Goal: Task Accomplishment & Management: Manage account settings

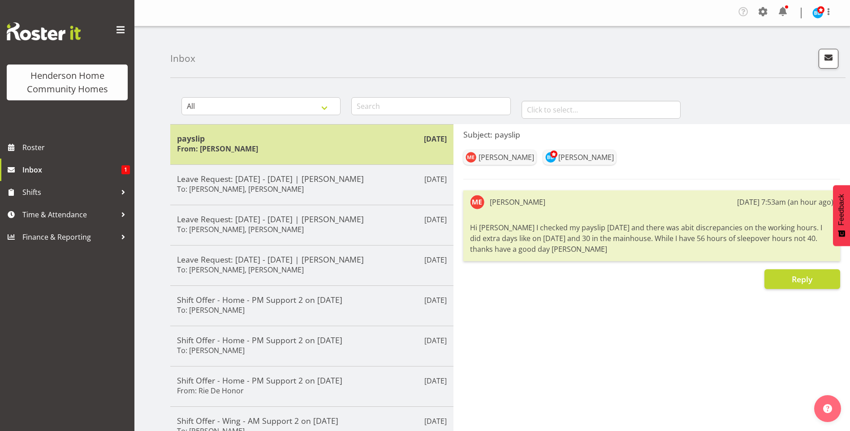
click at [280, 142] on h5 "payslip" at bounding box center [312, 138] width 270 height 10
click at [303, 161] on div "Sep 2nd payslip From: Mary Endaya" at bounding box center [311, 144] width 283 height 40
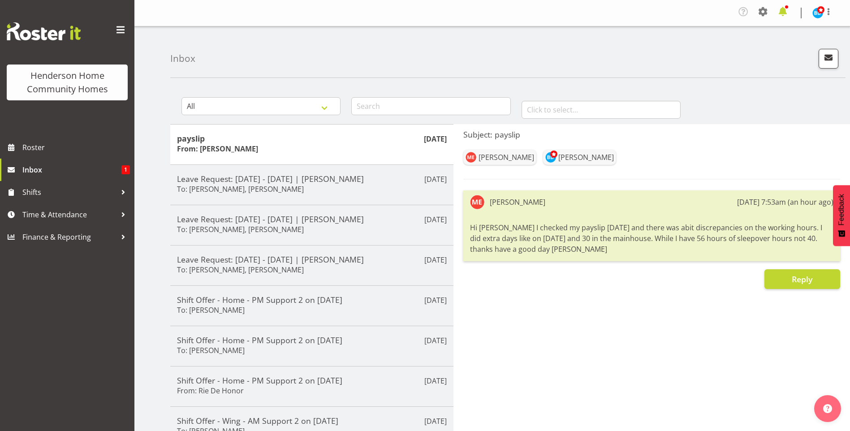
click at [782, 12] on span at bounding box center [782, 11] width 14 height 14
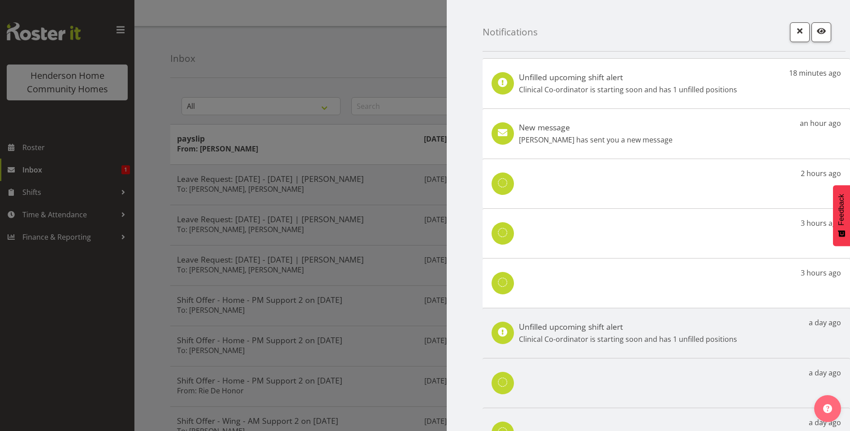
click at [609, 134] on p "Mary Endaya has sent you a new message" at bounding box center [596, 139] width 154 height 11
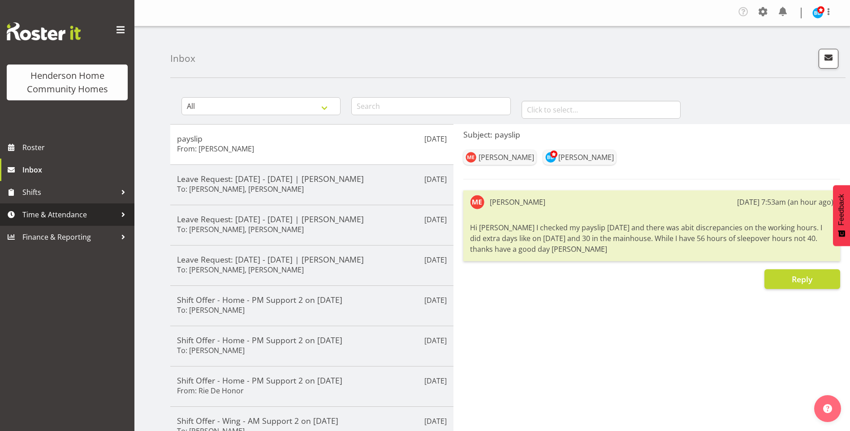
click at [77, 216] on span "Time & Attendance" at bounding box center [69, 214] width 94 height 13
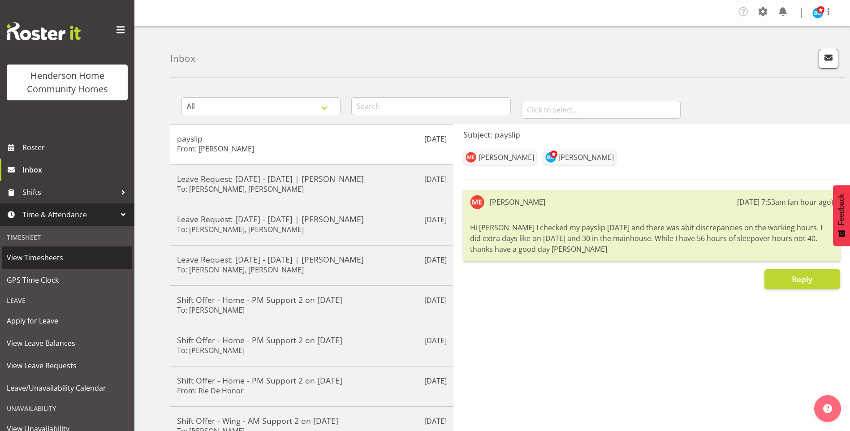
click at [60, 253] on span "View Timesheets" at bounding box center [67, 257] width 121 height 13
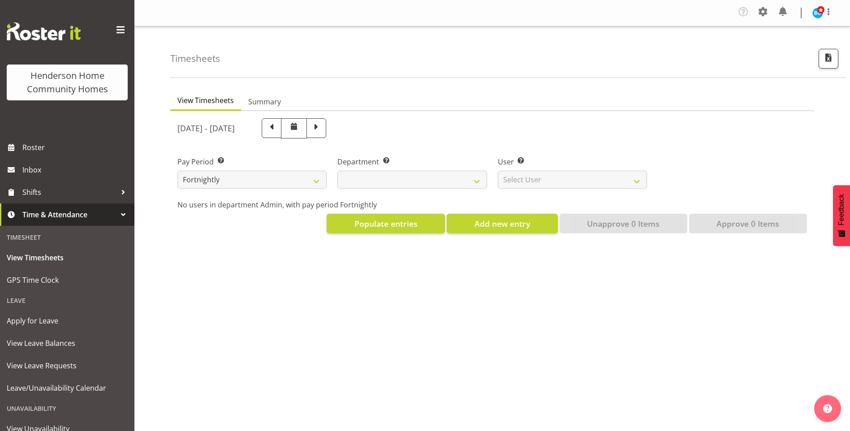
select select
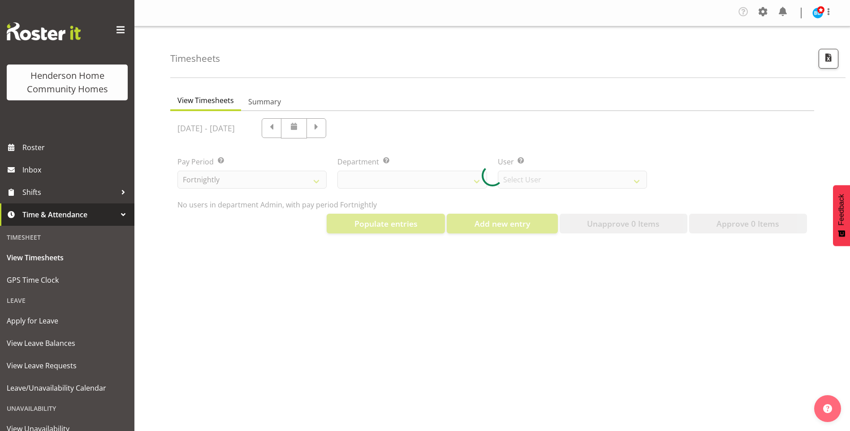
select select "8515"
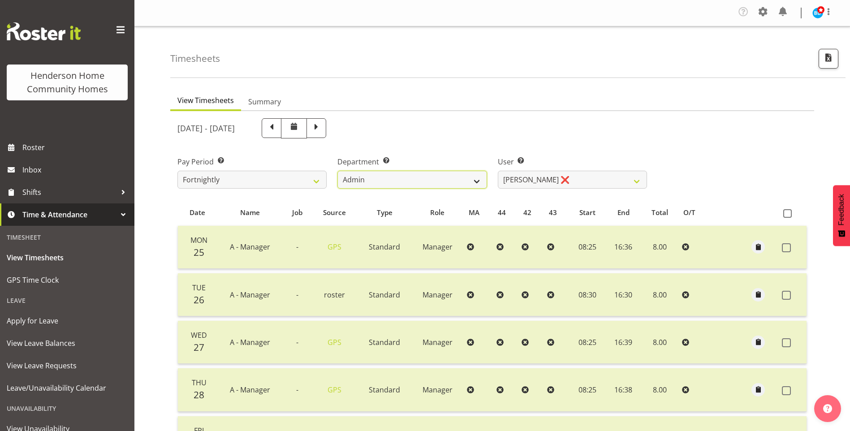
click at [444, 184] on select "Admin Homeside Houses Wingside" at bounding box center [411, 180] width 149 height 18
click at [337, 171] on select "Admin Homeside Houses Wingside" at bounding box center [411, 180] width 149 height 18
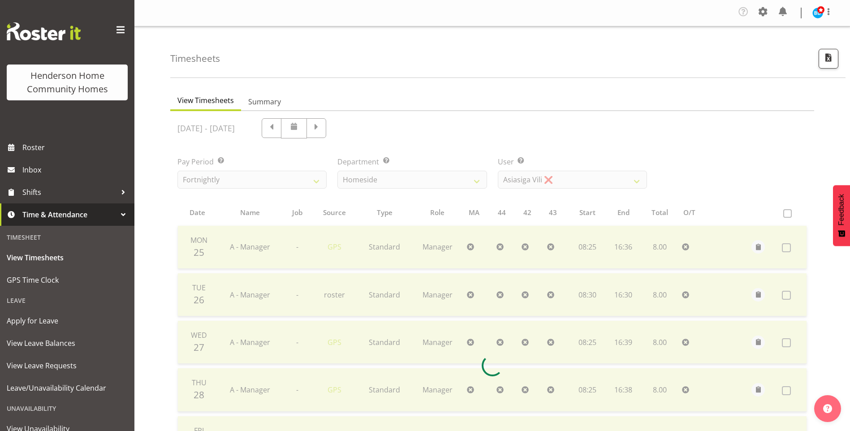
click at [419, 179] on div at bounding box center [492, 365] width 644 height 508
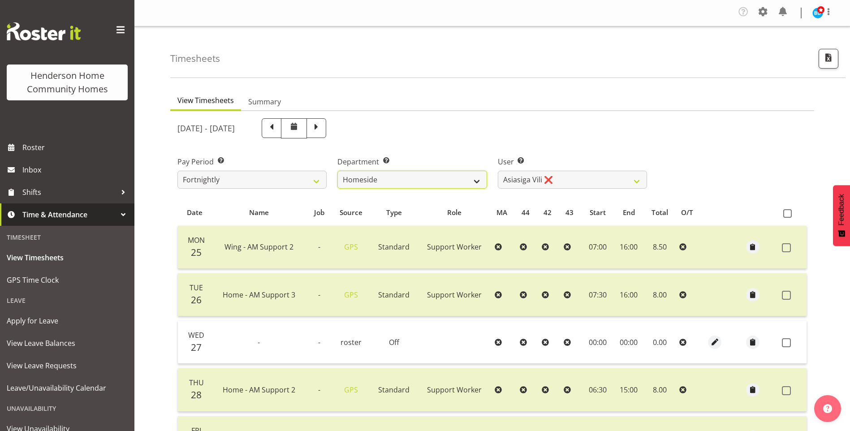
click at [417, 182] on select "Admin Homeside Houses Wingside" at bounding box center [411, 180] width 149 height 18
select select "748"
click at [337, 171] on select "Admin Homeside Houses Wingside" at bounding box center [411, 180] width 149 height 18
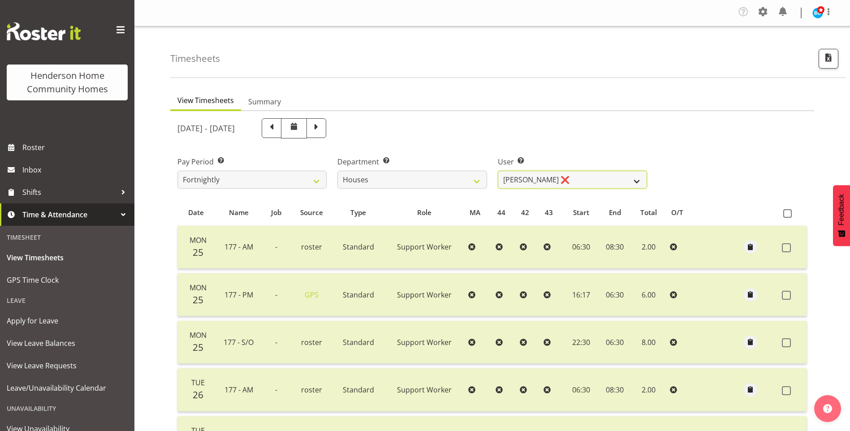
click at [519, 179] on select "Billie Sothern ❌ Dipika Thapa ❌ Jess Aracan ❌ Katrina Shaw ❌ Liezl Sanchez ❌ Ma…" at bounding box center [572, 180] width 149 height 18
select select "8518"
click at [498, 171] on select "Billie Sothern ❌ Dipika Thapa ❌ Jess Aracan ❌ Katrina Shaw ❌ Liezl Sanchez ❌ Ma…" at bounding box center [572, 180] width 149 height 18
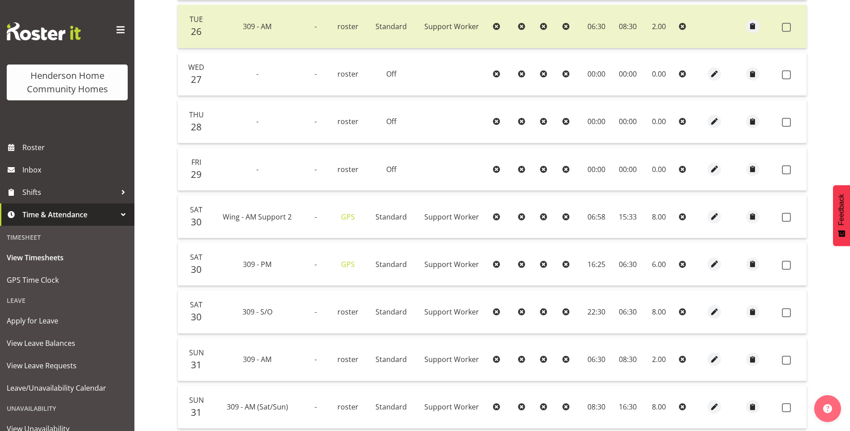
scroll to position [400, 0]
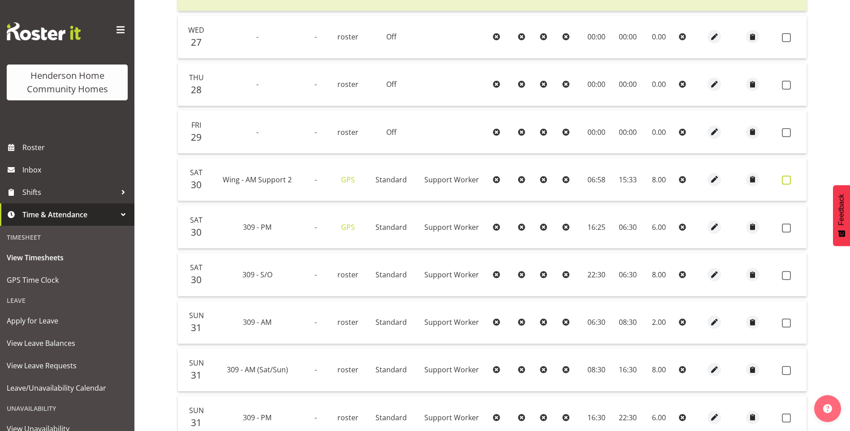
click at [789, 179] on span at bounding box center [786, 180] width 9 height 9
checkbox input "true"
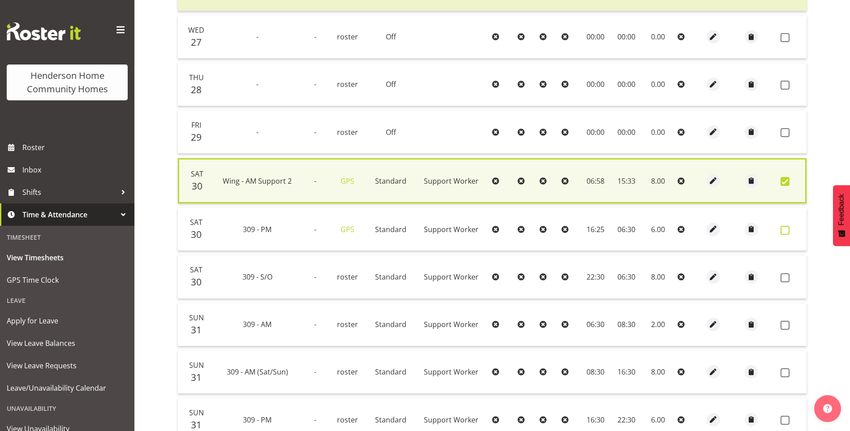
click at [788, 228] on span at bounding box center [784, 230] width 9 height 9
checkbox input "true"
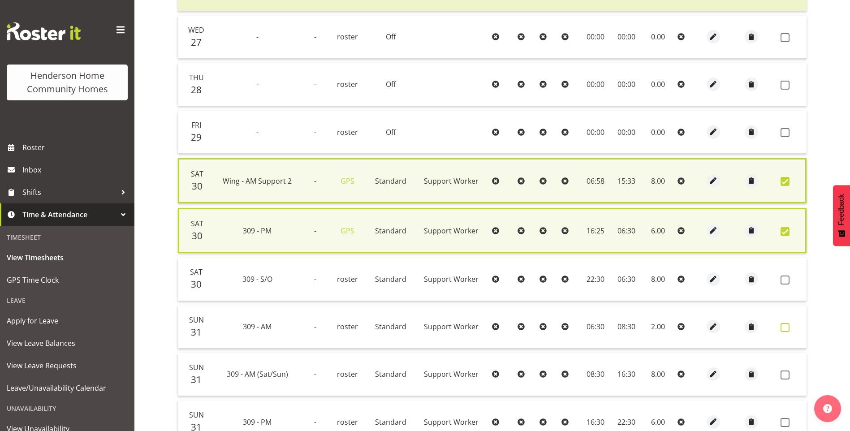
click at [786, 327] on span at bounding box center [784, 327] width 9 height 9
checkbox input "true"
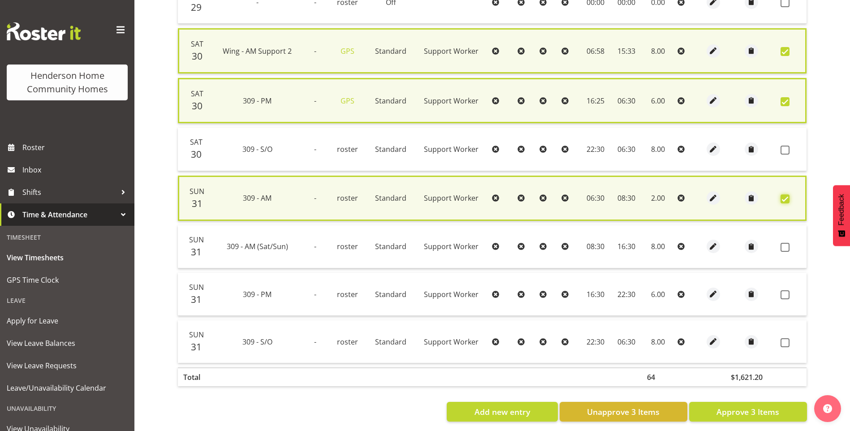
scroll to position [535, 0]
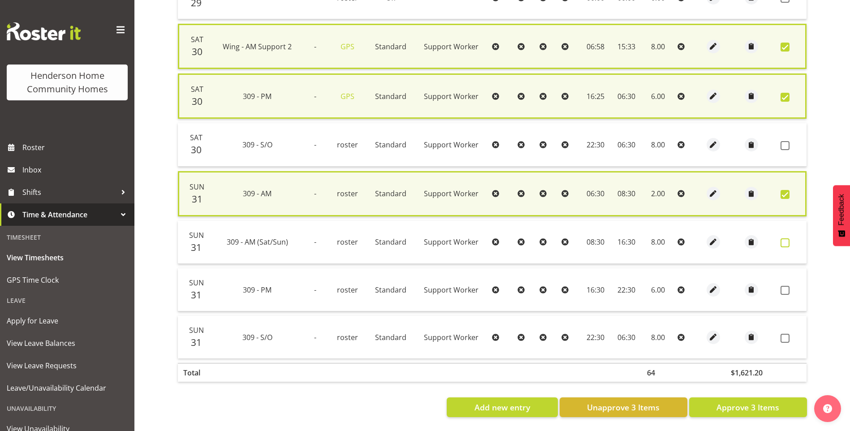
click at [785, 243] on span at bounding box center [784, 242] width 9 height 9
checkbox input "true"
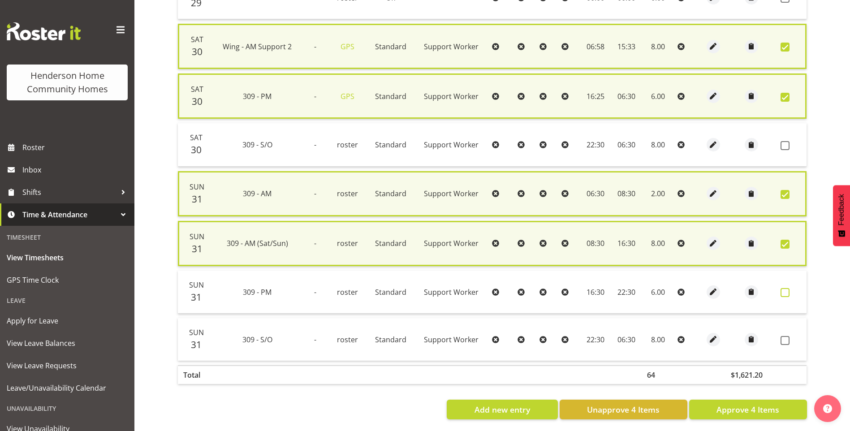
click at [793, 293] on label at bounding box center [787, 292] width 14 height 9
checkbox input "true"
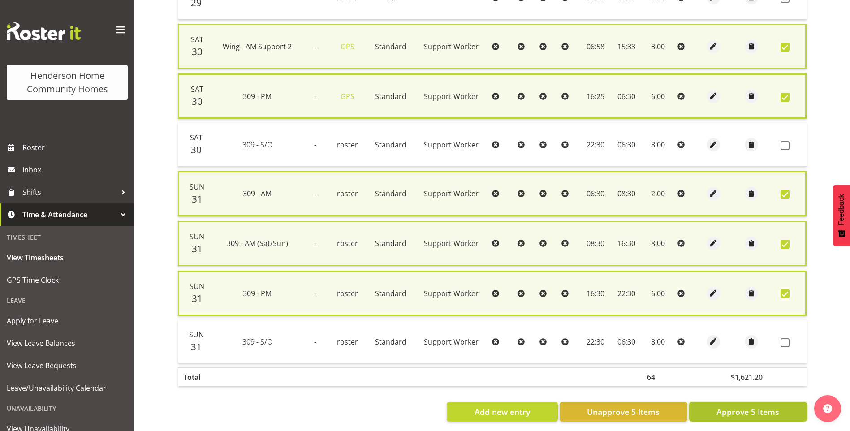
click at [774, 413] on span "Approve 5 Items" at bounding box center [747, 412] width 63 height 12
checkbox input "false"
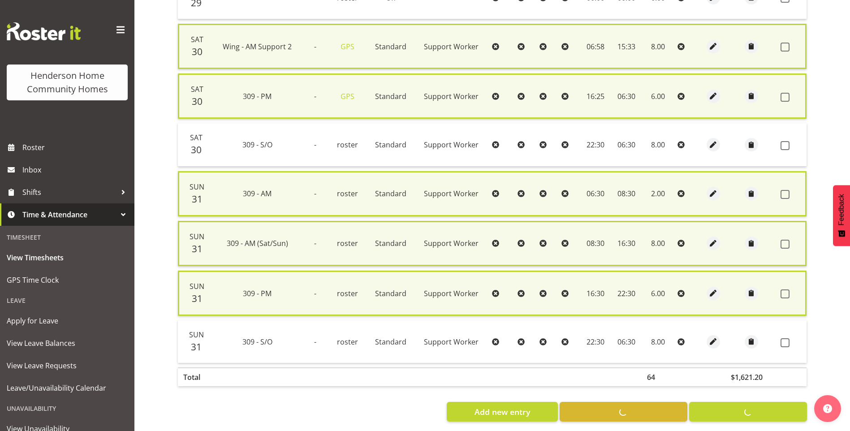
checkbox input "false"
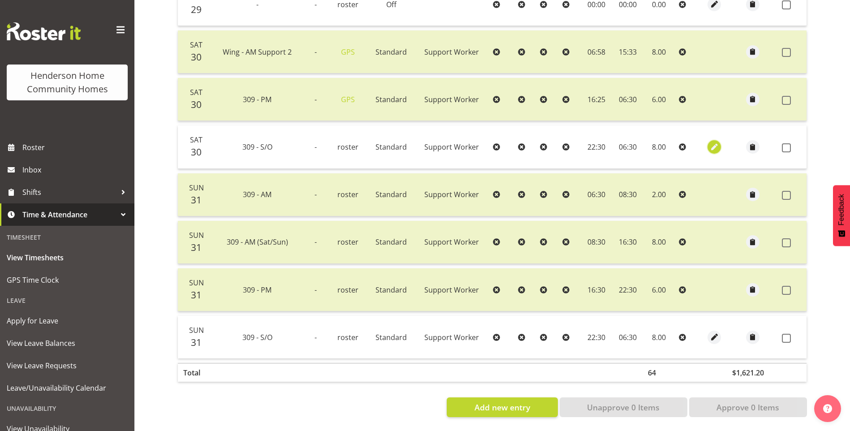
click at [711, 142] on span "button" at bounding box center [714, 147] width 10 height 10
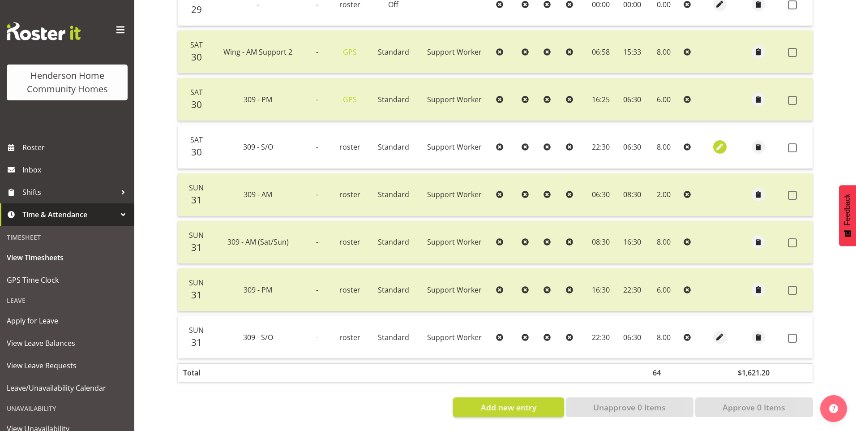
select select "Standard"
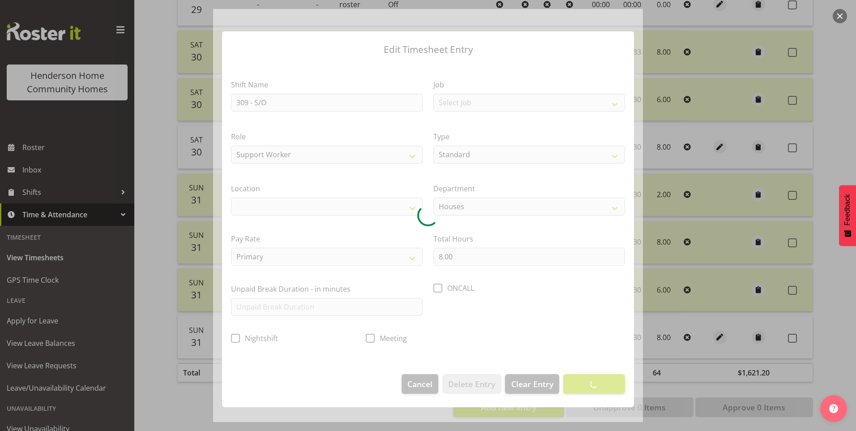
select select "1070"
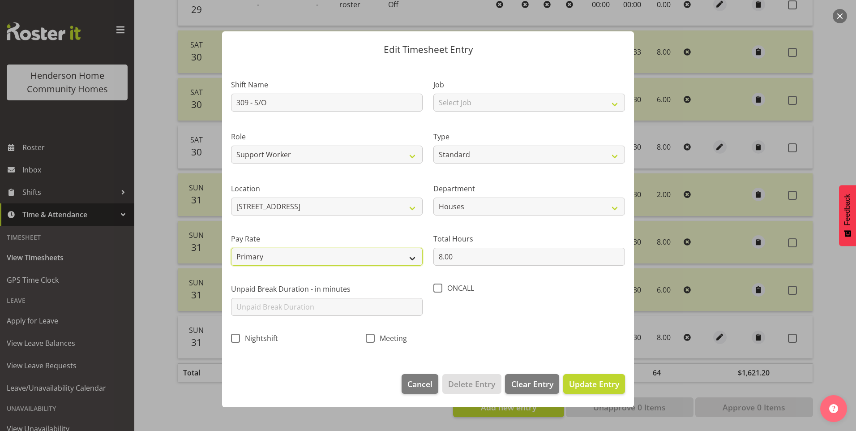
drag, startPoint x: 340, startPoint y: 259, endPoint x: 339, endPoint y: 264, distance: 4.9
click at [340, 259] on select "Primary Secondary Tertiary Fourth Fifth" at bounding box center [327, 257] width 192 height 18
select select "secondary"
click at [231, 248] on select "Primary Secondary Tertiary Fourth Fifth" at bounding box center [327, 257] width 192 height 18
click at [580, 381] on span "Update Entry" at bounding box center [594, 384] width 50 height 11
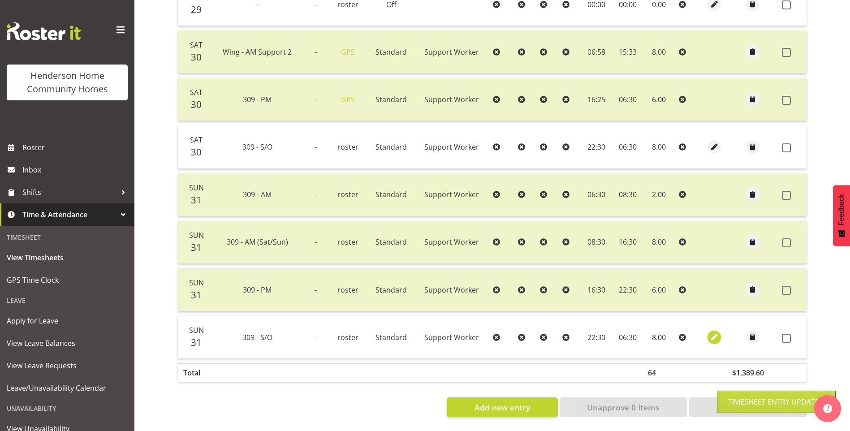
click at [712, 332] on span "button" at bounding box center [714, 337] width 10 height 10
select select "Standard"
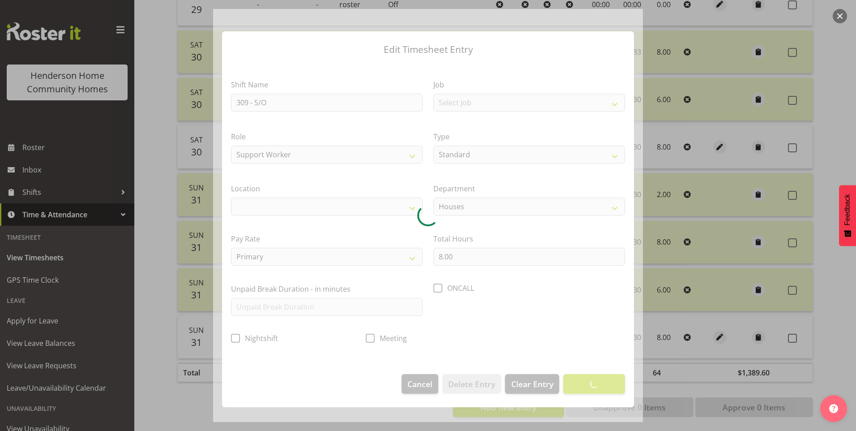
select select "1070"
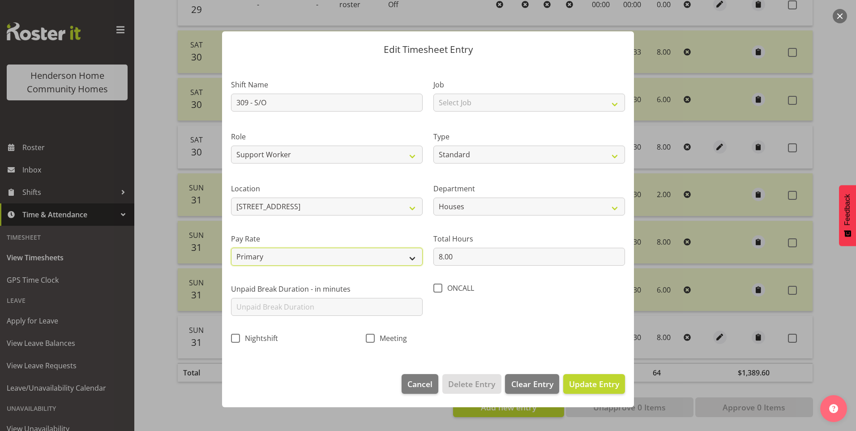
drag, startPoint x: 310, startPoint y: 255, endPoint x: 310, endPoint y: 263, distance: 8.1
click at [310, 255] on select "Primary Secondary Tertiary Fourth Fifth" at bounding box center [327, 257] width 192 height 18
select select "secondary"
click at [231, 248] on select "Primary Secondary Tertiary Fourth Fifth" at bounding box center [327, 257] width 192 height 18
click at [592, 379] on span "Update Entry" at bounding box center [594, 384] width 50 height 11
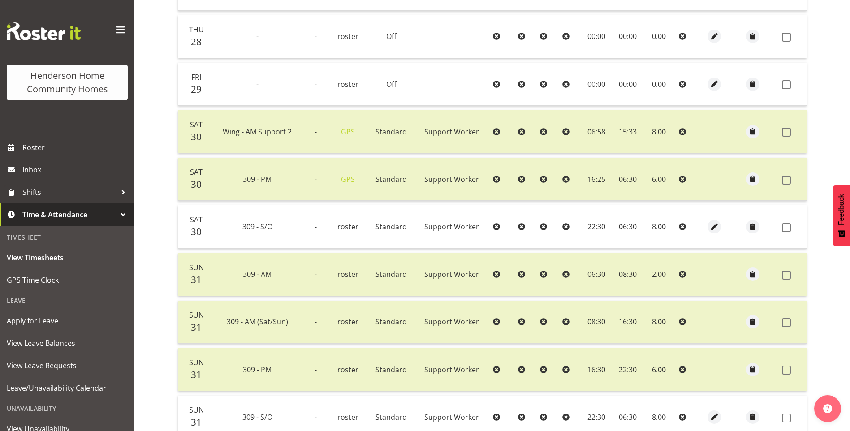
scroll to position [445, 0]
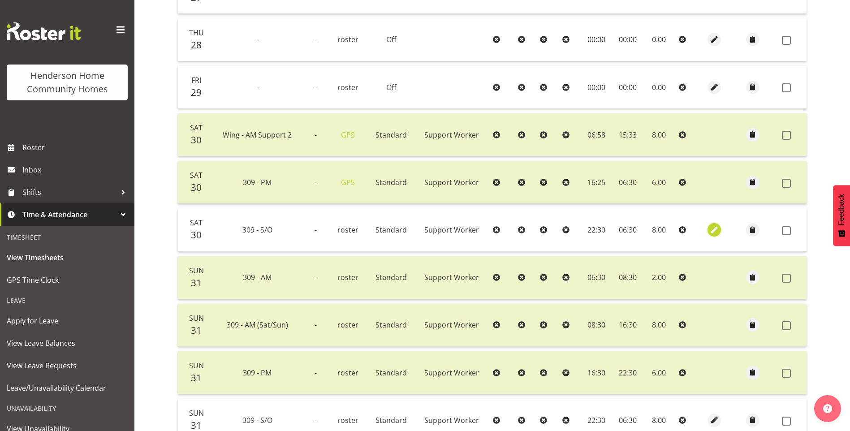
click at [710, 229] on span "button" at bounding box center [714, 230] width 10 height 10
select select "Standard"
select select "secondary"
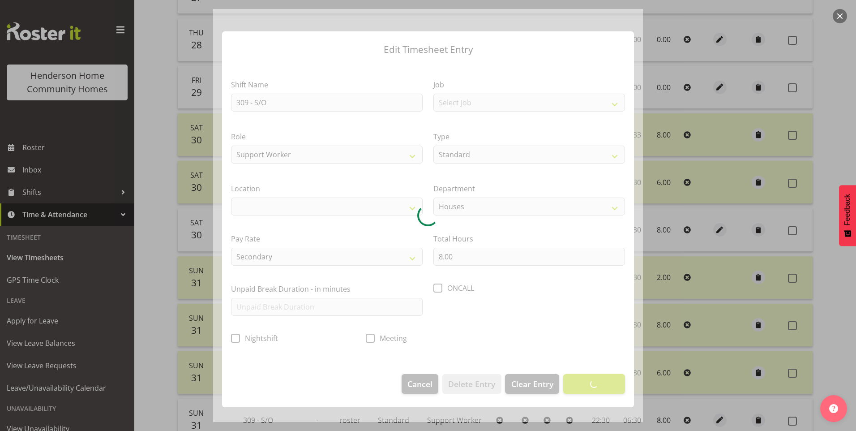
select select "1070"
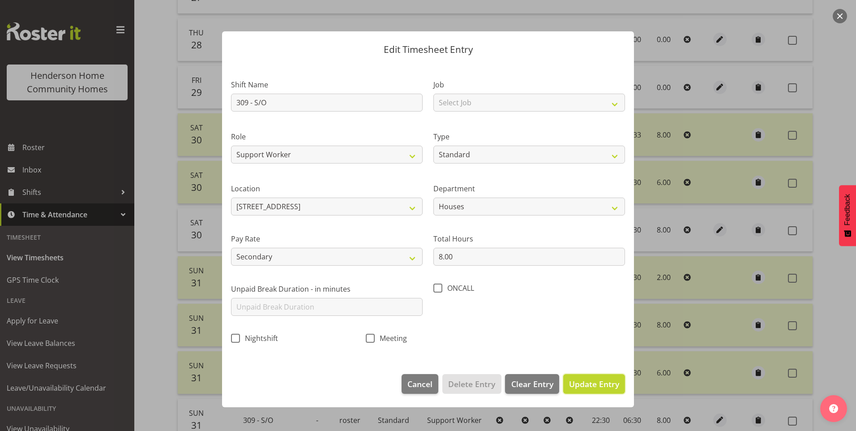
click at [595, 387] on span "Update Entry" at bounding box center [594, 384] width 50 height 11
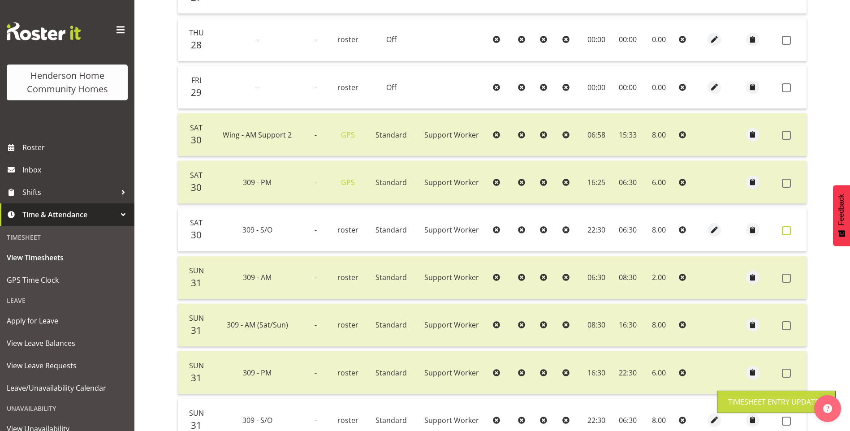
click at [785, 231] on span at bounding box center [786, 230] width 9 height 9
checkbox input "true"
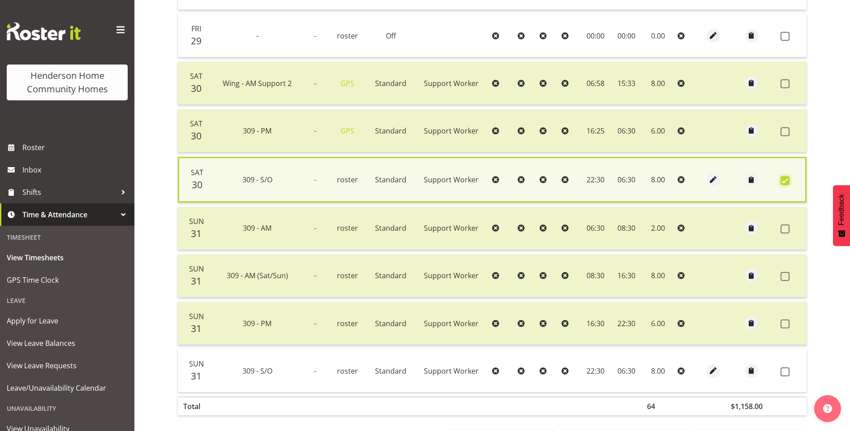
scroll to position [535, 0]
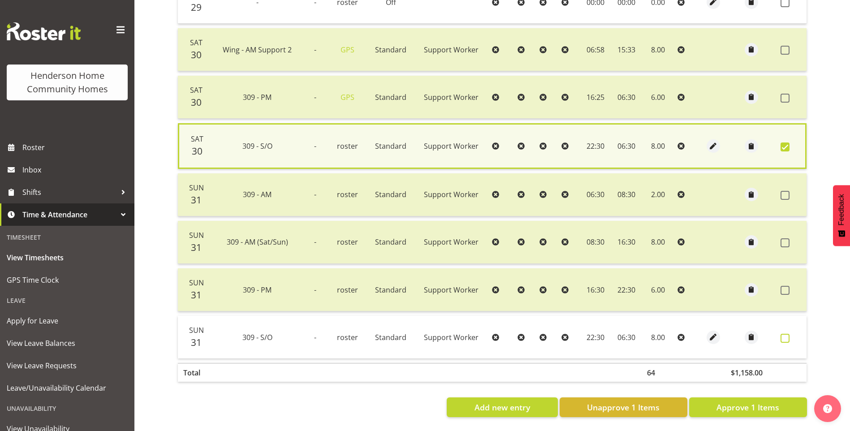
click at [783, 334] on span at bounding box center [784, 338] width 9 height 9
checkbox input "true"
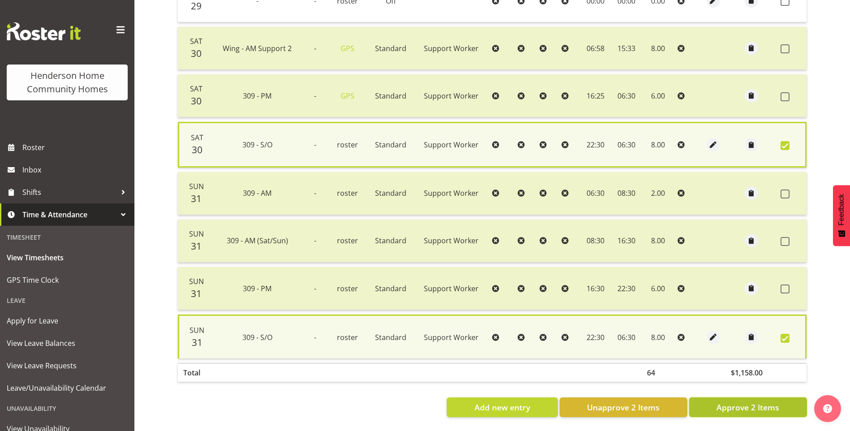
click at [783, 400] on button "Approve 2 Items" at bounding box center [748, 407] width 118 height 20
checkbox input "false"
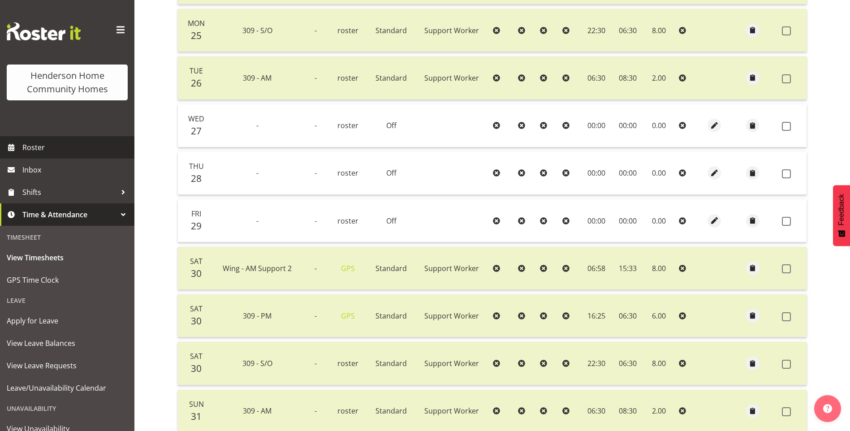
scroll to position [311, 0]
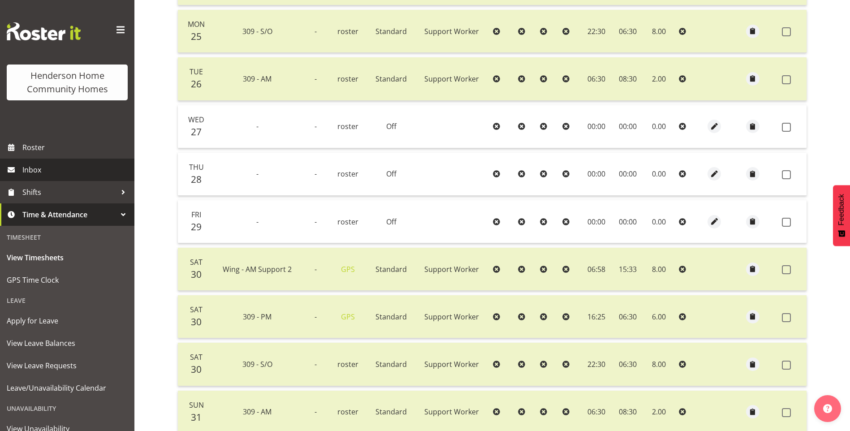
click at [65, 172] on span "Inbox" at bounding box center [76, 169] width 108 height 13
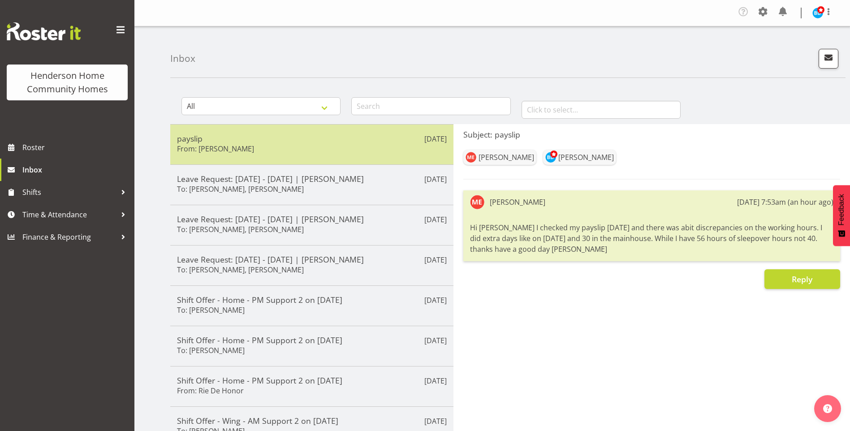
click at [335, 143] on div "payslip From: [PERSON_NAME]" at bounding box center [312, 144] width 270 height 22
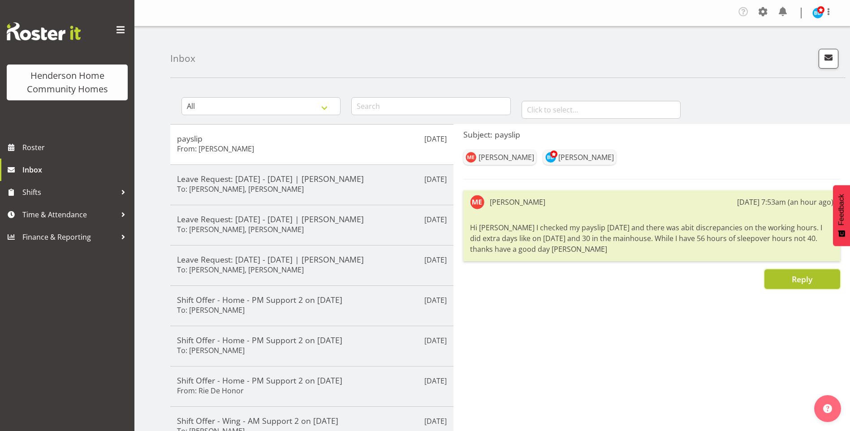
click at [787, 278] on button "Reply" at bounding box center [802, 279] width 76 height 20
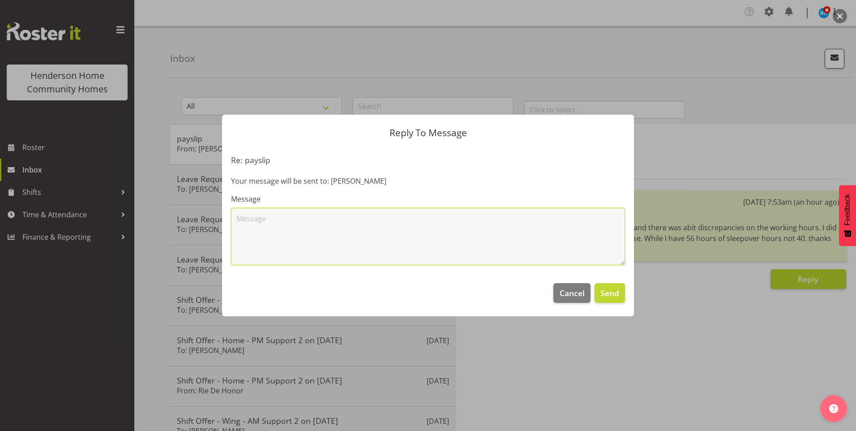
click at [492, 225] on textarea at bounding box center [428, 236] width 394 height 57
type textarea "h"
click at [421, 218] on textarea "Hi Mary, my sincere apologies. I missed authorising the timesheets for the d" at bounding box center [428, 236] width 394 height 57
click at [510, 221] on textarea "Hi Mary, my sincere apologies. I missed authorising your timesheets for the d" at bounding box center [428, 236] width 394 height 57
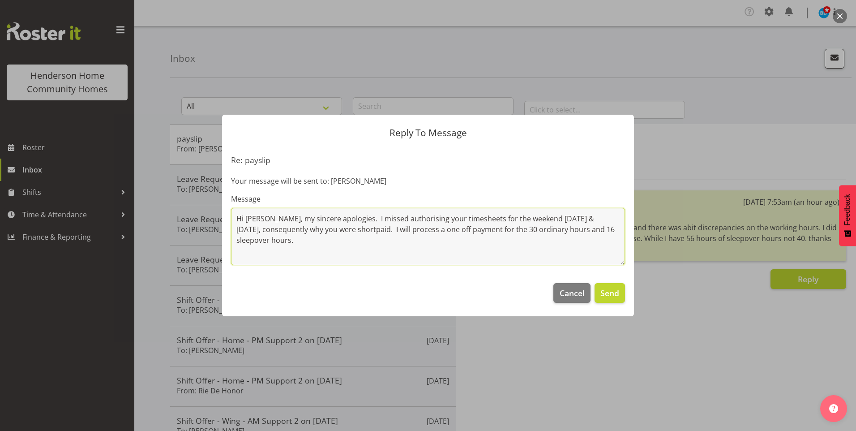
click at [476, 230] on textarea "Hi Mary, my sincere apologies. I missed authorising your timesheets for the wee…" at bounding box center [428, 236] width 394 height 57
type textarea "Hi Mary, my sincere apologies. I missed authorising your timesheets for the wee…"
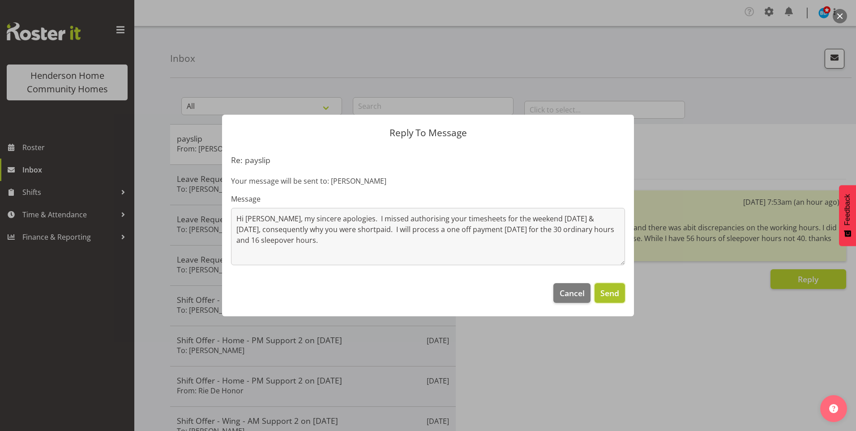
click at [613, 299] on span "Send" at bounding box center [610, 293] width 19 height 12
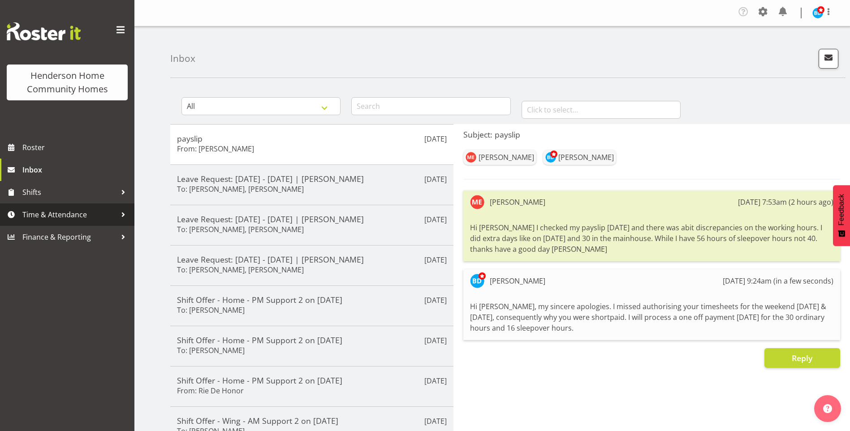
click at [75, 210] on span "Time & Attendance" at bounding box center [69, 214] width 94 height 13
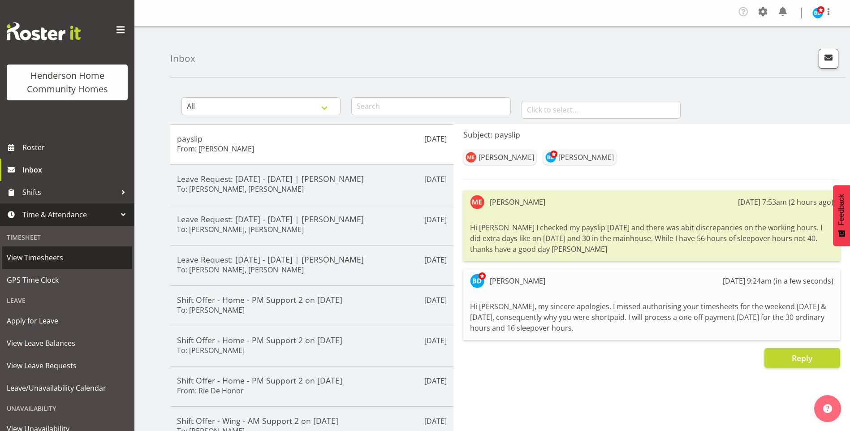
click at [56, 257] on span "View Timesheets" at bounding box center [67, 257] width 121 height 13
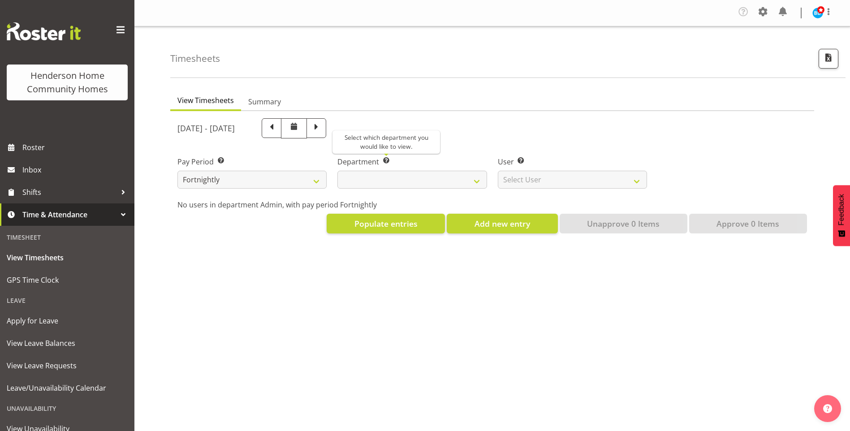
select select
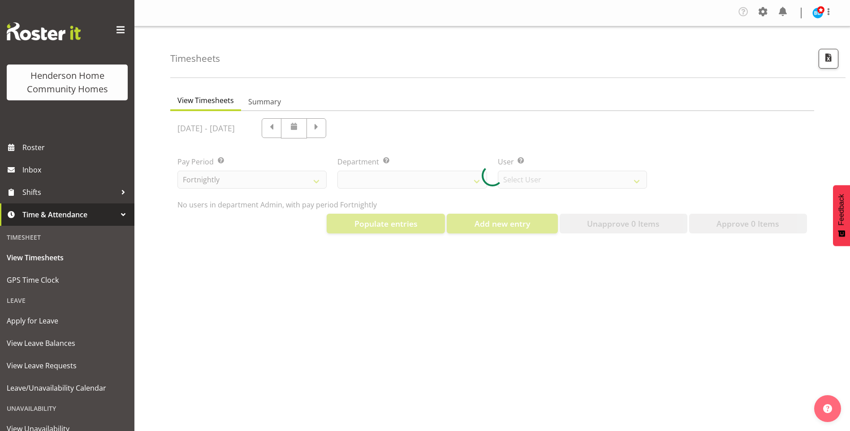
click at [383, 177] on div at bounding box center [492, 175] width 644 height 129
select select "8515"
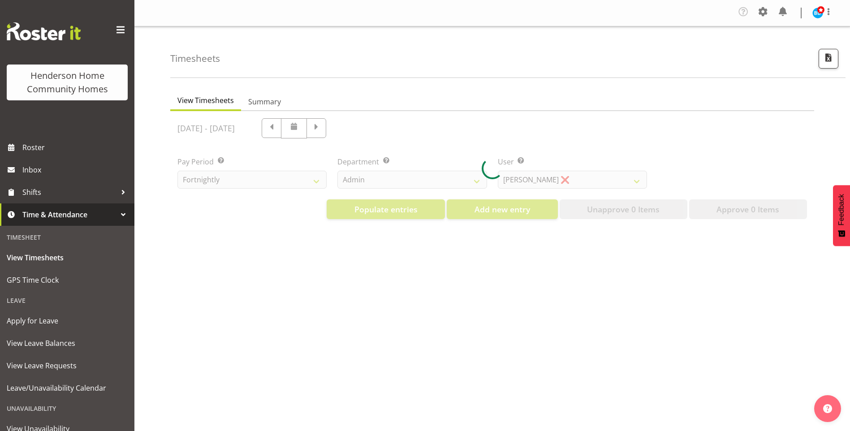
click at [375, 178] on div at bounding box center [492, 168] width 644 height 115
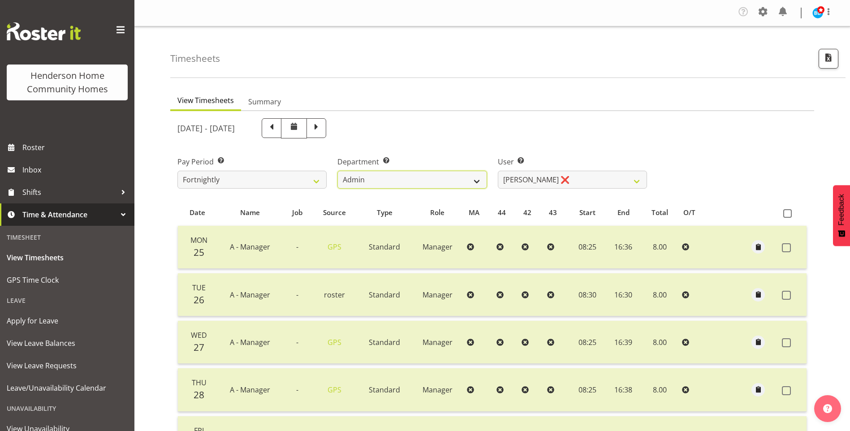
click at [366, 178] on select "Admin Homeside Houses Wingside" at bounding box center [411, 180] width 149 height 18
select select "749"
click at [337, 171] on select "Admin Homeside Houses Wingside" at bounding box center [411, 180] width 149 height 18
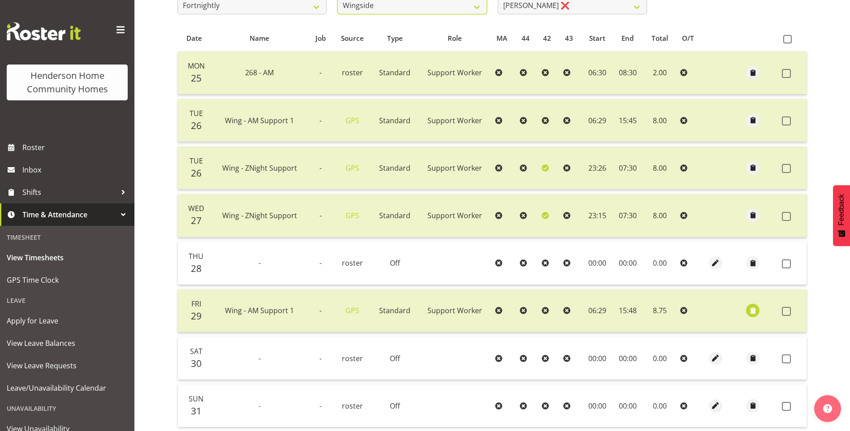
scroll to position [134, 0]
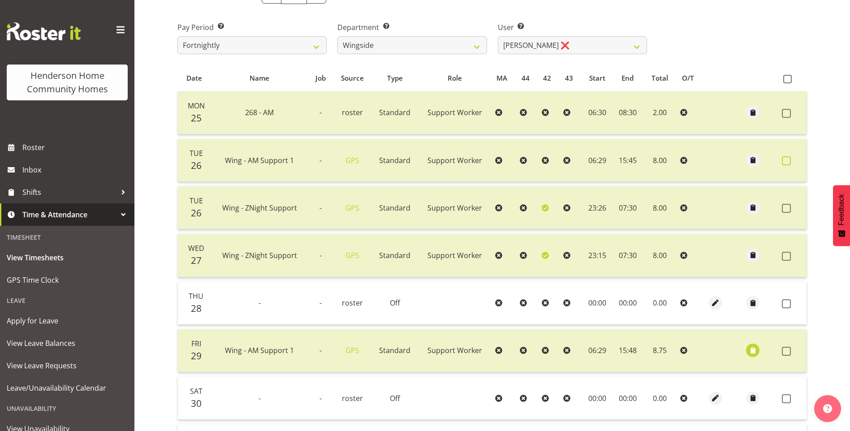
click at [790, 160] on span at bounding box center [786, 160] width 9 height 9
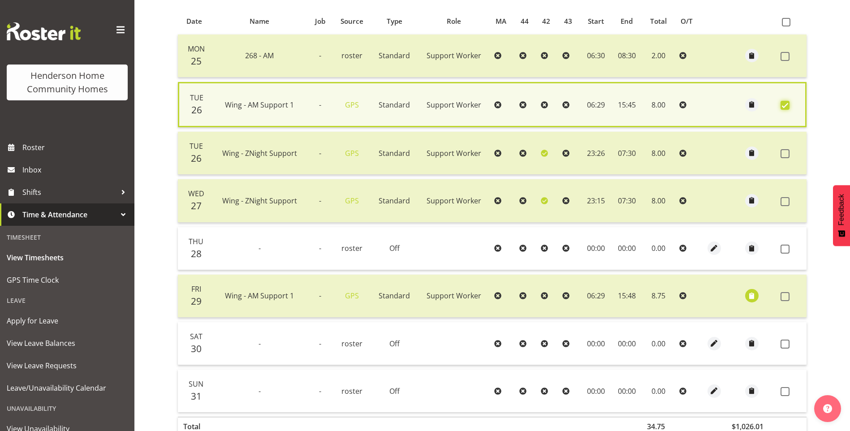
scroll to position [224, 0]
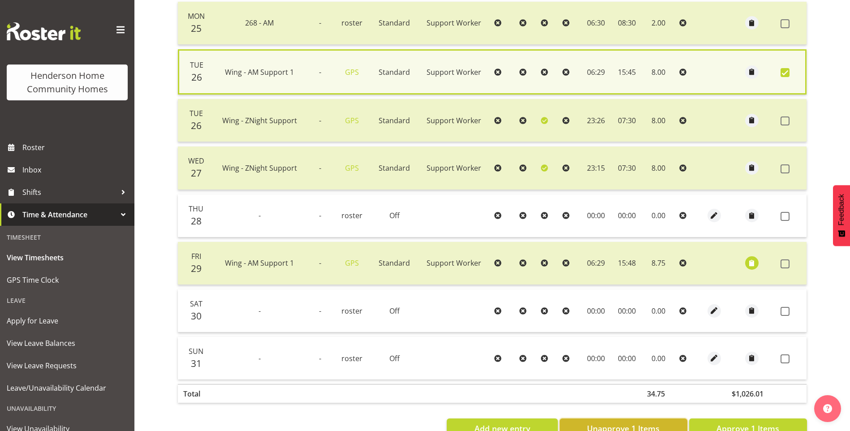
click at [669, 421] on button "Unapprove 1 Items" at bounding box center [623, 428] width 128 height 20
checkbox input "false"
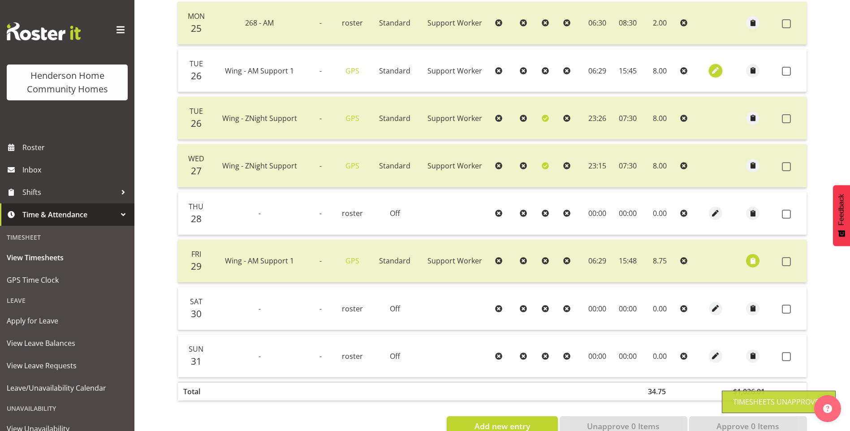
click at [713, 69] on span "button" at bounding box center [715, 70] width 10 height 10
select select "Standard"
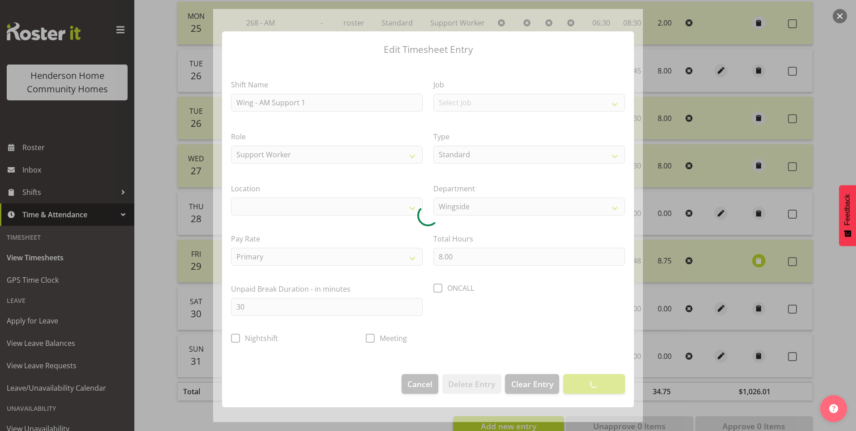
select select "1071"
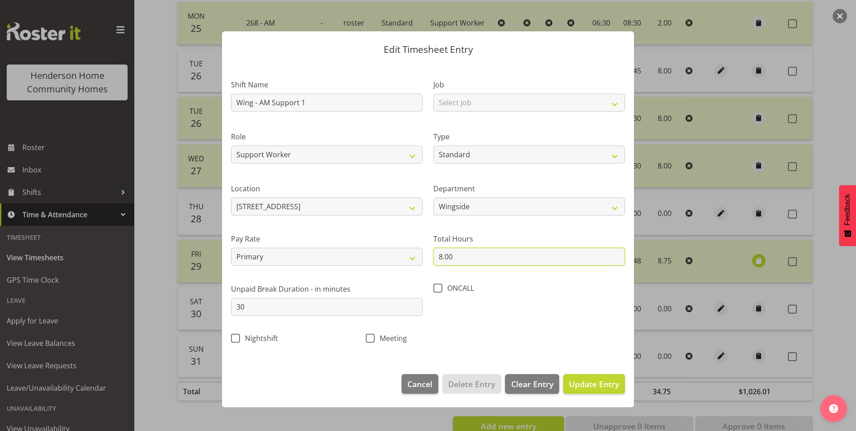
drag, startPoint x: 465, startPoint y: 258, endPoint x: 429, endPoint y: 250, distance: 36.8
click at [439, 253] on input "8.00" at bounding box center [530, 257] width 192 height 18
type input "8.75"
click at [596, 380] on span "Update Entry" at bounding box center [594, 384] width 50 height 11
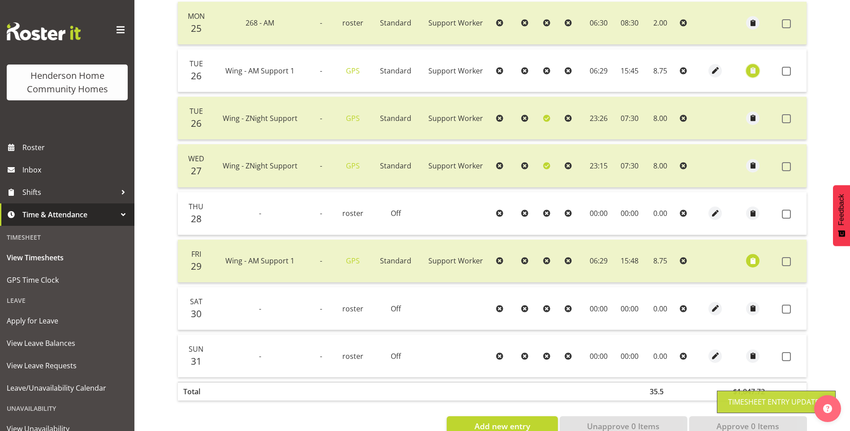
click at [757, 73] on span "button" at bounding box center [753, 70] width 10 height 10
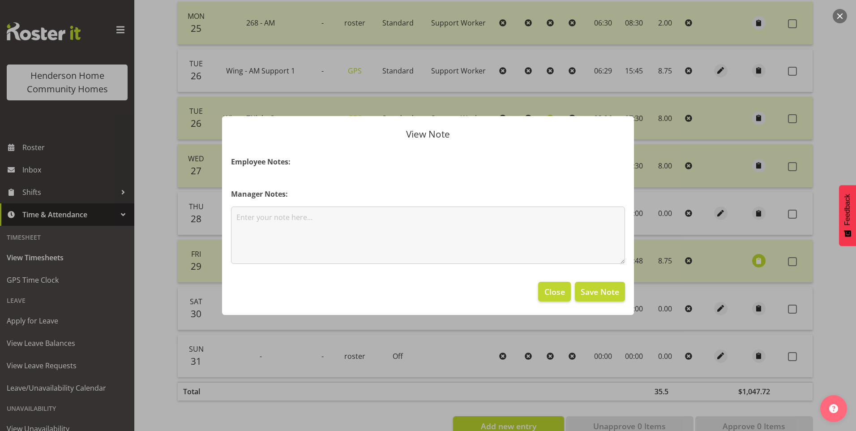
click at [405, 272] on section "Employee Notes: Manager Notes:" at bounding box center [428, 209] width 412 height 125
click at [396, 245] on textarea at bounding box center [428, 235] width 394 height 57
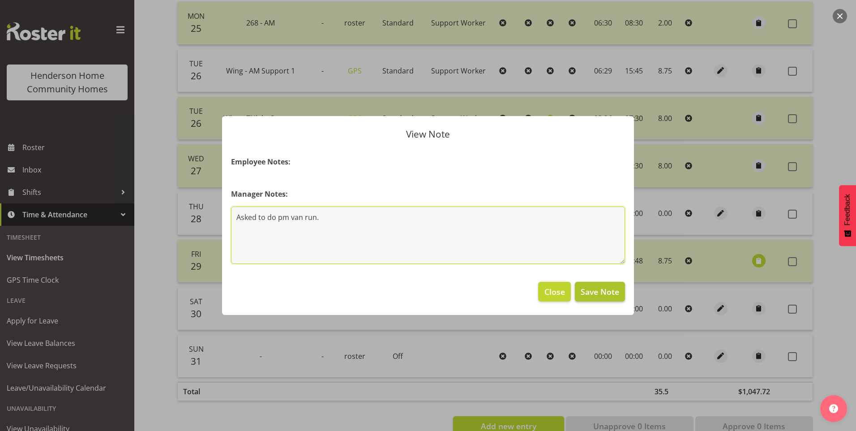
type textarea "Asked to do pm van run."
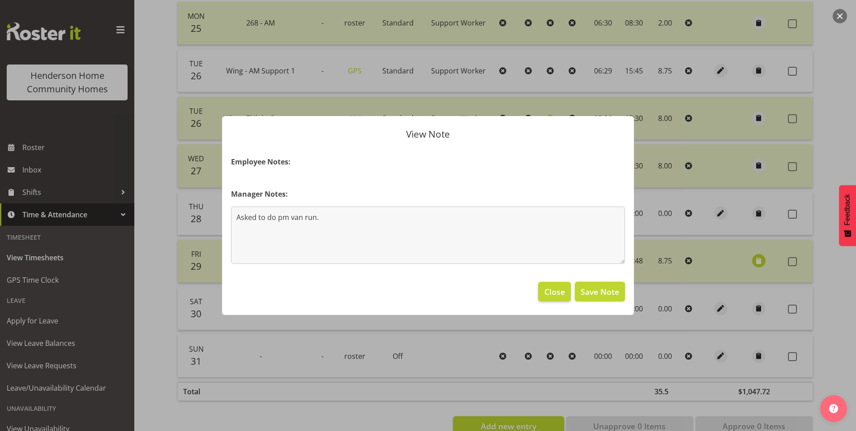
drag, startPoint x: 585, startPoint y: 288, endPoint x: 613, endPoint y: 272, distance: 31.7
click at [586, 288] on span "Save Note" at bounding box center [600, 292] width 39 height 12
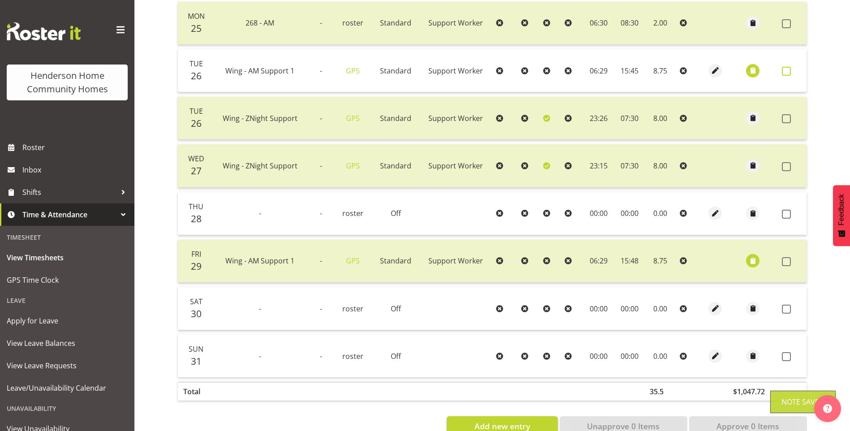
click at [789, 70] on span at bounding box center [786, 71] width 9 height 9
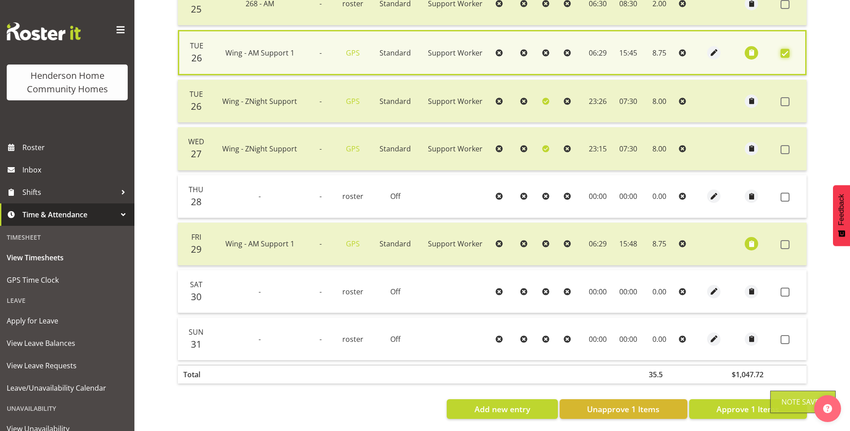
scroll to position [252, 0]
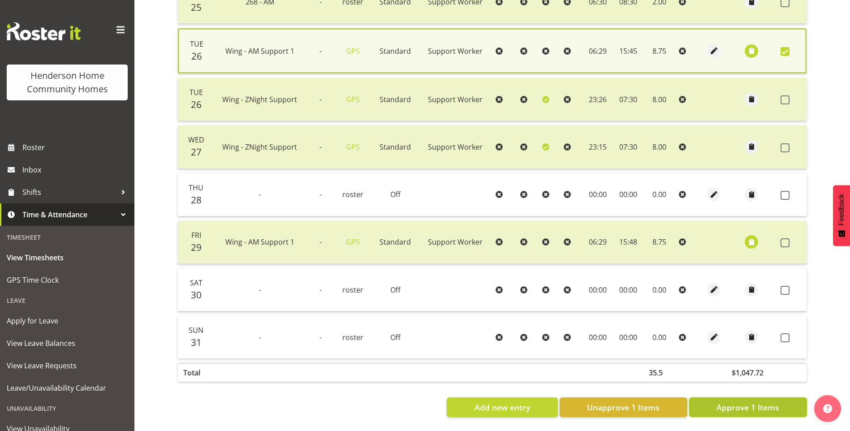
click at [732, 409] on button "Approve 1 Items" at bounding box center [748, 407] width 118 height 20
checkbox input "false"
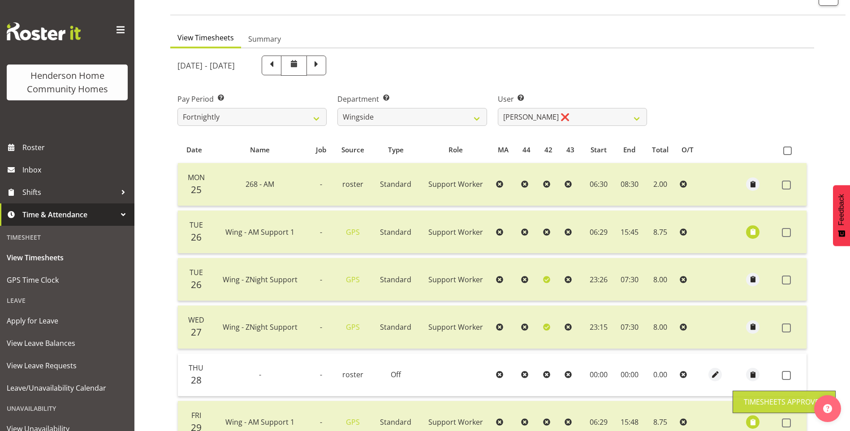
scroll to position [0, 0]
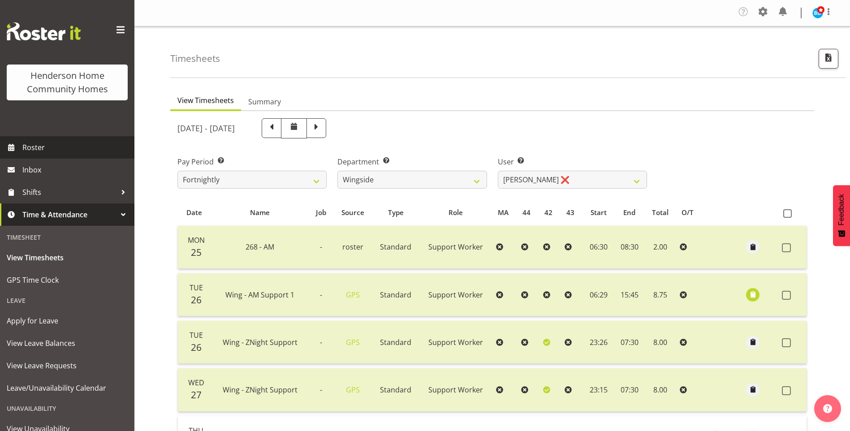
click at [51, 143] on span "Roster" at bounding box center [76, 147] width 108 height 13
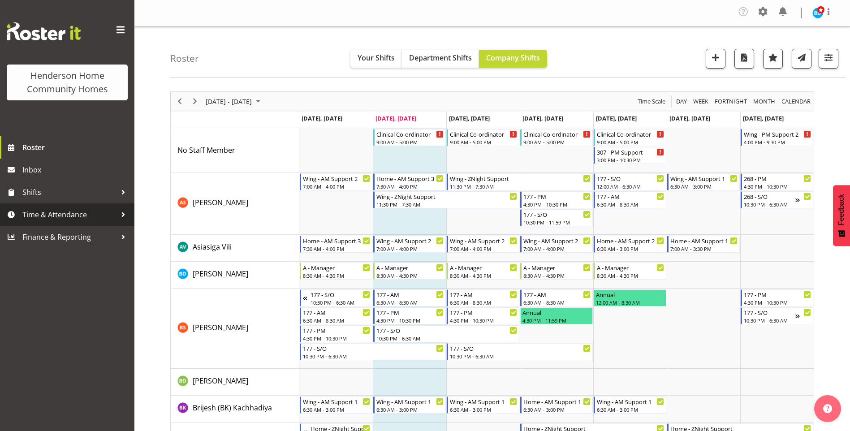
click at [87, 210] on span "Time & Attendance" at bounding box center [69, 214] width 94 height 13
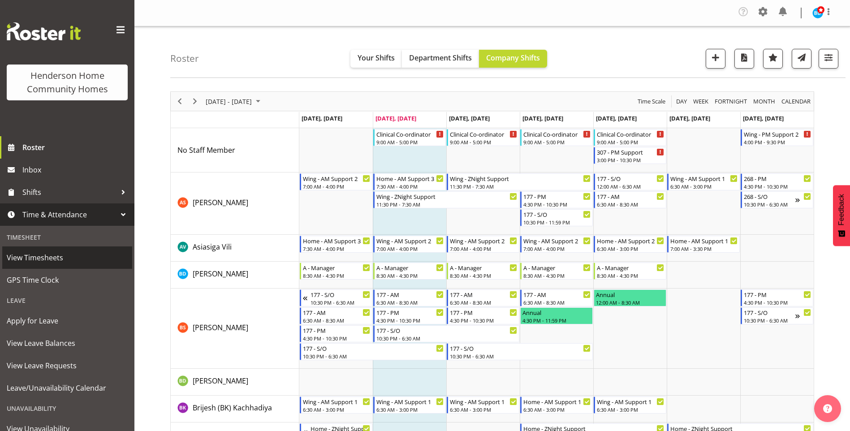
click at [56, 252] on span "View Timesheets" at bounding box center [67, 257] width 121 height 13
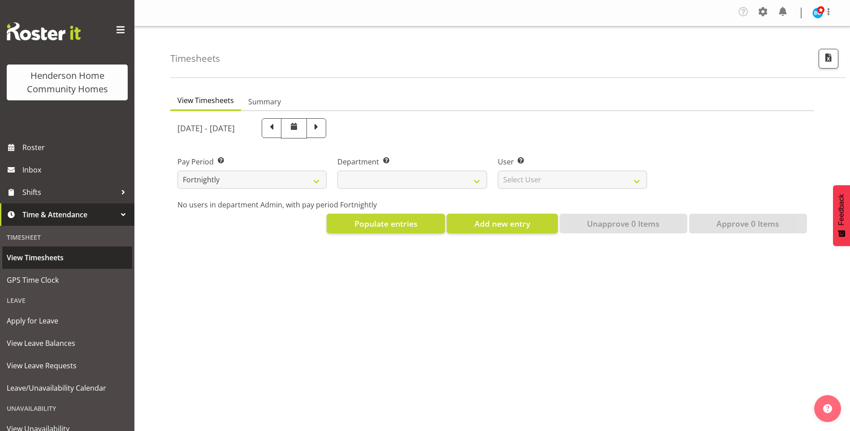
select select
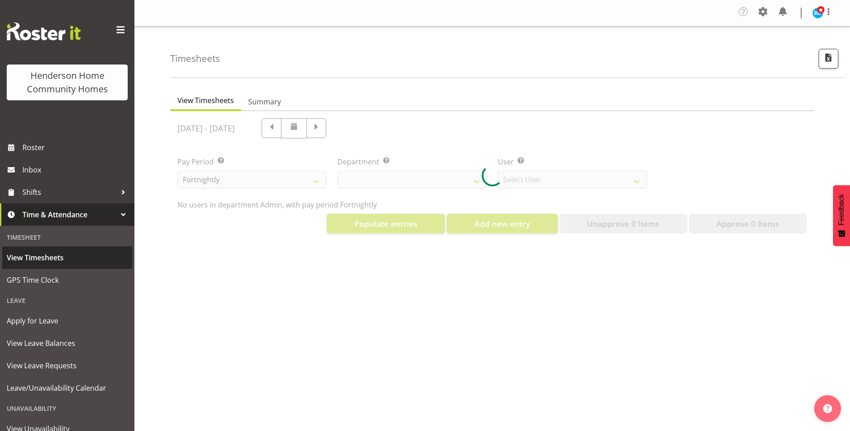
select select "8515"
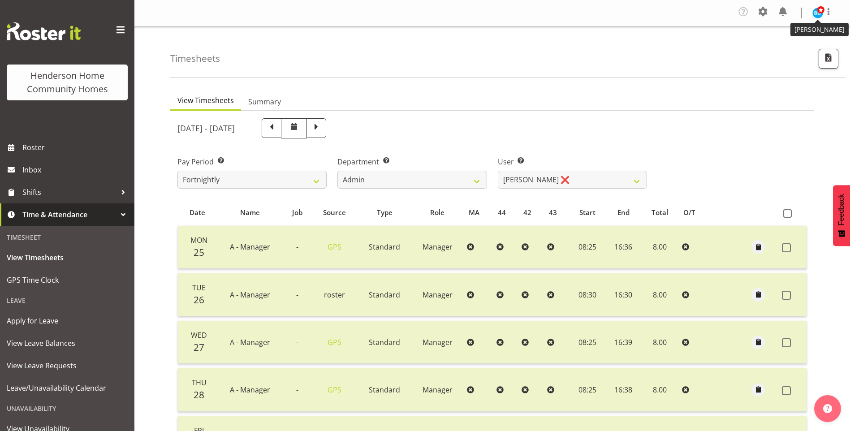
click at [822, 15] on img at bounding box center [817, 13] width 11 height 11
click at [788, 49] on link "Log Out" at bounding box center [791, 49] width 86 height 16
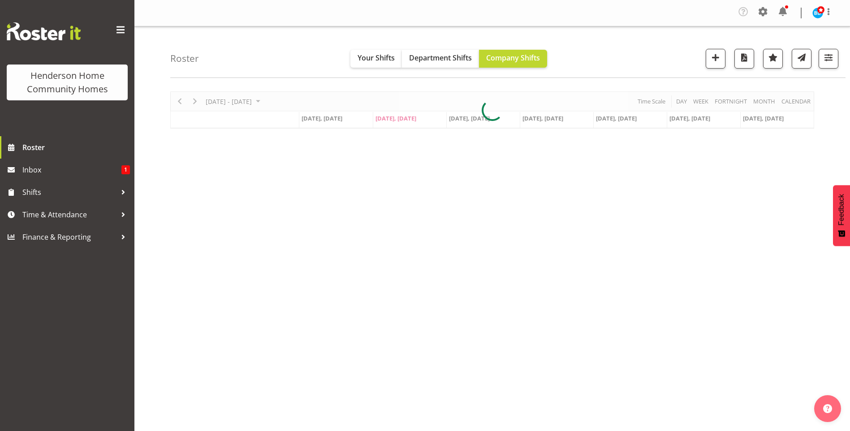
click at [790, 11] on div "Company Settings Roles & Skills Tasks Jobs Employees Locations & Departments Ac…" at bounding box center [788, 12] width 105 height 17
click at [785, 9] on span at bounding box center [782, 11] width 14 height 14
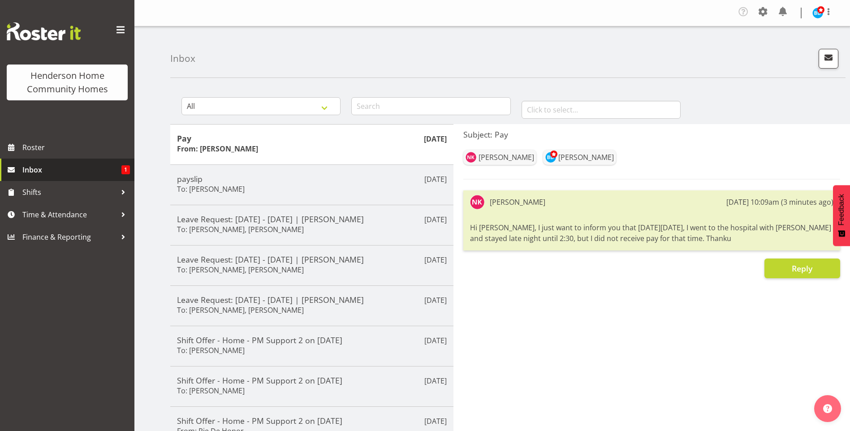
click at [79, 173] on span "Inbox" at bounding box center [71, 169] width 99 height 13
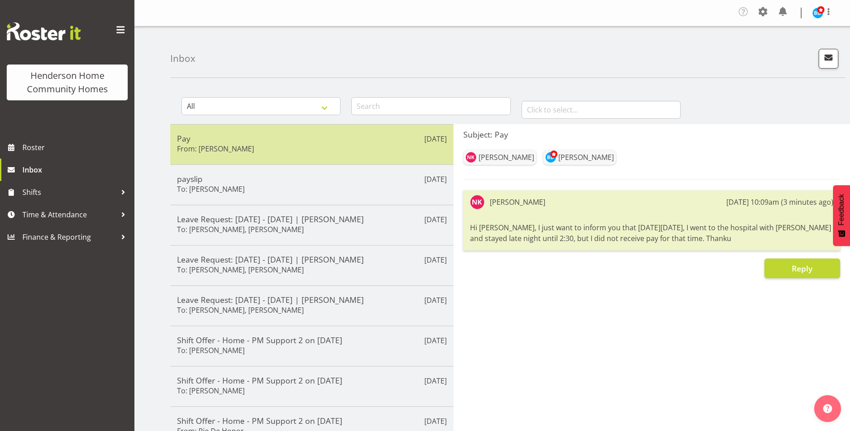
click at [260, 149] on div "Pay From: Navneet Kaur" at bounding box center [312, 144] width 270 height 22
click at [203, 148] on h6 "From: Navneet Kaur" at bounding box center [215, 148] width 77 height 9
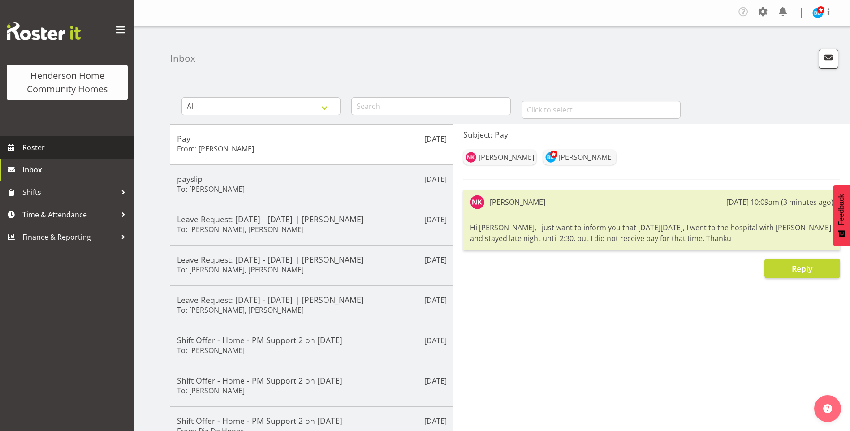
click at [60, 146] on span "Roster" at bounding box center [76, 147] width 108 height 13
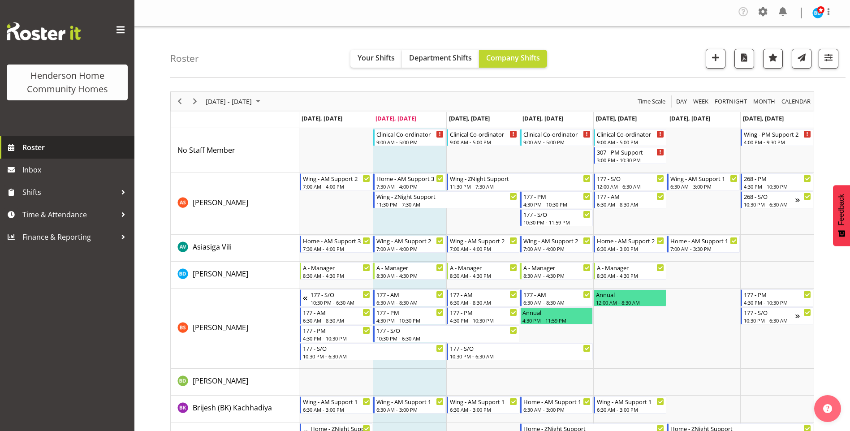
click at [48, 149] on span "Roster" at bounding box center [76, 147] width 108 height 13
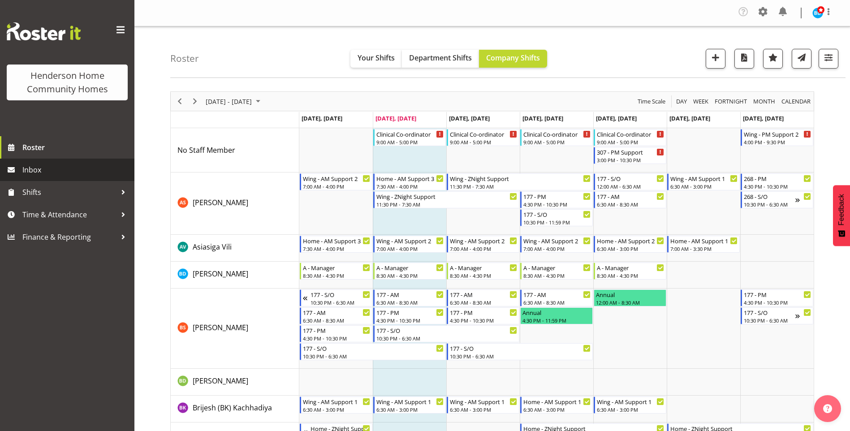
click at [41, 172] on span "Inbox" at bounding box center [76, 169] width 108 height 13
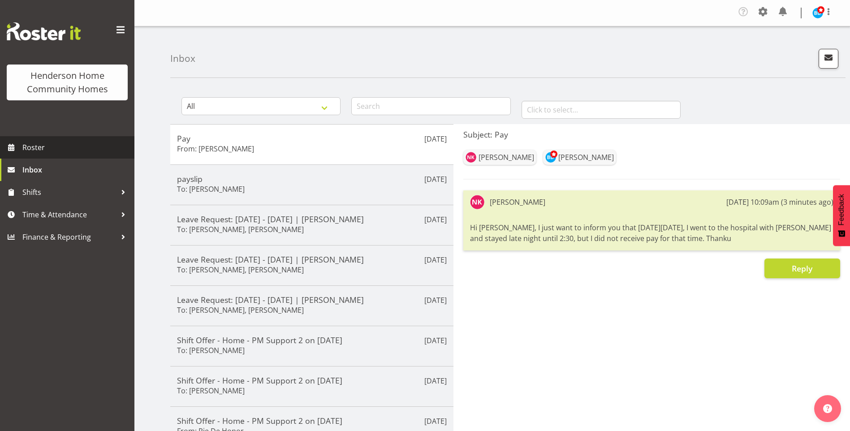
click at [72, 146] on span "Roster" at bounding box center [76, 147] width 108 height 13
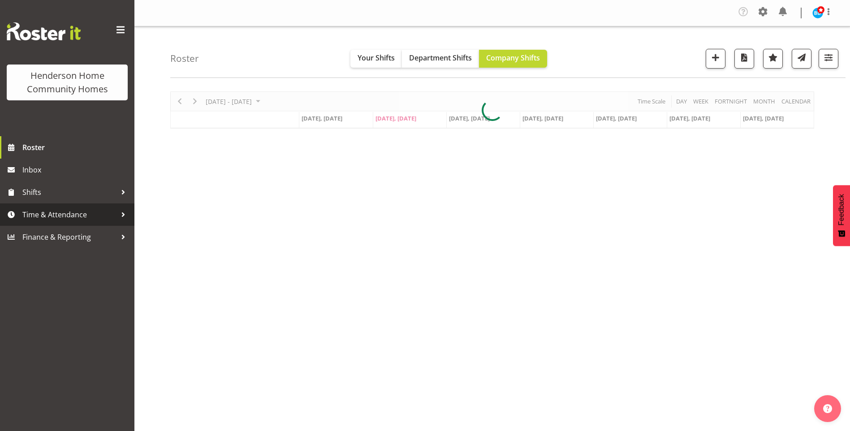
click at [65, 208] on link "Time & Attendance" at bounding box center [67, 214] width 134 height 22
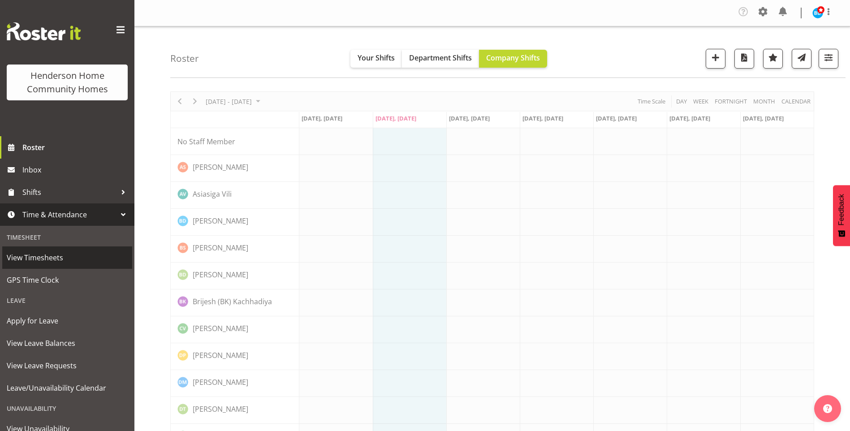
click at [53, 256] on span "View Timesheets" at bounding box center [67, 257] width 121 height 13
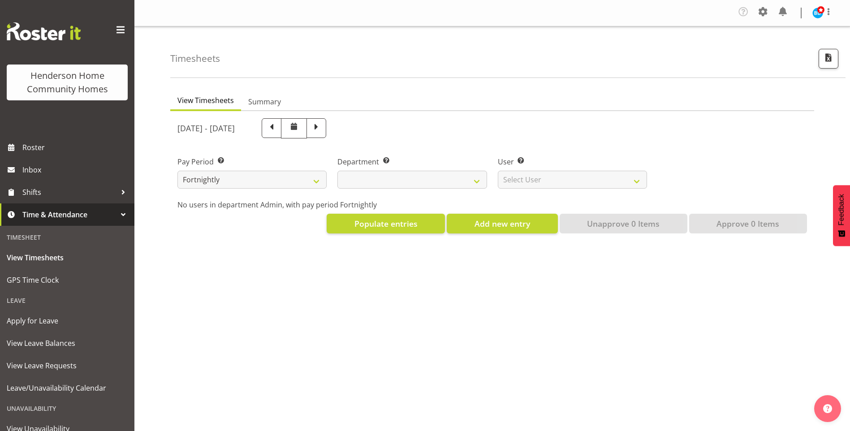
select select
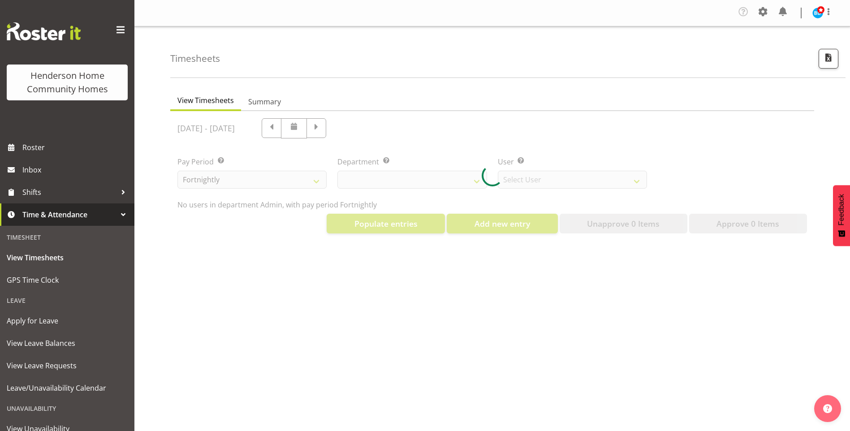
select select "8515"
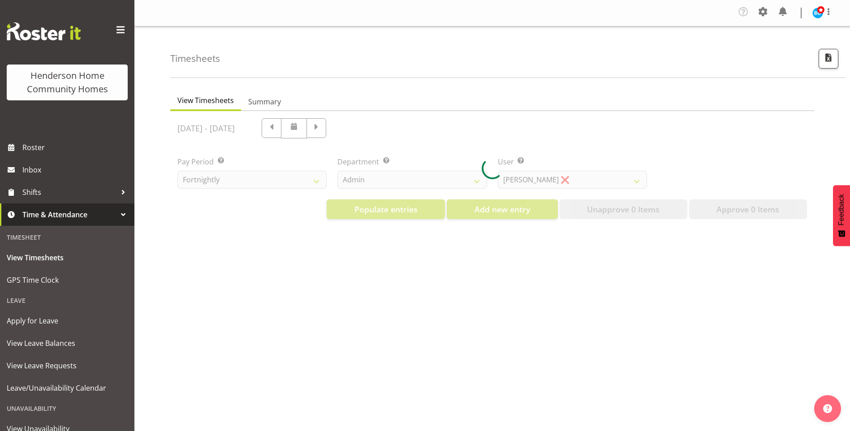
click at [393, 179] on div at bounding box center [492, 168] width 644 height 115
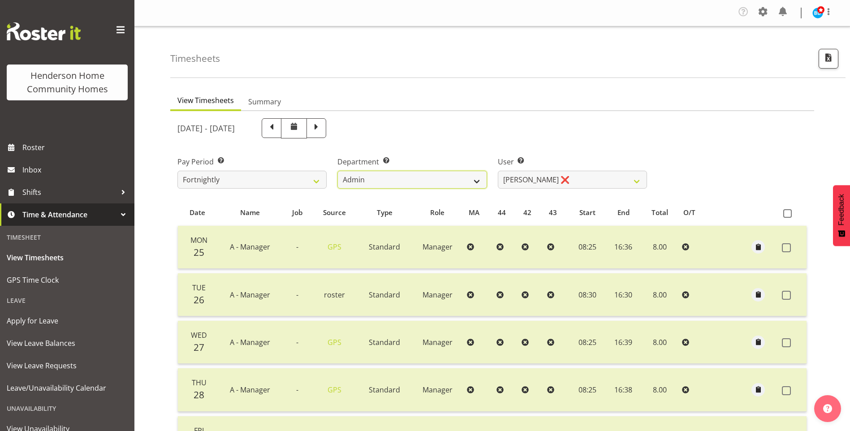
click at [379, 181] on select "Admin Homeside Houses Wingside" at bounding box center [411, 180] width 149 height 18
select select "746"
click at [337, 171] on select "Admin Homeside Houses Wingside" at bounding box center [411, 180] width 149 height 18
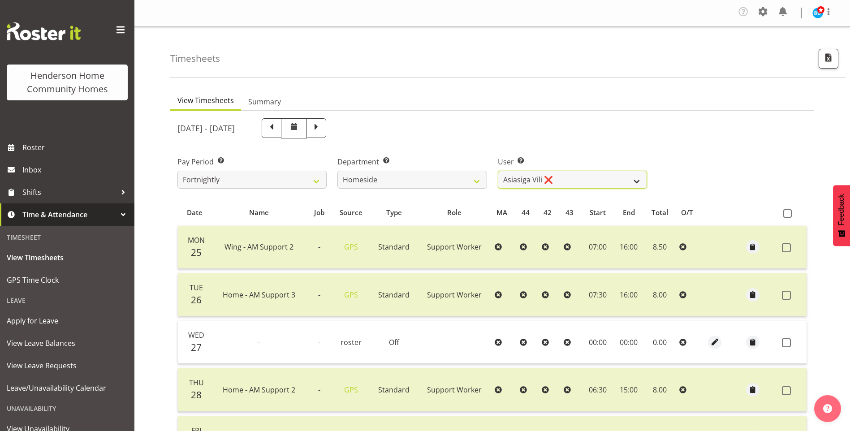
click at [523, 179] on select "Asiasiga Vili ❌ Billie-Rose Dunlop ❌ Brijesh (BK) Kachhadiya ❌ Cheenee Vargas ❌…" at bounding box center [572, 180] width 149 height 18
select select "10443"
click at [498, 171] on select "Asiasiga Vili ❌ Billie-Rose Dunlop ❌ Brijesh (BK) Kachhadiya ❌ Cheenee Vargas ❌…" at bounding box center [572, 180] width 149 height 18
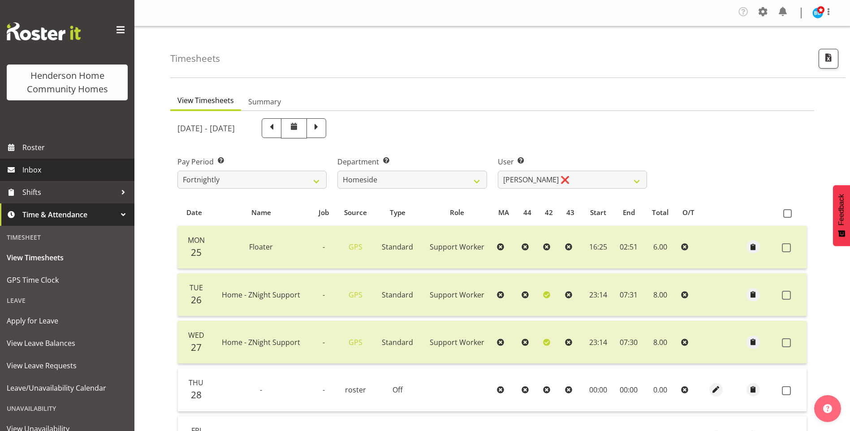
click at [44, 166] on span "Inbox" at bounding box center [76, 169] width 108 height 13
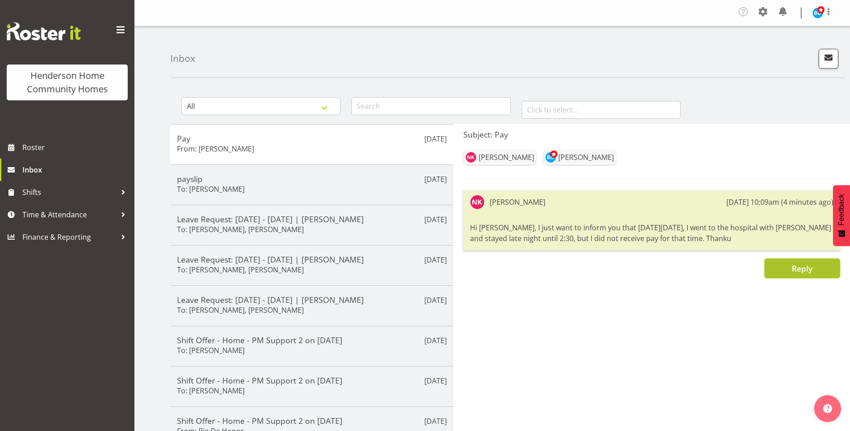
click at [789, 274] on button "Reply" at bounding box center [802, 268] width 76 height 20
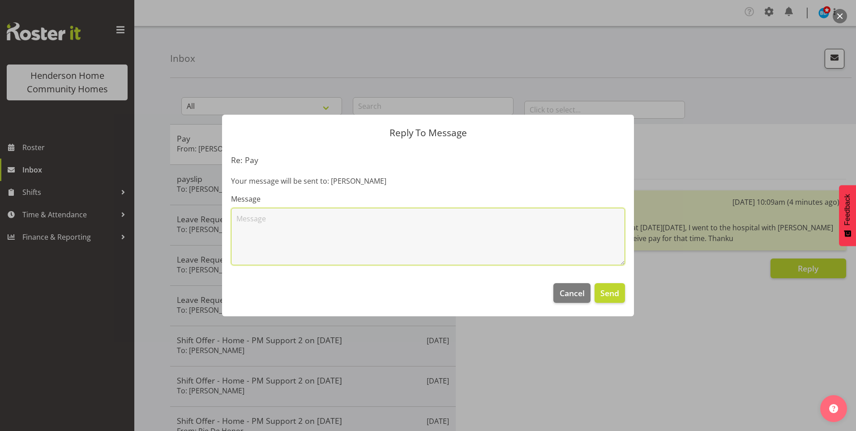
click at [433, 222] on textarea at bounding box center [428, 236] width 394 height 57
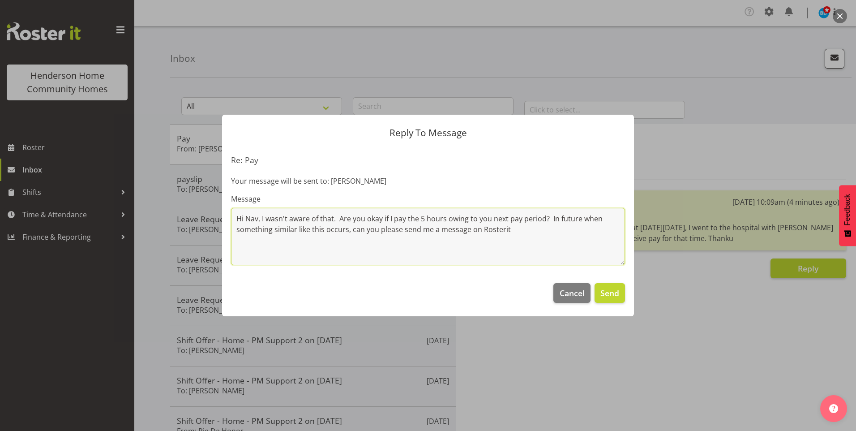
click at [348, 232] on textarea "Hi Nav, I wasn't aware of that. Are you okay if I pay the 5 hours owing to you …" at bounding box center [428, 236] width 394 height 57
drag, startPoint x: 372, startPoint y: 238, endPoint x: 417, endPoint y: 235, distance: 44.9
click at [372, 238] on textarea "Hi Nav, I wasn't aware of that. Are you okay if I pay the 5 hours owing to you …" at bounding box center [428, 236] width 394 height 57
click at [412, 243] on textarea "Hi Nav, I wasn't aware of that. Are you okay if I pay the 5 hours owing to you …" at bounding box center [428, 236] width 394 height 57
click at [447, 239] on textarea "Hi Nav, I wasn't aware of that. Are you okay if I pay the 5 hours owing to you …" at bounding box center [428, 236] width 394 height 57
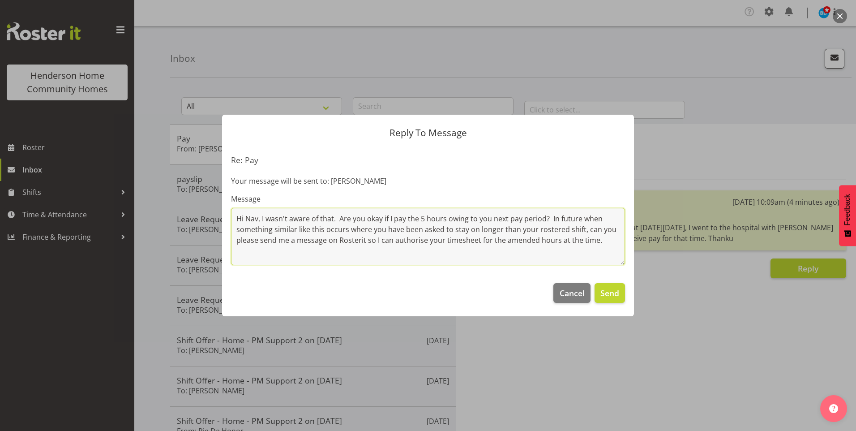
click at [340, 220] on textarea "Hi Nav, I wasn't aware of that. Are you okay if I pay the 5 hours owing to you …" at bounding box center [428, 236] width 394 height 57
click at [409, 260] on textarea "Hi Nav, I wasn't aware of that as I just assumed you hadn't clocked out after y…" at bounding box center [428, 236] width 394 height 57
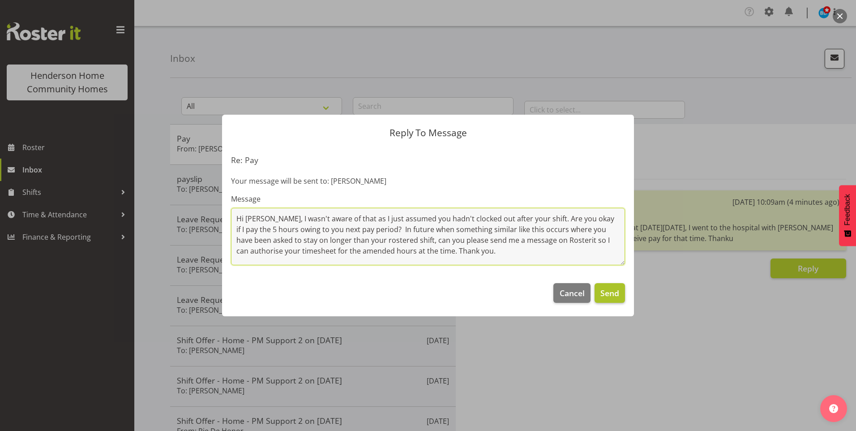
type textarea "Hi Nav, I wasn't aware of that as I just assumed you hadn't clocked out after y…"
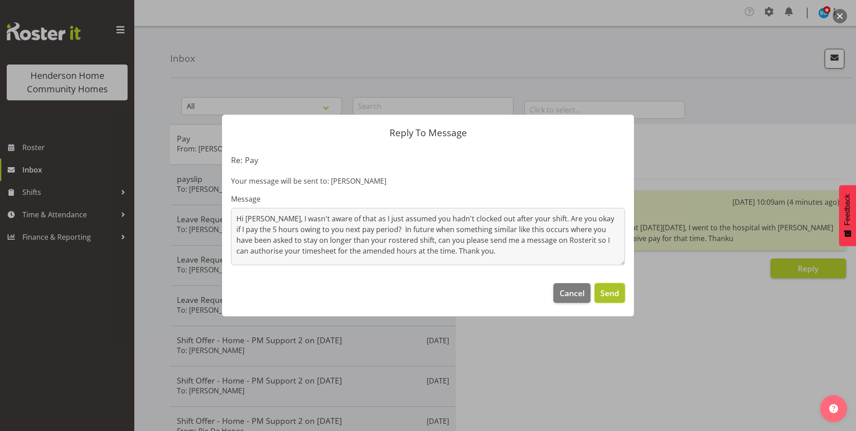
click at [611, 296] on span "Send" at bounding box center [610, 293] width 19 height 12
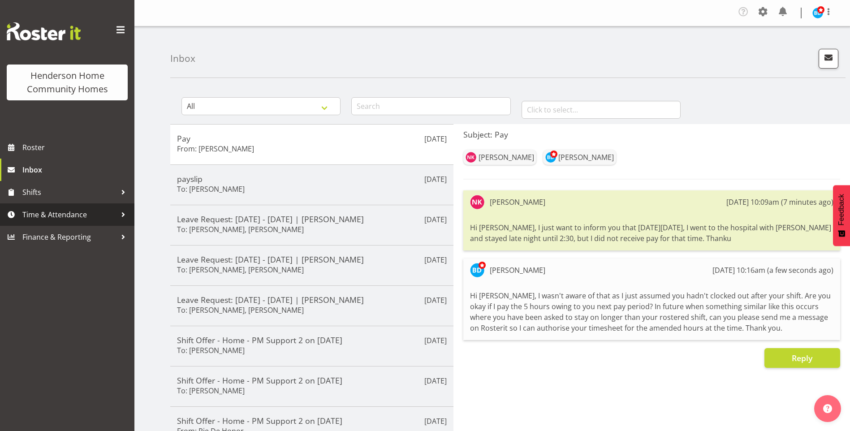
click at [90, 219] on span "Time & Attendance" at bounding box center [69, 214] width 94 height 13
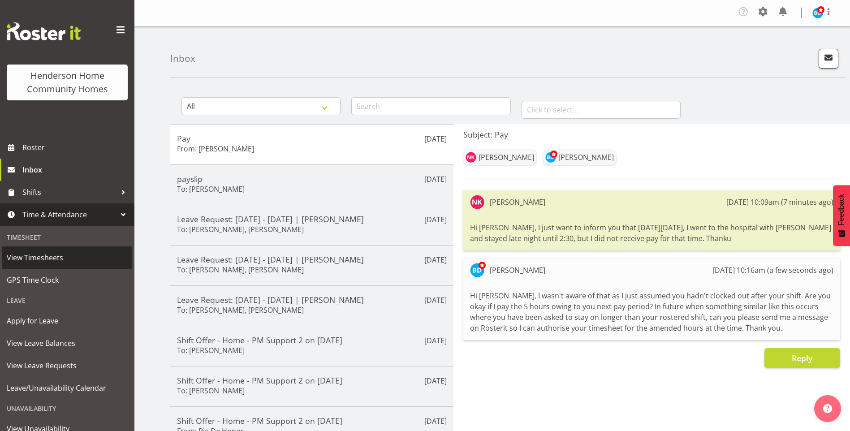
click at [53, 261] on span "View Timesheets" at bounding box center [67, 257] width 121 height 13
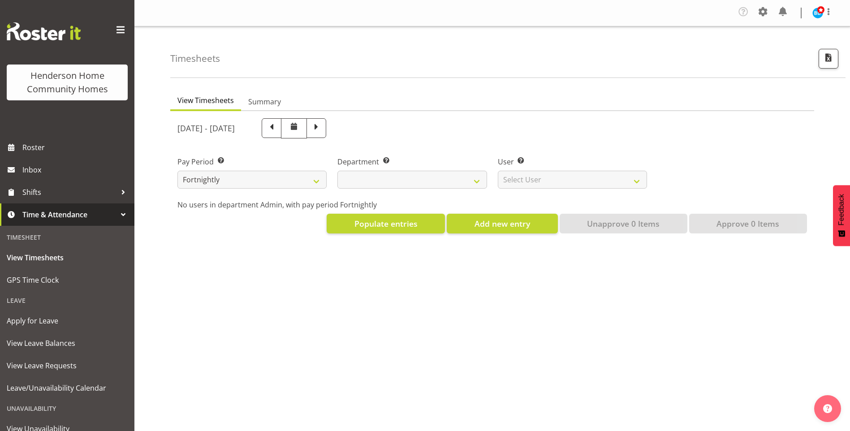
select select
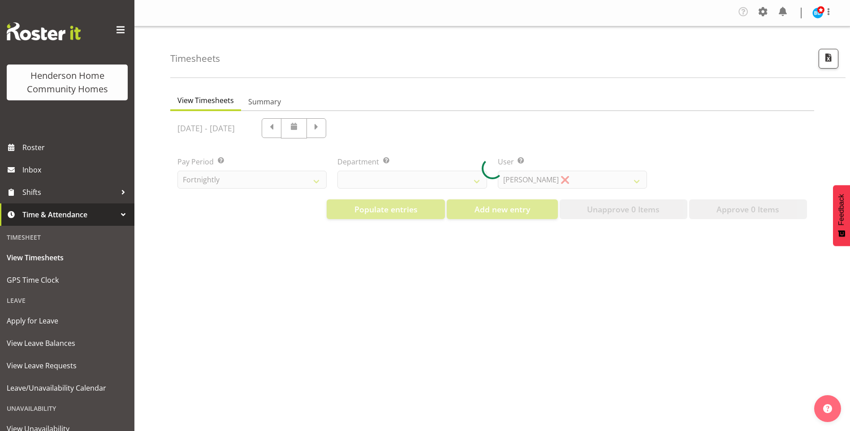
select select "8515"
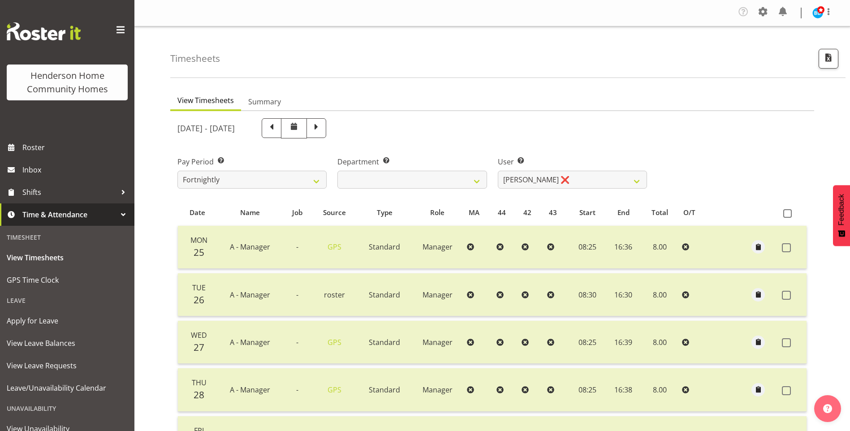
click at [322, 131] on span at bounding box center [316, 127] width 12 height 12
select select
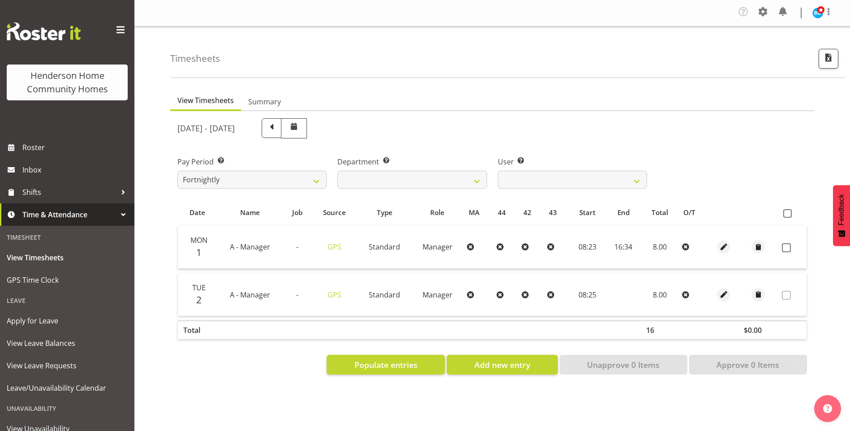
click at [787, 245] on span at bounding box center [786, 247] width 9 height 9
checkbox input "true"
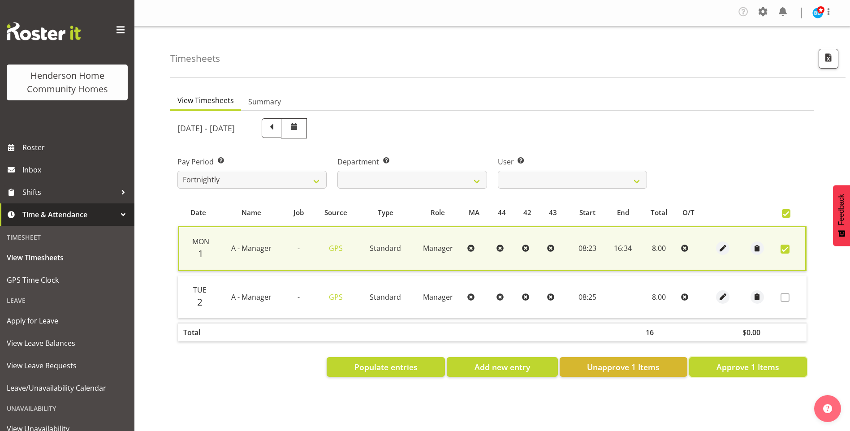
click at [757, 362] on span "Approve 1 Items" at bounding box center [747, 367] width 63 height 12
checkbox input "false"
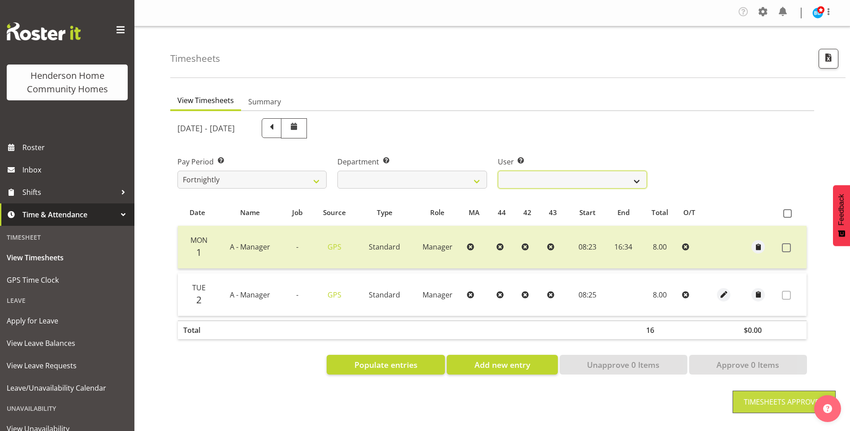
click at [540, 180] on select "Barbara Dunlop ❌ Emily-Jayne Ashton ❌ Johanna Molina ❌ Kirsty Crossley ❌" at bounding box center [572, 180] width 149 height 18
select select "11346"
click at [498, 171] on select "Barbara Dunlop ❌ Emily-Jayne Ashton ❌ Johanna Molina ❌ Kirsty Crossley ❌" at bounding box center [572, 180] width 149 height 18
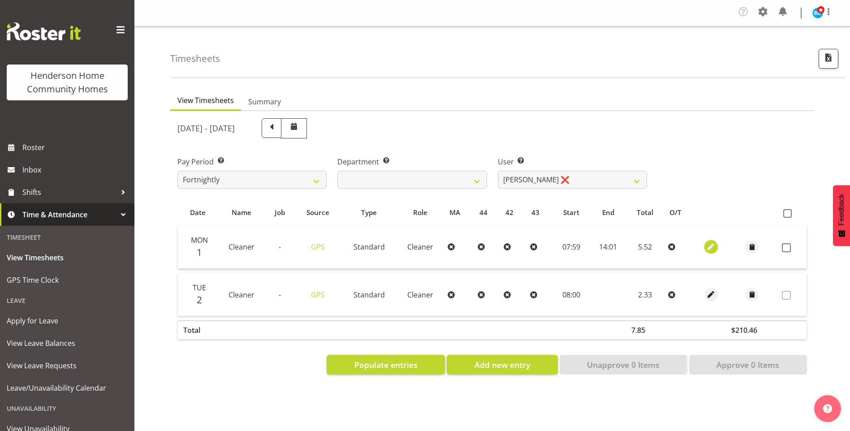
click at [706, 248] on span "button" at bounding box center [711, 247] width 10 height 10
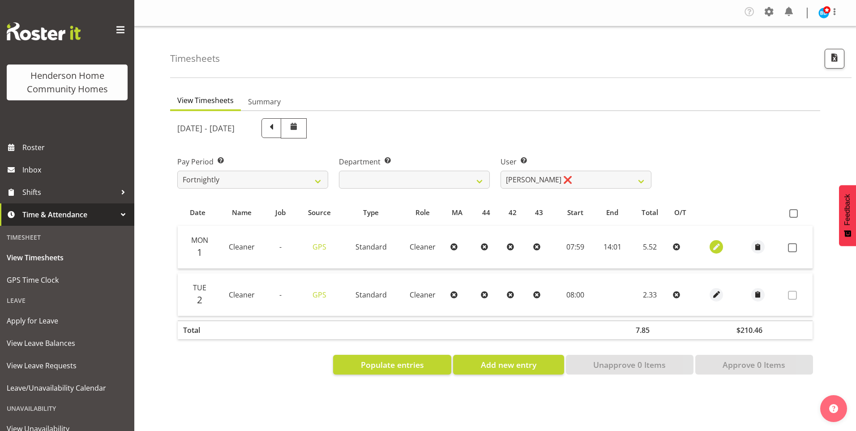
select select "Standard"
select select "8"
select select "2025"
select select "7"
select select "59"
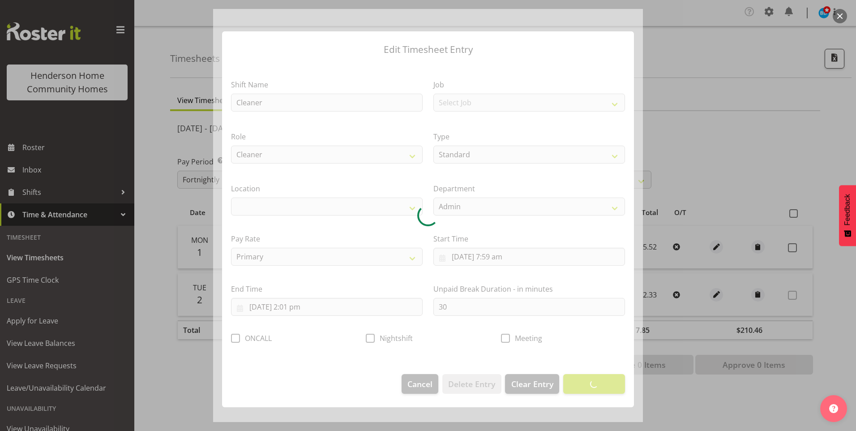
select select "1067"
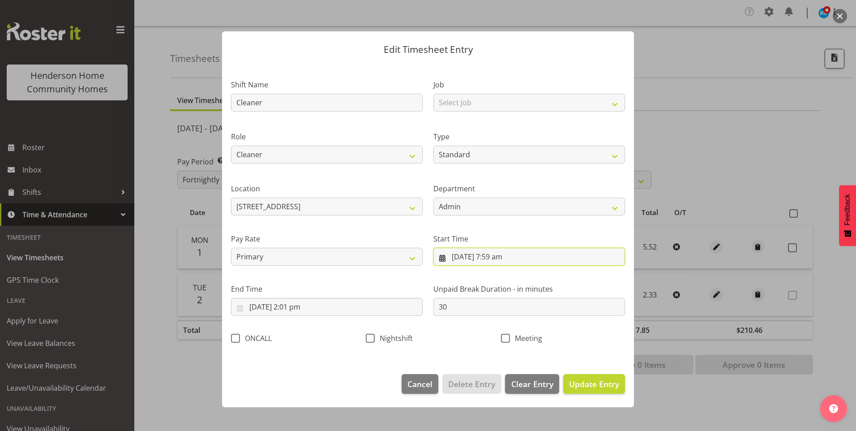
click at [498, 262] on input "1/09/2025, 7:59 am" at bounding box center [530, 257] width 192 height 18
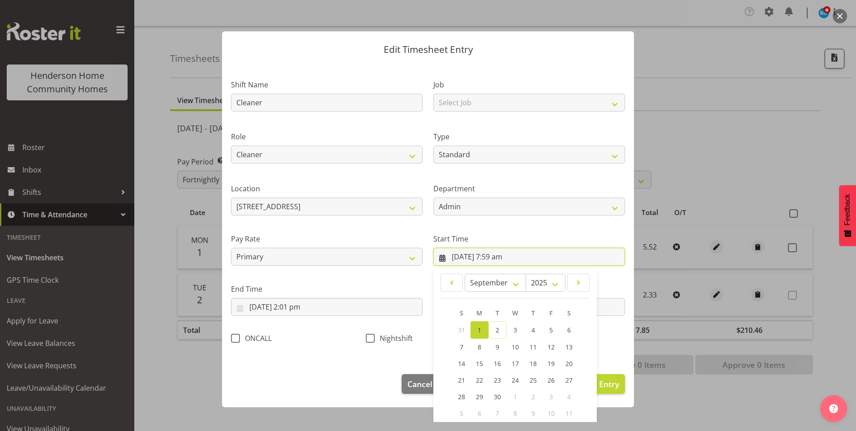
scroll to position [48, 0]
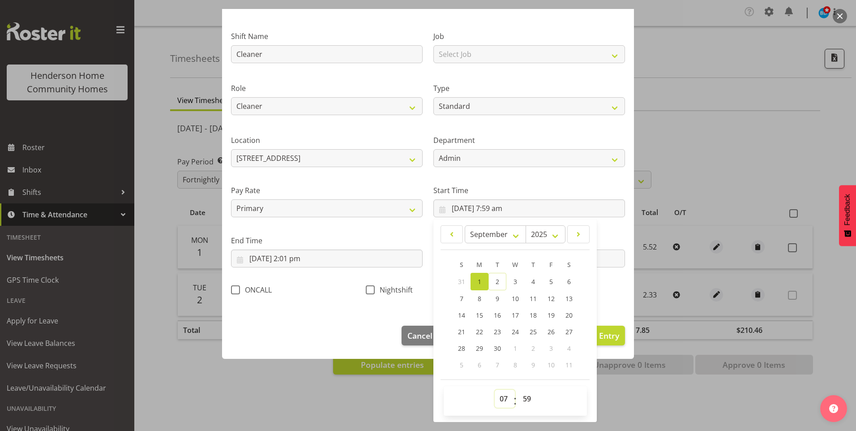
click at [499, 398] on select "00 01 02 03 04 05 06 07 08 09 10 11 12 13 14 15 16 17 18 19 20 21 22 23" at bounding box center [505, 399] width 20 height 18
select select "8"
click at [495, 390] on select "00 01 02 03 04 05 06 07 08 09 10 11 12 13 14 15 16 17 18 19 20 21 22 23" at bounding box center [505, 399] width 20 height 18
type input "1/09/2025, 8:59 am"
drag, startPoint x: 529, startPoint y: 398, endPoint x: 532, endPoint y: 391, distance: 7.1
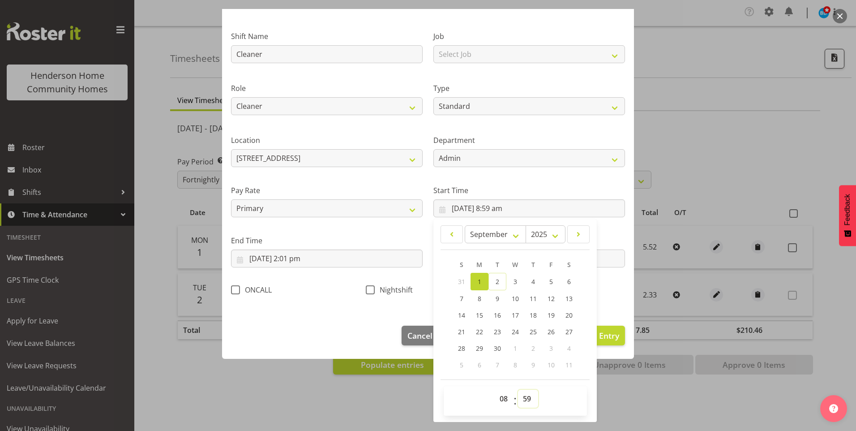
click at [529, 398] on select "00 01 02 03 04 05 06 07 08 09 10 11 12 13 14 15 16 17 18 19 20 21 22 23 24 25 2…" at bounding box center [528, 399] width 20 height 18
select select "0"
click at [518, 390] on select "00 01 02 03 04 05 06 07 08 09 10 11 12 13 14 15 16 17 18 19 20 21 22 23 24 25 2…" at bounding box center [528, 399] width 20 height 18
type input "1/09/2025, 8:00 am"
click at [305, 258] on input "1/09/2025, 2:01 pm" at bounding box center [327, 259] width 192 height 18
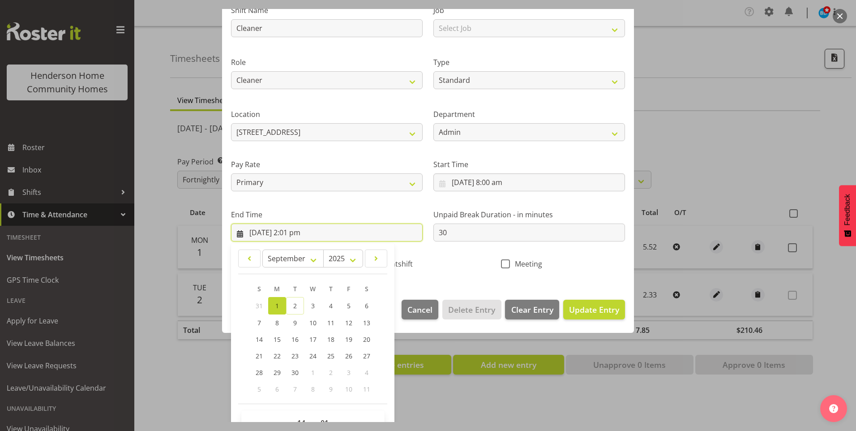
scroll to position [99, 0]
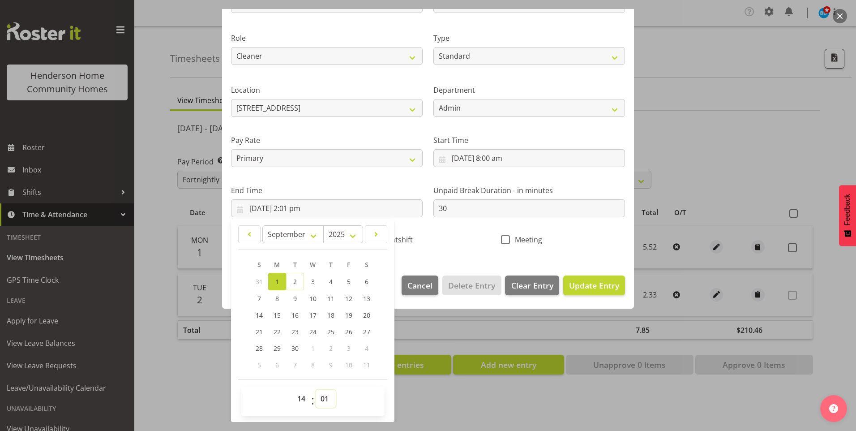
drag, startPoint x: 321, startPoint y: 403, endPoint x: 322, endPoint y: 388, distance: 14.3
click at [322, 403] on select "00 01 02 03 04 05 06 07 08 09 10 11 12 13 14 15 16 17 18 19 20 21 22 23 24 25 2…" at bounding box center [326, 399] width 20 height 18
select select "0"
click at [316, 390] on select "00 01 02 03 04 05 06 07 08 09 10 11 12 13 14 15 16 17 18 19 20 21 22 23 24 25 2…" at bounding box center [326, 399] width 20 height 18
type input "1/09/2025, 2:00 pm"
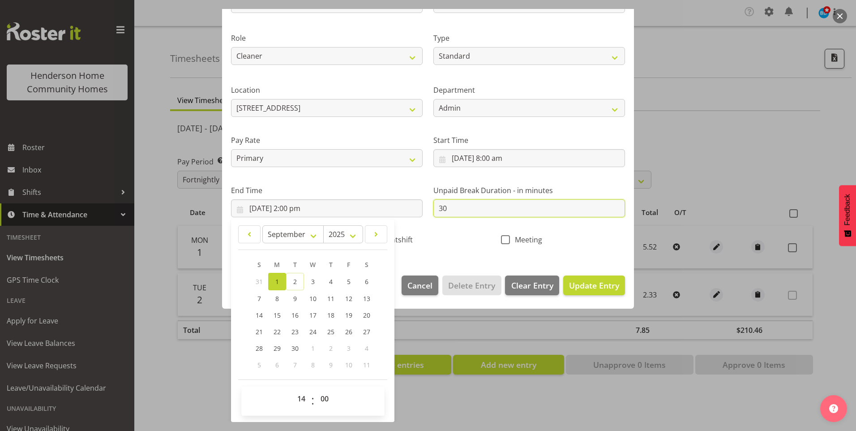
click at [428, 207] on div "Unpaid Break Duration - in minutes 30" at bounding box center [529, 197] width 202 height 50
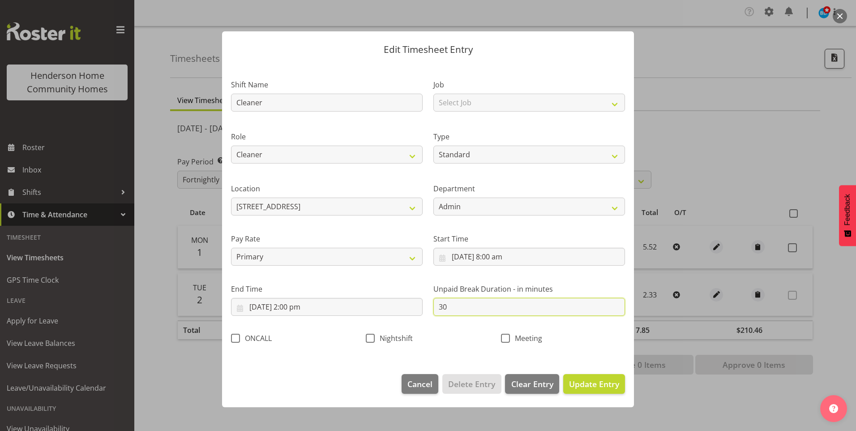
scroll to position [0, 0]
type input "0"
click at [609, 382] on span "Update Entry" at bounding box center [594, 384] width 50 height 11
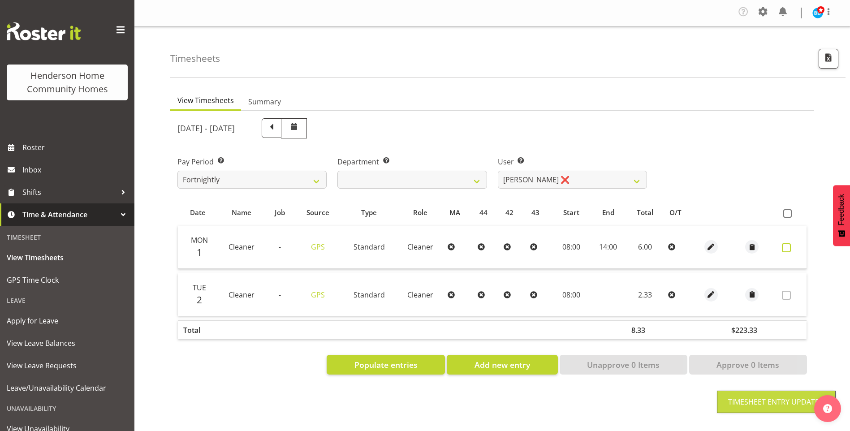
click at [793, 247] on label at bounding box center [789, 247] width 14 height 9
checkbox input "true"
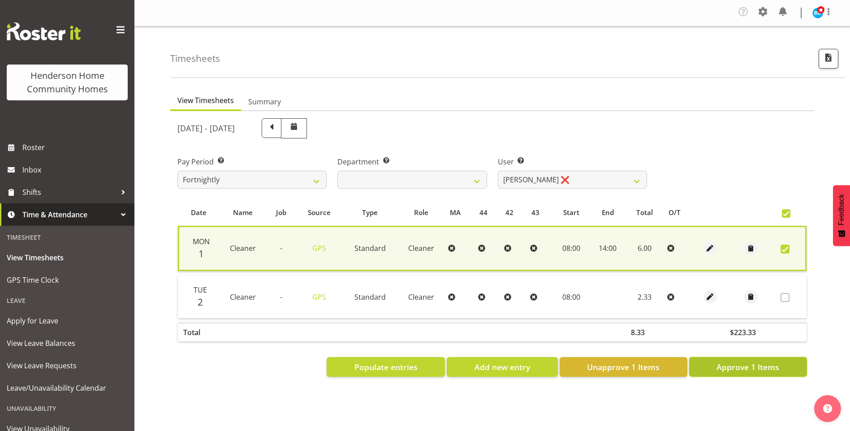
click at [775, 365] on span "Approve 1 Items" at bounding box center [747, 367] width 63 height 12
checkbox input "false"
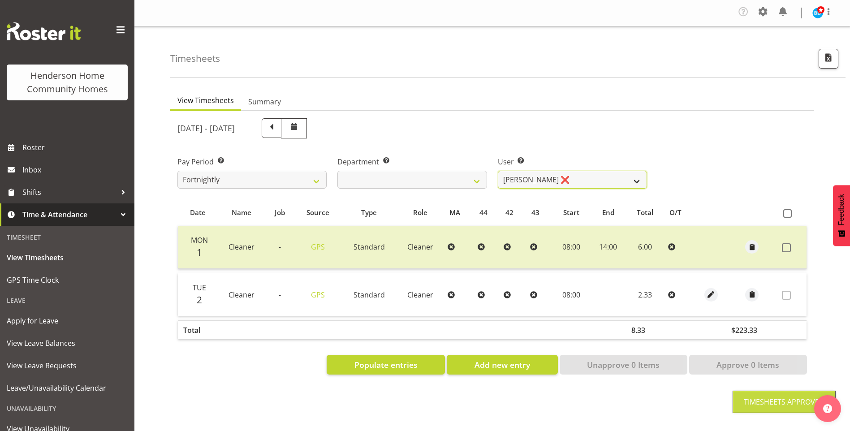
click at [524, 179] on select "Barbara Dunlop ❌ Emily-Jayne Ashton ❌ Johanna Molina ❌ Kirsty Crossley ❌" at bounding box center [572, 180] width 149 height 18
select select "8517"
click at [498, 171] on select "Barbara Dunlop ❌ Emily-Jayne Ashton ❌ Johanna Molina ❌ Kirsty Crossley ❌" at bounding box center [572, 180] width 149 height 18
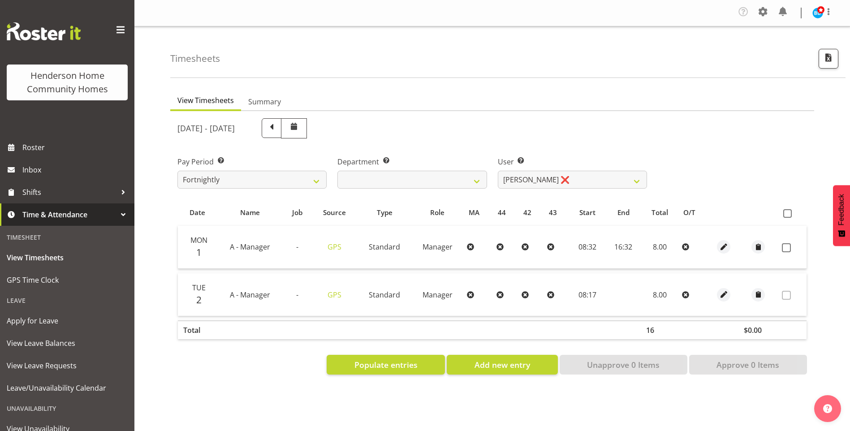
click at [782, 242] on td at bounding box center [792, 247] width 28 height 43
click at [786, 245] on span at bounding box center [786, 247] width 9 height 9
checkbox input "true"
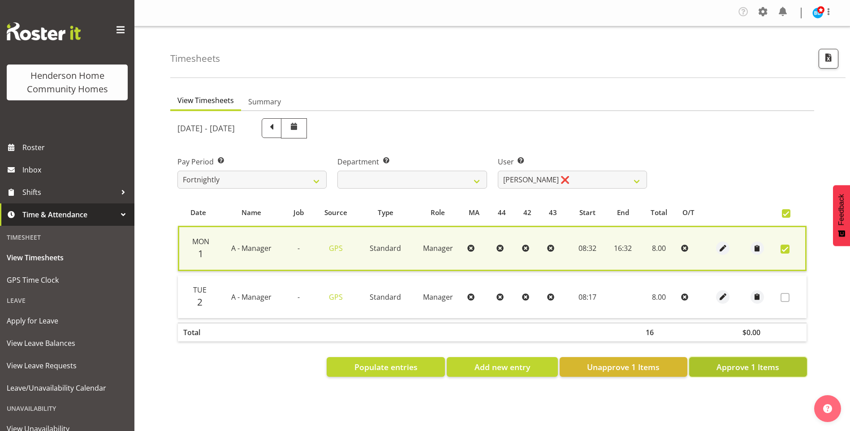
click at [748, 368] on span "Approve 1 Items" at bounding box center [747, 367] width 63 height 12
checkbox input "false"
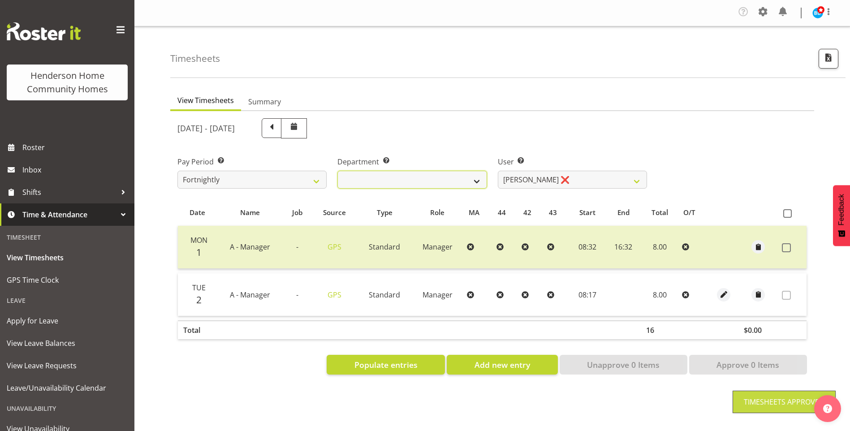
click at [379, 178] on select "Admin Homeside Houses Wingside" at bounding box center [411, 180] width 149 height 18
select select "746"
click at [337, 171] on select "Admin Homeside Houses Wingside" at bounding box center [411, 180] width 149 height 18
select select "8528"
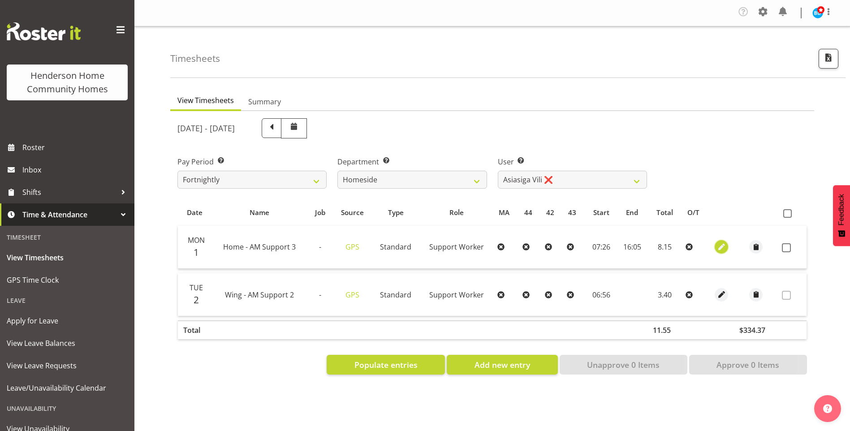
click at [721, 245] on span "button" at bounding box center [721, 247] width 10 height 10
select select "Standard"
select select "8"
select select "2025"
select select "7"
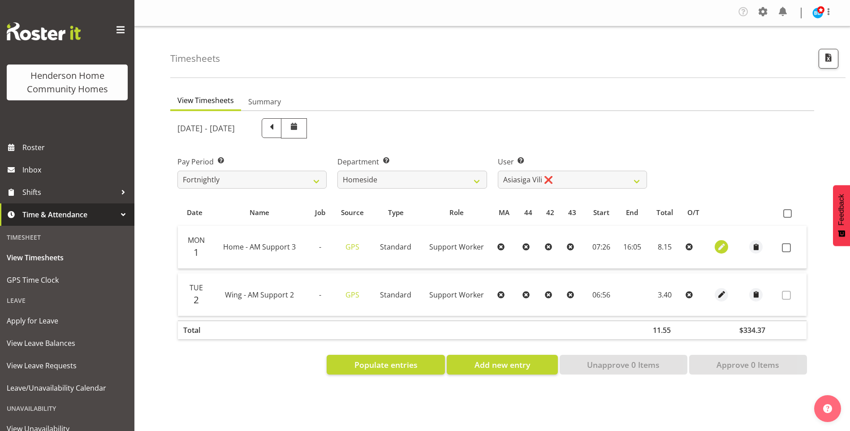
select select "26"
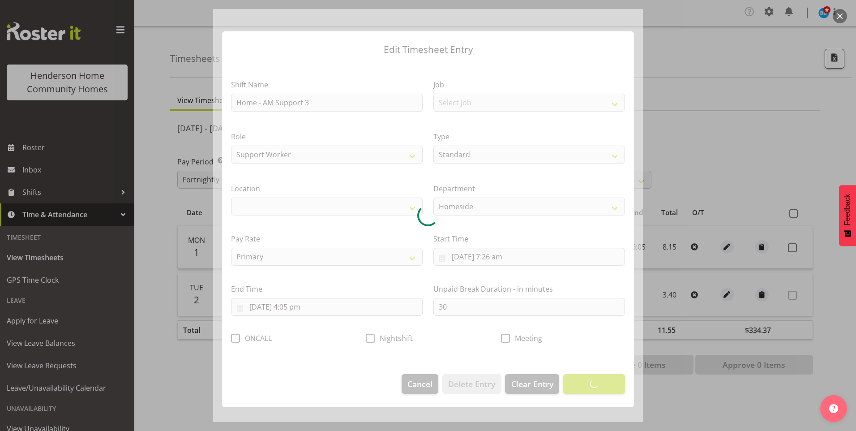
select select "1067"
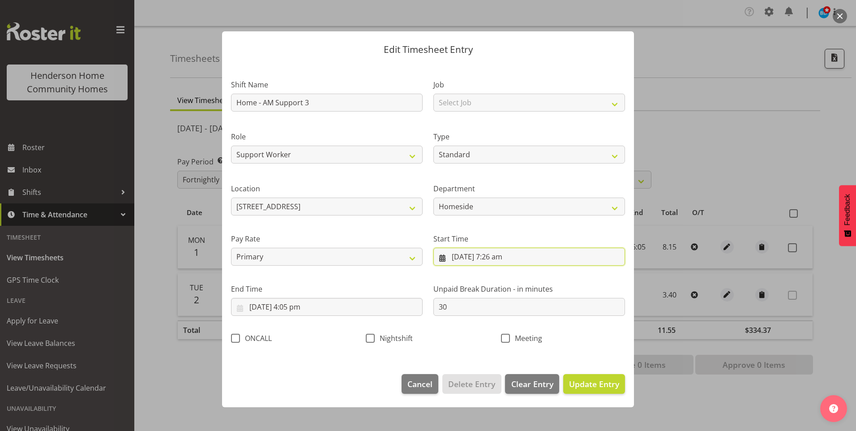
click at [502, 258] on input "1/09/2025, 7:26 am" at bounding box center [530, 257] width 192 height 18
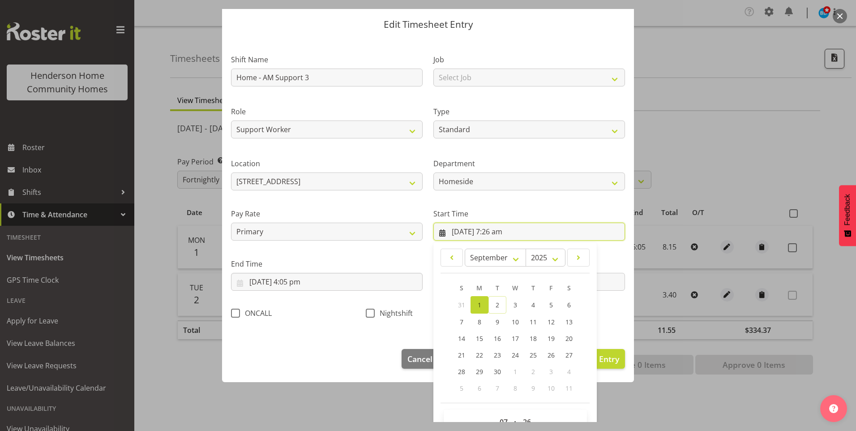
scroll to position [48, 0]
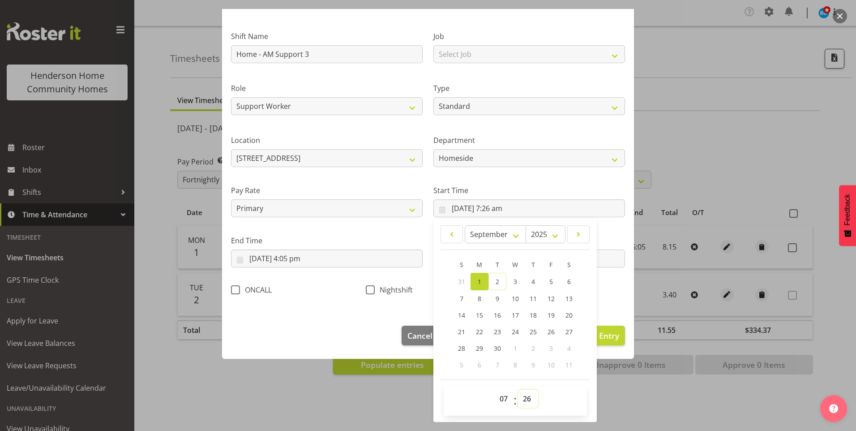
click at [523, 399] on select "00 01 02 03 04 05 06 07 08 09 10 11 12 13 14 15 16 17 18 19 20 21 22 23 24 25 2…" at bounding box center [528, 399] width 20 height 18
select select "30"
click at [518, 390] on select "00 01 02 03 04 05 06 07 08 09 10 11 12 13 14 15 16 17 18 19 20 21 22 23 24 25 2…" at bounding box center [528, 399] width 20 height 18
type input "1/09/2025, 7:30 am"
click at [297, 262] on input "1/09/2025, 4:05 pm" at bounding box center [327, 259] width 192 height 18
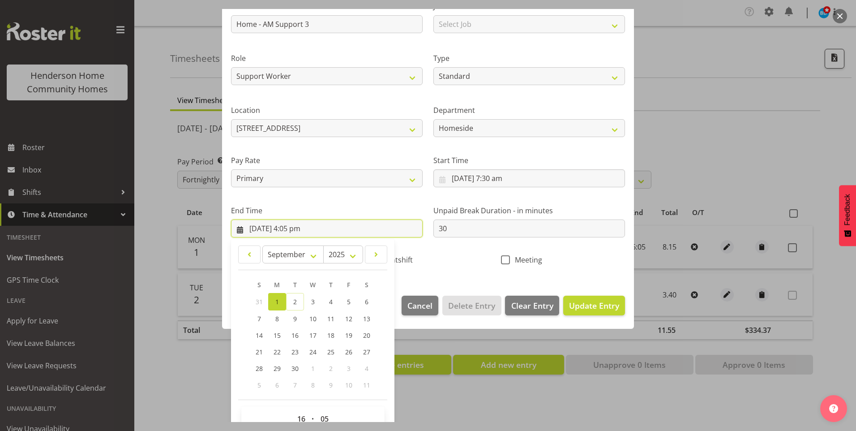
scroll to position [93, 0]
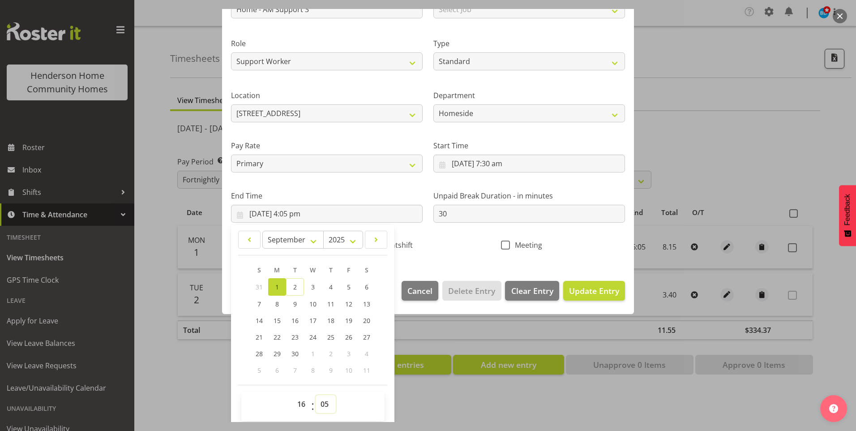
click at [328, 398] on select "00 01 02 03 04 05 06 07 08 09 10 11 12 13 14 15 16 17 18 19 20 21 22 23 24 25 2…" at bounding box center [326, 404] width 20 height 18
select select "0"
click at [316, 395] on select "00 01 02 03 04 05 06 07 08 09 10 11 12 13 14 15 16 17 18 19 20 21 22 23 24 25 2…" at bounding box center [326, 404] width 20 height 18
type input "1/09/2025, 4:00 pm"
click at [595, 296] on span "Update Entry" at bounding box center [594, 290] width 50 height 11
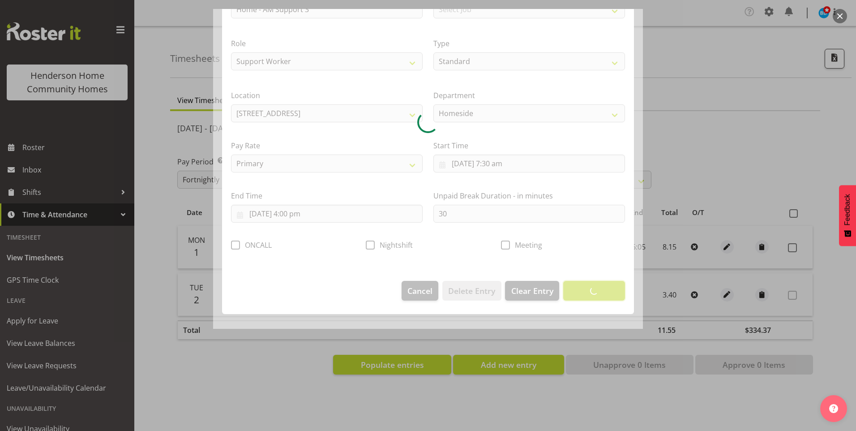
scroll to position [0, 0]
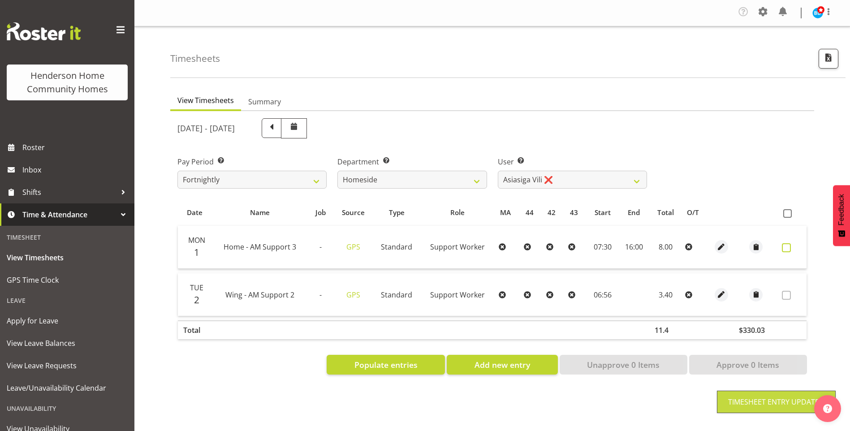
click at [786, 247] on span at bounding box center [786, 247] width 9 height 9
checkbox input "true"
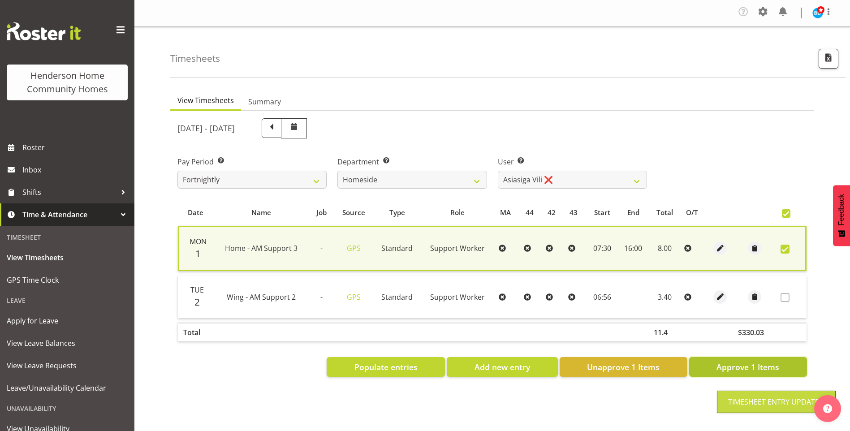
click at [759, 369] on span "Approve 1 Items" at bounding box center [747, 367] width 63 height 12
checkbox input "false"
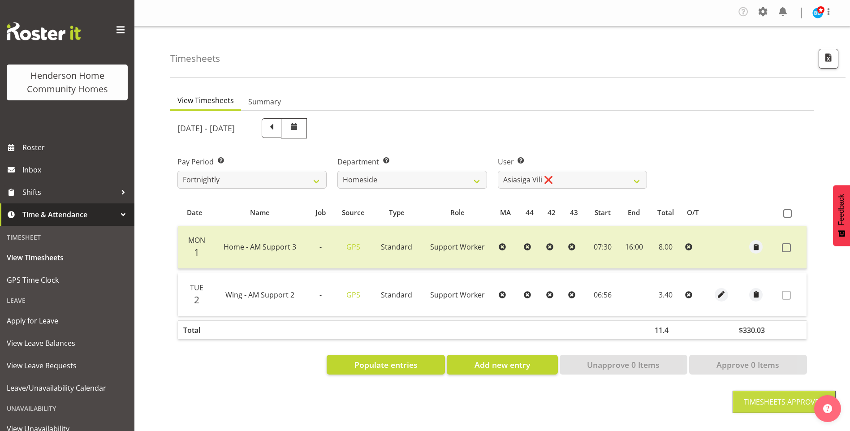
click at [547, 181] on div "September 1st - September 7th 2025 Pay Period Select which pay period you would…" at bounding box center [491, 244] width 629 height 262
click at [530, 183] on select "Asiasiga Vili ❌ Billie-Rose Dunlop ❌ Brijesh (BK) Kachhadiya ❌ Cheenee Vargas ❌…" at bounding box center [572, 180] width 149 height 18
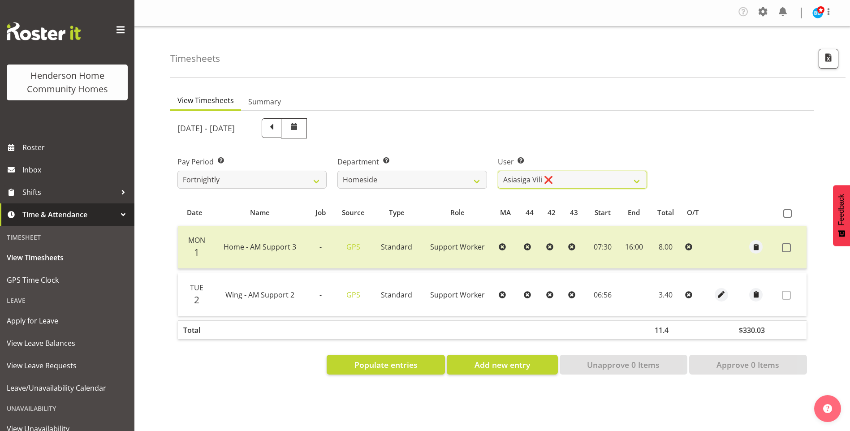
select select "8539"
click at [498, 171] on select "Asiasiga Vili ❌ Billie-Rose Dunlop ❌ Brijesh (BK) Kachhadiya ❌ Cheenee Vargas ❌…" at bounding box center [572, 180] width 149 height 18
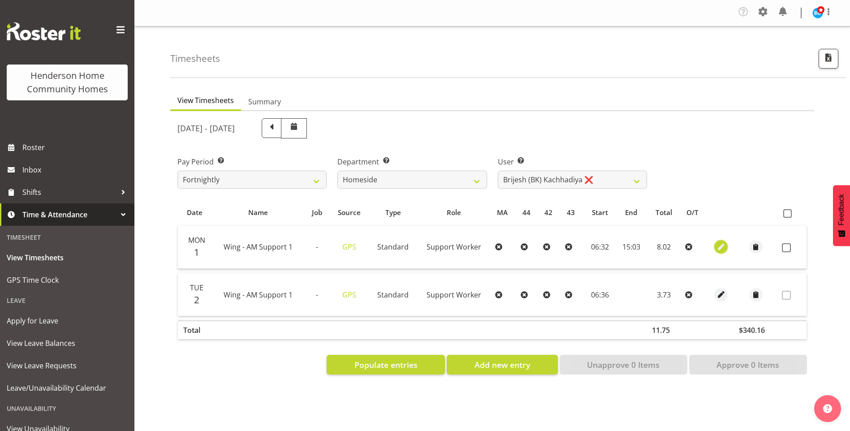
click at [719, 245] on span "button" at bounding box center [721, 247] width 10 height 10
select select "Standard"
select select "749"
select select "8"
select select "2025"
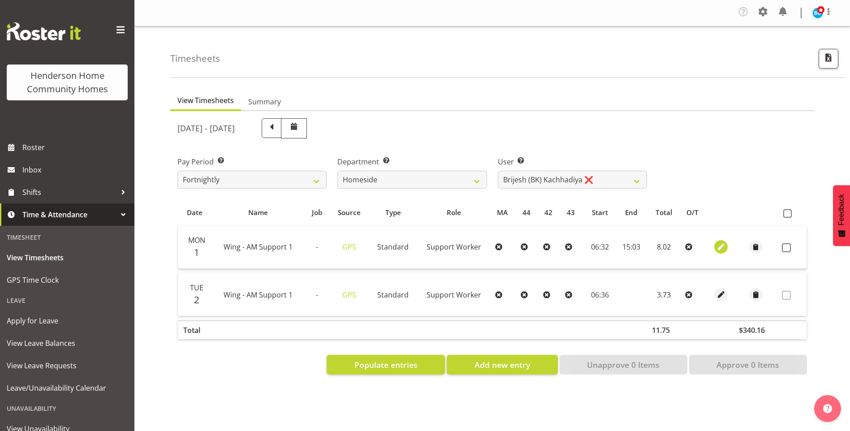
select select "15"
select select "3"
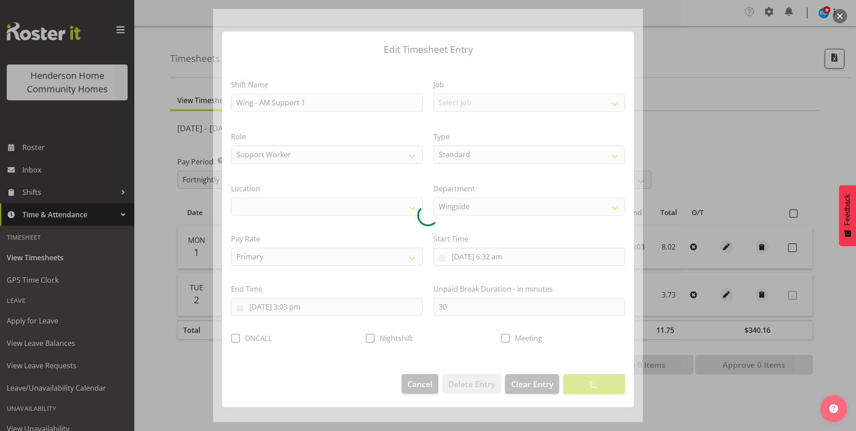
select select "1071"
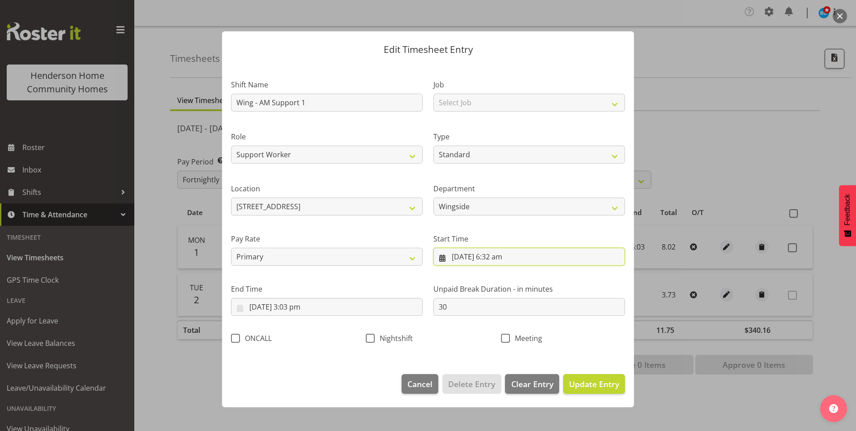
click at [496, 261] on input "1/09/2025, 6:32 am" at bounding box center [530, 257] width 192 height 18
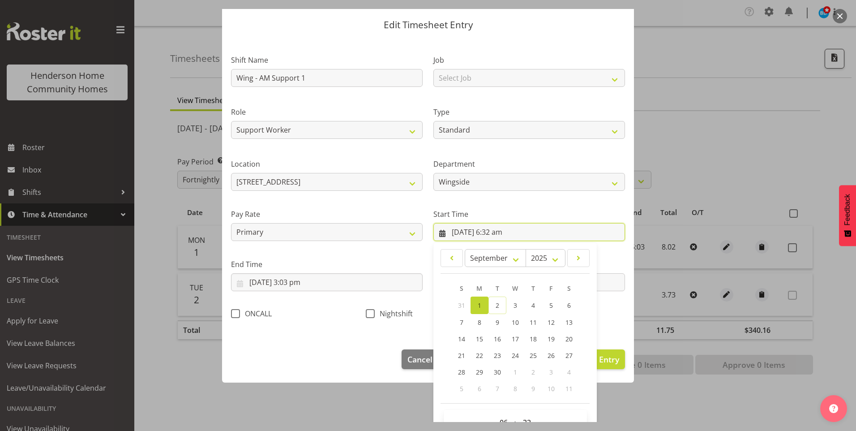
scroll to position [48, 0]
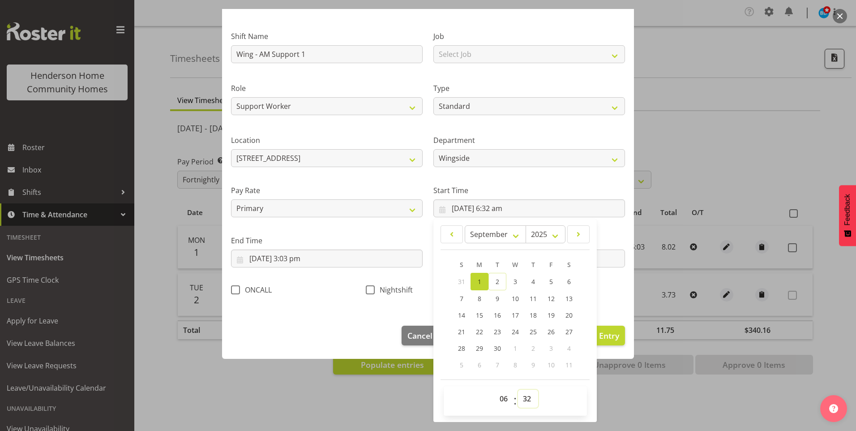
click at [524, 395] on select "00 01 02 03 04 05 06 07 08 09 10 11 12 13 14 15 16 17 18 19 20 21 22 23 24 25 2…" at bounding box center [528, 399] width 20 height 18
select select "30"
click at [518, 390] on select "00 01 02 03 04 05 06 07 08 09 10 11 12 13 14 15 16 17 18 19 20 21 22 23 24 25 2…" at bounding box center [528, 399] width 20 height 18
type input "1/09/2025, 6:30 am"
click at [297, 263] on input "1/09/2025, 3:03 pm" at bounding box center [327, 259] width 192 height 18
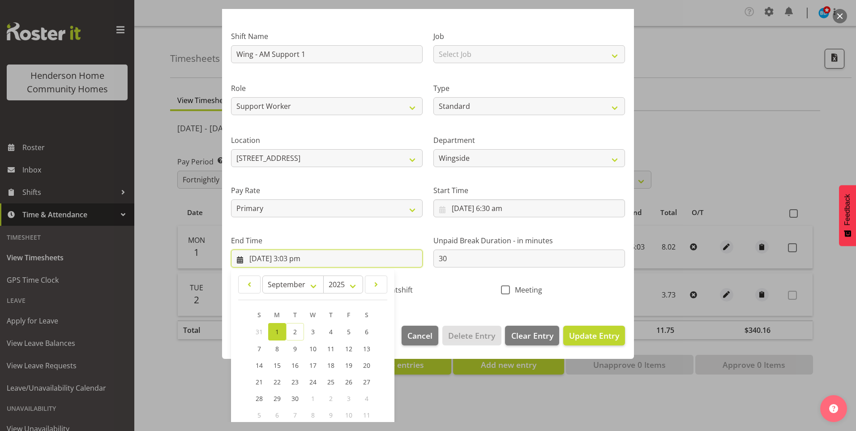
scroll to position [99, 0]
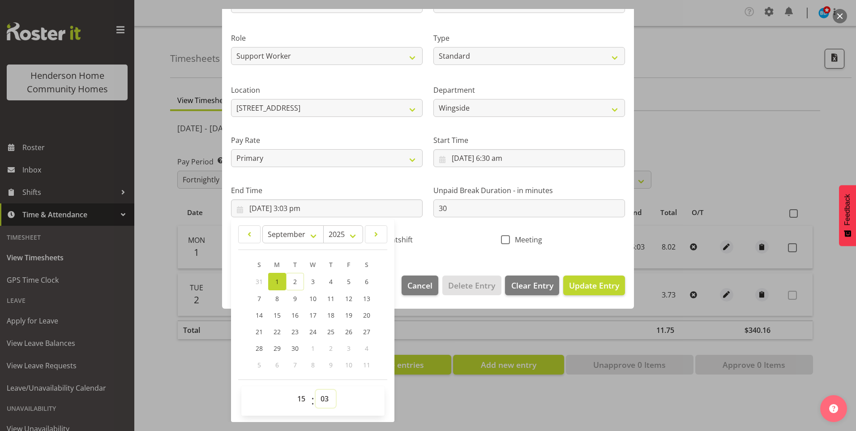
click at [326, 396] on select "00 01 02 03 04 05 06 07 08 09 10 11 12 13 14 15 16 17 18 19 20 21 22 23 24 25 2…" at bounding box center [326, 399] width 20 height 18
select select "0"
click at [316, 390] on select "00 01 02 03 04 05 06 07 08 09 10 11 12 13 14 15 16 17 18 19 20 21 22 23 24 25 2…" at bounding box center [326, 399] width 20 height 18
type input "1/09/2025, 3:00 pm"
click at [600, 286] on span "Update Entry" at bounding box center [594, 285] width 50 height 11
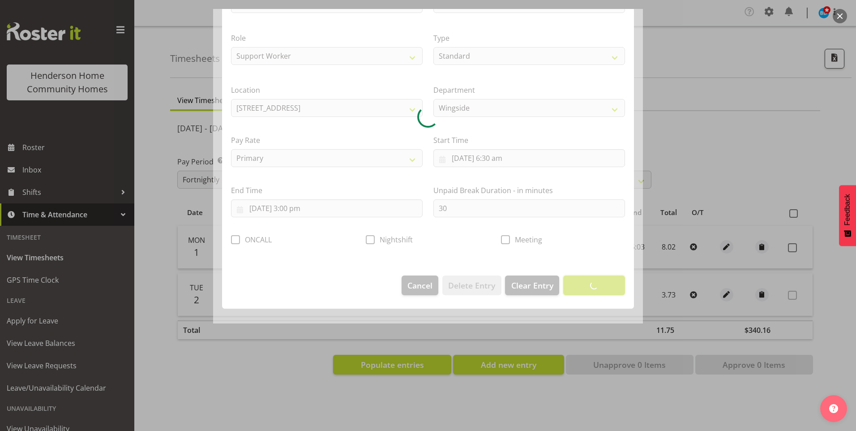
scroll to position [0, 0]
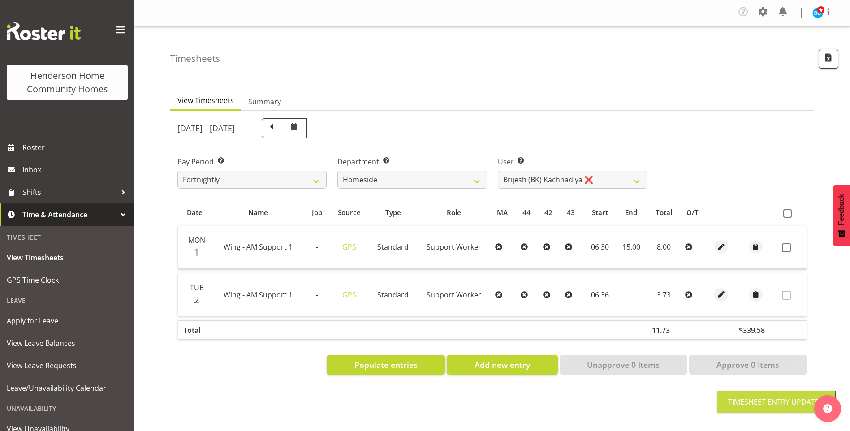
click at [786, 249] on span at bounding box center [786, 247] width 9 height 9
checkbox input "true"
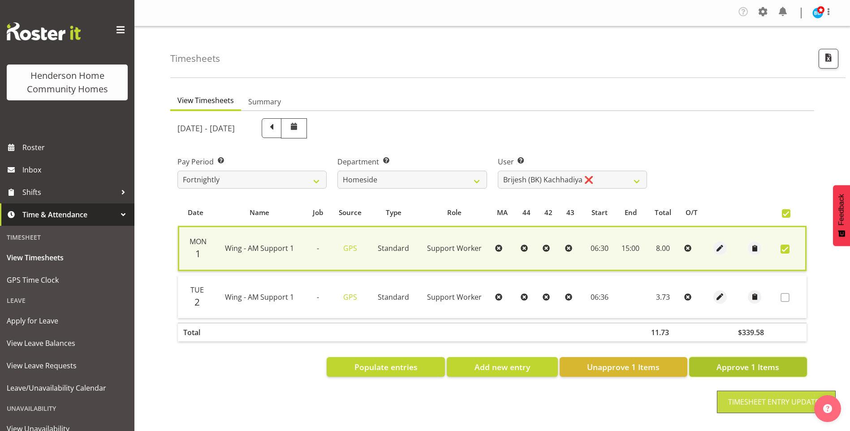
click at [776, 361] on span "Approve 1 Items" at bounding box center [747, 367] width 63 height 12
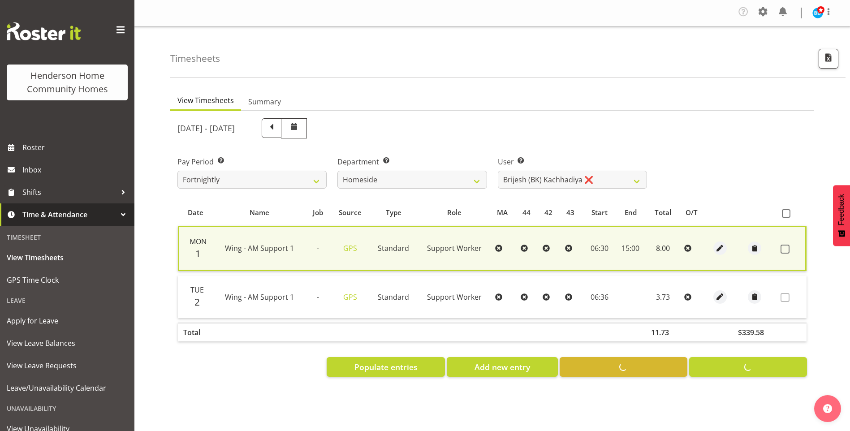
checkbox input "false"
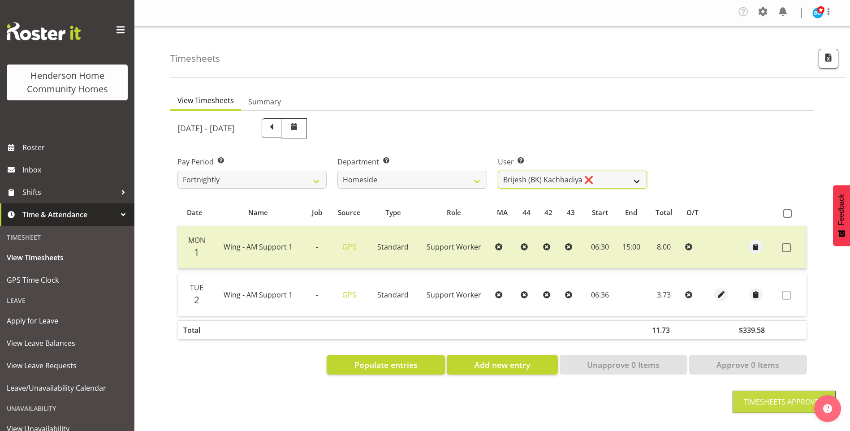
click at [521, 177] on select "Asiasiga Vili ❌ Billie-Rose Dunlop ❌ Brijesh (BK) Kachhadiya ❌ Cheenee Vargas ❌…" at bounding box center [572, 180] width 149 height 18
select select "8657"
click at [498, 171] on select "Asiasiga Vili ❌ Billie-Rose Dunlop ❌ Brijesh (BK) Kachhadiya ❌ Cheenee Vargas ❌…" at bounding box center [572, 180] width 149 height 18
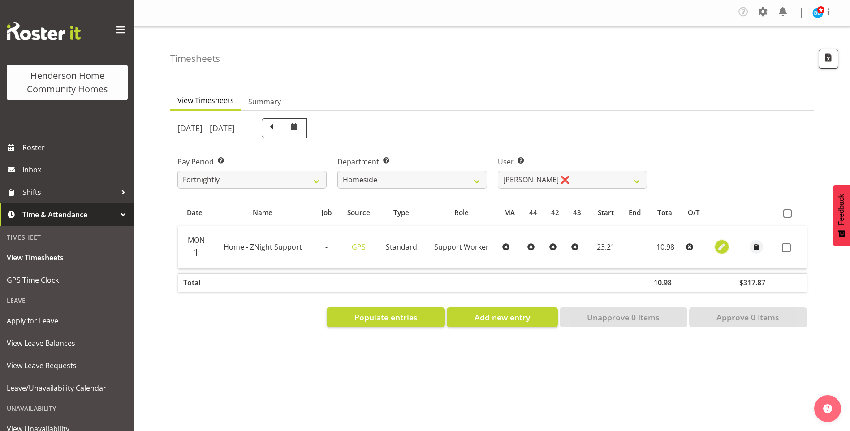
click at [720, 248] on span "button" at bounding box center [722, 247] width 10 height 10
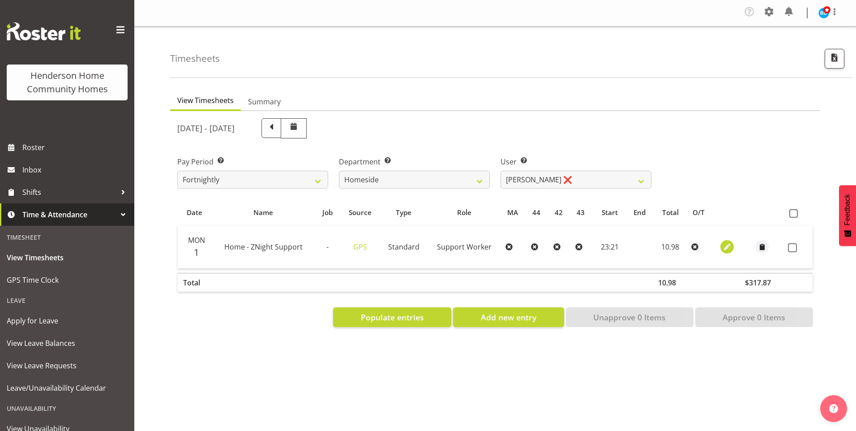
select select "Standard"
select select "8"
select select "2025"
select select "23"
select select "21"
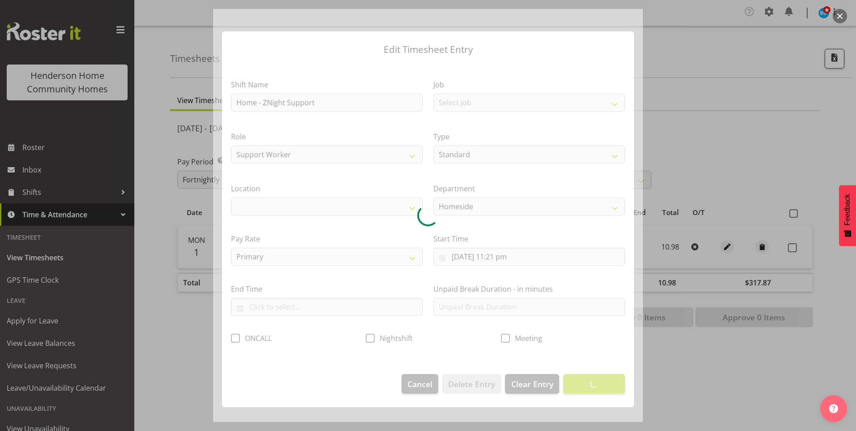
select select "1067"
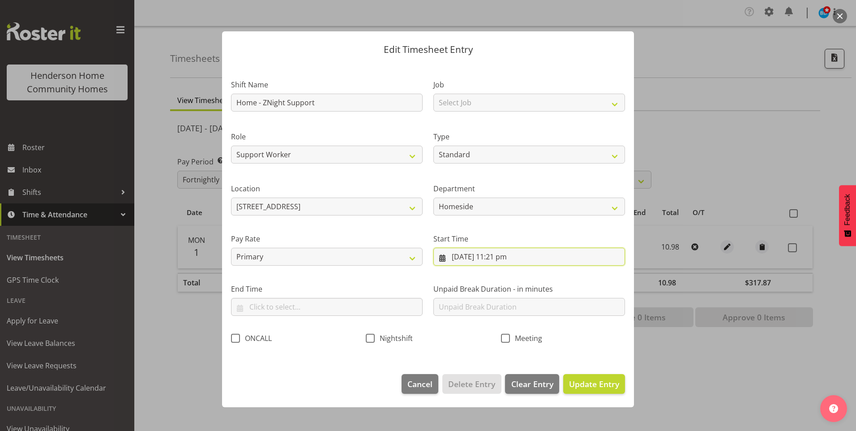
click at [509, 258] on input "1/09/2025, 11:21 pm" at bounding box center [530, 257] width 192 height 18
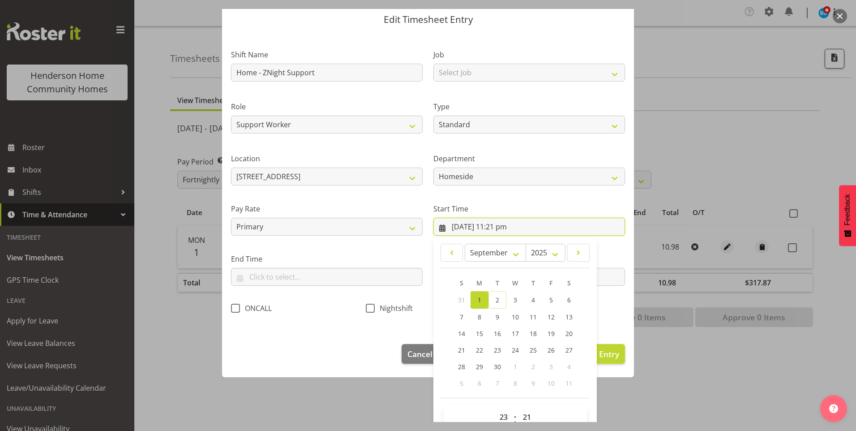
scroll to position [45, 0]
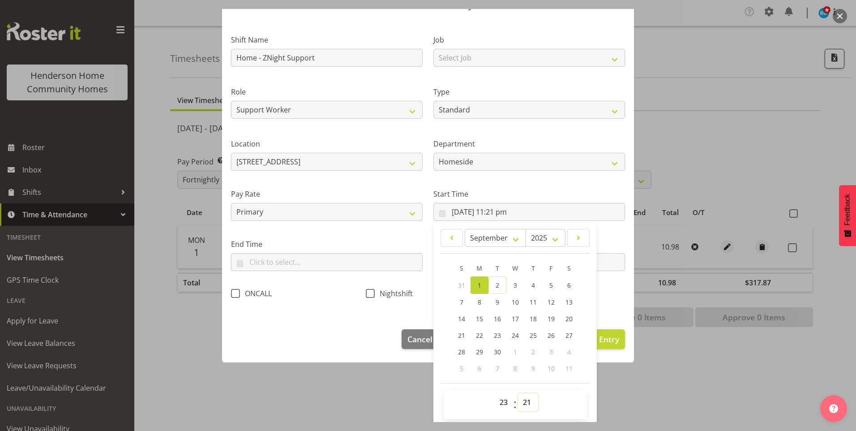
click at [525, 400] on select "00 01 02 03 04 05 06 07 08 09 10 11 12 13 14 15 16 17 18 19 20 21 22 23 24 25 2…" at bounding box center [528, 402] width 20 height 18
select select "30"
click at [518, 393] on select "00 01 02 03 04 05 06 07 08 09 10 11 12 13 14 15 16 17 18 19 20 21 22 23 24 25 2…" at bounding box center [528, 402] width 20 height 18
type input "1/09/2025, 11:30 pm"
click at [260, 264] on input "text" at bounding box center [327, 262] width 192 height 18
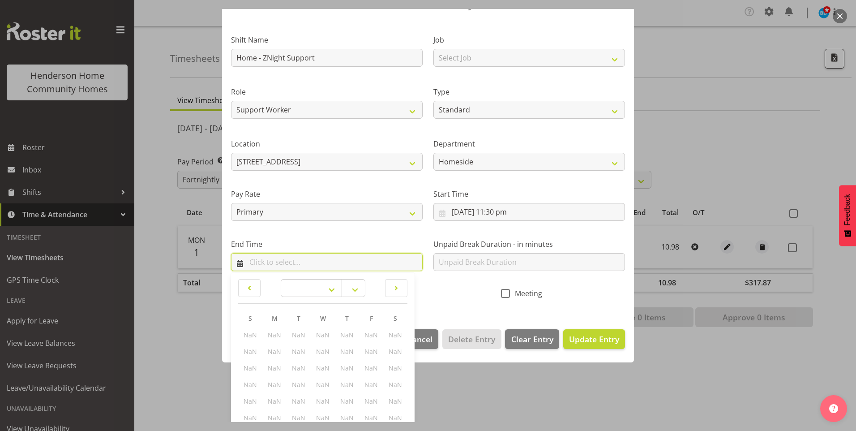
click at [287, 263] on input "text" at bounding box center [327, 262] width 192 height 18
click at [252, 288] on span at bounding box center [249, 288] width 11 height 11
select select "11"
select select
click at [268, 263] on input "text" at bounding box center [327, 262] width 192 height 18
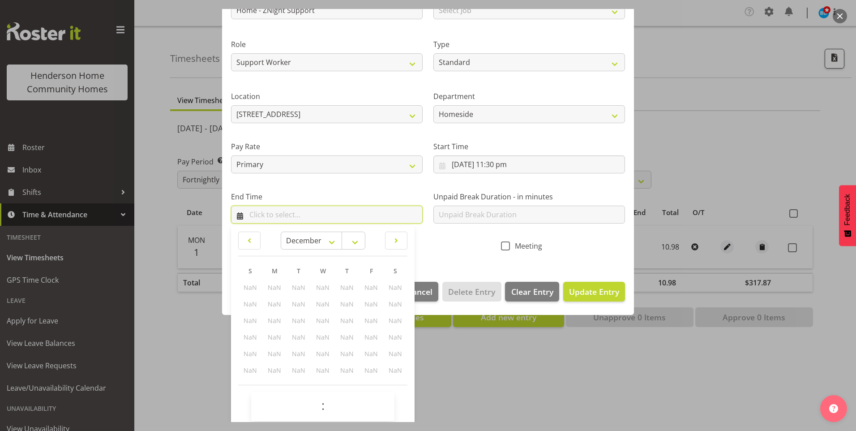
scroll to position [98, 0]
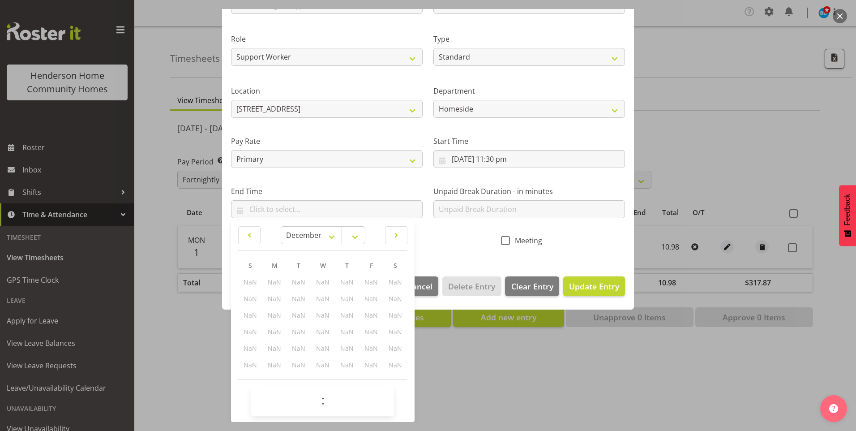
click at [433, 243] on div "Nightshift" at bounding box center [428, 242] width 124 height 12
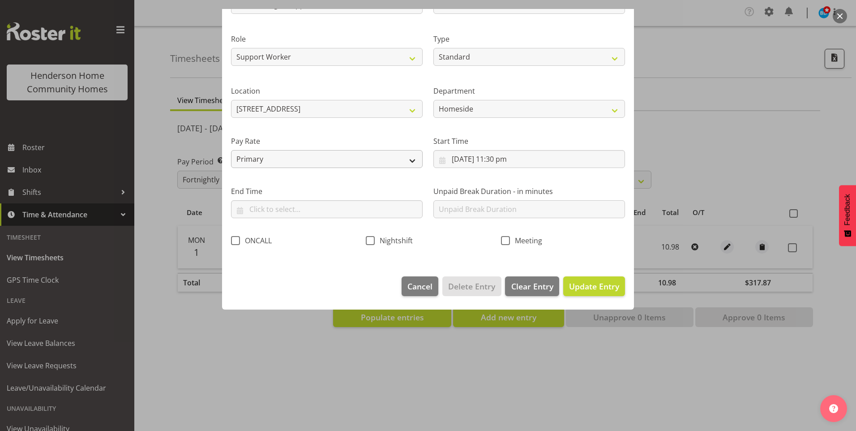
scroll to position [0, 0]
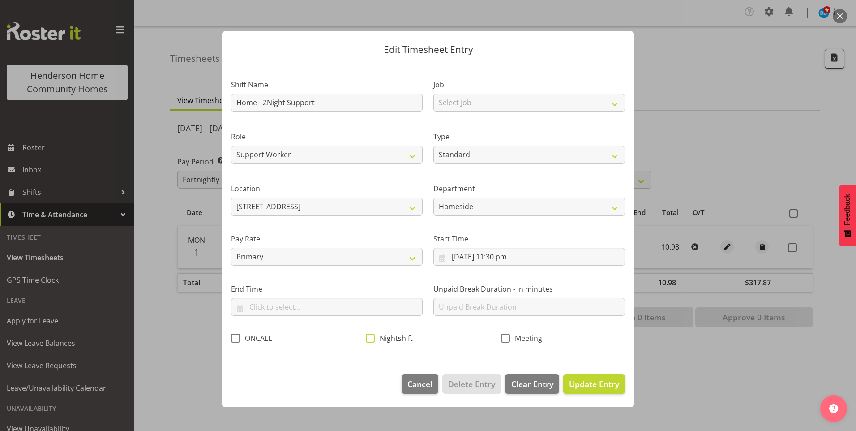
click at [370, 338] on span at bounding box center [370, 338] width 9 height 9
click at [370, 338] on input "Nightshift" at bounding box center [369, 338] width 6 height 6
checkbox input "true"
click at [585, 380] on span "Update Entry" at bounding box center [594, 384] width 50 height 11
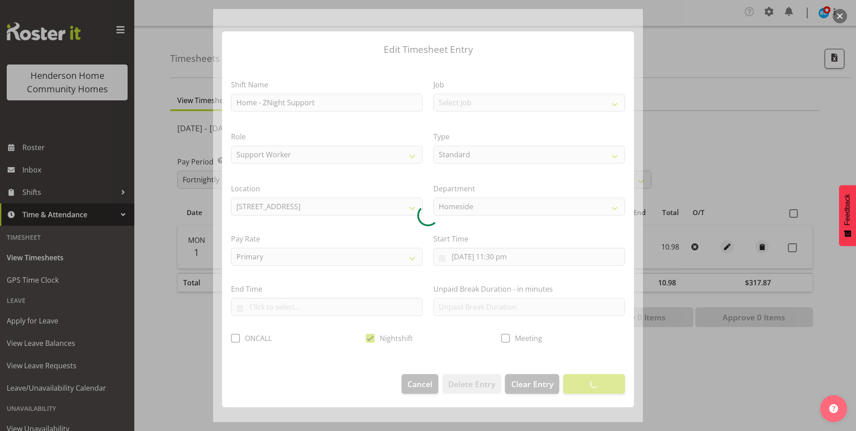
click at [152, 323] on div at bounding box center [428, 215] width 856 height 431
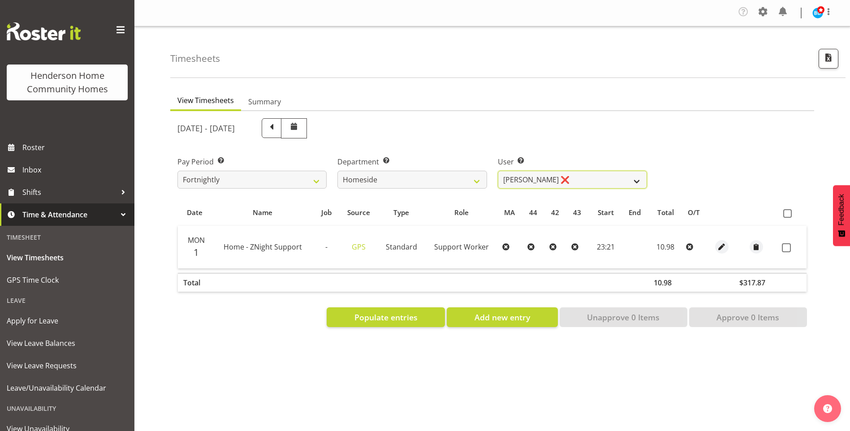
click at [533, 181] on select "Asiasiga Vili ❌ Billie-Rose Dunlop ❌ Brijesh (BK) Kachhadiya ❌ Cheenee Vargas ❌…" at bounding box center [572, 180] width 149 height 18
click at [498, 171] on select "Asiasiga Vili ❌ Billie-Rose Dunlop ❌ Brijesh (BK) Kachhadiya ❌ Cheenee Vargas ❌…" at bounding box center [572, 180] width 149 height 18
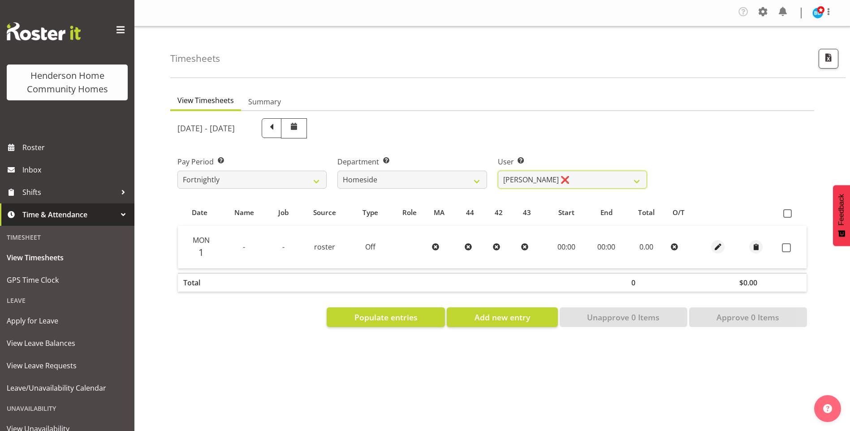
drag, startPoint x: 536, startPoint y: 178, endPoint x: 528, endPoint y: 190, distance: 14.5
click at [536, 178] on select "Asiasiga Vili ❌ Billie-Rose Dunlop ❌ Brijesh (BK) Kachhadiya ❌ Cheenee Vargas ❌…" at bounding box center [572, 180] width 149 height 18
select select "10096"
click at [498, 171] on select "Asiasiga Vili ❌ Billie-Rose Dunlop ❌ Brijesh (BK) Kachhadiya ❌ Cheenee Vargas ❌…" at bounding box center [572, 180] width 149 height 18
click at [542, 169] on div "User Select user. Note: This is filtered down by the previous two drop-down ite…" at bounding box center [572, 172] width 149 height 32
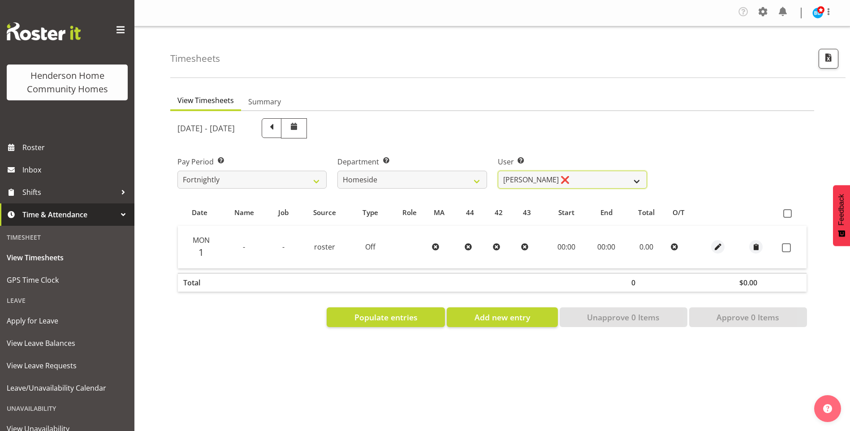
click at [538, 184] on select "Asiasiga Vili ❌ Billie-Rose Dunlop ❌ Brijesh (BK) Kachhadiya ❌ Cheenee Vargas ❌…" at bounding box center [572, 180] width 149 height 18
click at [277, 127] on span at bounding box center [272, 127] width 12 height 12
select select
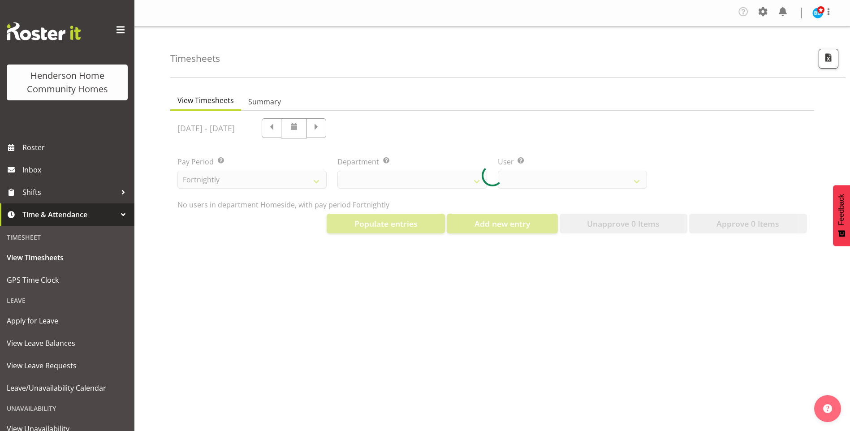
select select "746"
select select "10096"
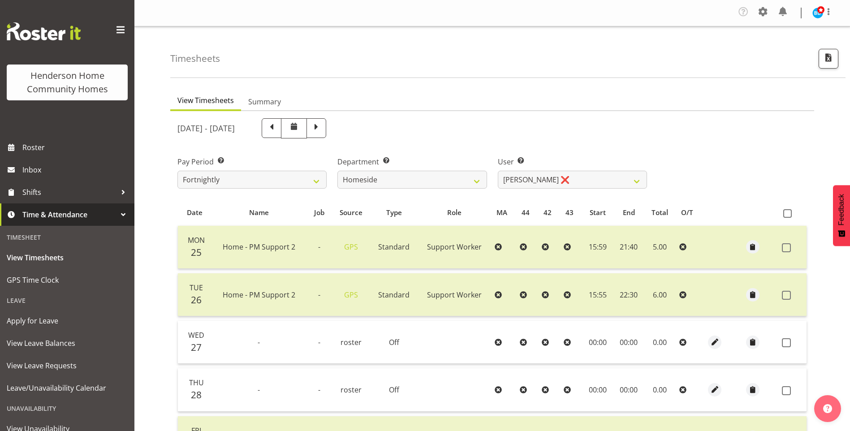
click at [277, 132] on span at bounding box center [272, 127] width 12 height 12
select select
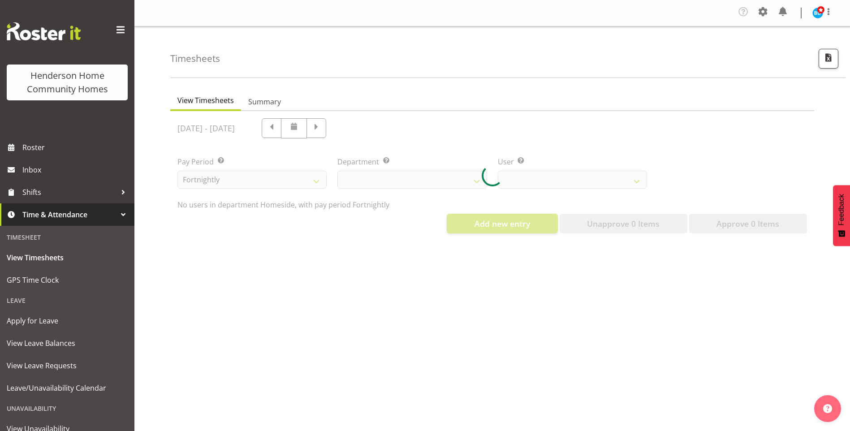
select select "746"
select select "10096"
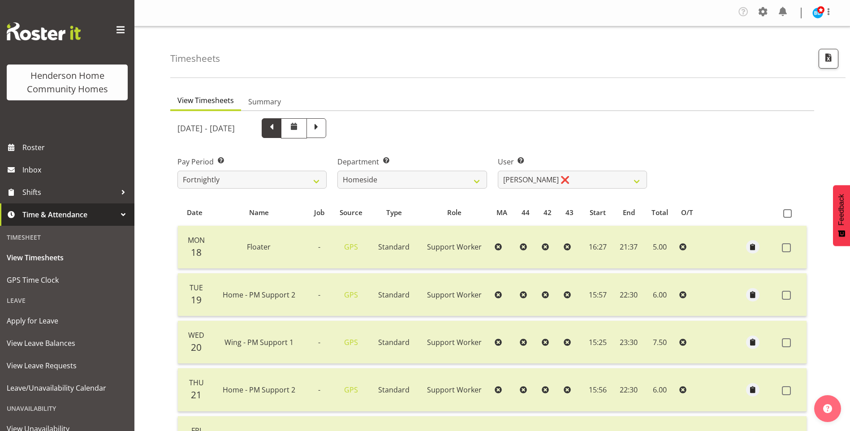
click at [277, 125] on span at bounding box center [272, 127] width 12 height 12
select select
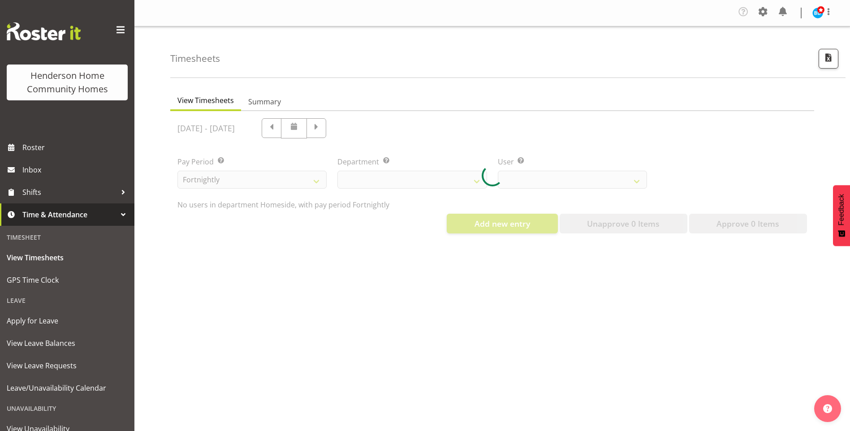
select select "746"
select select "10096"
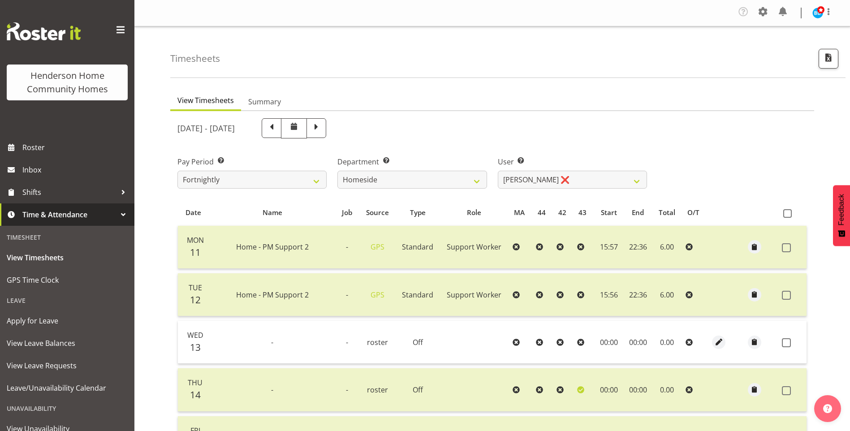
click at [277, 129] on span at bounding box center [272, 127] width 12 height 12
select select
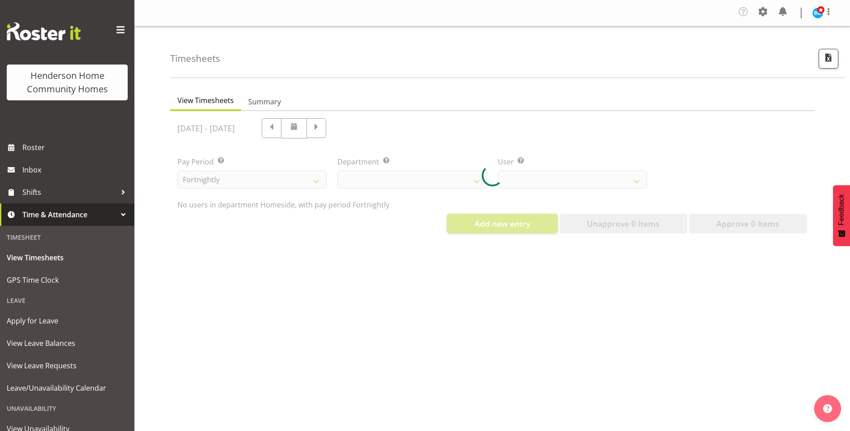
select select "746"
select select "10096"
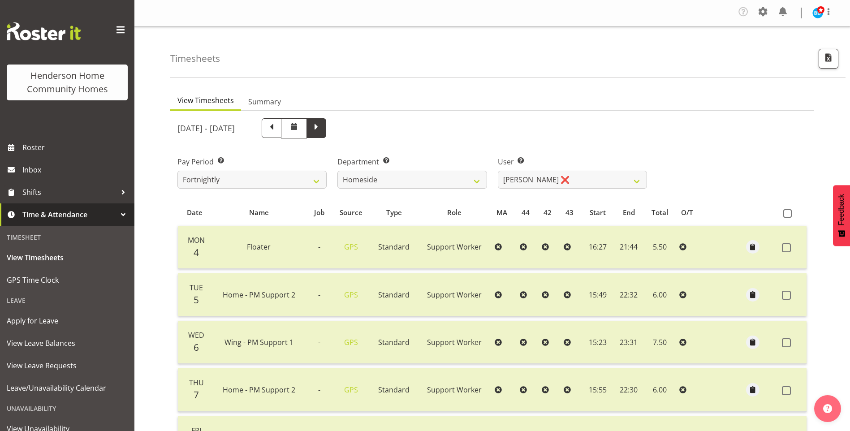
click at [322, 132] on span at bounding box center [316, 127] width 12 height 12
select select
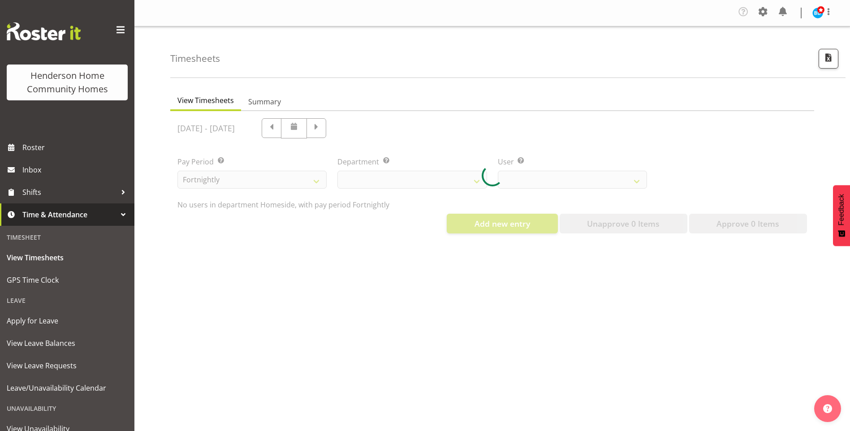
select select "746"
select select "10096"
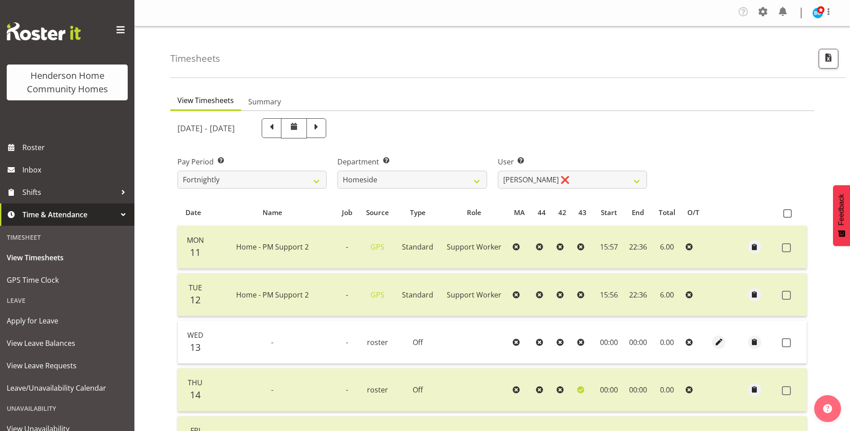
click at [322, 132] on span at bounding box center [316, 127] width 12 height 12
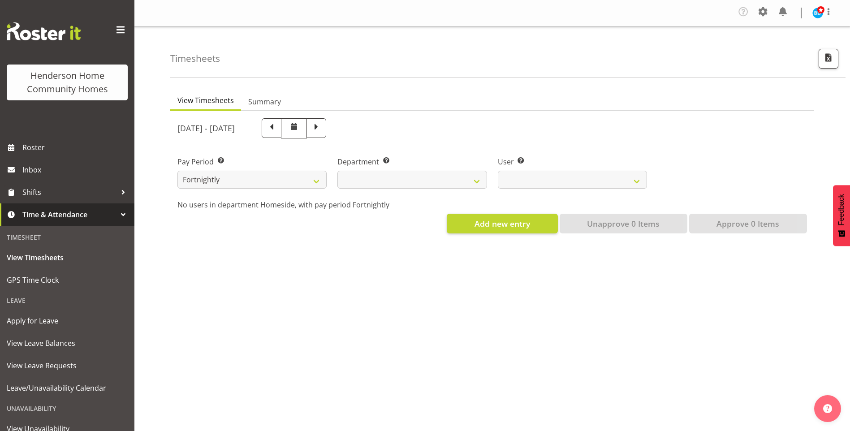
select select
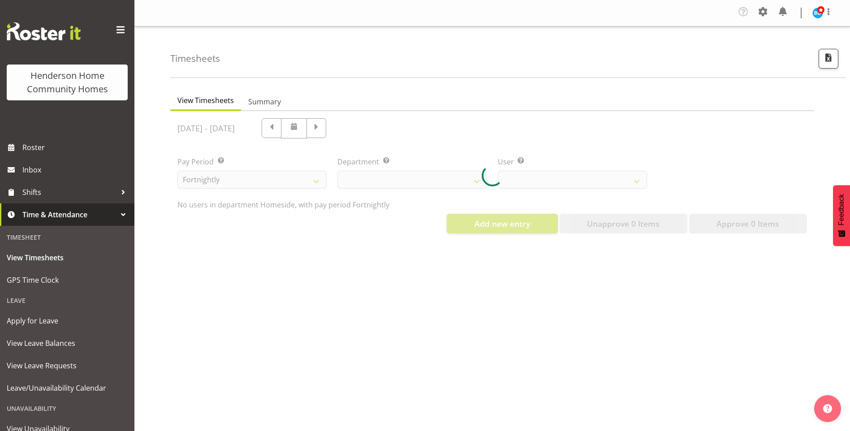
select select "746"
select select "10096"
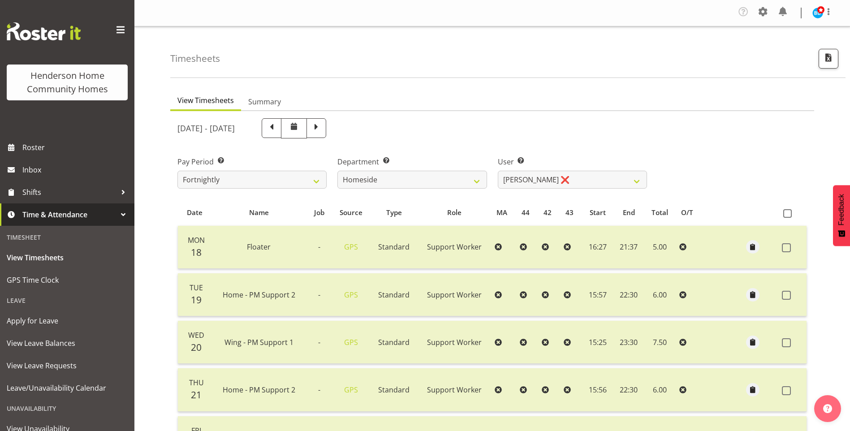
click at [322, 125] on span at bounding box center [316, 127] width 12 height 12
select select
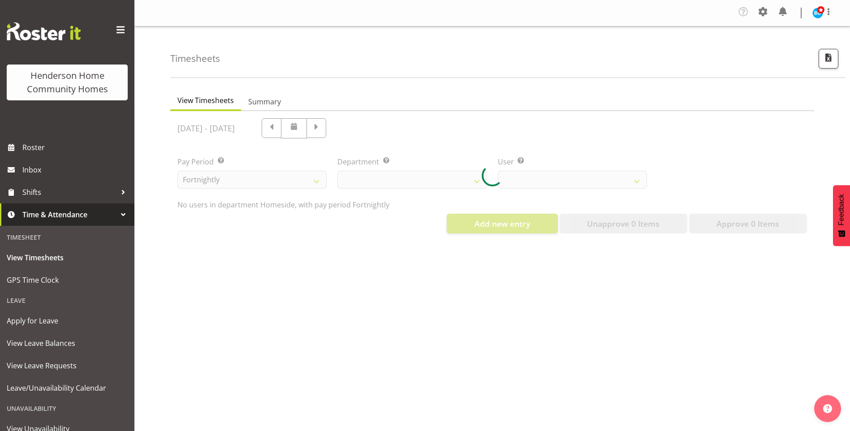
select select "746"
select select "10096"
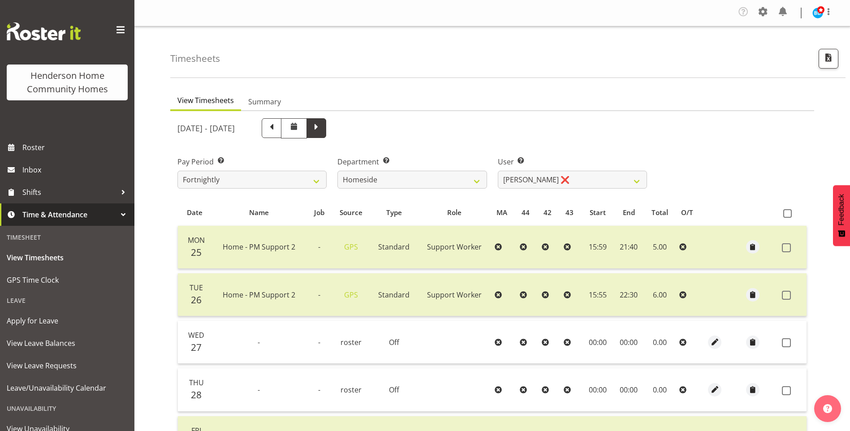
click at [322, 129] on span at bounding box center [316, 127] width 12 height 12
select select
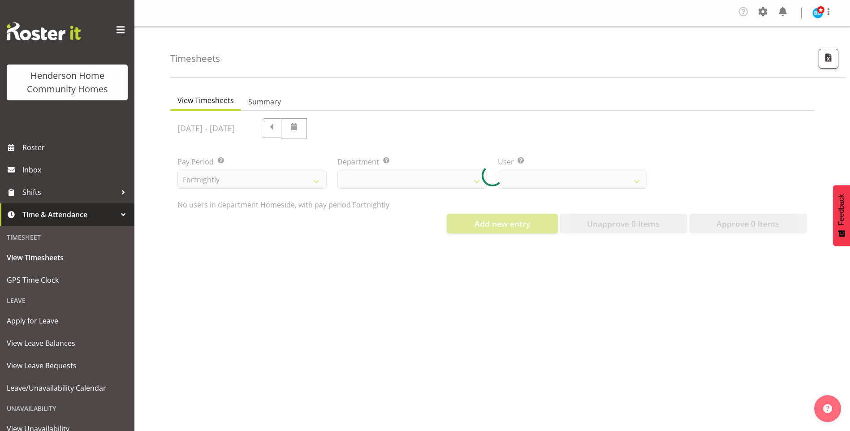
select select "746"
select select "10096"
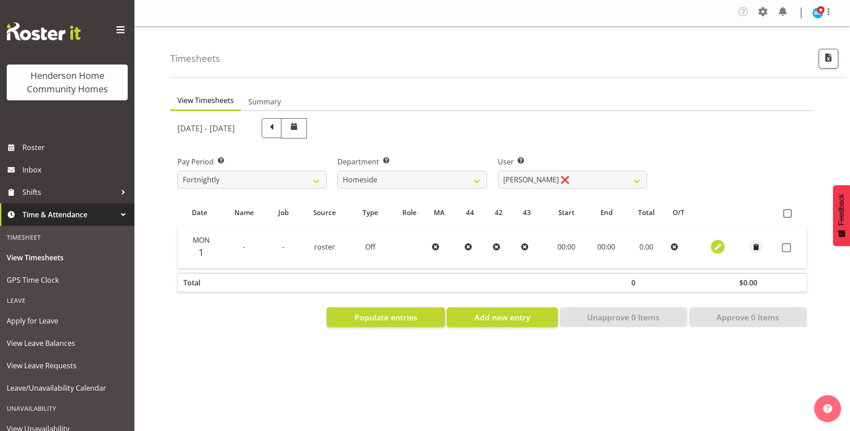
click at [716, 246] on span "button" at bounding box center [718, 247] width 10 height 10
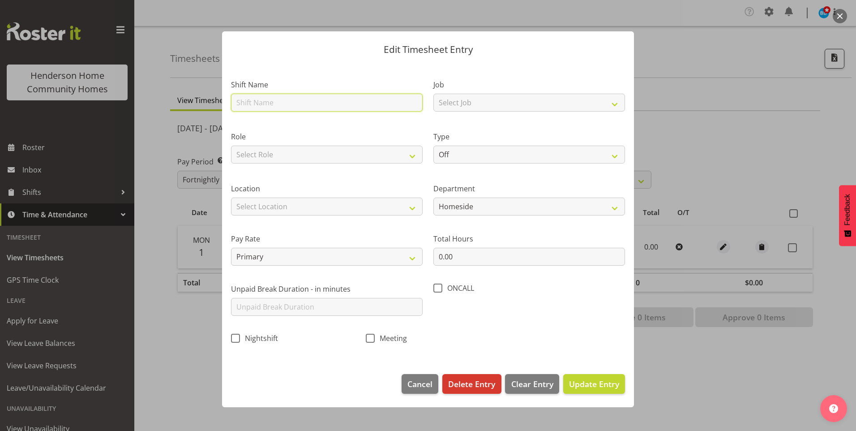
click at [298, 110] on input "text" at bounding box center [327, 103] width 192 height 18
type input "Floater"
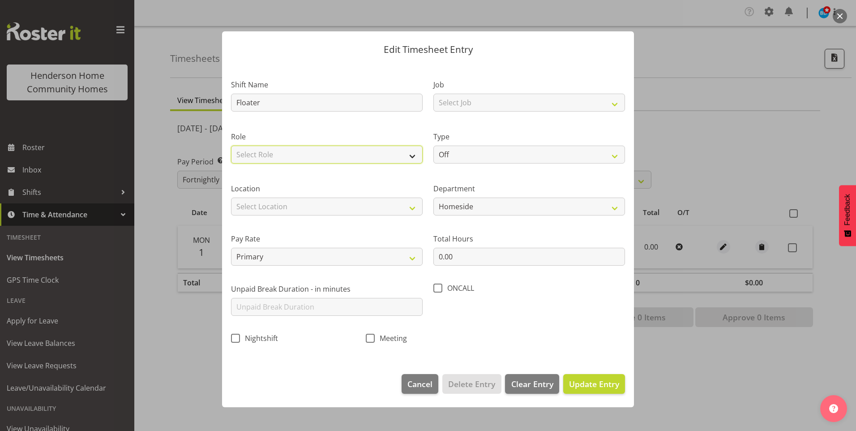
click at [260, 158] on select "Select Role Support Worker" at bounding box center [327, 155] width 192 height 18
select select "1214"
click at [231, 146] on select "Select Role Support Worker" at bounding box center [327, 155] width 192 height 18
click at [252, 194] on div "Location Select Location 177 Halswell Rd 268 Hendersons Rd 307 Hendersons Rd 30…" at bounding box center [327, 199] width 192 height 32
click at [254, 205] on select "Select Location 177 Halswell Rd 268 Hendersons Rd 307 Hendersons Rd 309 Henders…" at bounding box center [327, 207] width 192 height 18
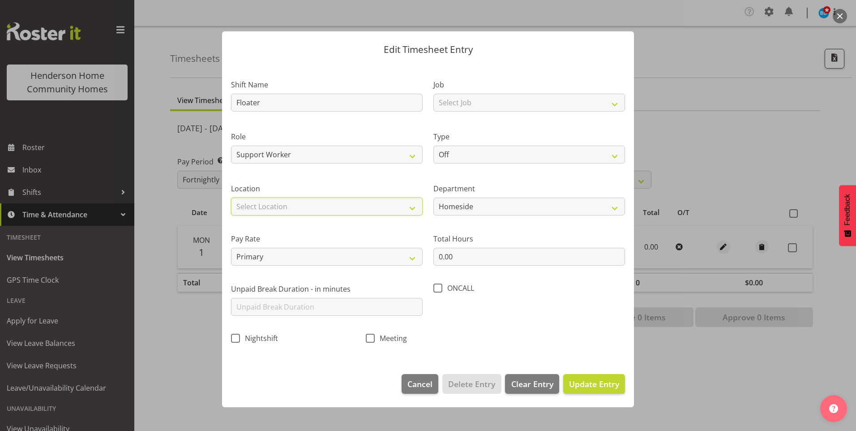
select select "1067"
click at [231, 198] on select "Select Location 177 Halswell Rd 268 Hendersons Rd 307 Hendersons Rd 309 Henders…" at bounding box center [327, 207] width 192 height 18
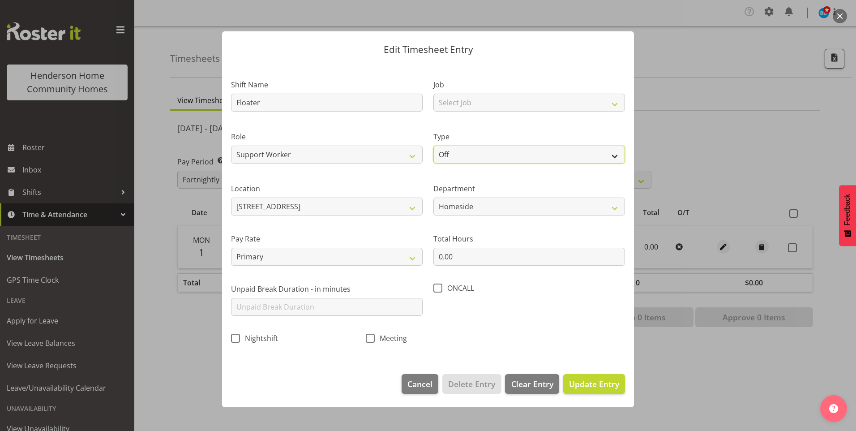
click at [456, 148] on select "Off Standard Public Holiday Public Holiday (Worked) Day In Lieu Annual Leave Si…" at bounding box center [530, 155] width 192 height 18
select select "Annual"
click at [434, 146] on select "Off Standard Public Holiday Public Holiday (Worked) Day In Lieu Annual Leave Si…" at bounding box center [530, 155] width 192 height 18
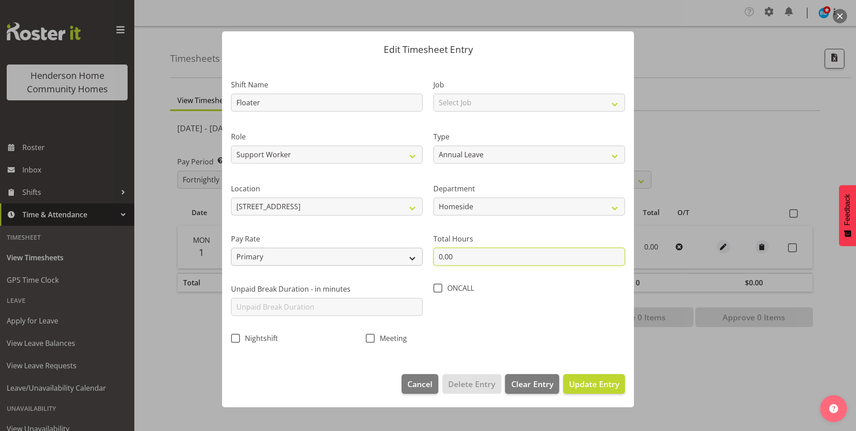
drag, startPoint x: 422, startPoint y: 256, endPoint x: 390, endPoint y: 250, distance: 32.3
click at [390, 250] on div "Shift Name Floater Job Select Job Floater Role Support Worker Type Off Standard…" at bounding box center [428, 209] width 405 height 284
type input "5.00"
click at [605, 385] on span "Update Entry" at bounding box center [594, 384] width 50 height 11
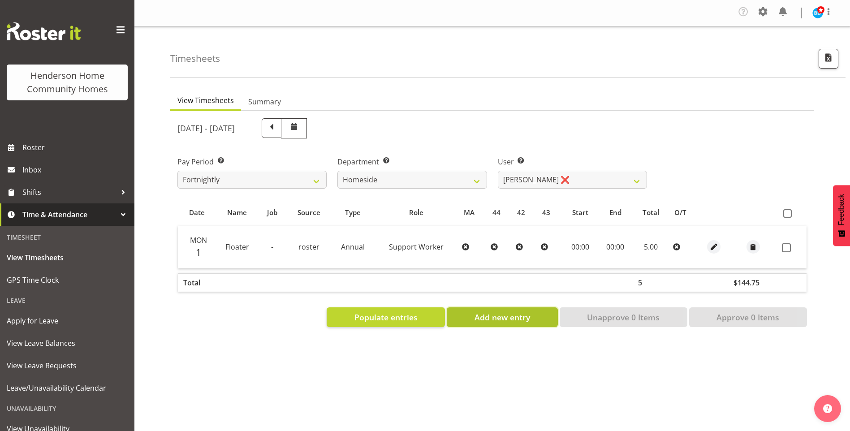
click at [491, 321] on span "Add new entry" at bounding box center [502, 317] width 56 height 12
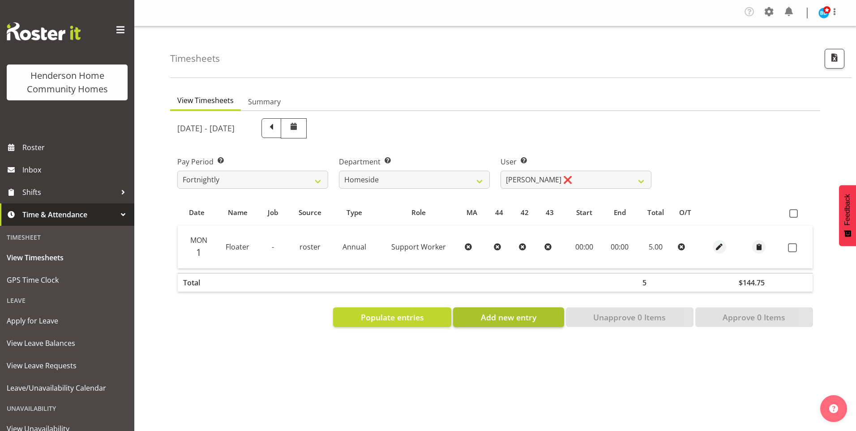
select select
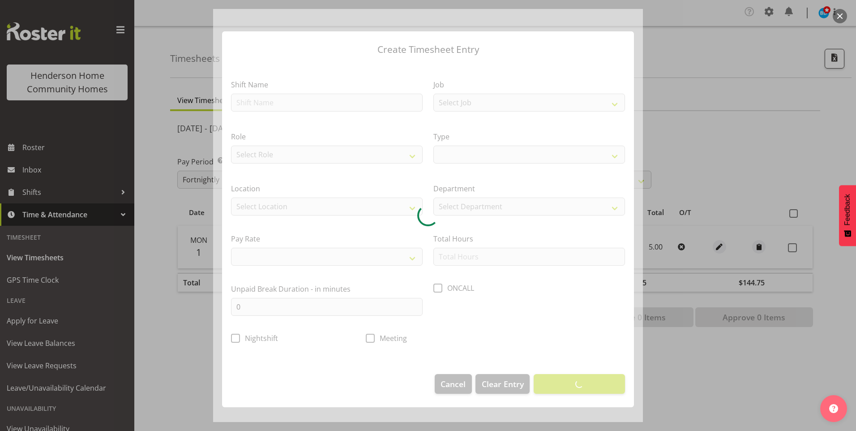
select select
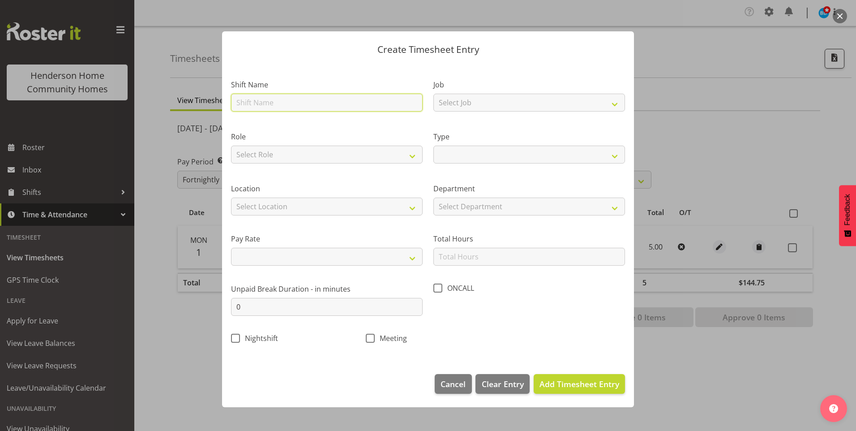
click at [283, 107] on input "text" at bounding box center [327, 103] width 192 height 18
type input "H"
select select
type input "Ho"
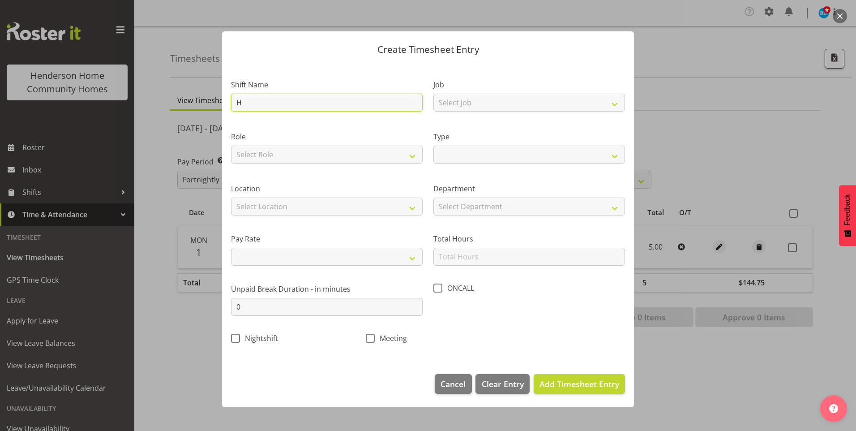
select select
type input "Hom"
select select
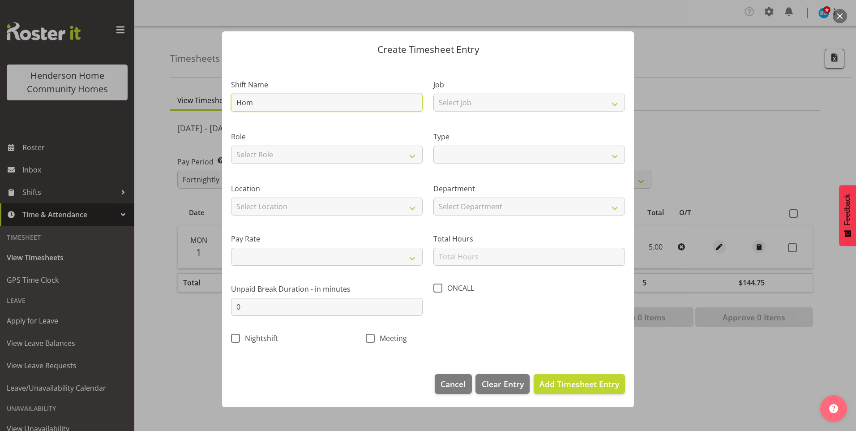
type input "Home"
select select
type input "Home"
select select
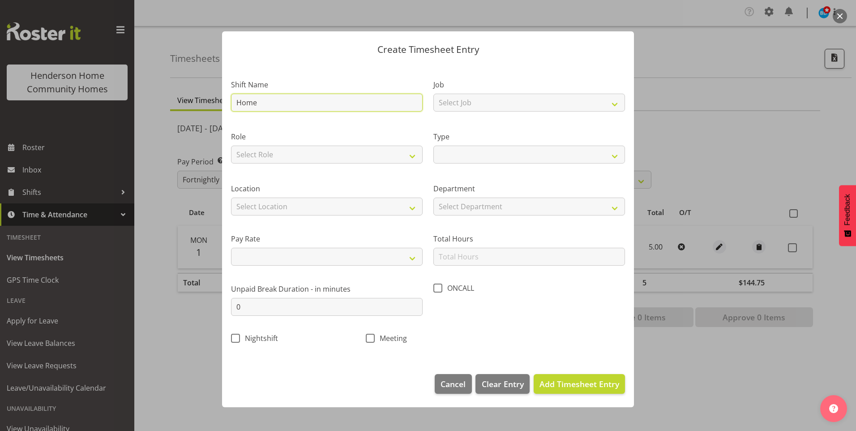
select select
type input "Home -"
select select
type input "Home -"
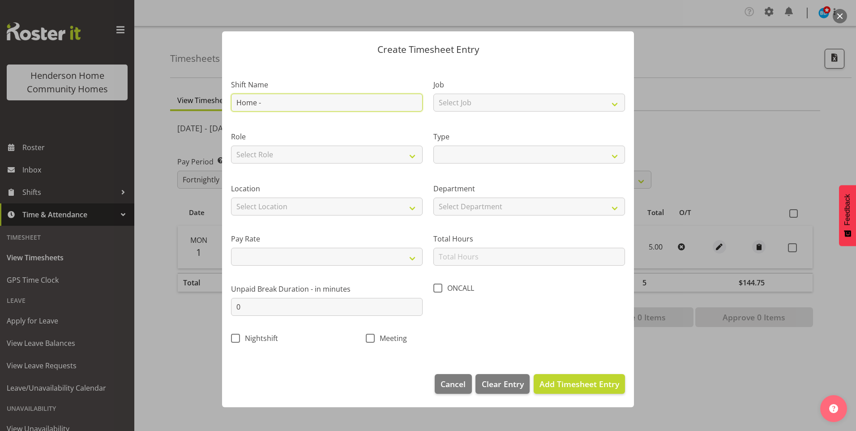
select select
type input "Home - P"
select select
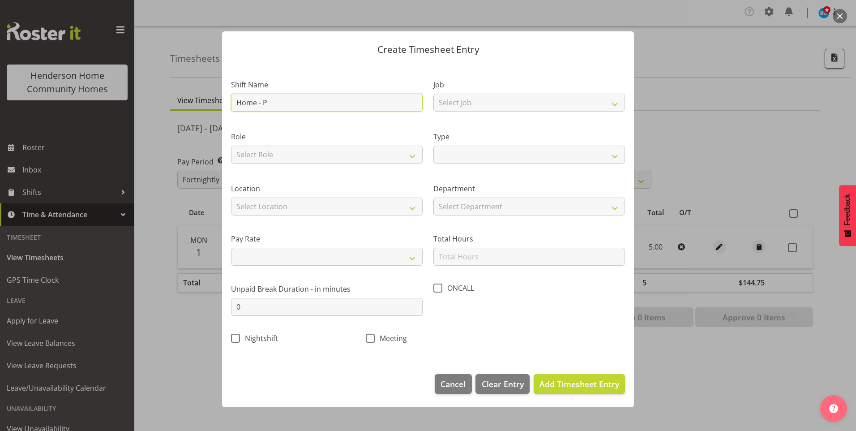
type input "Home - PM"
select select
type input "Home - PM"
select select
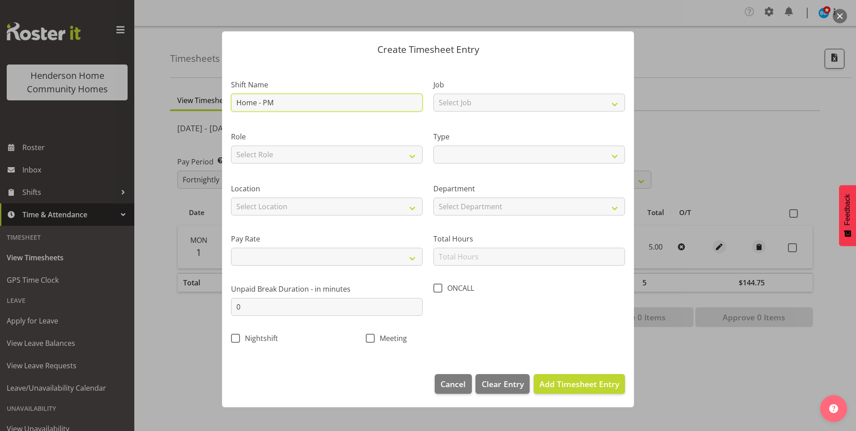
select select
type input "Home - PM S"
select select
type input "Home - PM Su"
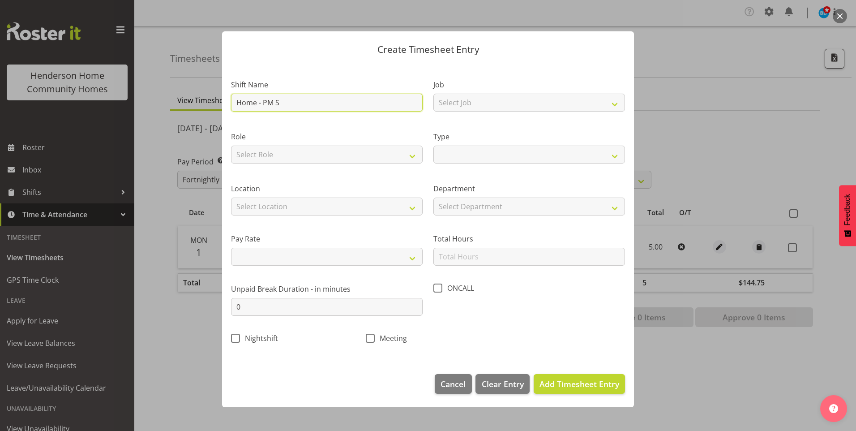
select select
type input "Home - PM Sup"
select select
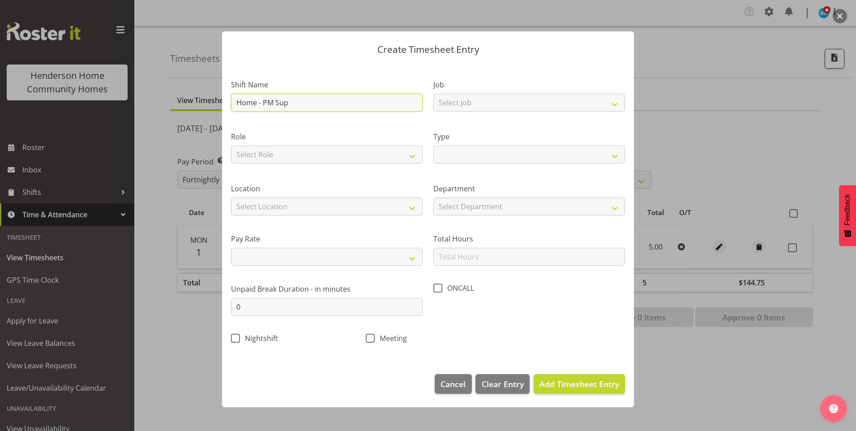
type input "Home - PM Supp"
select select
type input "Home - PM Suppo"
select select
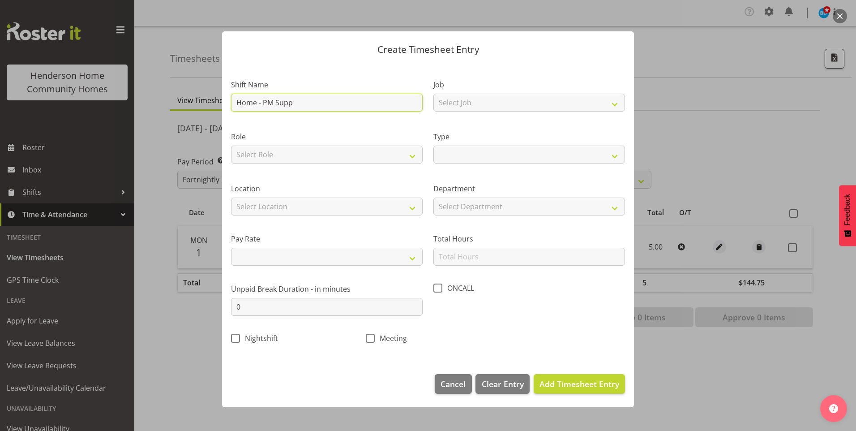
select select
type input "Home - PM Suppor"
select select
type input "Home - PM Support"
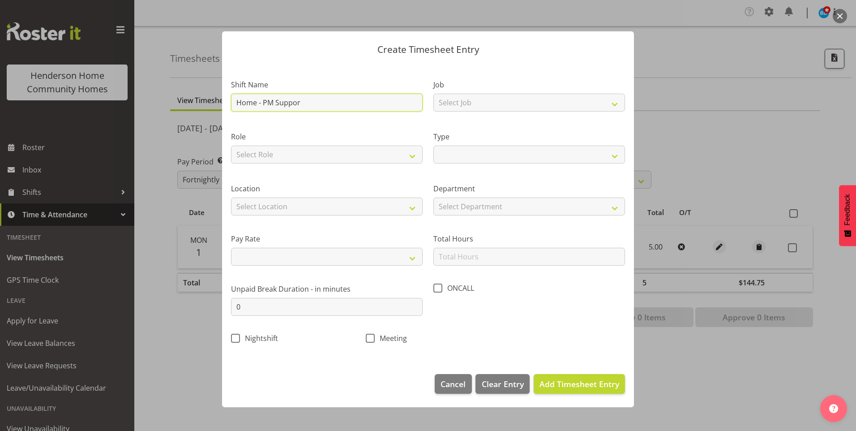
select select
type input "Home - PM Support"
select select
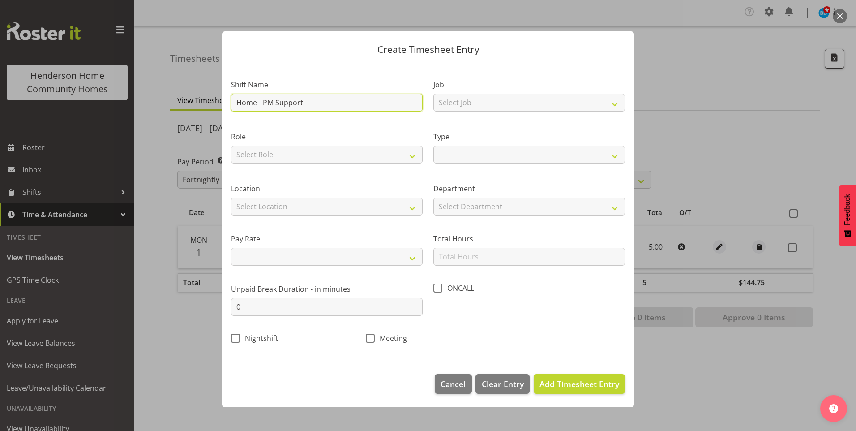
type input "Home - PM Support 2"
select select
type input "Home - PM Support 2"
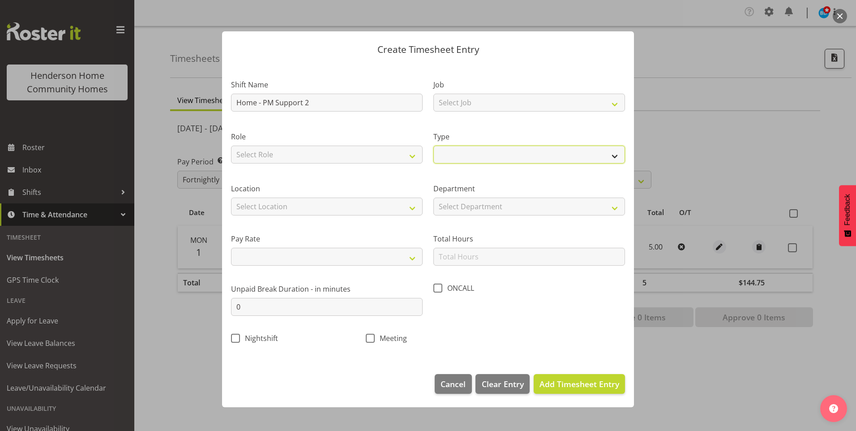
click at [466, 159] on select "Off Standard Public Holiday Public Holiday (Worked) Day In Lieu Annual Leave Si…" at bounding box center [530, 155] width 192 height 18
select select "Annual"
click at [434, 146] on select "Off Standard Public Holiday Public Holiday (Worked) Day In Lieu Annual Leave Si…" at bounding box center [530, 155] width 192 height 18
select select
click at [449, 206] on select "Select Department Homeside Wingside Houses" at bounding box center [530, 207] width 192 height 18
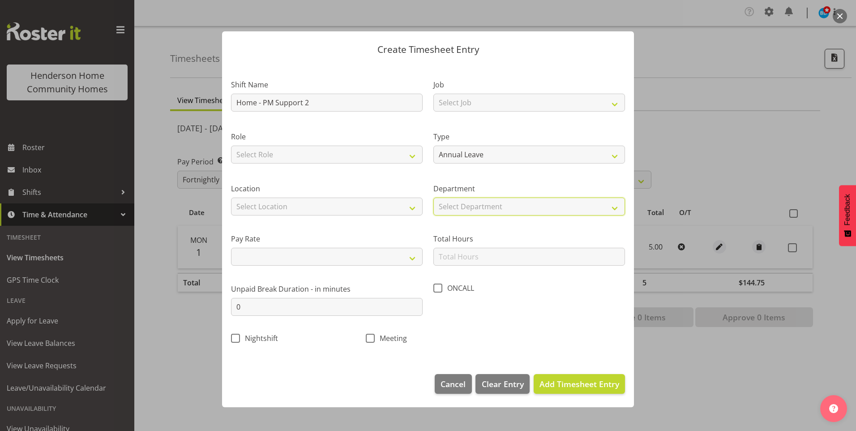
select select "746"
click at [434, 198] on select "Select Department Homeside Wingside Houses" at bounding box center [530, 207] width 192 height 18
select select
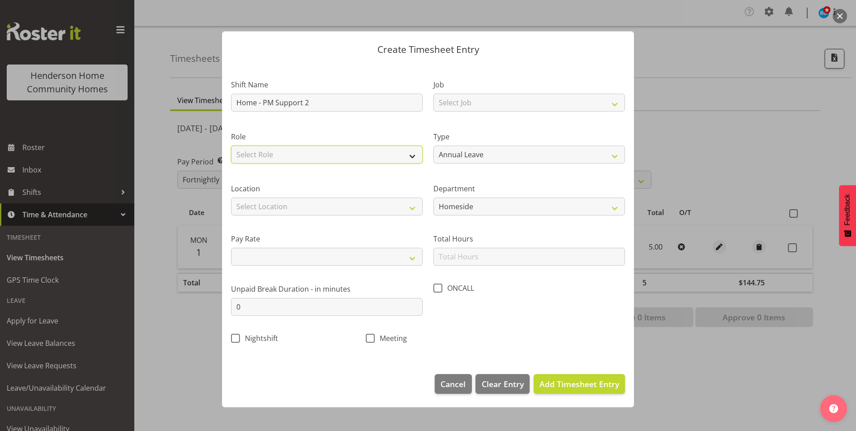
click at [272, 151] on select "Select Role Support Worker" at bounding box center [327, 155] width 192 height 18
select select "1214"
click at [231, 146] on select "Select Role Support Worker" at bounding box center [327, 155] width 192 height 18
select select
click at [276, 200] on select "Select Location 177 Halswell Rd 268 Hendersons Rd 307 Hendersons Rd 309 Henders…" at bounding box center [327, 207] width 192 height 18
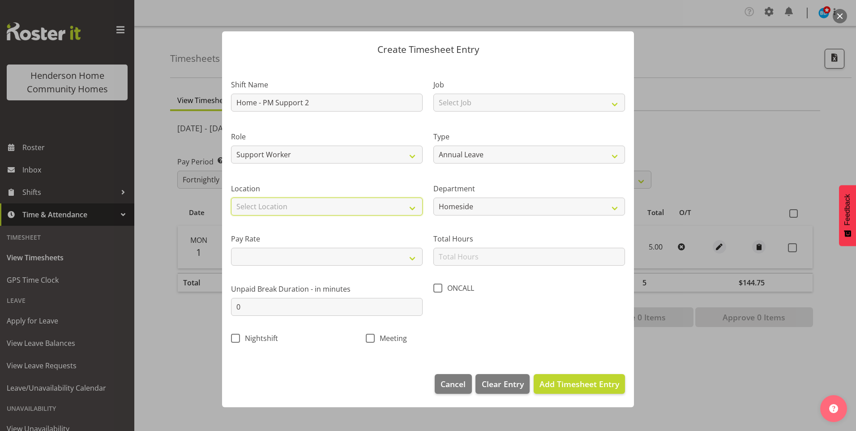
select select "1067"
click at [231, 198] on select "Select Location 177 Halswell Rd 268 Hendersons Rd 307 Hendersons Rd 309 Henders…" at bounding box center [327, 207] width 192 height 18
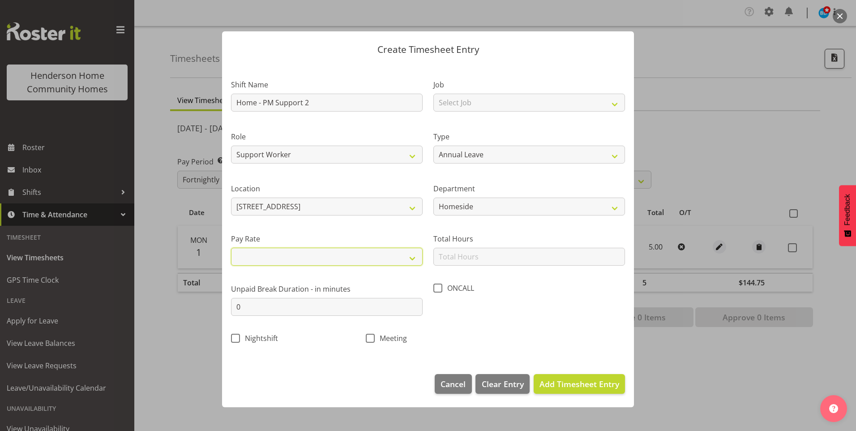
drag, startPoint x: 252, startPoint y: 263, endPoint x: 254, endPoint y: 267, distance: 4.6
click at [252, 263] on select "Primary Secondary Tertiary Fourth Fifth" at bounding box center [327, 257] width 192 height 18
select select "primary"
click at [231, 248] on select "Primary Secondary Tertiary Fourth Fifth" at bounding box center [327, 257] width 192 height 18
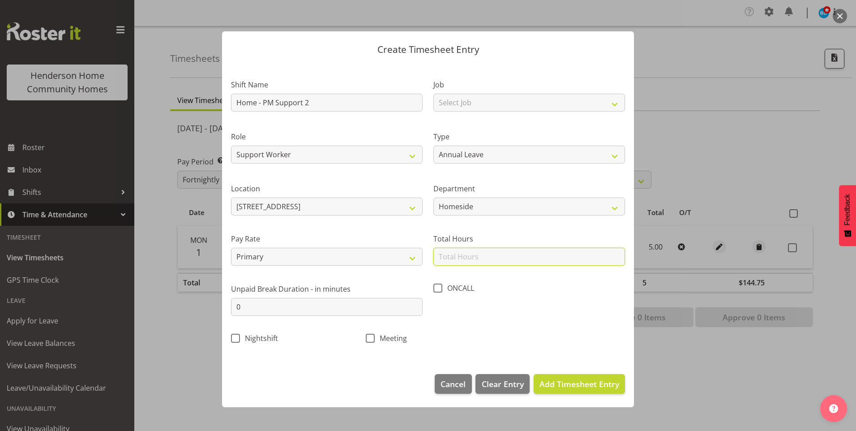
click at [463, 259] on input "text" at bounding box center [530, 257] width 192 height 18
type input "6.00"
click at [598, 379] on span "Add Timesheet Entry" at bounding box center [580, 384] width 80 height 11
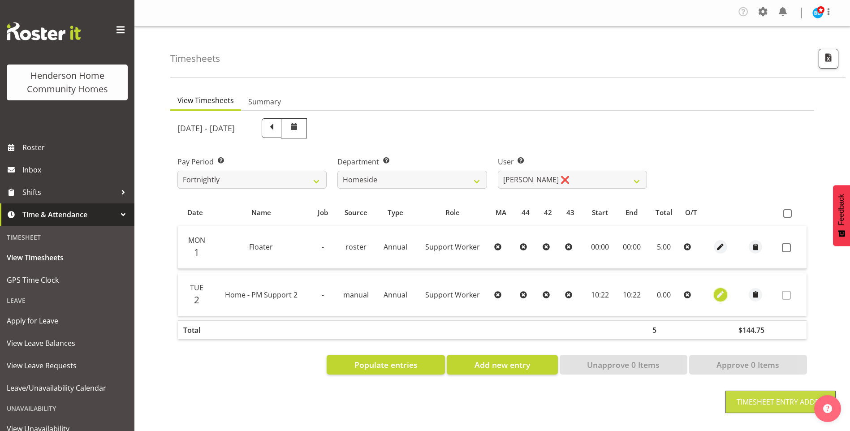
click at [720, 295] on span "button" at bounding box center [720, 294] width 10 height 10
select select "Annual"
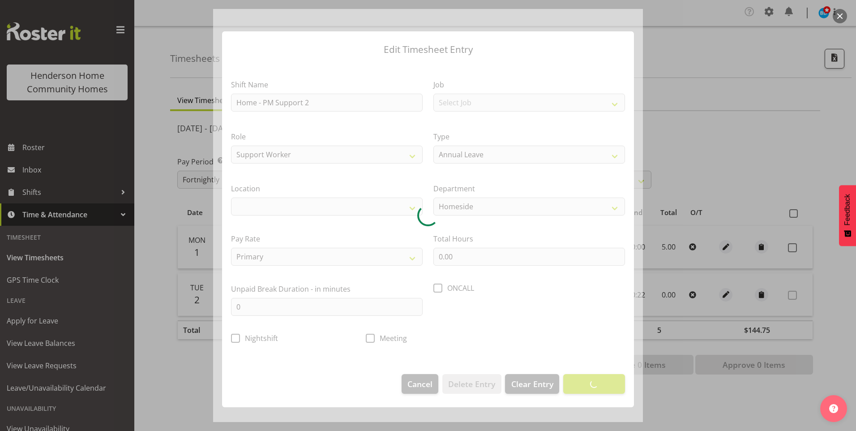
select select "1067"
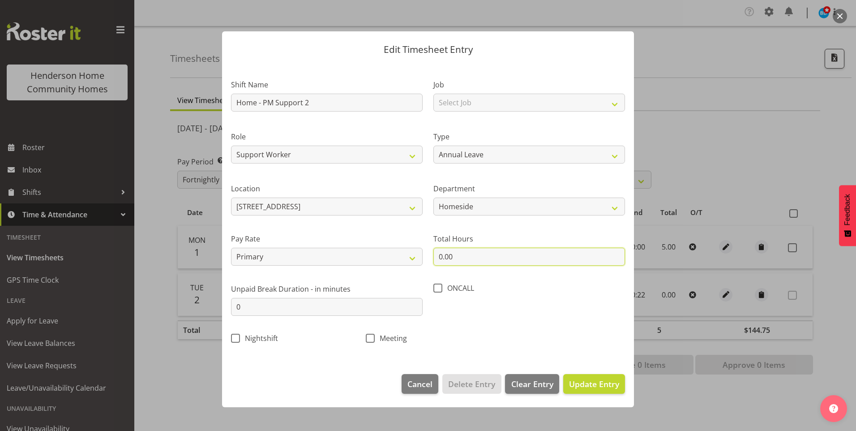
drag, startPoint x: 482, startPoint y: 260, endPoint x: 201, endPoint y: 222, distance: 283.4
click at [297, 240] on div "Shift Name Home - PM Support 2 Job Select Job Floater Role Support Worker Type …" at bounding box center [428, 209] width 405 height 284
type input "6.00"
click at [609, 391] on button "Update Entry" at bounding box center [595, 384] width 62 height 20
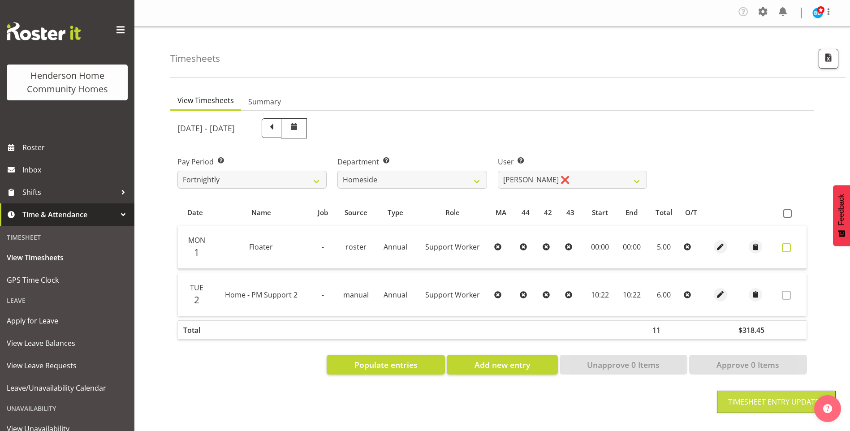
click at [786, 249] on span at bounding box center [786, 247] width 9 height 9
checkbox input "true"
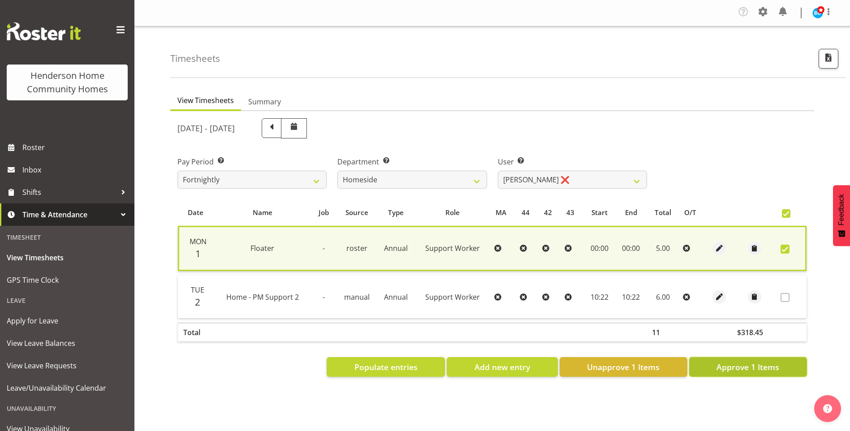
click at [769, 366] on span "Approve 1 Items" at bounding box center [747, 367] width 63 height 12
checkbox input "false"
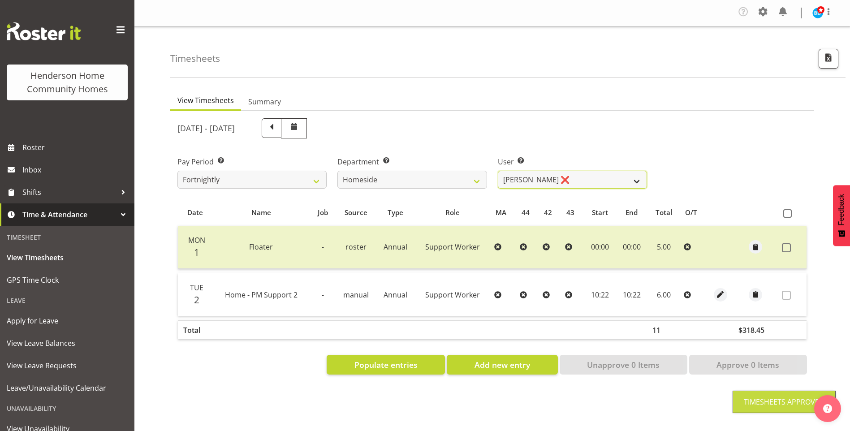
click at [518, 178] on select "Asiasiga Vili ❌ Billie-Rose Dunlop ❌ Brijesh (BK) Kachhadiya ❌ Cheenee Vargas ❌…" at bounding box center [572, 180] width 149 height 18
click at [498, 171] on select "Asiasiga Vili ❌ Billie-Rose Dunlop ❌ Brijesh (BK) Kachhadiya ❌ Cheenee Vargas ❌…" at bounding box center [572, 180] width 149 height 18
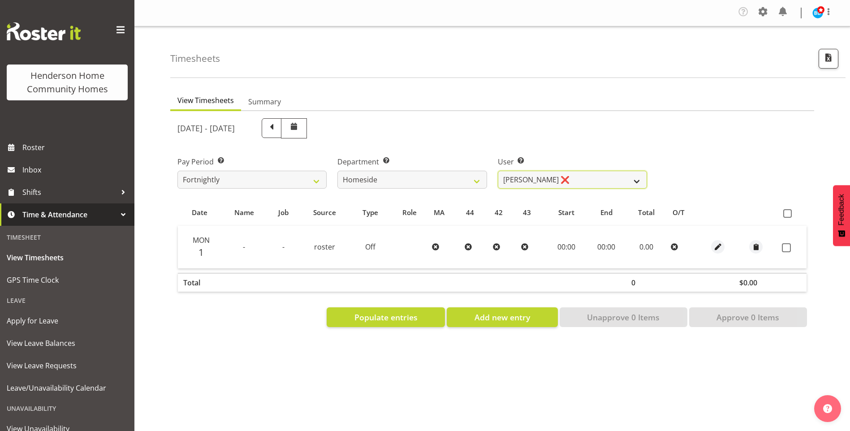
click at [544, 184] on select "Asiasiga Vili ❌ Billie-Rose Dunlop ❌ Brijesh (BK) Kachhadiya ❌ Cheenee Vargas ❌…" at bounding box center [572, 180] width 149 height 18
select select "8533"
click at [498, 171] on select "Asiasiga Vili ❌ Billie-Rose Dunlop ❌ Brijesh (BK) Kachhadiya ❌ Cheenee Vargas ❌…" at bounding box center [572, 180] width 149 height 18
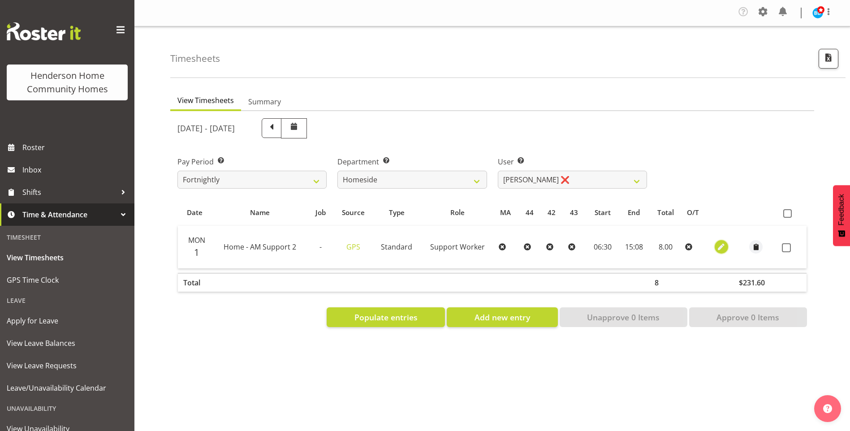
click at [726, 247] on button "button" at bounding box center [720, 246] width 13 height 13
select select "Standard"
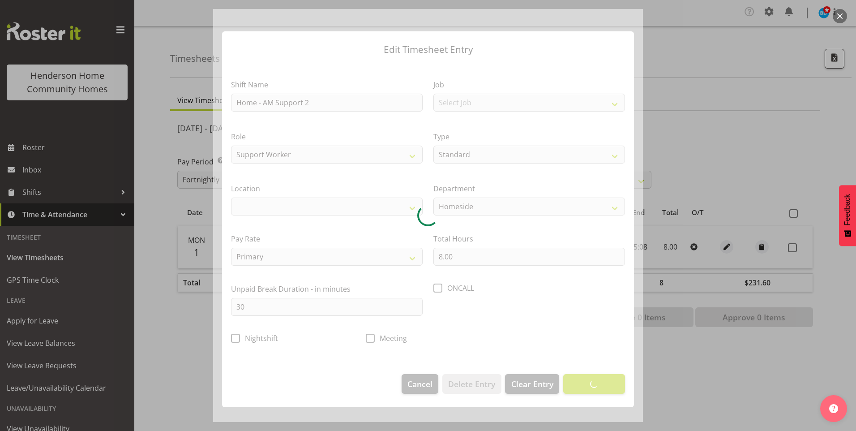
select select "1067"
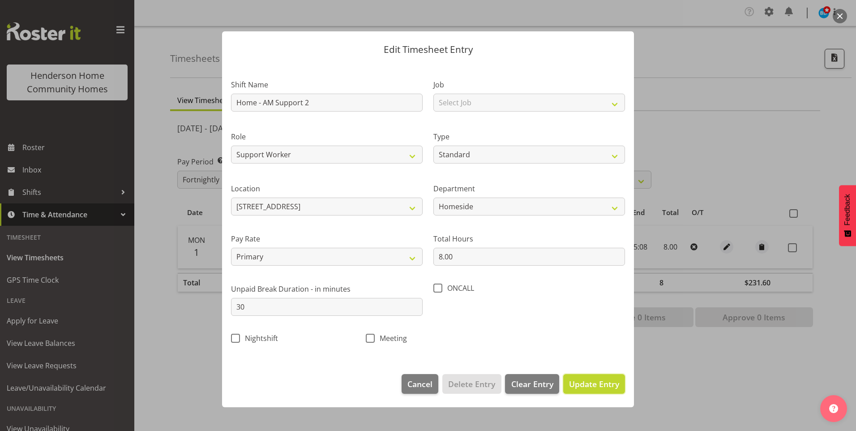
drag, startPoint x: 595, startPoint y: 383, endPoint x: 707, endPoint y: 331, distance: 123.2
click at [601, 382] on span "Update Entry" at bounding box center [594, 384] width 50 height 11
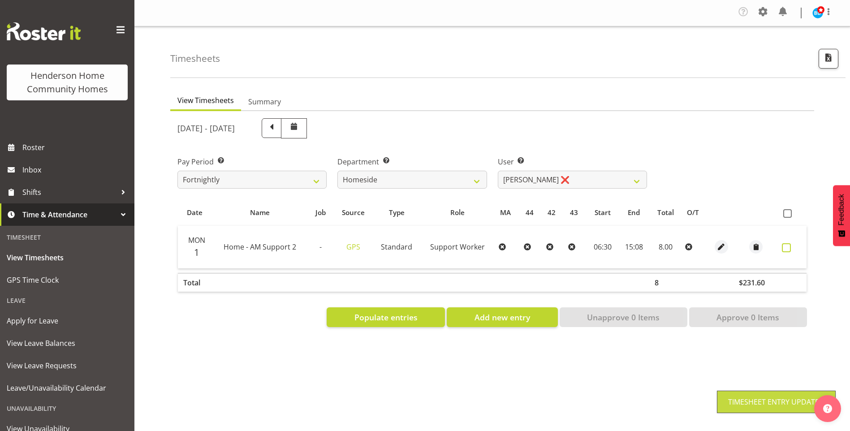
click at [784, 249] on span at bounding box center [786, 247] width 9 height 9
checkbox input "true"
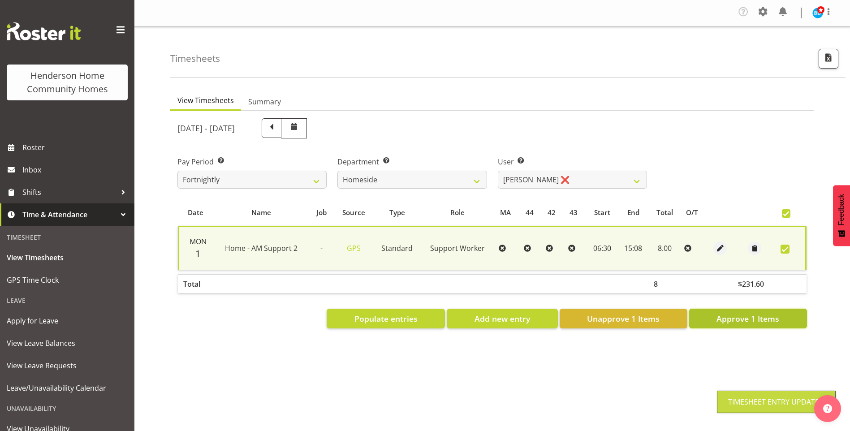
click at [765, 318] on span "Approve 1 Items" at bounding box center [747, 319] width 63 height 12
checkbox input "false"
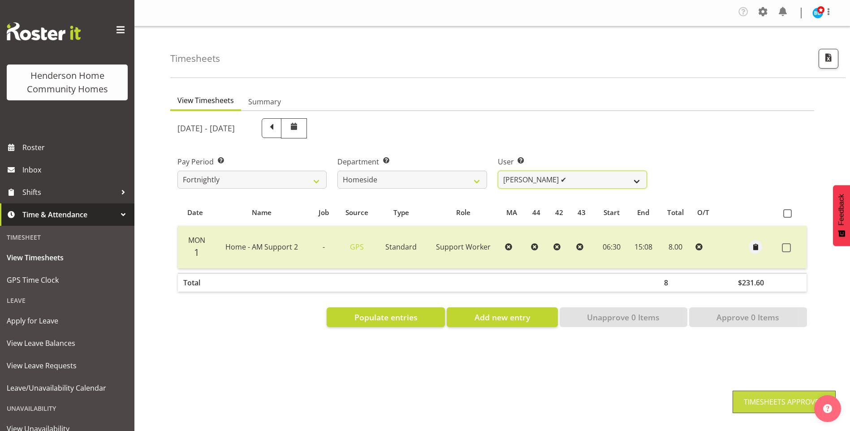
click at [527, 180] on select "Asiasiga Vili ❌ Billie-Rose Dunlop ❌ Brijesh (BK) Kachhadiya ❌ Cheenee Vargas ❌…" at bounding box center [572, 180] width 149 height 18
click at [498, 171] on select "Asiasiga Vili ❌ Billie-Rose Dunlop ❌ Brijesh (BK) Kachhadiya ❌ Cheenee Vargas ❌…" at bounding box center [572, 180] width 149 height 18
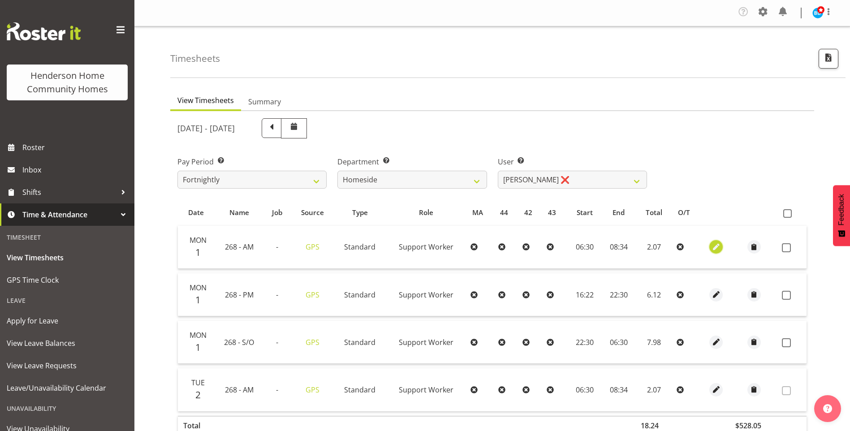
click at [718, 248] on span "button" at bounding box center [716, 247] width 10 height 10
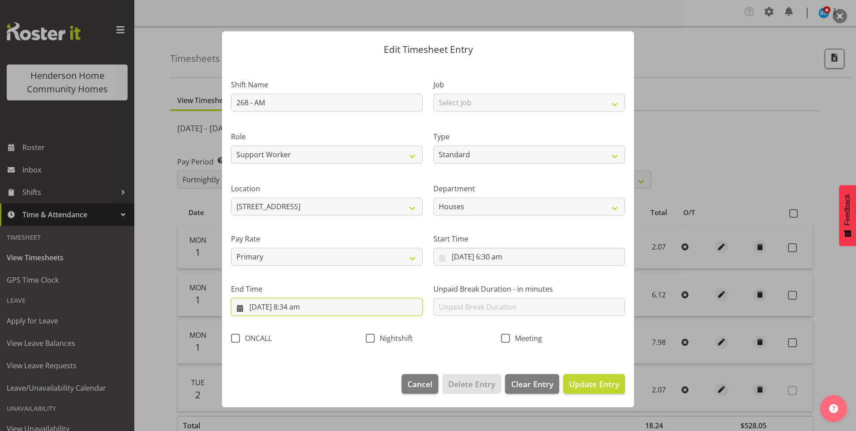
click at [304, 307] on input "1/09/2025, 8:34 am" at bounding box center [327, 307] width 192 height 18
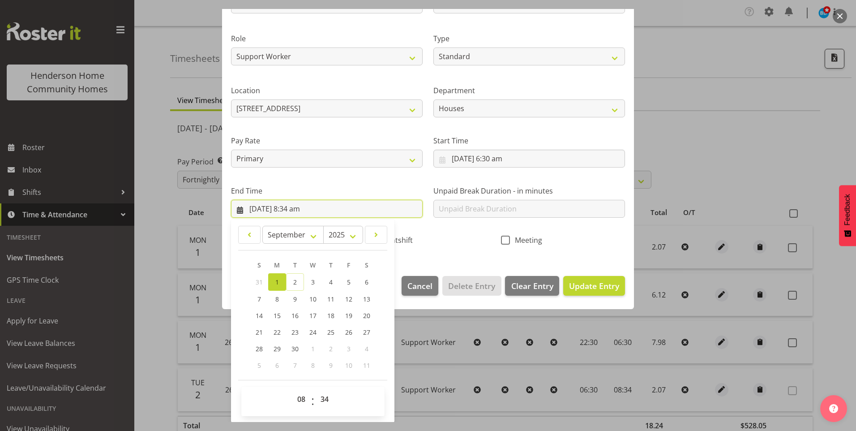
scroll to position [99, 0]
click at [321, 400] on select "00 01 02 03 04 05 06 07 08 09 10 11 12 13 14 15 16 17 18 19 20 21 22 23 24 25 2…" at bounding box center [326, 399] width 20 height 18
click at [316, 390] on select "00 01 02 03 04 05 06 07 08 09 10 11 12 13 14 15 16 17 18 19 20 21 22 23 24 25 2…" at bounding box center [326, 399] width 20 height 18
click at [576, 290] on span "Update Entry" at bounding box center [594, 285] width 50 height 11
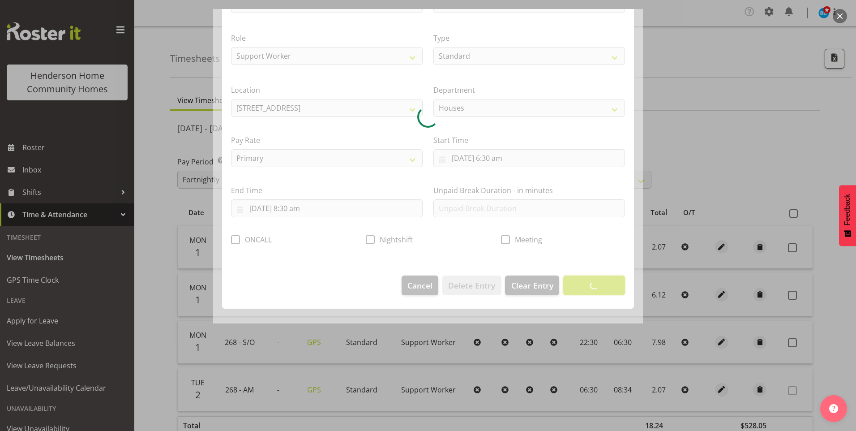
scroll to position [0, 0]
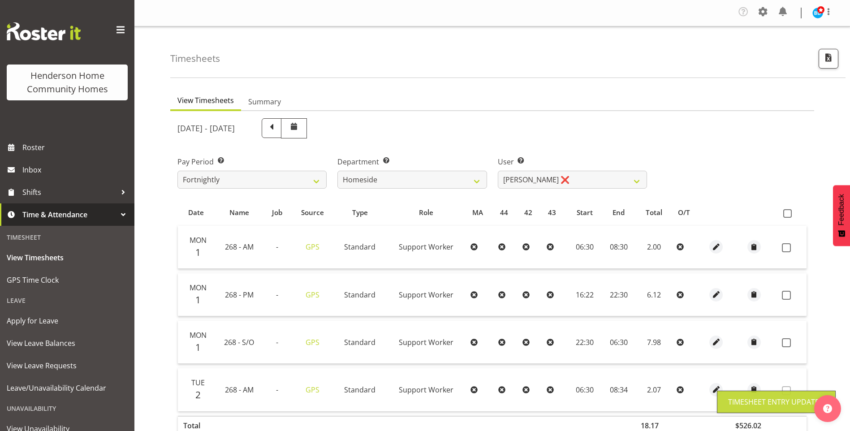
click at [722, 301] on div at bounding box center [716, 294] width 20 height 13
click at [714, 295] on span "button" at bounding box center [716, 294] width 10 height 10
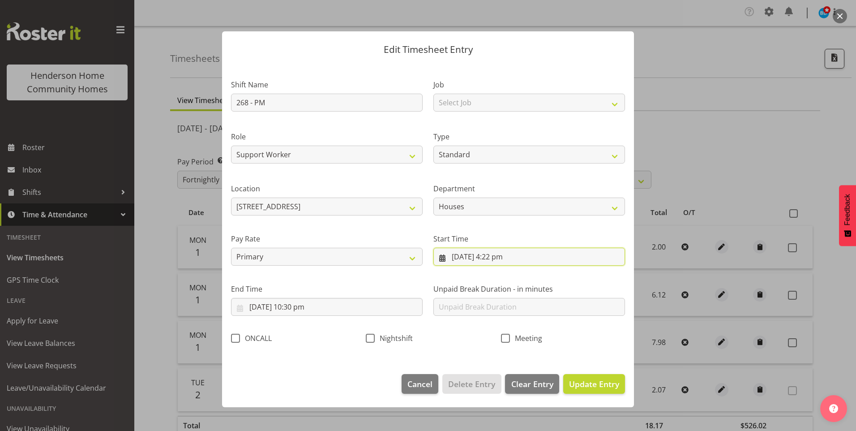
click at [503, 257] on input "1/09/2025, 4:22 pm" at bounding box center [530, 257] width 192 height 18
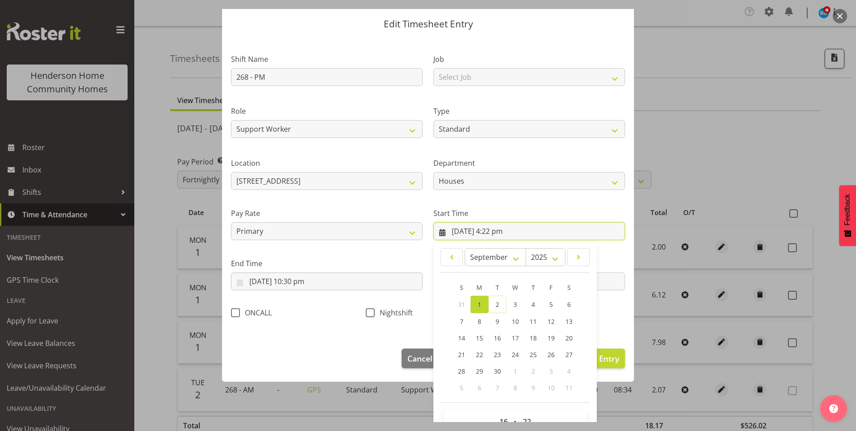
scroll to position [48, 0]
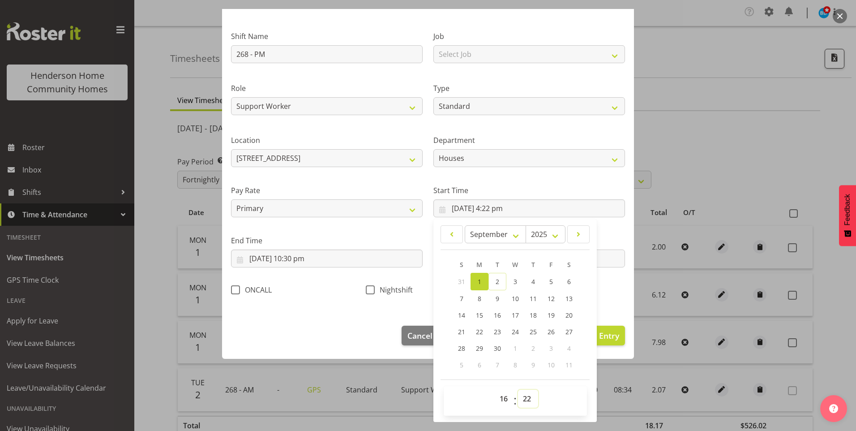
click at [529, 401] on select "00 01 02 03 04 05 06 07 08 09 10 11 12 13 14 15 16 17 18 19 20 21 22 23 24 25 2…" at bounding box center [528, 399] width 20 height 18
click at [518, 390] on select "00 01 02 03 04 05 06 07 08 09 10 11 12 13 14 15 16 17 18 19 20 21 22 23 24 25 2…" at bounding box center [528, 399] width 20 height 18
drag, startPoint x: 520, startPoint y: 396, endPoint x: 525, endPoint y: 391, distance: 6.7
click at [520, 396] on select "00 01 02 03 04 05 06 07 08 09 10 11 12 13 14 15 16 17 18 19 20 21 22 23 24 25 2…" at bounding box center [528, 399] width 20 height 18
click at [518, 390] on select "00 01 02 03 04 05 06 07 08 09 10 11 12 13 14 15 16 17 18 19 20 21 22 23 24 25 2…" at bounding box center [528, 399] width 20 height 18
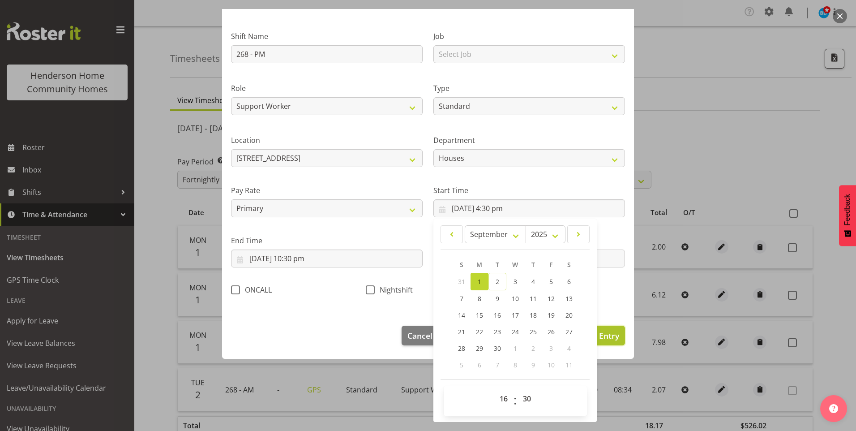
click at [614, 338] on button "Update Entry" at bounding box center [595, 336] width 62 height 20
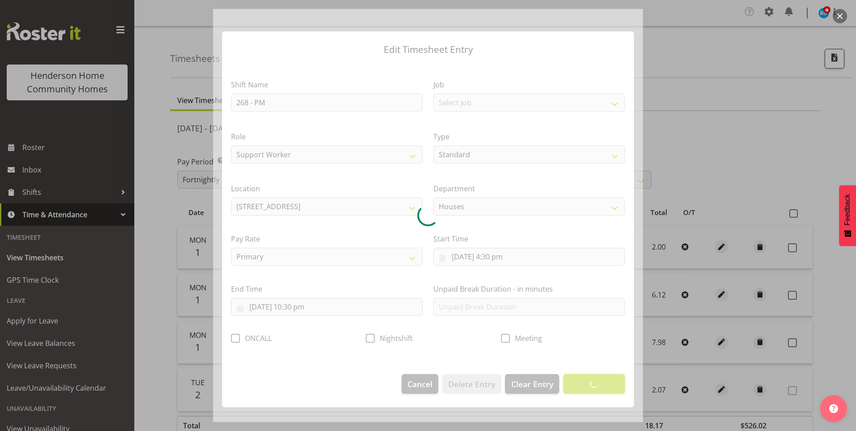
scroll to position [0, 0]
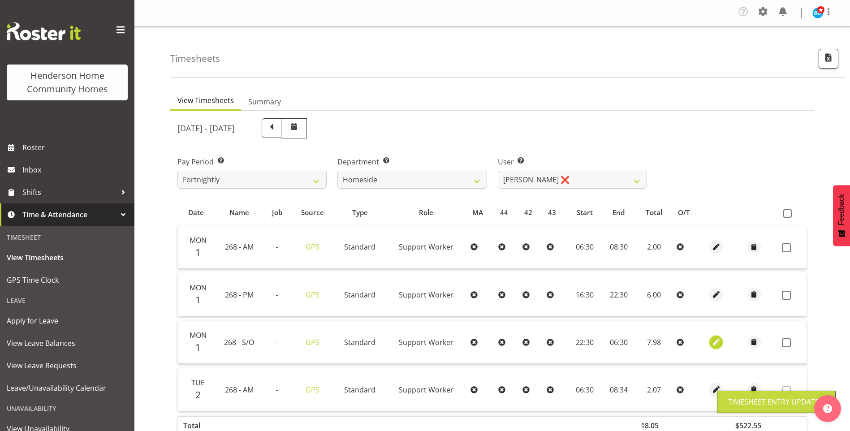
click at [716, 340] on span "button" at bounding box center [716, 342] width 10 height 10
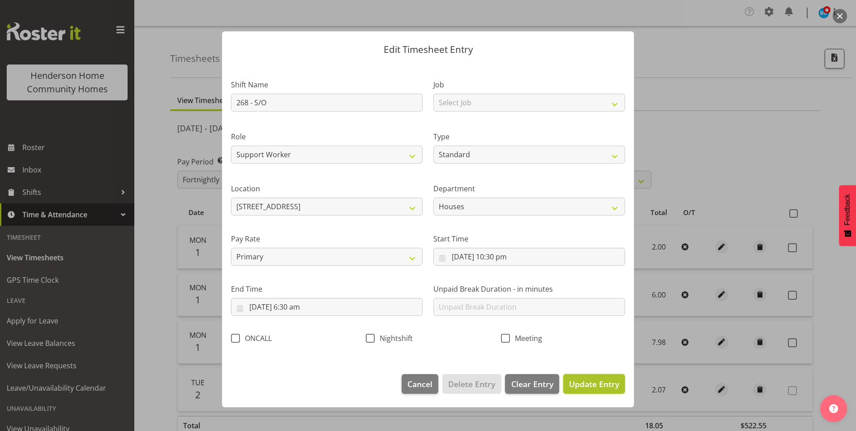
drag, startPoint x: 589, startPoint y: 380, endPoint x: 666, endPoint y: 351, distance: 82.4
click at [589, 380] on span "Update Entry" at bounding box center [594, 384] width 50 height 11
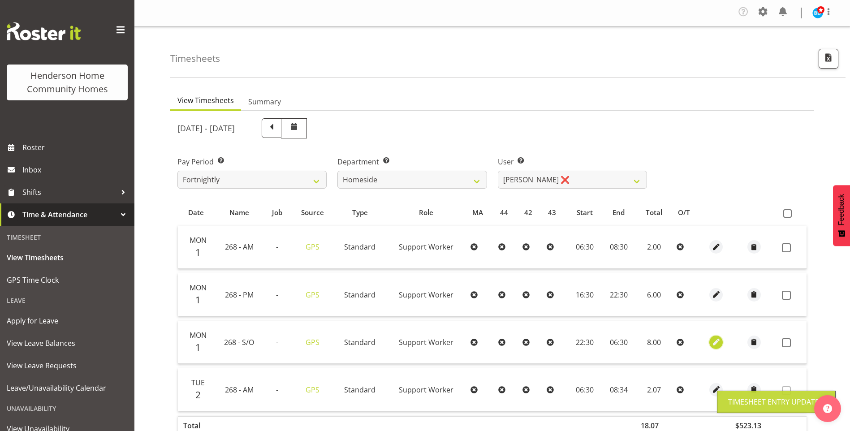
click at [716, 337] on span "button" at bounding box center [716, 342] width 10 height 10
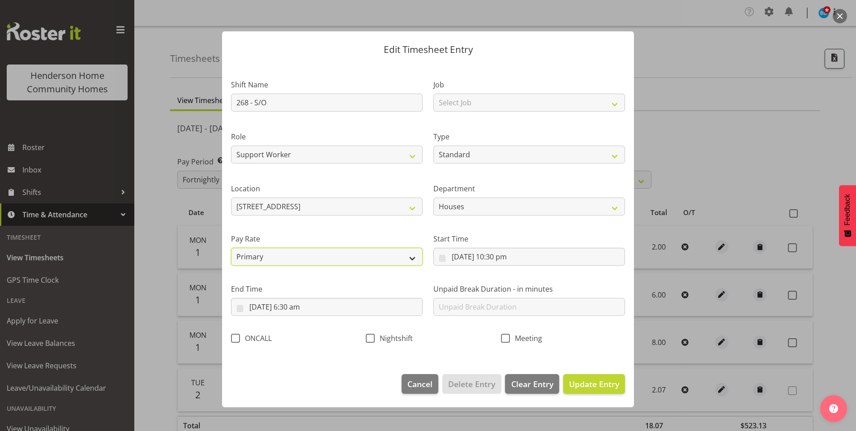
drag, startPoint x: 283, startPoint y: 253, endPoint x: 283, endPoint y: 259, distance: 6.7
click at [283, 253] on select "Primary Secondary Tertiary Fourth Fifth" at bounding box center [327, 257] width 192 height 18
click at [231, 248] on select "Primary Secondary Tertiary Fourth Fifth" at bounding box center [327, 257] width 192 height 18
drag, startPoint x: 603, startPoint y: 382, endPoint x: 650, endPoint y: 381, distance: 47.5
click at [602, 382] on span "Update Entry" at bounding box center [594, 384] width 50 height 11
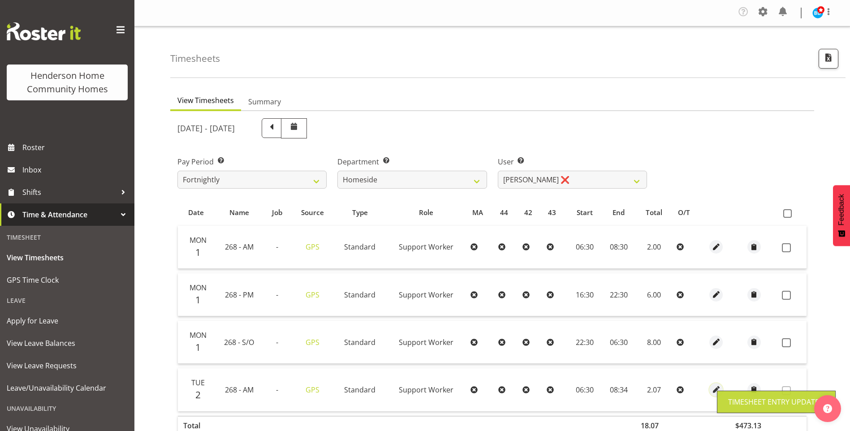
click at [712, 388] on span "button" at bounding box center [716, 389] width 10 height 10
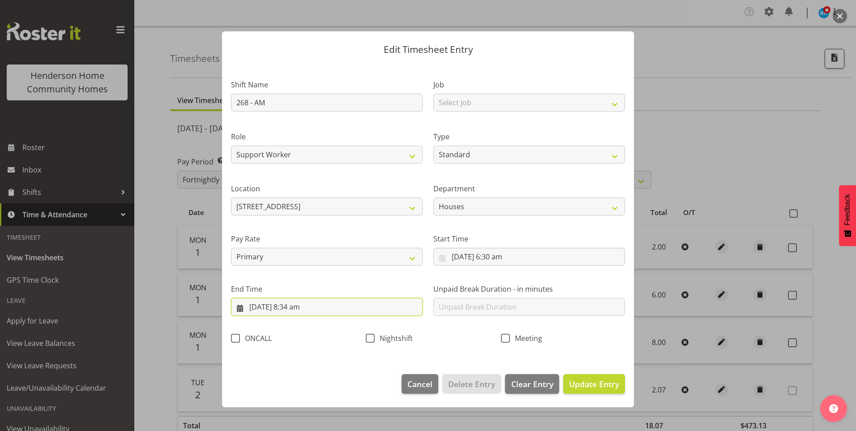
click at [304, 308] on input "2/09/2025, 8:34 am" at bounding box center [327, 307] width 192 height 18
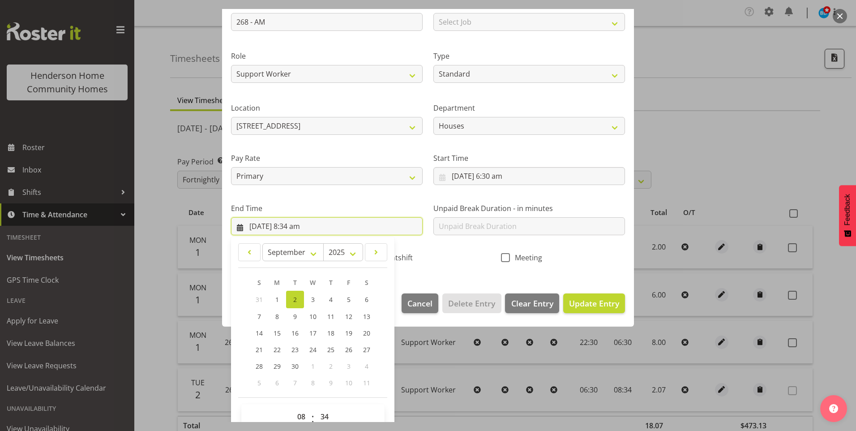
scroll to position [90, 0]
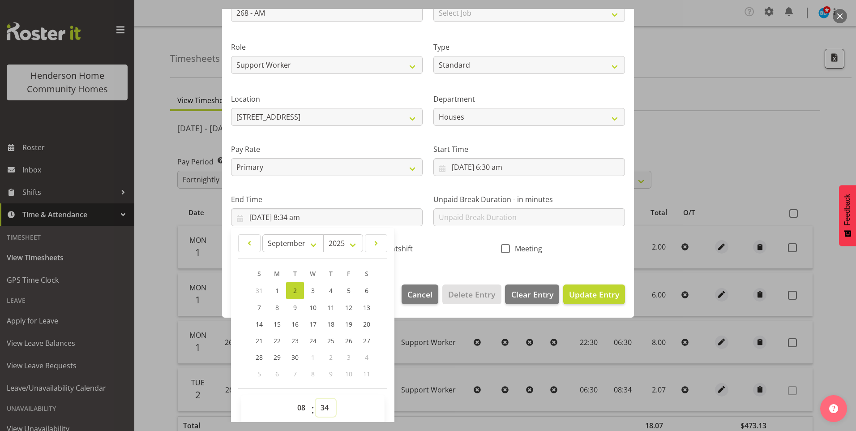
click at [322, 400] on select "00 01 02 03 04 05 06 07 08 09 10 11 12 13 14 15 16 17 18 19 20 21 22 23 24 25 2…" at bounding box center [326, 408] width 20 height 18
click at [316, 399] on select "00 01 02 03 04 05 06 07 08 09 10 11 12 13 14 15 16 17 18 19 20 21 22 23 24 25 2…" at bounding box center [326, 408] width 20 height 18
click at [569, 291] on span "Update Entry" at bounding box center [594, 294] width 50 height 11
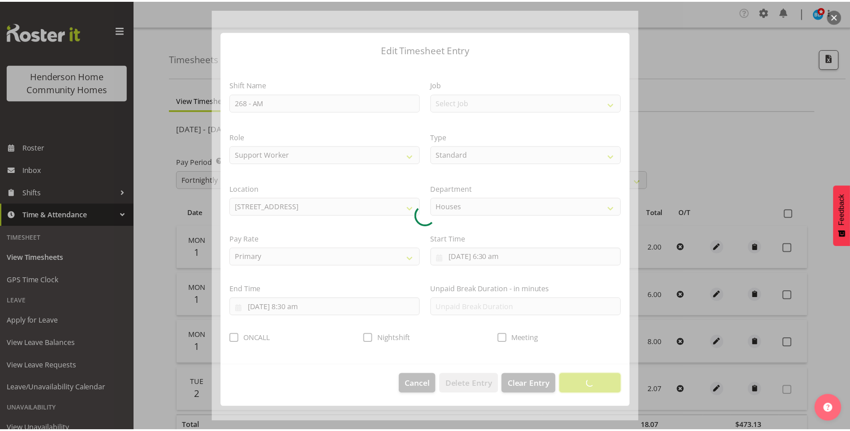
scroll to position [0, 0]
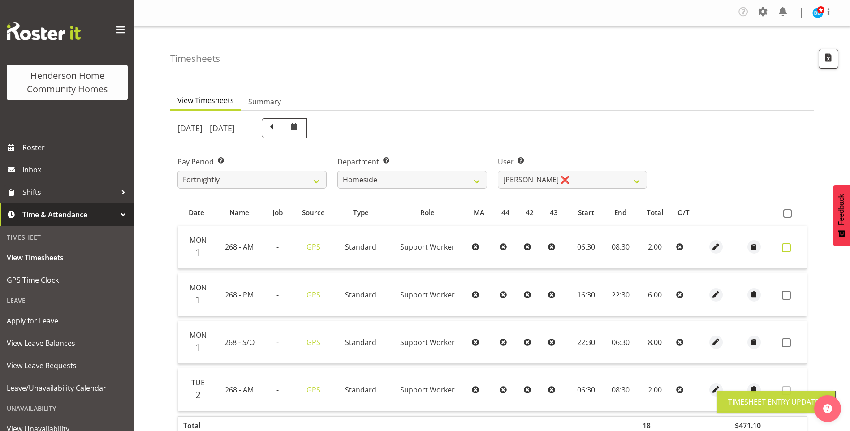
click at [784, 247] on span at bounding box center [786, 247] width 9 height 9
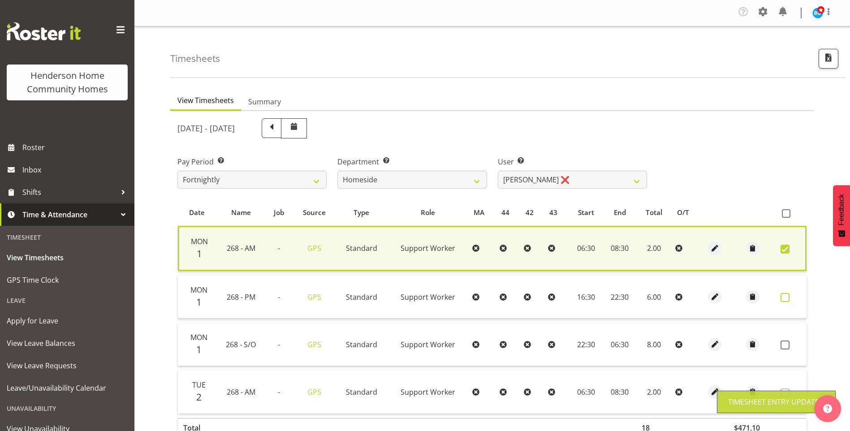
click at [786, 300] on span at bounding box center [784, 297] width 9 height 9
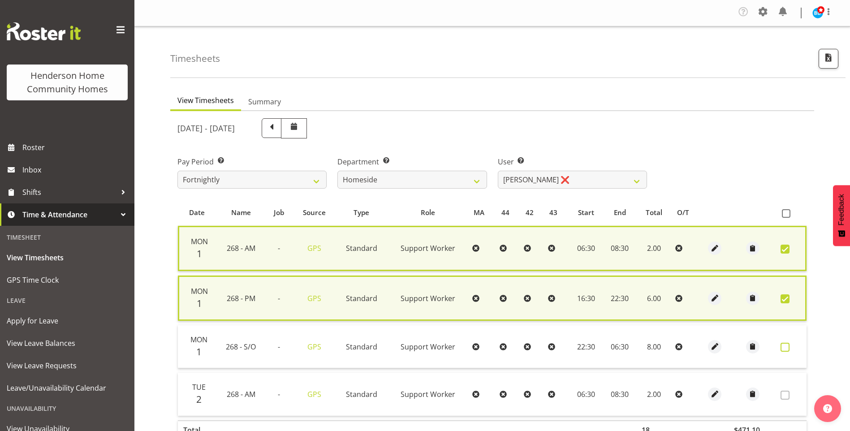
click at [788, 346] on span at bounding box center [784, 347] width 9 height 9
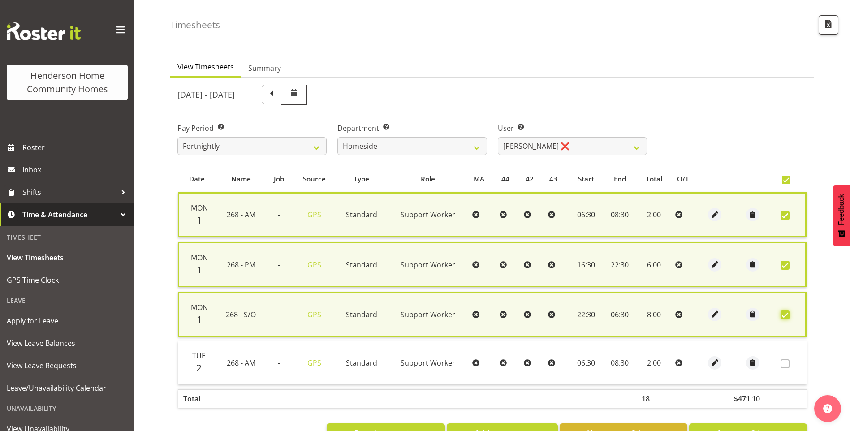
scroll to position [66, 0]
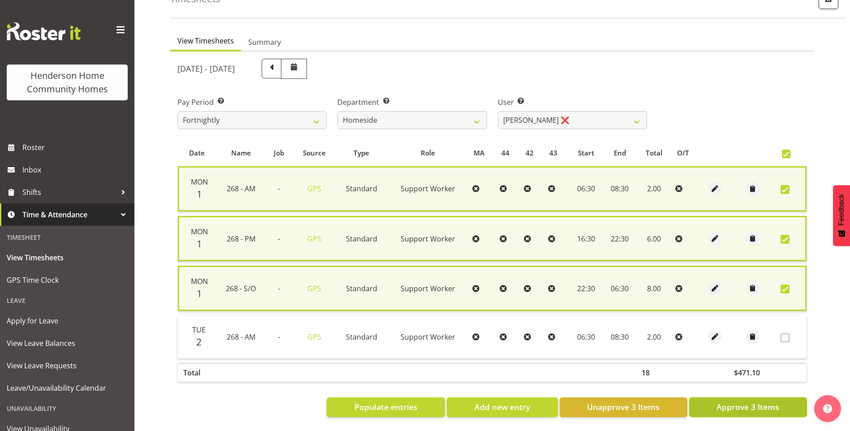
click at [752, 401] on span "Approve 3 Items" at bounding box center [747, 407] width 63 height 12
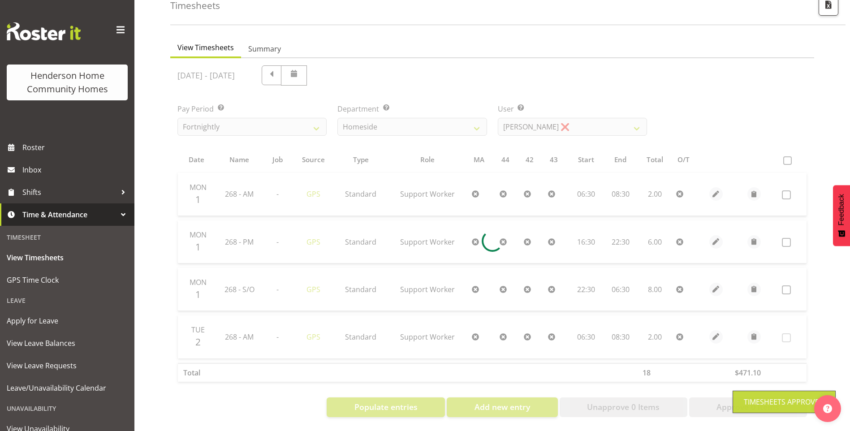
scroll to position [60, 0]
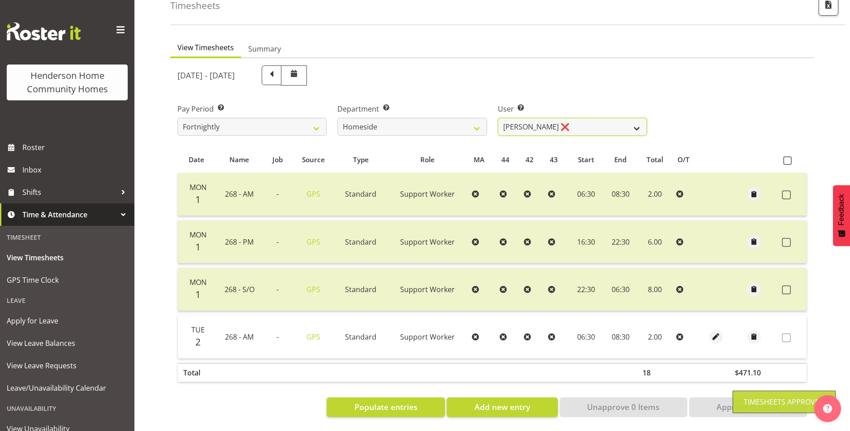
click at [525, 121] on select "Asiasiga Vili ❌ Billie-Rose Dunlop ❌ Brijesh (BK) Kachhadiya ❌ Cheenee Vargas ❌…" at bounding box center [572, 127] width 149 height 18
click at [498, 118] on select "Asiasiga Vili ❌ Billie-Rose Dunlop ❌ Brijesh (BK) Kachhadiya ❌ Cheenee Vargas ❌…" at bounding box center [572, 127] width 149 height 18
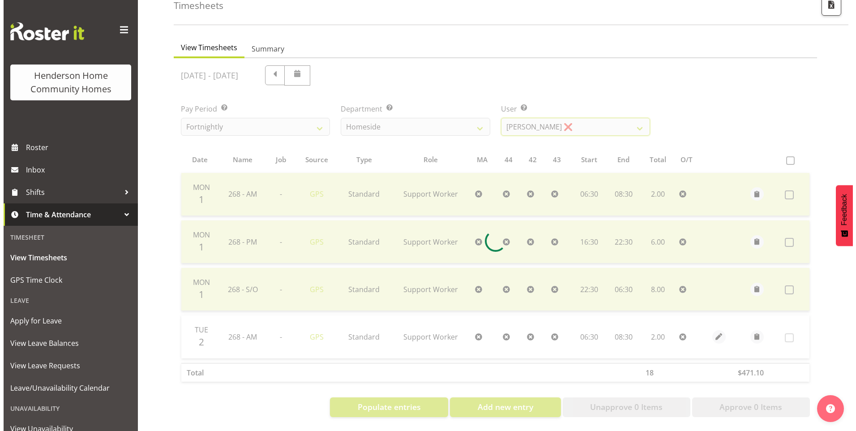
scroll to position [19, 0]
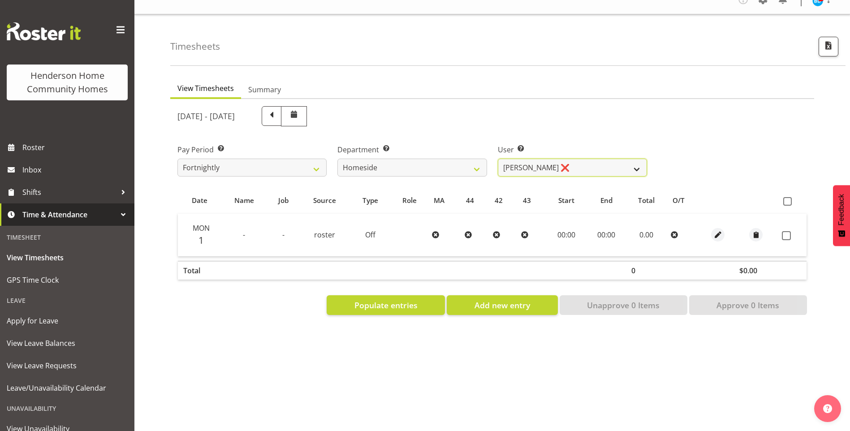
click at [531, 159] on select "Asiasiga Vili ❌ Billie-Rose Dunlop ❌ Brijesh (BK) Kachhadiya ❌ Cheenee Vargas ❌…" at bounding box center [572, 168] width 149 height 18
click at [498, 159] on select "Asiasiga Vili ❌ Billie-Rose Dunlop ❌ Brijesh (BK) Kachhadiya ❌ Cheenee Vargas ❌…" at bounding box center [572, 168] width 149 height 18
click at [520, 161] on select "Asiasiga Vili ❌ Billie-Rose Dunlop ❌ Brijesh (BK) Kachhadiya ❌ Cheenee Vargas ❌…" at bounding box center [572, 168] width 149 height 18
click at [498, 159] on select "Asiasiga Vili ❌ Billie-Rose Dunlop ❌ Brijesh (BK) Kachhadiya ❌ Cheenee Vargas ❌…" at bounding box center [572, 168] width 149 height 18
click at [519, 159] on select "Asiasiga Vili ❌ Billie-Rose Dunlop ❌ Brijesh (BK) Kachhadiya ❌ Cheenee Vargas ❌…" at bounding box center [572, 168] width 149 height 18
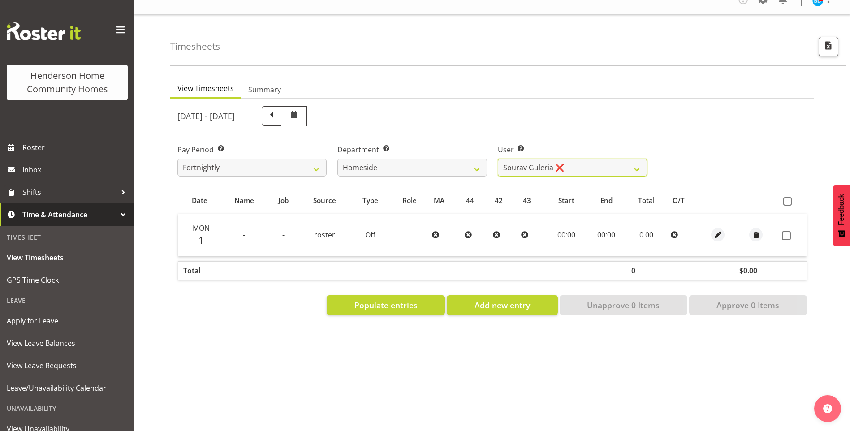
click at [498, 159] on select "Asiasiga Vili ❌ Billie-Rose Dunlop ❌ Brijesh (BK) Kachhadiya ❌ Cheenee Vargas ❌…" at bounding box center [572, 168] width 149 height 18
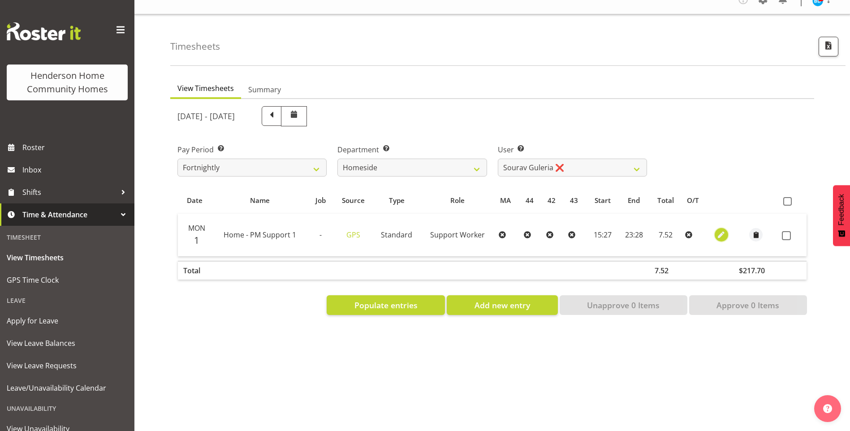
click at [724, 230] on span "button" at bounding box center [721, 235] width 10 height 10
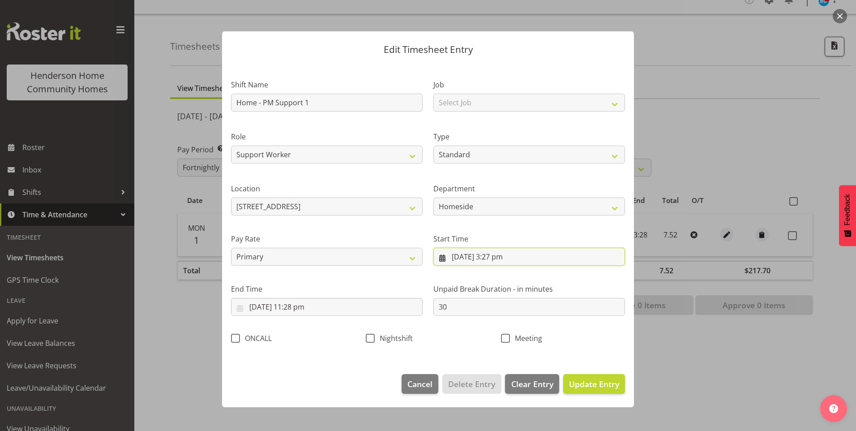
click at [501, 258] on input "1/09/2025, 3:27 pm" at bounding box center [530, 257] width 192 height 18
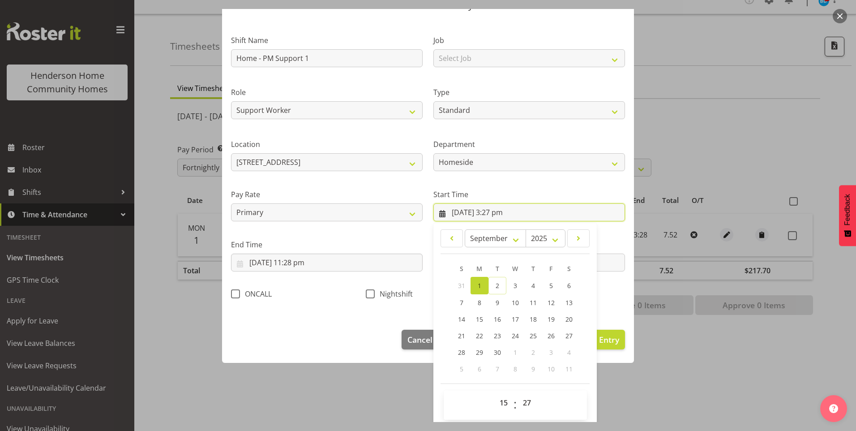
scroll to position [48, 0]
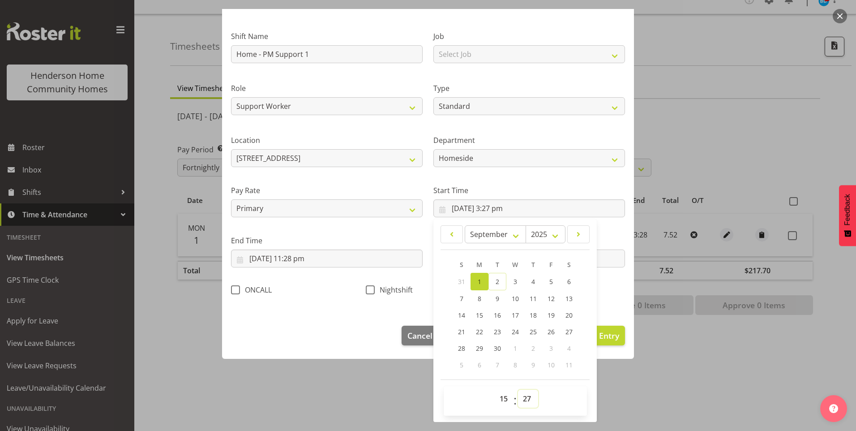
click at [529, 394] on select "00 01 02 03 04 05 06 07 08 09 10 11 12 13 14 15 16 17 18 19 20 21 22 23 24 25 2…" at bounding box center [528, 399] width 20 height 18
drag, startPoint x: 529, startPoint y: 401, endPoint x: 529, endPoint y: 396, distance: 5.4
click at [529, 400] on select "00 01 02 03 04 05 06 07 08 09 10 11 12 13 14 15 16 17 18 19 20 21 22 23 24 25 2…" at bounding box center [528, 399] width 20 height 18
click at [518, 390] on select "00 01 02 03 04 05 06 07 08 09 10 11 12 13 14 15 16 17 18 19 20 21 22 23 24 25 2…" at bounding box center [528, 399] width 20 height 18
click at [301, 259] on input "1/09/2025, 11:28 pm" at bounding box center [327, 259] width 192 height 18
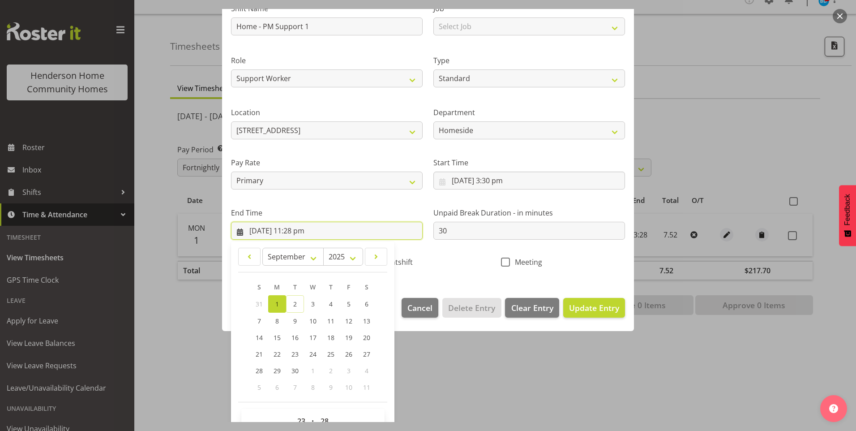
scroll to position [99, 0]
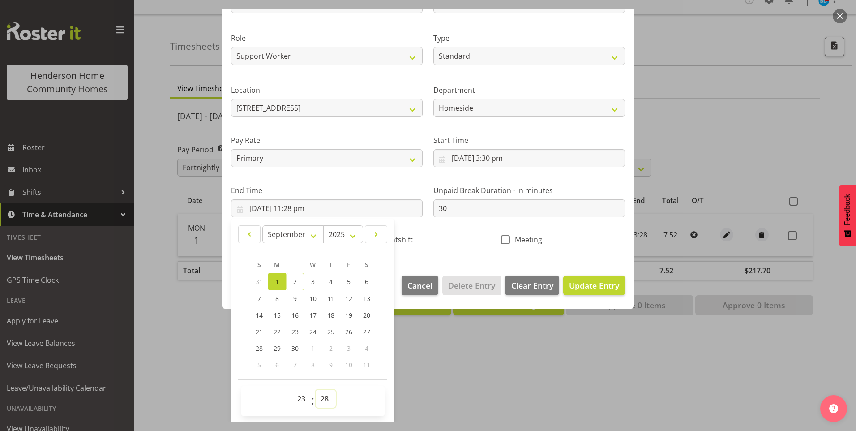
click at [319, 400] on select "00 01 02 03 04 05 06 07 08 09 10 11 12 13 14 15 16 17 18 19 20 21 22 23 24 25 2…" at bounding box center [326, 399] width 20 height 18
click at [316, 390] on select "00 01 02 03 04 05 06 07 08 09 10 11 12 13 14 15 16 17 18 19 20 21 22 23 24 25 2…" at bounding box center [326, 399] width 20 height 18
click at [330, 385] on footer "00 01 02 03 04 05 06 07 08 09 10 11 12 13 14 15 16 17 18 19 20 21 22 23 : 00 01…" at bounding box center [312, 397] width 149 height 36
click at [327, 399] on select "00 01 02 03 04 05 06 07 08 09 10 11 12 13 14 15 16 17 18 19 20 21 22 23 24 25 2…" at bounding box center [326, 399] width 20 height 18
click at [316, 390] on select "00 01 02 03 04 05 06 07 08 09 10 11 12 13 14 15 16 17 18 19 20 21 22 23 24 25 2…" at bounding box center [326, 399] width 20 height 18
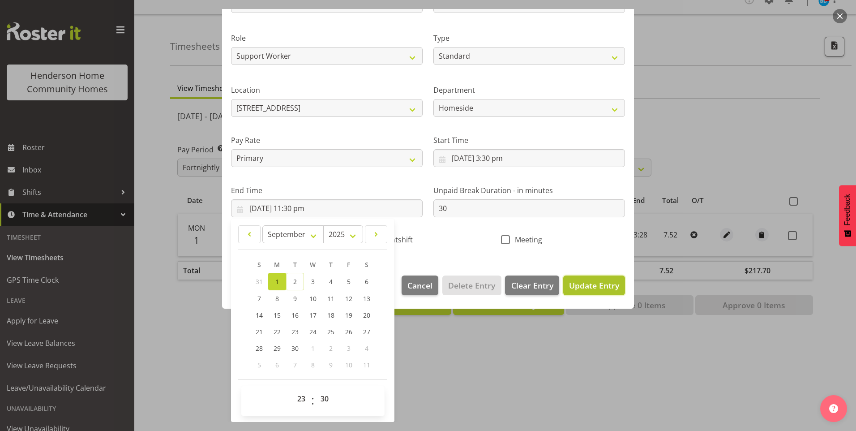
click at [569, 286] on span "Update Entry" at bounding box center [594, 285] width 50 height 11
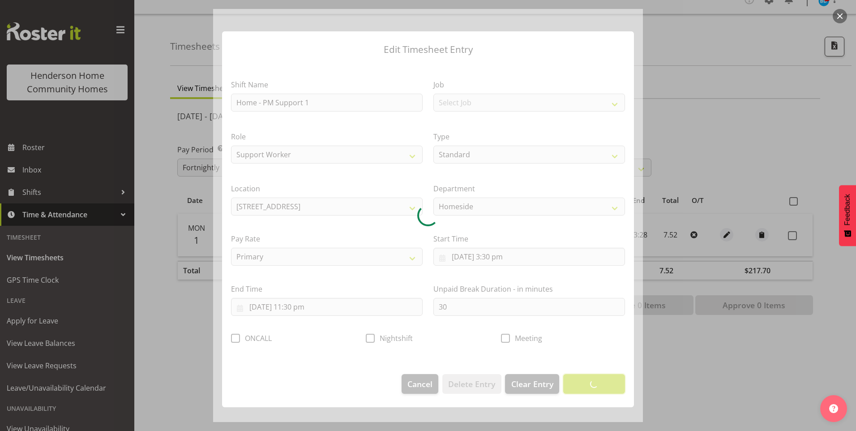
scroll to position [0, 0]
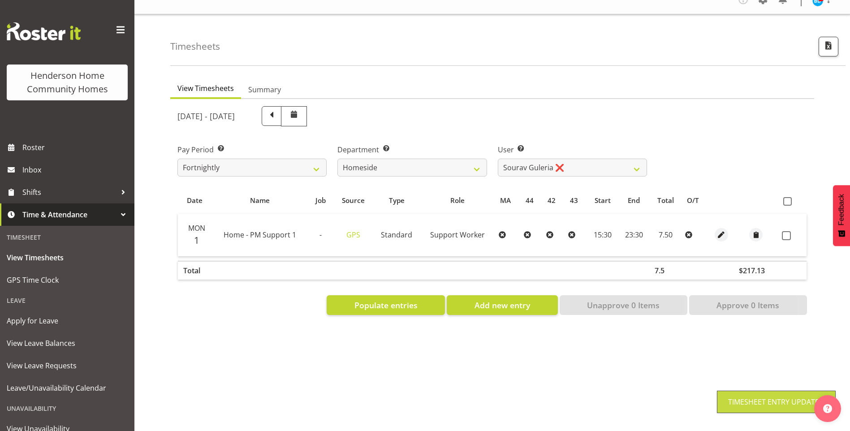
click at [789, 231] on span at bounding box center [786, 235] width 9 height 9
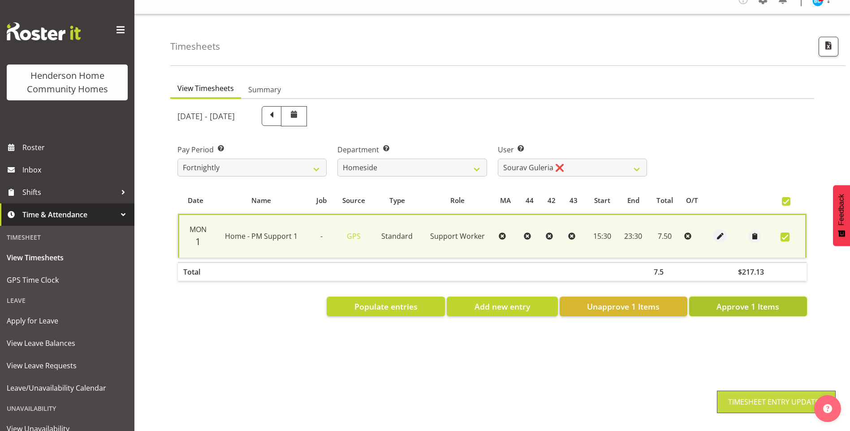
click at [769, 301] on span "Approve 1 Items" at bounding box center [747, 307] width 63 height 12
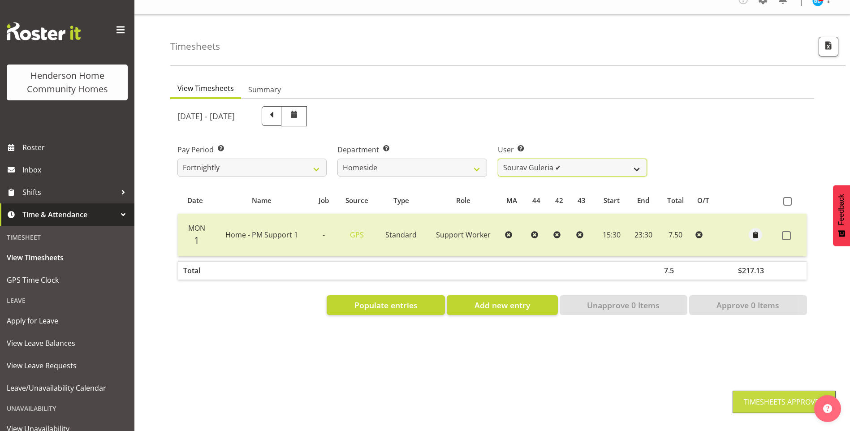
click at [521, 159] on select "Asiasiga Vili ❌ Billie-Rose Dunlop ❌ Brijesh (BK) Kachhadiya ❌ Cheenee Vargas ❌…" at bounding box center [572, 168] width 149 height 18
click at [498, 159] on select "Asiasiga Vili ❌ Billie-Rose Dunlop ❌ Brijesh (BK) Kachhadiya ❌ Cheenee Vargas ❌…" at bounding box center [572, 168] width 149 height 18
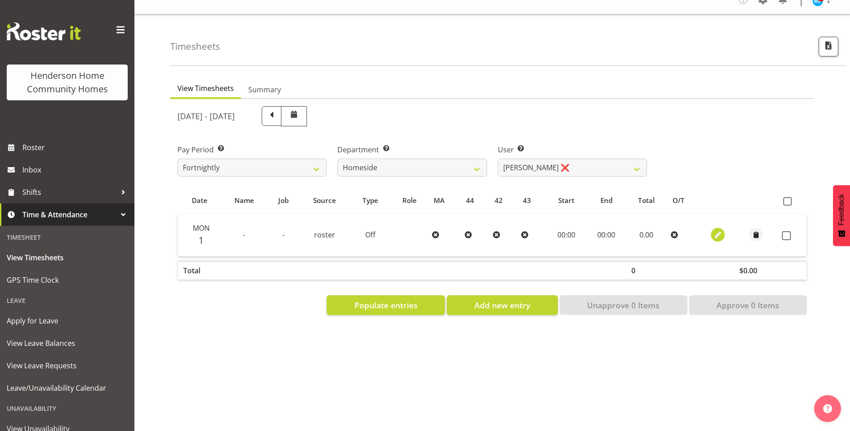
click at [723, 228] on button "button" at bounding box center [717, 234] width 13 height 13
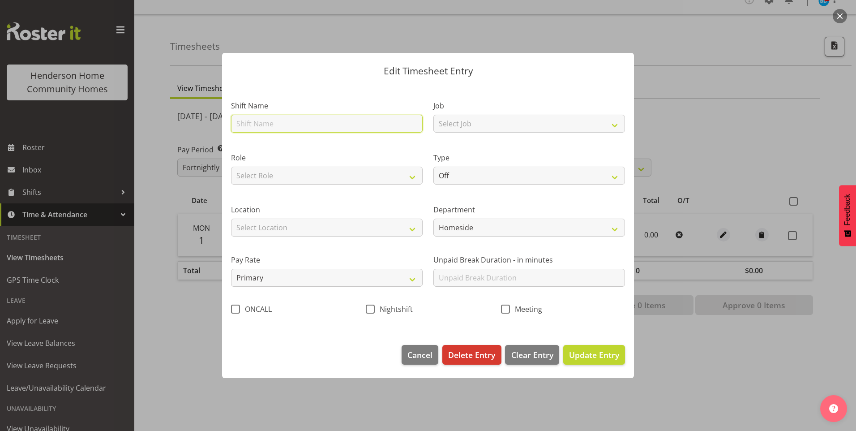
click at [305, 127] on input "text" at bounding box center [327, 124] width 192 height 18
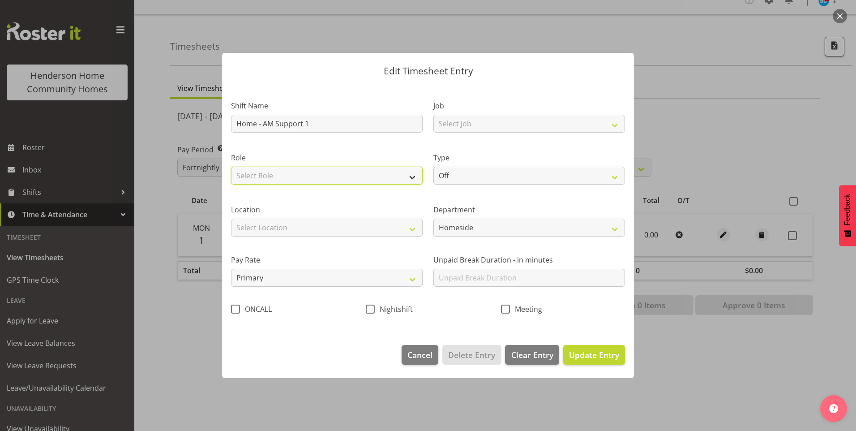
click at [289, 174] on select "Select Role Support Worker" at bounding box center [327, 176] width 192 height 18
click at [231, 167] on select "Select Role Support Worker" at bounding box center [327, 176] width 192 height 18
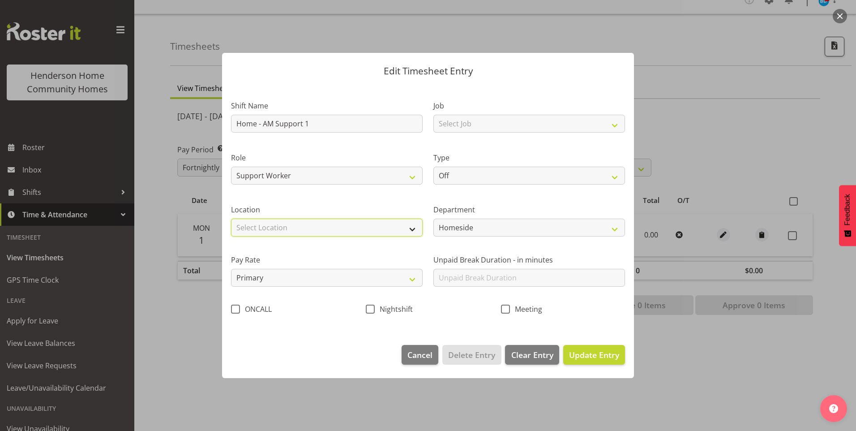
click at [274, 219] on select "Select Location 177 Halswell Rd 268 Hendersons Rd 307 Hendersons Rd 309 Henders…" at bounding box center [327, 228] width 192 height 18
click at [231, 219] on select "Select Location 177 Halswell Rd 268 Hendersons Rd 307 Hendersons Rd 309 Henders…" at bounding box center [327, 228] width 192 height 18
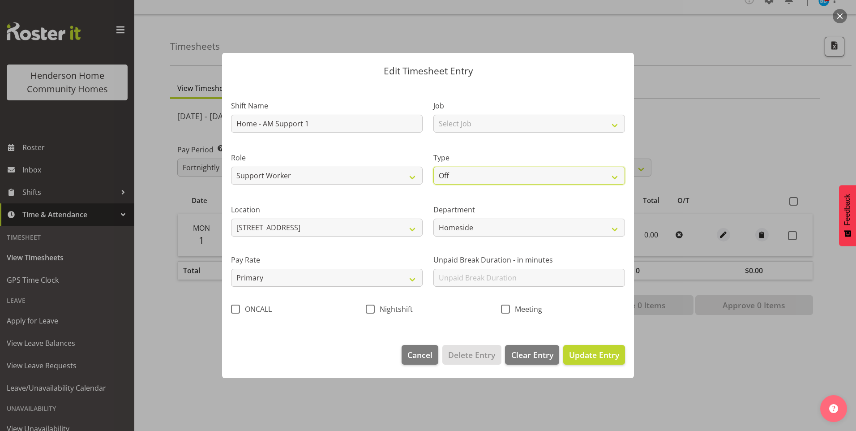
drag, startPoint x: 456, startPoint y: 170, endPoint x: 460, endPoint y: 185, distance: 15.9
click at [456, 170] on select "Off Standard Public Holiday Public Holiday (Worked) Day In Lieu Annual Leave Si…" at bounding box center [530, 176] width 192 height 18
click at [434, 167] on select "Off Standard Public Holiday Public Holiday (Worked) Day In Lieu Annual Leave Si…" at bounding box center [530, 176] width 192 height 18
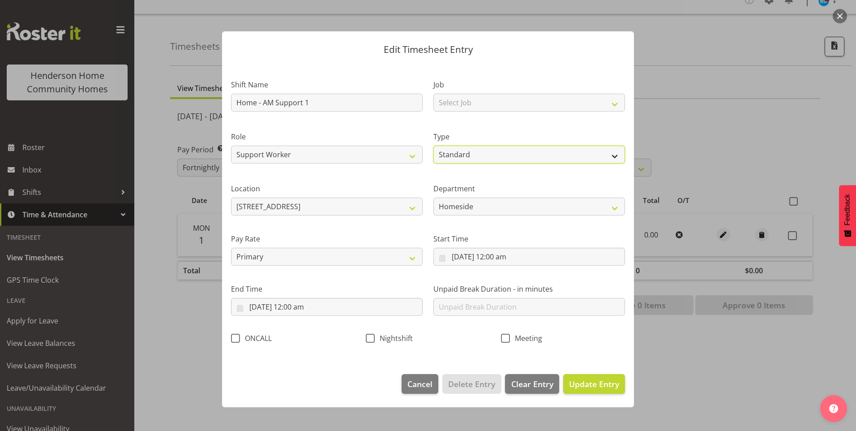
click at [454, 152] on select "Off Standard Public Holiday Public Holiday (Worked) Day In Lieu Annual Leave Si…" at bounding box center [530, 155] width 192 height 18
click at [434, 146] on select "Off Standard Public Holiday Public Holiday (Worked) Day In Lieu Annual Leave Si…" at bounding box center [530, 155] width 192 height 18
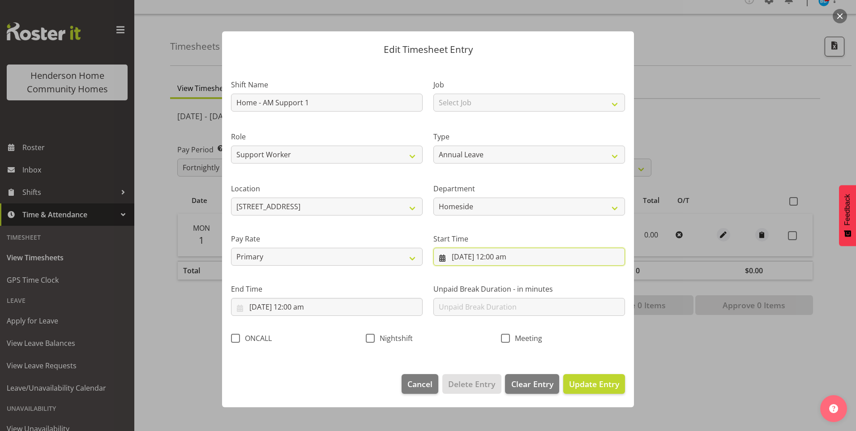
click at [473, 257] on input "1/09/2025, 12:00 am" at bounding box center [530, 257] width 192 height 18
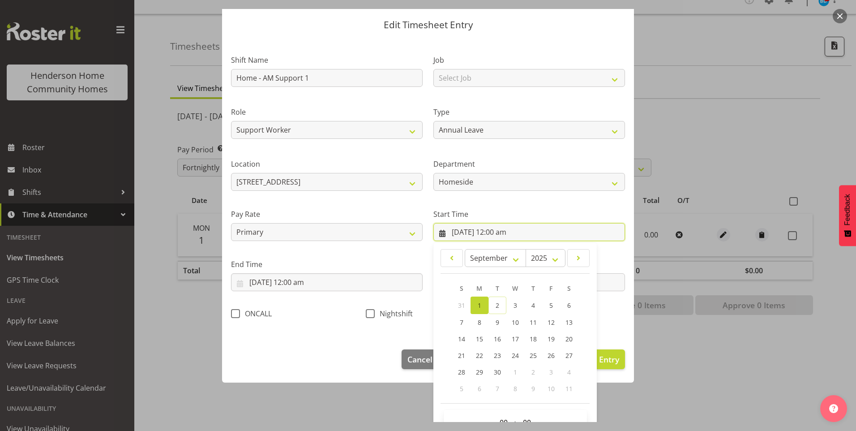
scroll to position [48, 0]
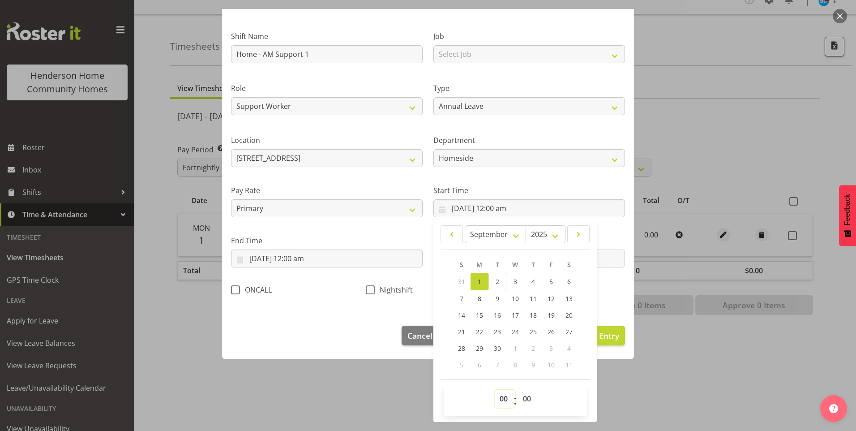
drag, startPoint x: 494, startPoint y: 396, endPoint x: 499, endPoint y: 388, distance: 9.3
click at [495, 395] on select "00 01 02 03 04 05 06 07 08 09 10 11 12 13 14 15 16 17 18 19 20 21 22 23" at bounding box center [505, 399] width 20 height 18
click at [495, 390] on select "00 01 02 03 04 05 06 07 08 09 10 11 12 13 14 15 16 17 18 19 20 21 22 23" at bounding box center [505, 399] width 20 height 18
drag, startPoint x: 523, startPoint y: 404, endPoint x: 525, endPoint y: 398, distance: 5.8
click at [523, 403] on select "00 01 02 03 04 05 06 07 08 09 10 11 12 13 14 15 16 17 18 19 20 21 22 23 24 25 2…" at bounding box center [528, 399] width 20 height 18
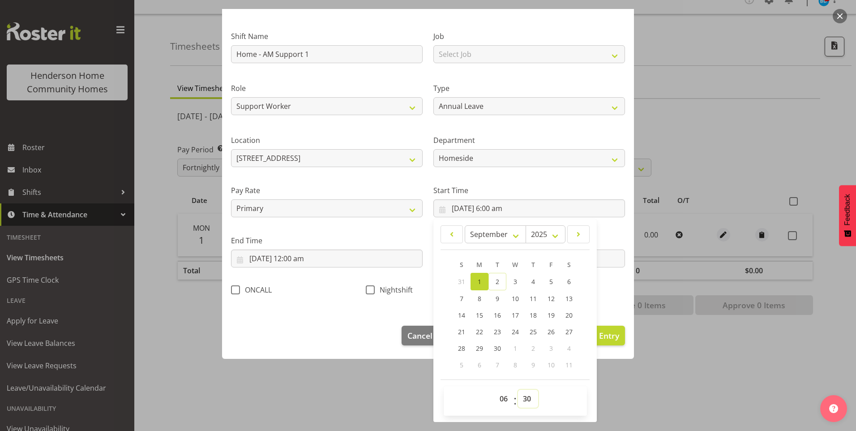
click at [518, 390] on select "00 01 02 03 04 05 06 07 08 09 10 11 12 13 14 15 16 17 18 19 20 21 22 23 24 25 2…" at bounding box center [528, 399] width 20 height 18
click at [299, 262] on input "1/09/2025, 12:00 am" at bounding box center [327, 259] width 192 height 18
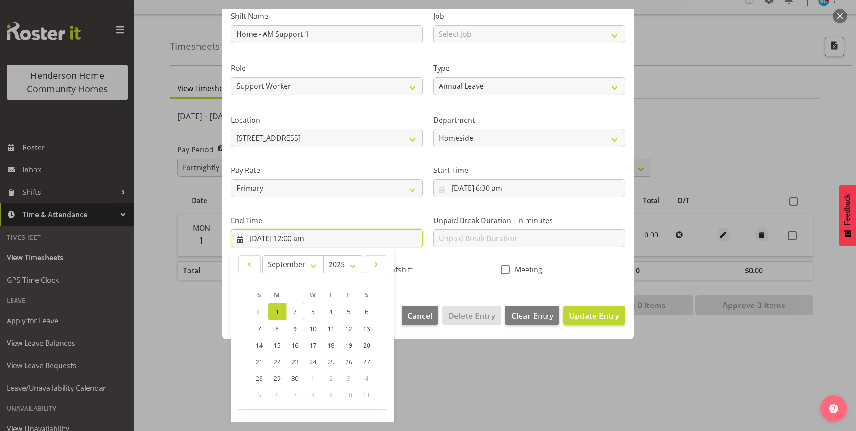
scroll to position [99, 0]
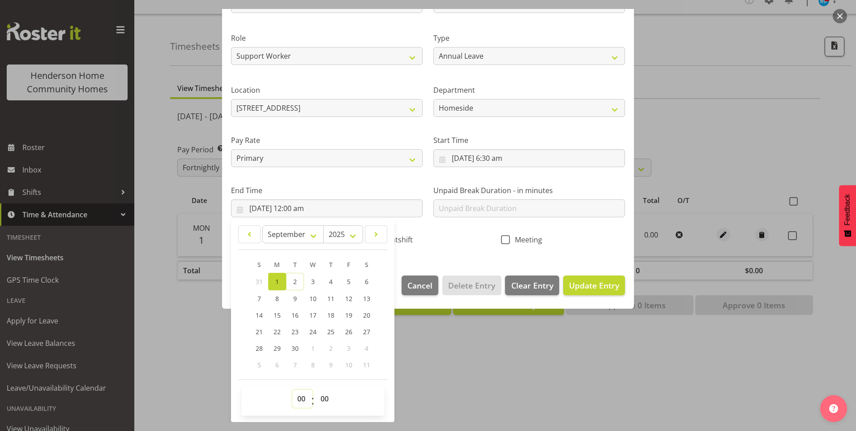
click at [300, 405] on select "00 01 02 03 04 05 06 07 08 09 10 11 12 13 14 15 16 17 18 19 20 21 22 23" at bounding box center [303, 399] width 20 height 18
click at [293, 390] on select "00 01 02 03 04 05 06 07 08 09 10 11 12 13 14 15 16 17 18 19 20 21 22 23" at bounding box center [303, 399] width 20 height 18
click at [460, 203] on input "text" at bounding box center [530, 208] width 192 height 18
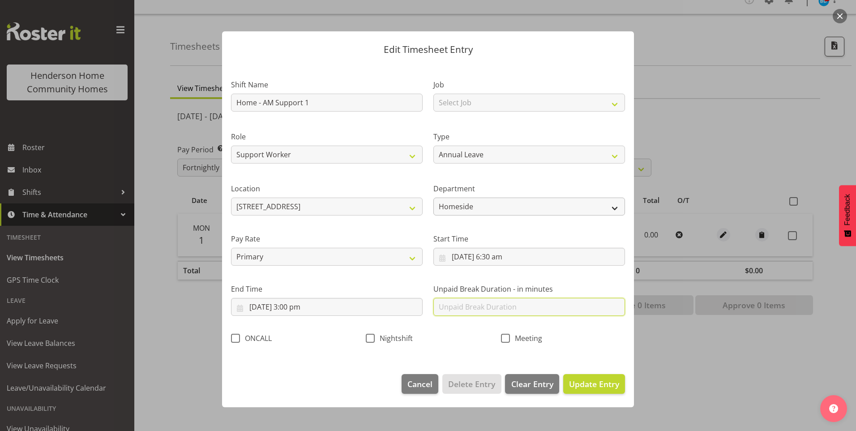
scroll to position [0, 0]
click at [598, 380] on span "Update Entry" at bounding box center [594, 384] width 50 height 11
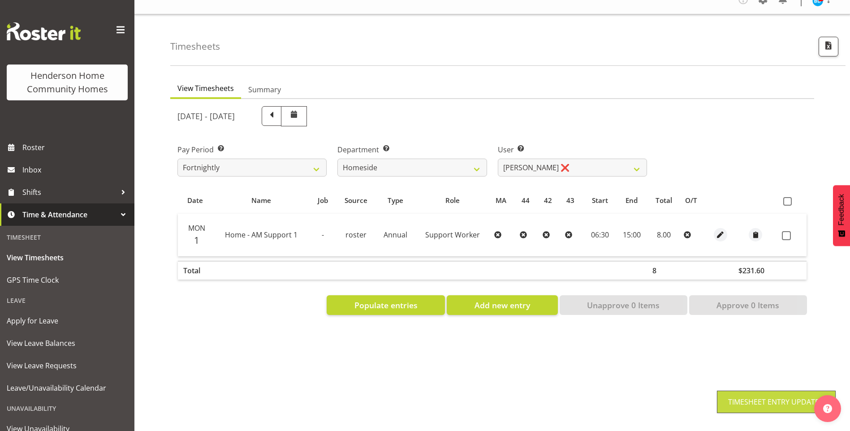
click at [790, 232] on span at bounding box center [786, 235] width 9 height 9
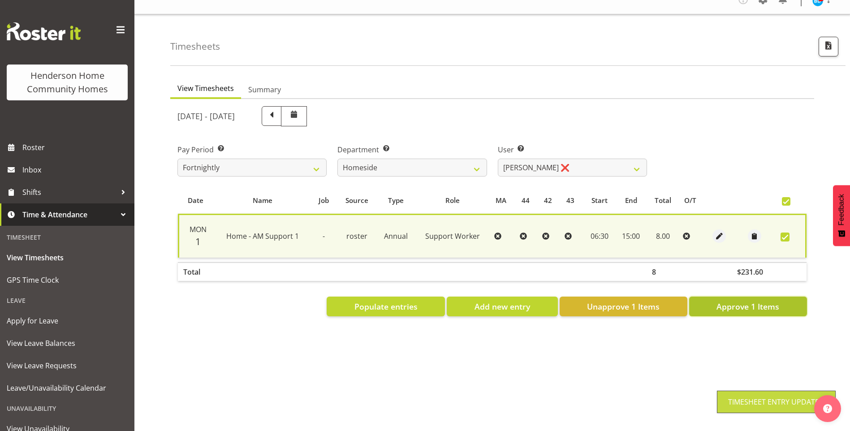
click at [768, 303] on span "Approve 1 Items" at bounding box center [747, 307] width 63 height 12
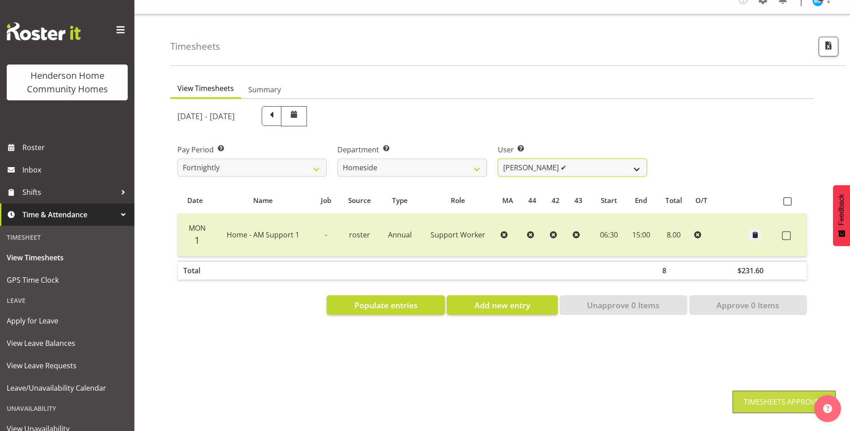
click at [533, 165] on select "Asiasiga Vili ❌ Billie-Rose Dunlop ❌ Brijesh (BK) Kachhadiya ❌ Cheenee Vargas ❌…" at bounding box center [572, 168] width 149 height 18
click at [498, 159] on select "Asiasiga Vili ❌ Billie-Rose Dunlop ❌ Brijesh (BK) Kachhadiya ❌ Cheenee Vargas ❌…" at bounding box center [572, 168] width 149 height 18
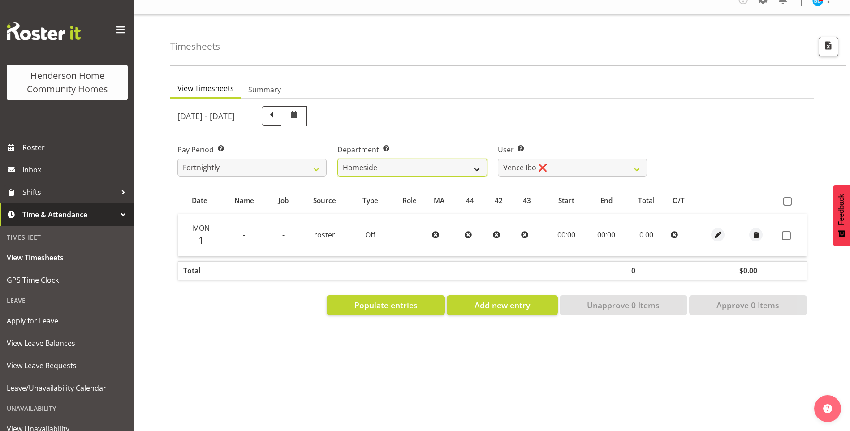
click at [411, 165] on select "Admin Homeside Houses Wingside" at bounding box center [411, 168] width 149 height 18
click at [337, 159] on select "Admin Homeside Houses Wingside" at bounding box center [411, 168] width 149 height 18
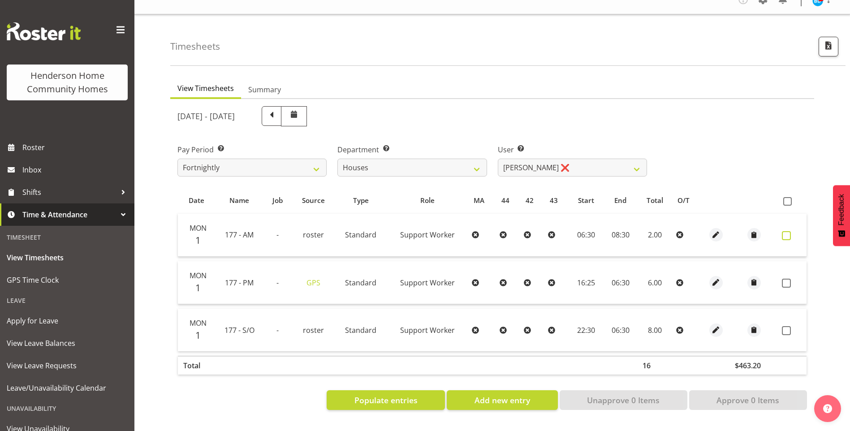
click at [782, 231] on span at bounding box center [786, 235] width 9 height 9
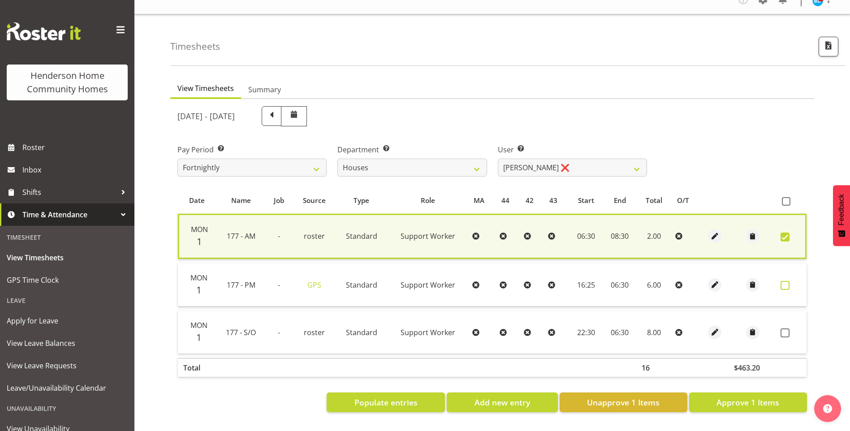
click at [784, 281] on span at bounding box center [784, 285] width 9 height 9
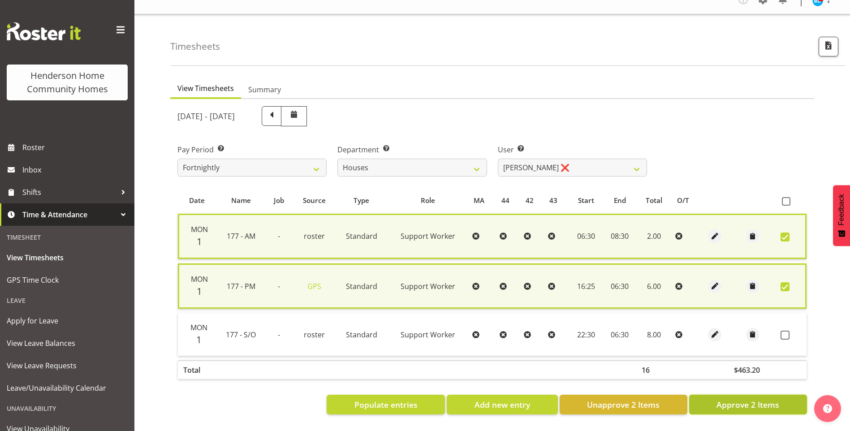
click at [762, 402] on span "Approve 2 Items" at bounding box center [747, 405] width 63 height 12
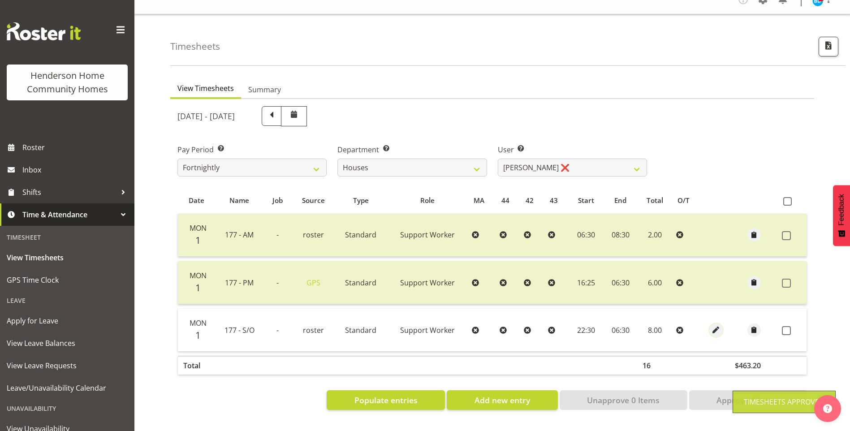
click at [713, 325] on span "button" at bounding box center [715, 330] width 10 height 10
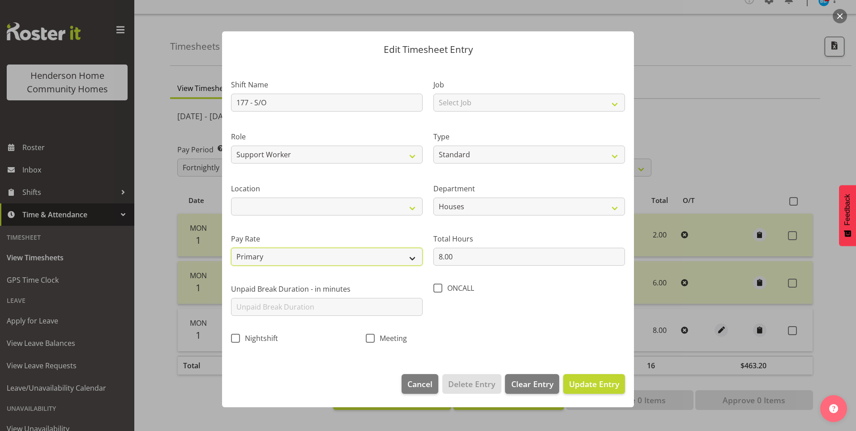
click at [271, 256] on select "Primary Secondary Tertiary Fourth Fifth" at bounding box center [327, 257] width 192 height 18
click at [231, 248] on select "Primary Secondary Tertiary Fourth Fifth" at bounding box center [327, 257] width 192 height 18
click at [594, 379] on span "Update Entry" at bounding box center [594, 384] width 50 height 11
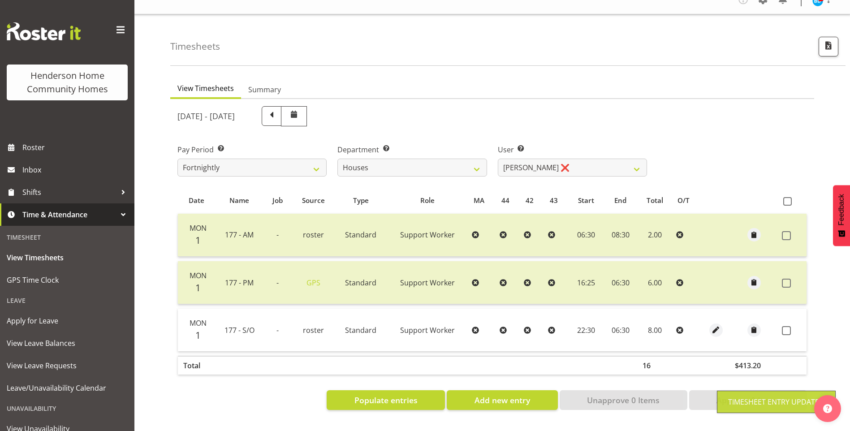
click at [785, 326] on span at bounding box center [786, 330] width 9 height 9
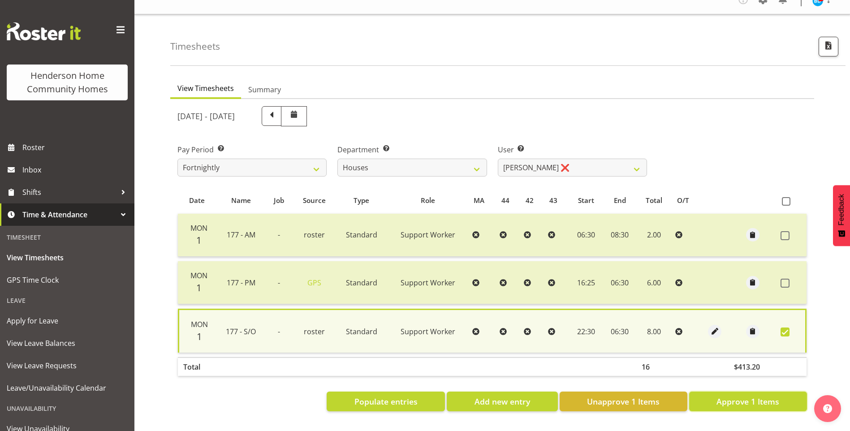
click at [767, 396] on span "Approve 1 Items" at bounding box center [747, 402] width 63 height 12
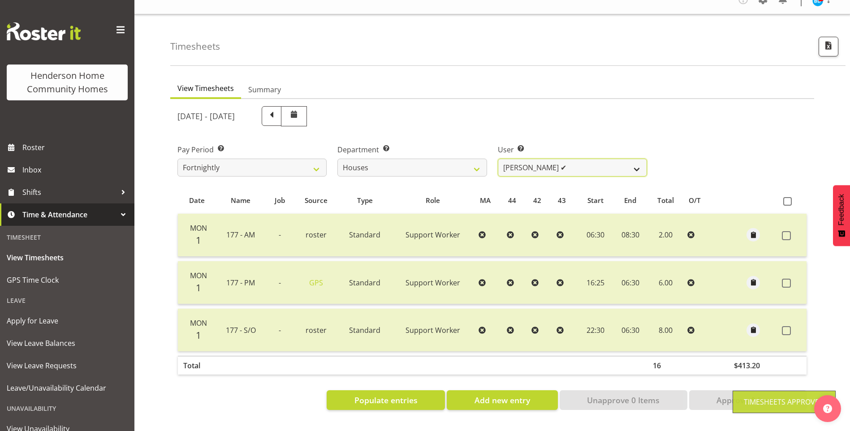
click at [539, 159] on select "Billie Sothern ✔ Dipika Thapa ❌ Jess Aracan ❌ Katrina Shaw ❌ Liezl Sanchez ❌ Ma…" at bounding box center [572, 168] width 149 height 18
click at [498, 159] on select "Billie Sothern ✔ Dipika Thapa ❌ Jess Aracan ❌ Katrina Shaw ❌ Liezl Sanchez ❌ Ma…" at bounding box center [572, 168] width 149 height 18
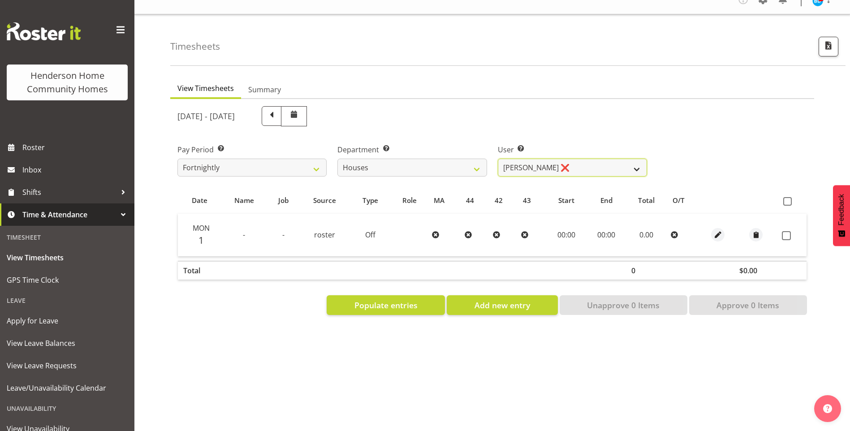
click at [539, 163] on select "Billie Sothern ✔ Dipika Thapa ❌ Jess Aracan ❌ Katrina Shaw ❌ Liezl Sanchez ❌ Ma…" at bounding box center [572, 168] width 149 height 18
click at [498, 159] on select "Billie Sothern ✔ Dipika Thapa ❌ Jess Aracan ❌ Katrina Shaw ❌ Liezl Sanchez ❌ Ma…" at bounding box center [572, 168] width 149 height 18
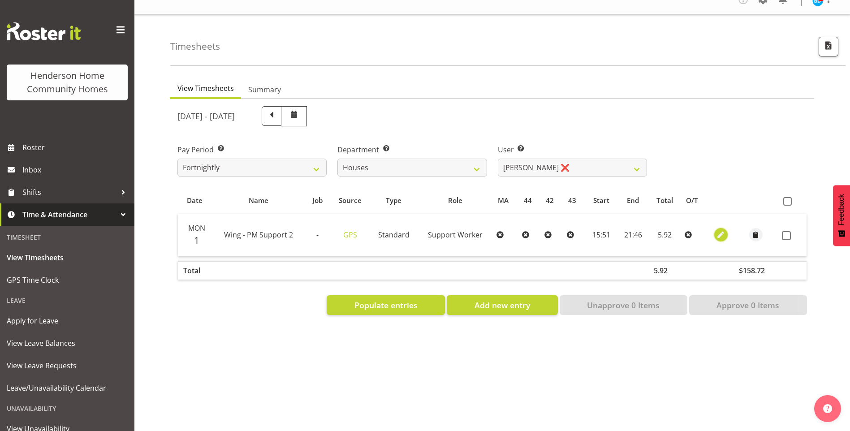
click at [723, 230] on span "button" at bounding box center [720, 235] width 10 height 10
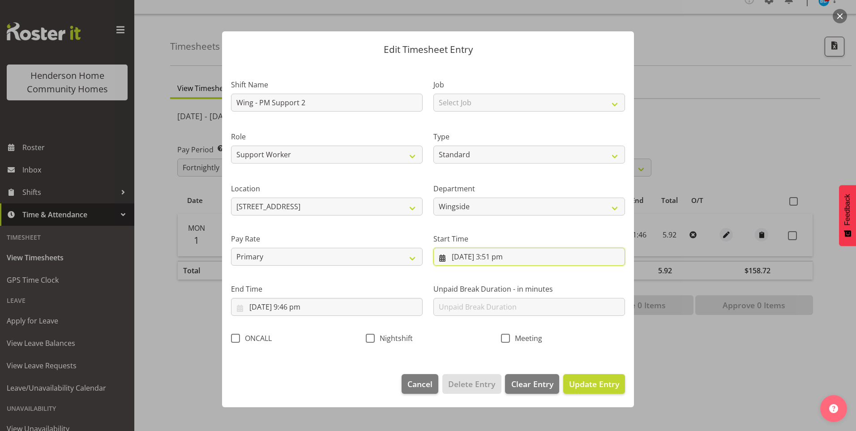
click at [498, 259] on input "1/09/2025, 3:51 pm" at bounding box center [530, 257] width 192 height 18
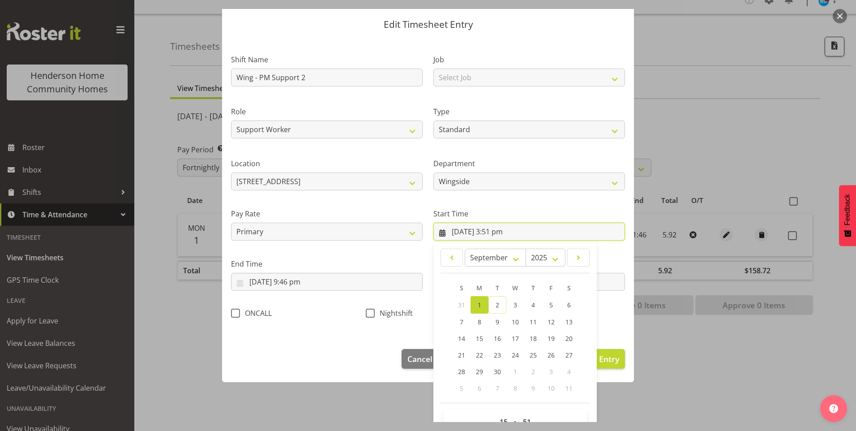
scroll to position [48, 0]
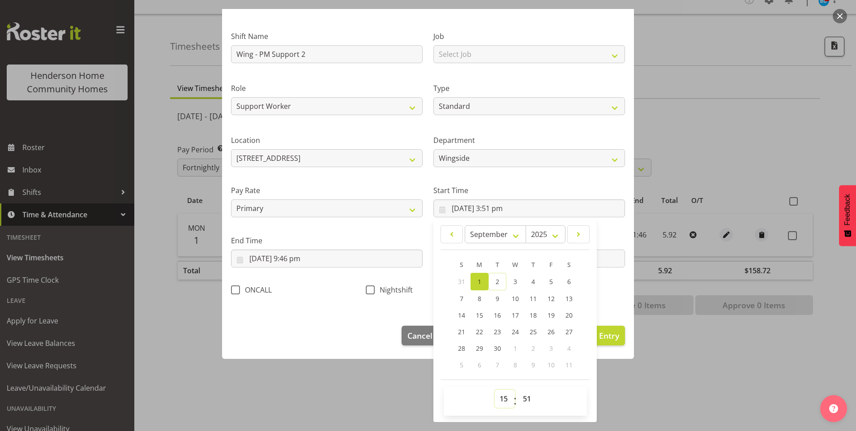
click at [496, 396] on select "00 01 02 03 04 05 06 07 08 09 10 11 12 13 14 15 16 17 18 19 20 21 22 23" at bounding box center [505, 399] width 20 height 18
click at [495, 390] on select "00 01 02 03 04 05 06 07 08 09 10 11 12 13 14 15 16 17 18 19 20 21 22 23" at bounding box center [505, 399] width 20 height 18
drag, startPoint x: 519, startPoint y: 397, endPoint x: 522, endPoint y: 389, distance: 9.1
click at [519, 397] on select "00 01 02 03 04 05 06 07 08 09 10 11 12 13 14 15 16 17 18 19 20 21 22 23 24 25 2…" at bounding box center [528, 399] width 20 height 18
click at [518, 390] on select "00 01 02 03 04 05 06 07 08 09 10 11 12 13 14 15 16 17 18 19 20 21 22 23 24 25 2…" at bounding box center [528, 399] width 20 height 18
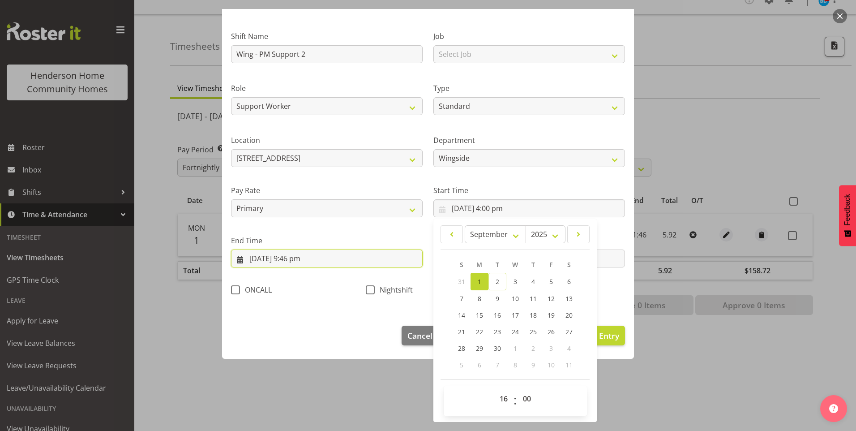
click at [297, 261] on input "1/09/2025, 9:46 pm" at bounding box center [327, 259] width 192 height 18
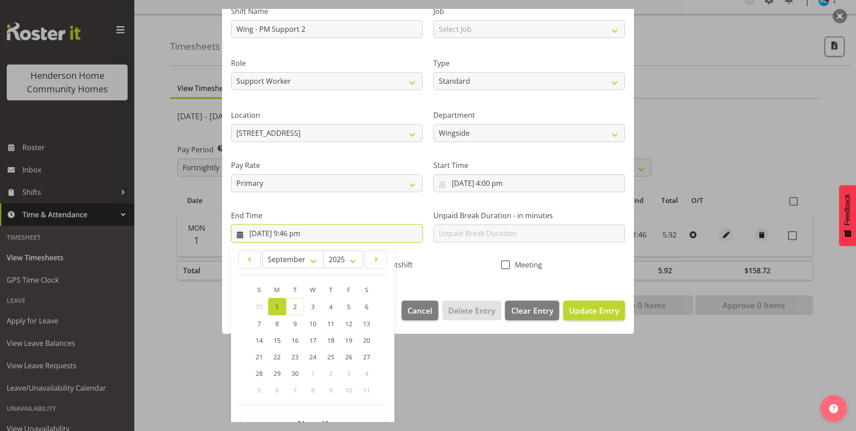
scroll to position [99, 0]
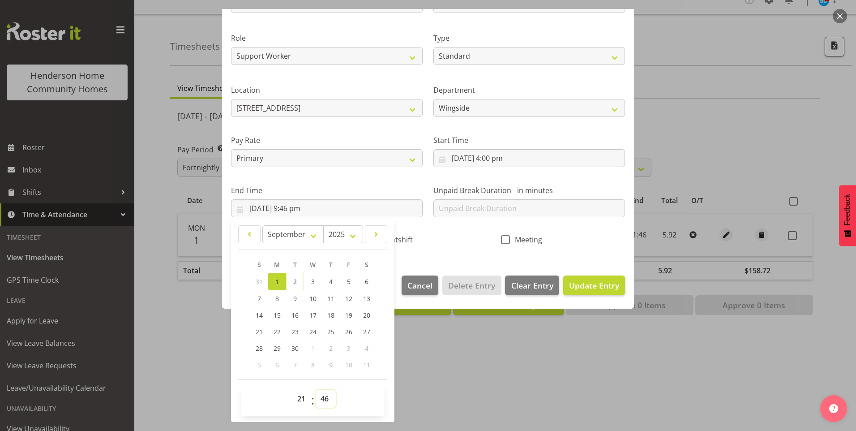
click at [328, 397] on select "00 01 02 03 04 05 06 07 08 09 10 11 12 13 14 15 16 17 18 19 20 21 22 23 24 25 2…" at bounding box center [326, 399] width 20 height 18
click at [316, 390] on select "00 01 02 03 04 05 06 07 08 09 10 11 12 13 14 15 16 17 18 19 20 21 22 23 24 25 2…" at bounding box center [326, 399] width 20 height 18
click at [589, 287] on span "Update Entry" at bounding box center [594, 285] width 50 height 11
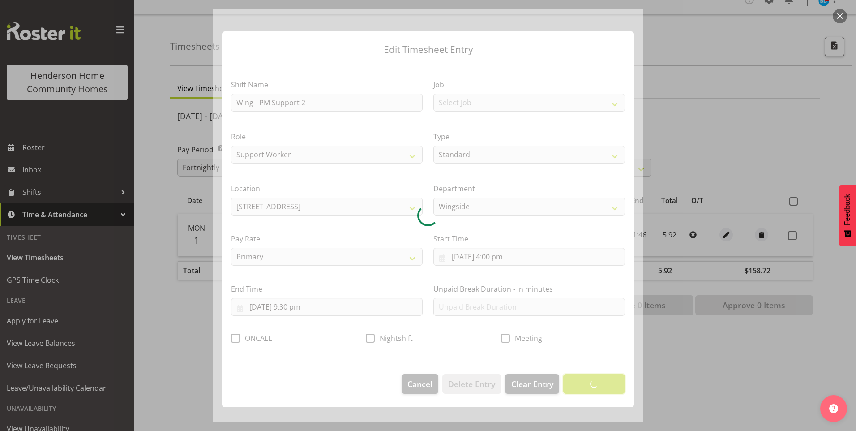
scroll to position [0, 0]
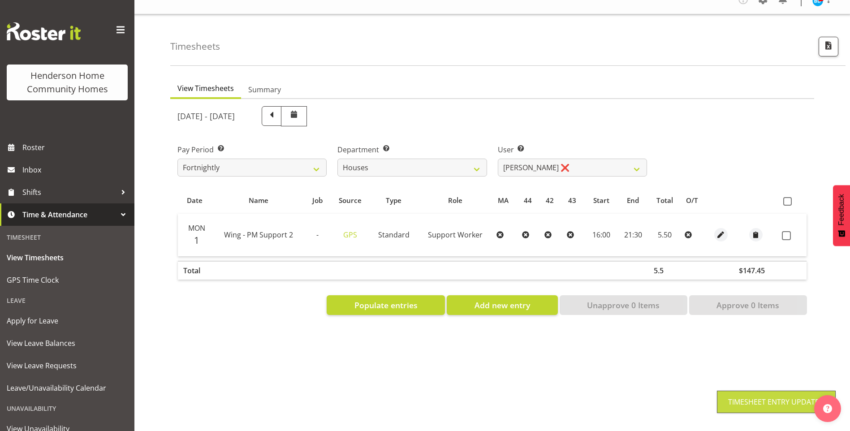
click at [794, 231] on label at bounding box center [789, 235] width 14 height 9
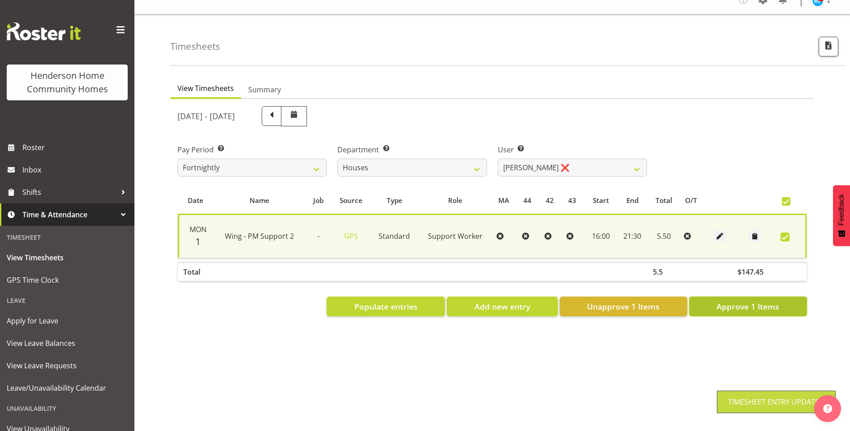
click at [779, 298] on button "Approve 1 Items" at bounding box center [748, 307] width 118 height 20
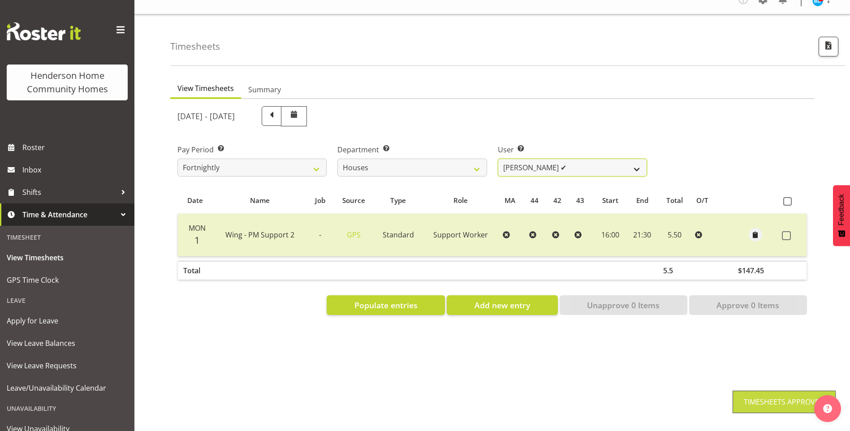
click at [531, 164] on select "Billie Sothern ✔ Dipika Thapa ❌ Jess Aracan ✔ Katrina Shaw ❌ Liezl Sanchez ❌ Ma…" at bounding box center [572, 168] width 149 height 18
click at [498, 159] on select "Billie Sothern ✔ Dipika Thapa ❌ Jess Aracan ✔ Katrina Shaw ❌ Liezl Sanchez ❌ Ma…" at bounding box center [572, 168] width 149 height 18
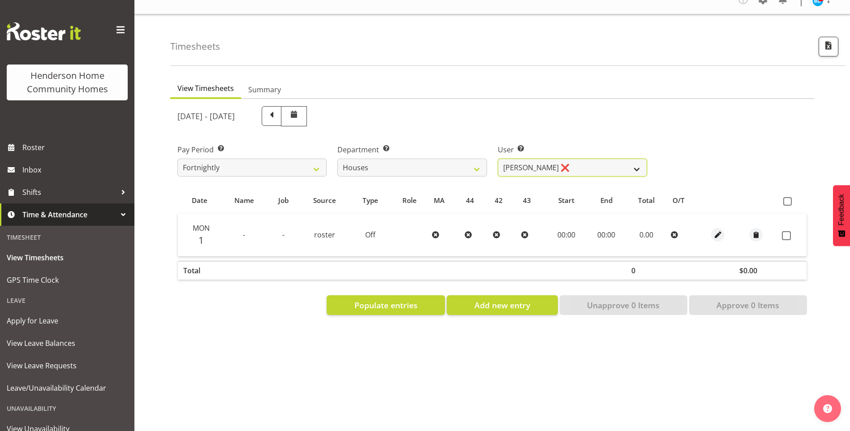
drag, startPoint x: 547, startPoint y: 156, endPoint x: 549, endPoint y: 168, distance: 12.2
click at [547, 159] on select "Billie Sothern ✔ Dipika Thapa ❌ Jess Aracan ✔ Katrina Shaw ❌ Liezl Sanchez ❌ Ma…" at bounding box center [572, 168] width 149 height 18
click at [498, 159] on select "Billie Sothern ✔ Dipika Thapa ❌ Jess Aracan ✔ Katrina Shaw ❌ Liezl Sanchez ❌ Ma…" at bounding box center [572, 168] width 149 height 18
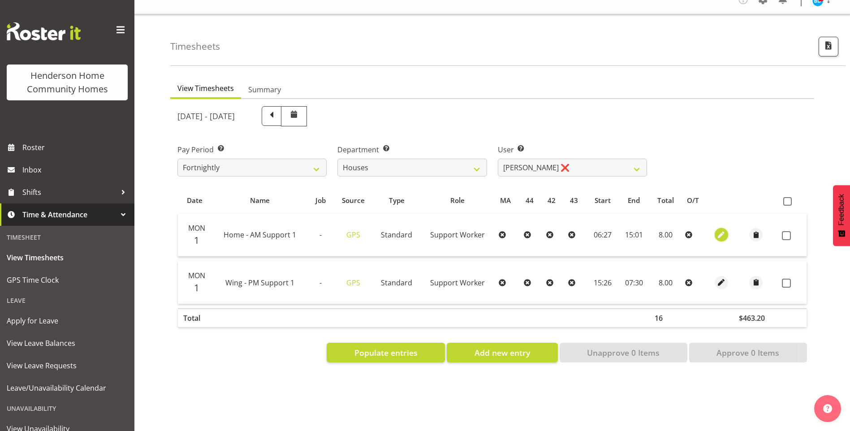
click at [719, 230] on span "button" at bounding box center [721, 235] width 10 height 10
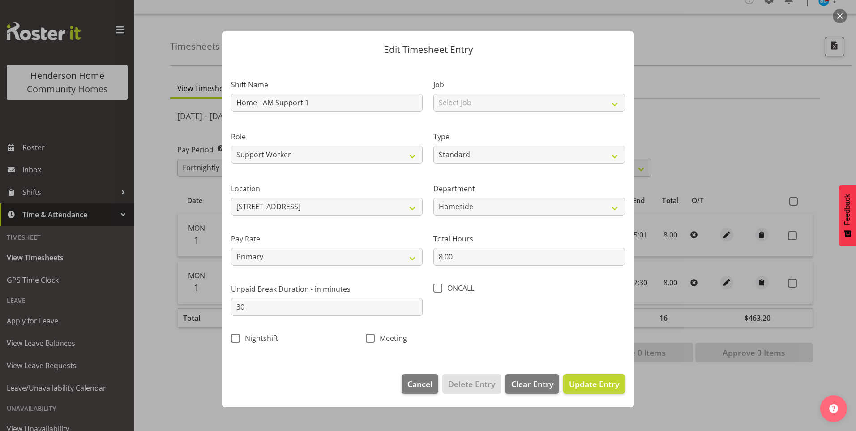
click at [637, 382] on div "Edit Timesheet Entry Shift Name Home - AM Support 1 Job Select Job Floater Role…" at bounding box center [428, 215] width 430 height 413
click at [615, 384] on span "Update Entry" at bounding box center [594, 384] width 50 height 11
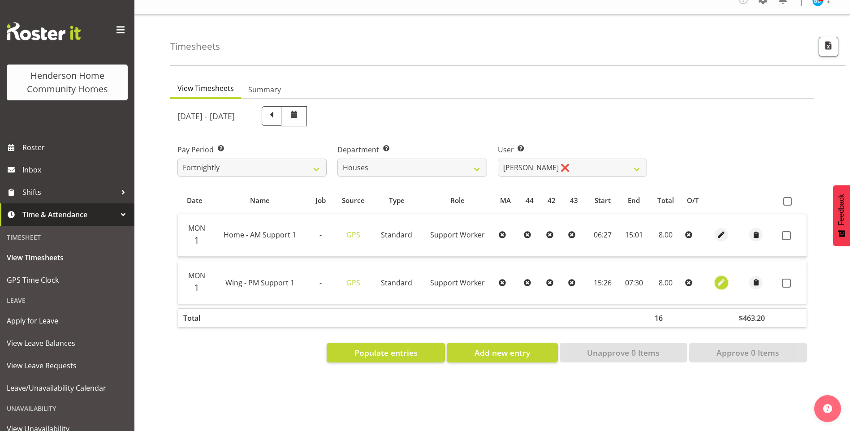
click at [716, 277] on span "button" at bounding box center [721, 282] width 10 height 10
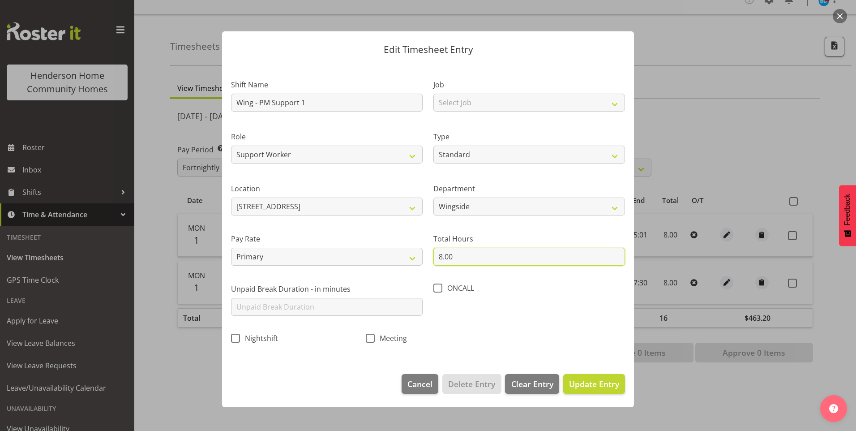
drag, startPoint x: 410, startPoint y: 250, endPoint x: 294, endPoint y: 230, distance: 117.8
click at [339, 240] on div "Shift Name Wing - PM Support 1 Job Select Job Floater Role Support Worker Type …" at bounding box center [428, 209] width 405 height 284
drag, startPoint x: 600, startPoint y: 377, endPoint x: 675, endPoint y: 363, distance: 75.6
click at [601, 377] on button "Update Entry" at bounding box center [595, 384] width 62 height 20
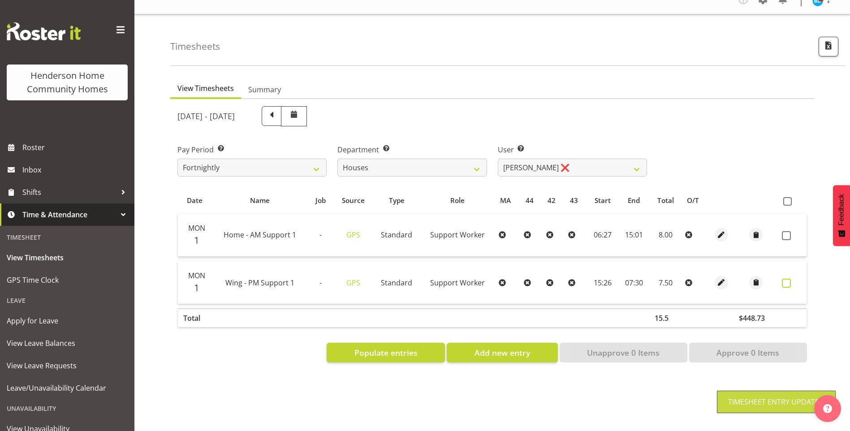
click at [789, 279] on span at bounding box center [786, 283] width 9 height 9
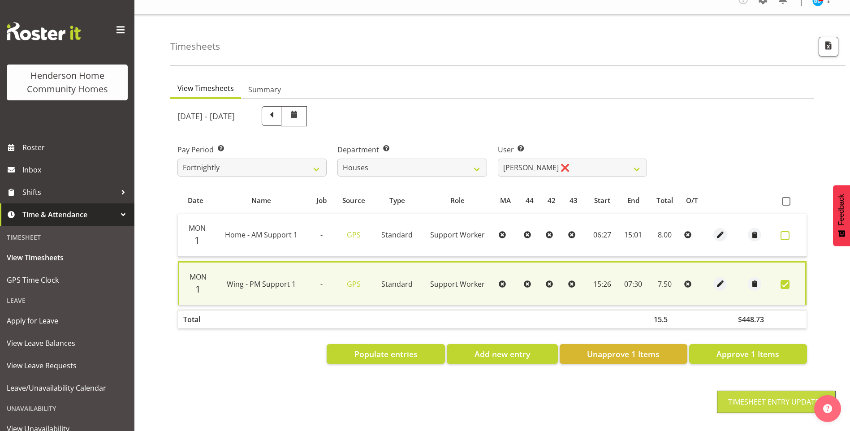
click at [788, 231] on span at bounding box center [784, 235] width 9 height 9
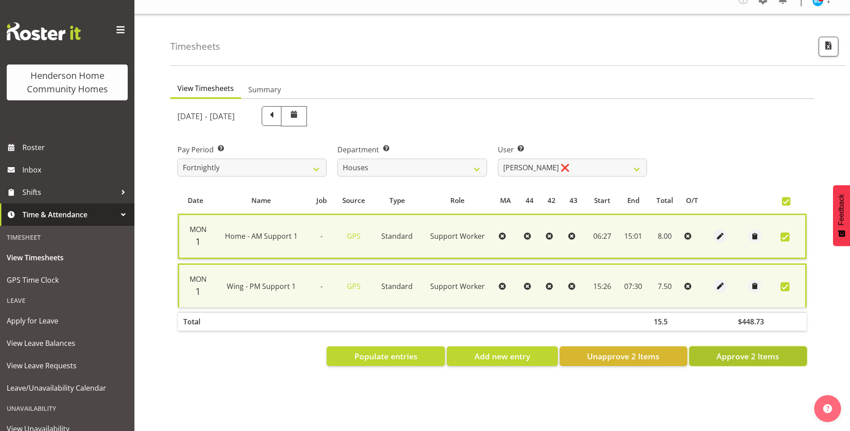
click at [783, 347] on button "Approve 2 Items" at bounding box center [748, 356] width 118 height 20
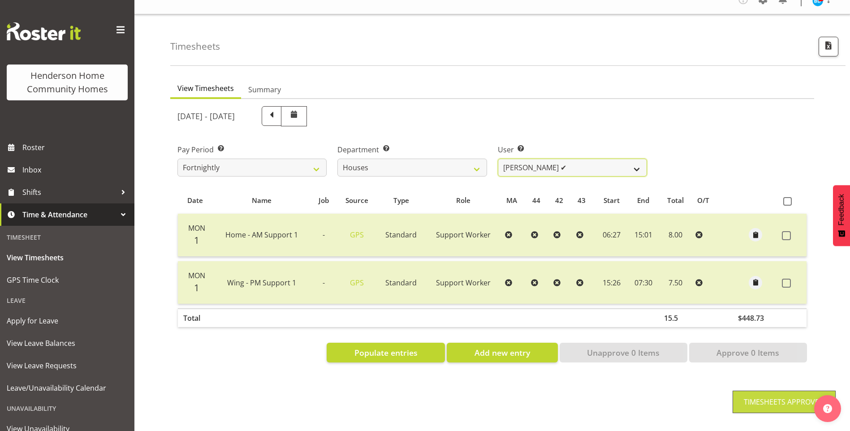
click at [519, 159] on select "Billie Sothern ✔ Dipika Thapa ❌ Jess Aracan ✔ Katrina Shaw ❌ Liezl Sanchez ✔ Ma…" at bounding box center [572, 168] width 149 height 18
click at [498, 159] on select "Billie Sothern ✔ Dipika Thapa ❌ Jess Aracan ✔ Katrina Shaw ❌ Liezl Sanchez ✔ Ma…" at bounding box center [572, 168] width 149 height 18
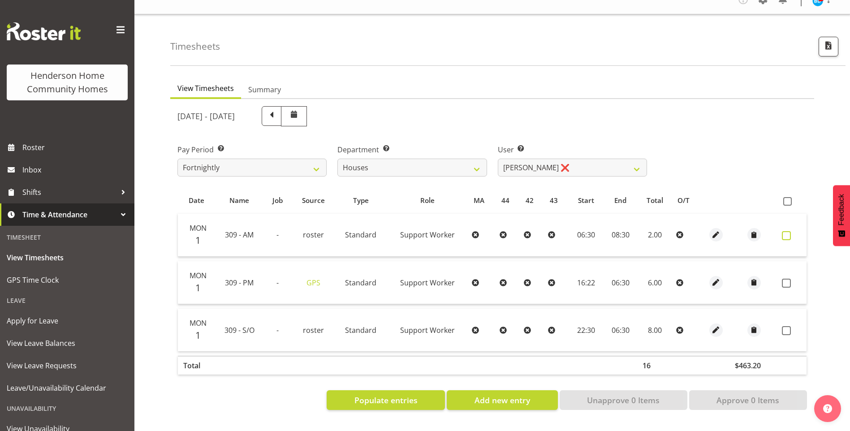
click at [792, 231] on label at bounding box center [789, 235] width 14 height 9
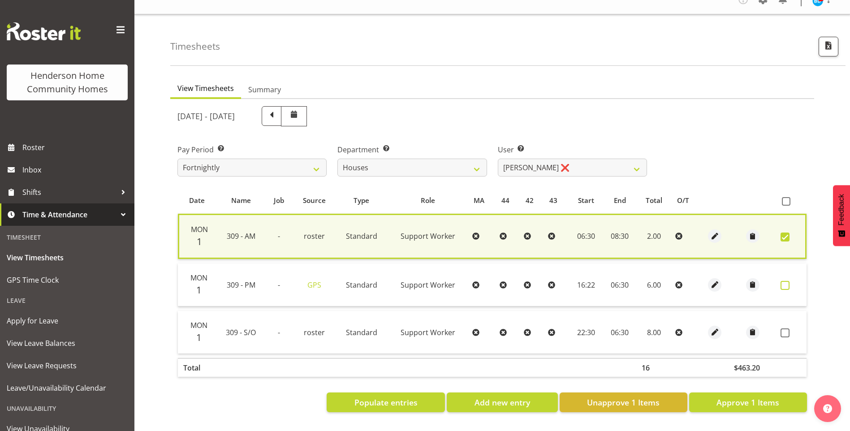
click at [783, 281] on span at bounding box center [784, 285] width 9 height 9
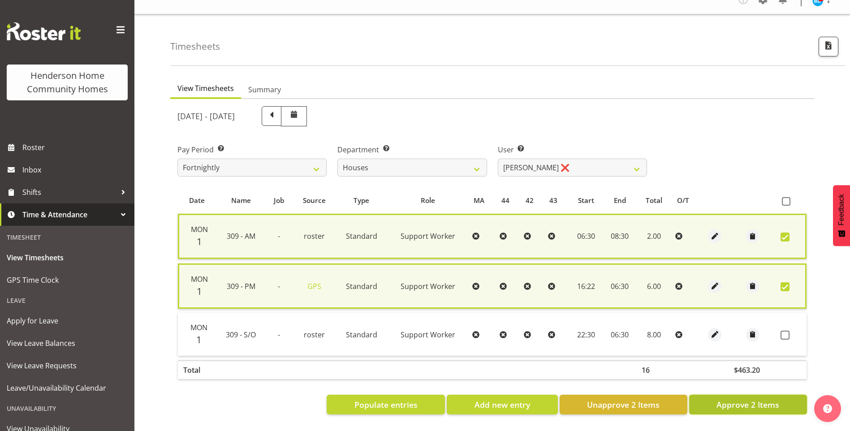
click at [766, 404] on button "Approve 2 Items" at bounding box center [748, 405] width 118 height 20
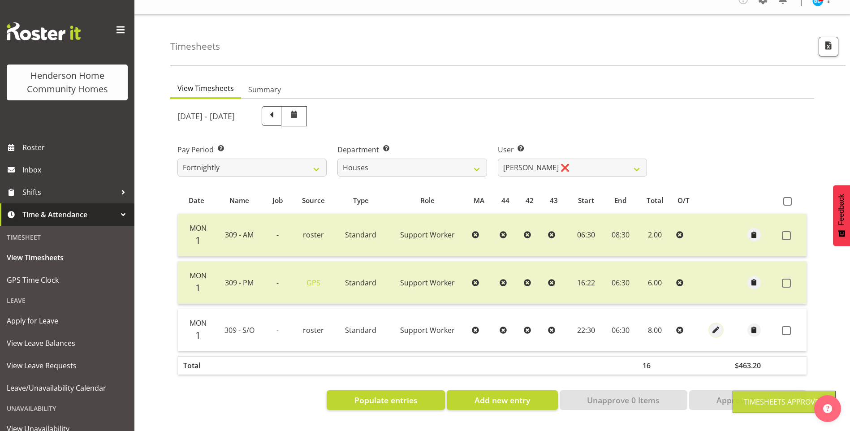
click at [713, 325] on span "button" at bounding box center [715, 330] width 10 height 10
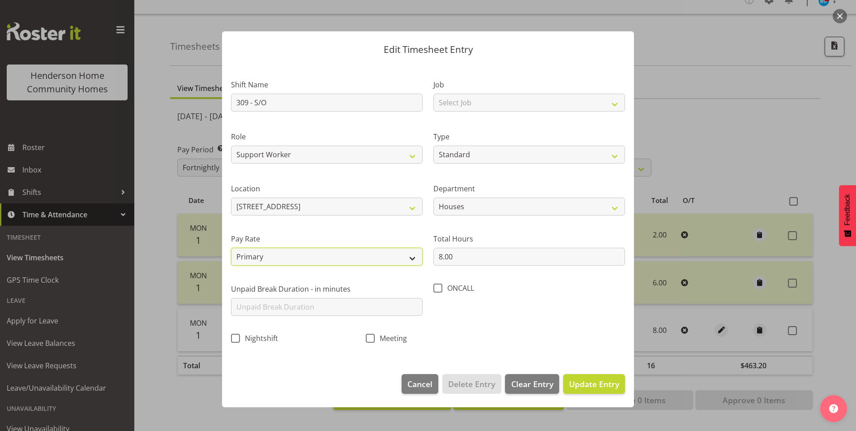
click at [271, 259] on select "Primary Secondary Tertiary Fourth Fifth" at bounding box center [327, 257] width 192 height 18
click at [231, 248] on select "Primary Secondary Tertiary Fourth Fifth" at bounding box center [327, 257] width 192 height 18
drag, startPoint x: 581, startPoint y: 383, endPoint x: 663, endPoint y: 349, distance: 89.5
click at [581, 382] on span "Update Entry" at bounding box center [594, 384] width 50 height 11
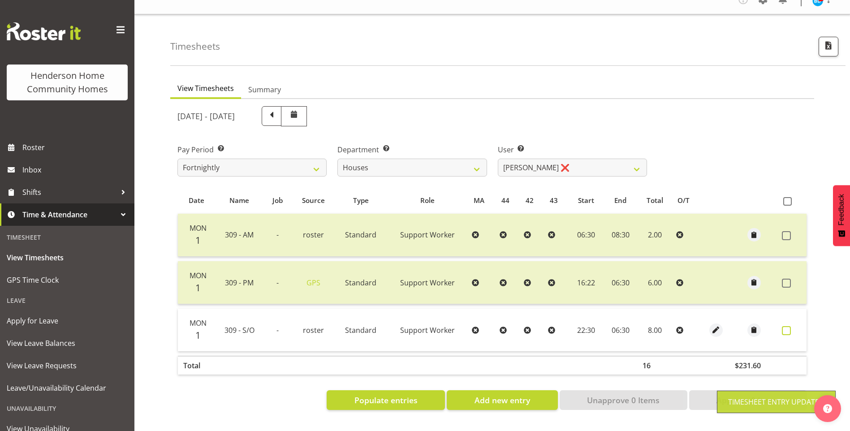
click at [789, 326] on span at bounding box center [786, 330] width 9 height 9
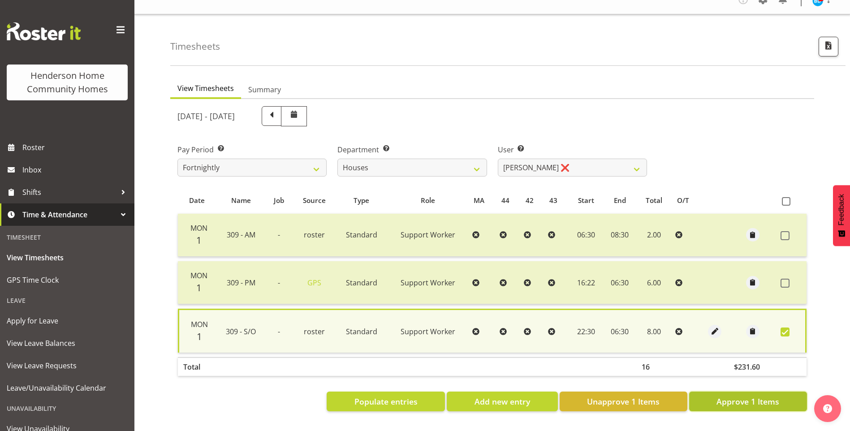
click at [761, 396] on span "Approve 1 Items" at bounding box center [747, 402] width 63 height 12
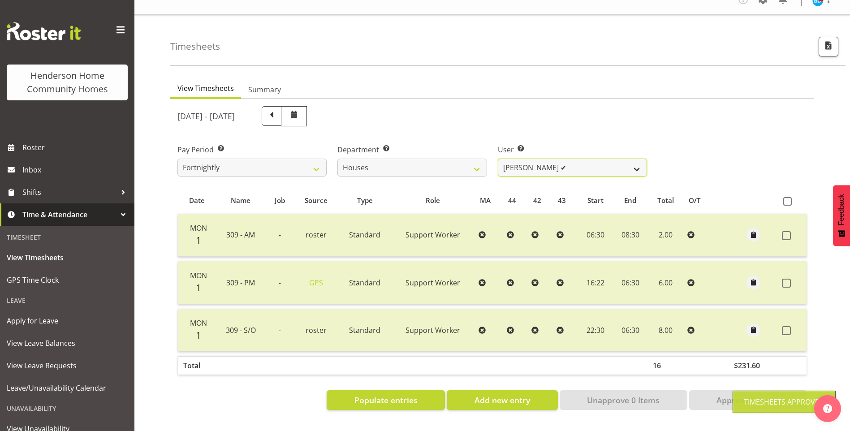
click at [526, 159] on select "Billie Sothern ✔ Dipika Thapa ❌ Jess Aracan ✔ Katrina Shaw ❌ Liezl Sanchez ✔ Ma…" at bounding box center [572, 168] width 149 height 18
click at [498, 159] on select "Billie Sothern ✔ Dipika Thapa ❌ Jess Aracan ✔ Katrina Shaw ❌ Liezl Sanchez ✔ Ma…" at bounding box center [572, 168] width 149 height 18
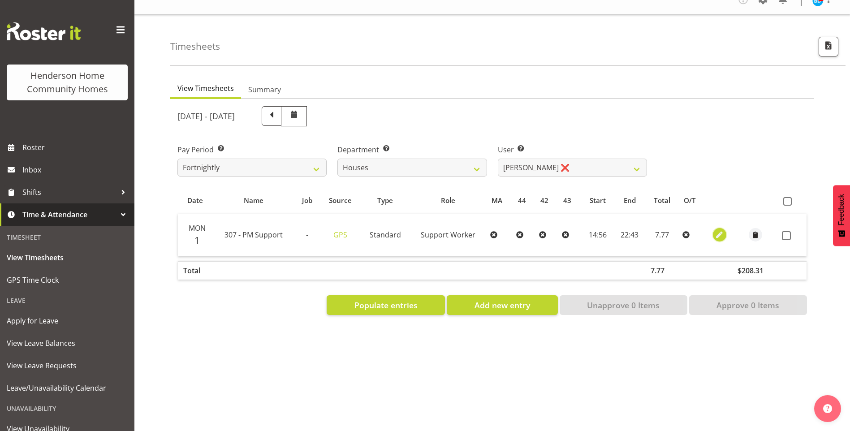
click at [720, 230] on span "button" at bounding box center [719, 235] width 10 height 10
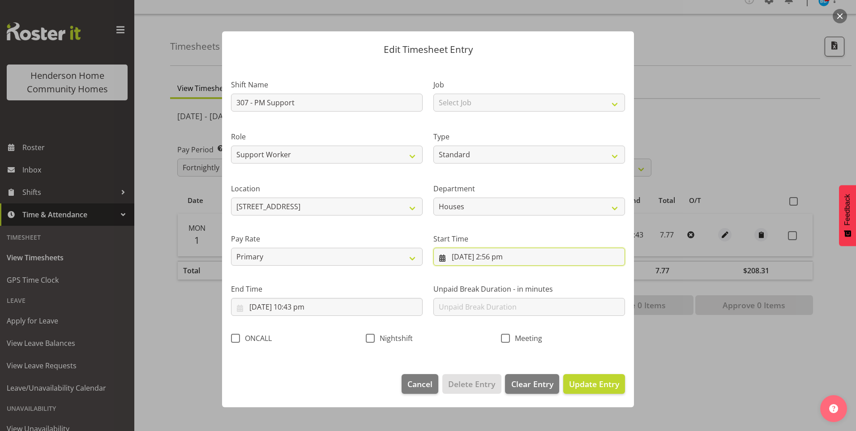
click at [495, 258] on input "1/09/2025, 2:56 pm" at bounding box center [530, 257] width 192 height 18
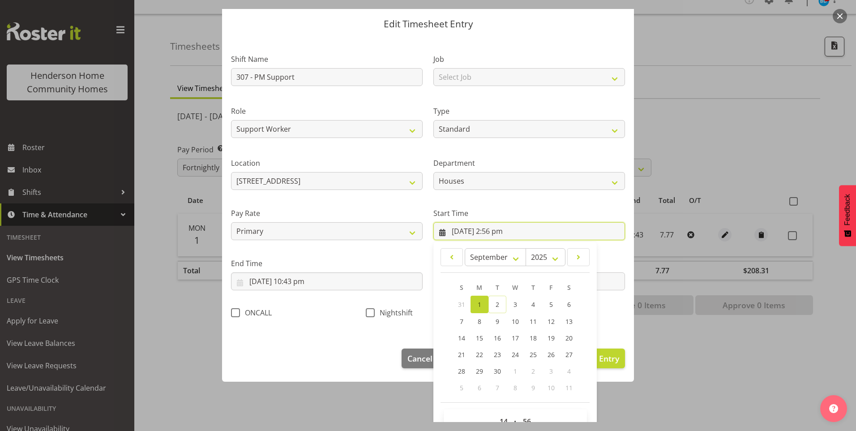
scroll to position [48, 0]
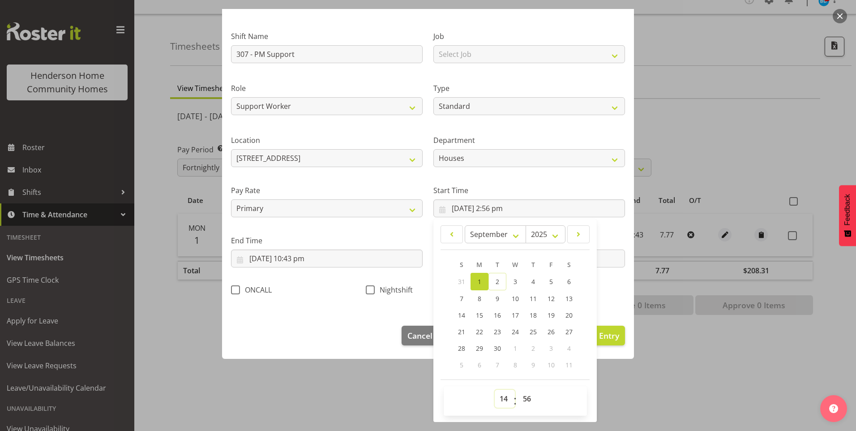
click at [499, 393] on select "00 01 02 03 04 05 06 07 08 09 10 11 12 13 14 15 16 17 18 19 20 21 22 23" at bounding box center [505, 399] width 20 height 18
click at [495, 390] on select "00 01 02 03 04 05 06 07 08 09 10 11 12 13 14 15 16 17 18 19 20 21 22 23" at bounding box center [505, 399] width 20 height 18
click at [524, 397] on select "00 01 02 03 04 05 06 07 08 09 10 11 12 13 14 15 16 17 18 19 20 21 22 23 24 25 2…" at bounding box center [528, 399] width 20 height 18
click at [518, 390] on select "00 01 02 03 04 05 06 07 08 09 10 11 12 13 14 15 16 17 18 19 20 21 22 23 24 25 2…" at bounding box center [528, 399] width 20 height 18
click at [301, 261] on input "1/09/2025, 10:43 pm" at bounding box center [327, 259] width 192 height 18
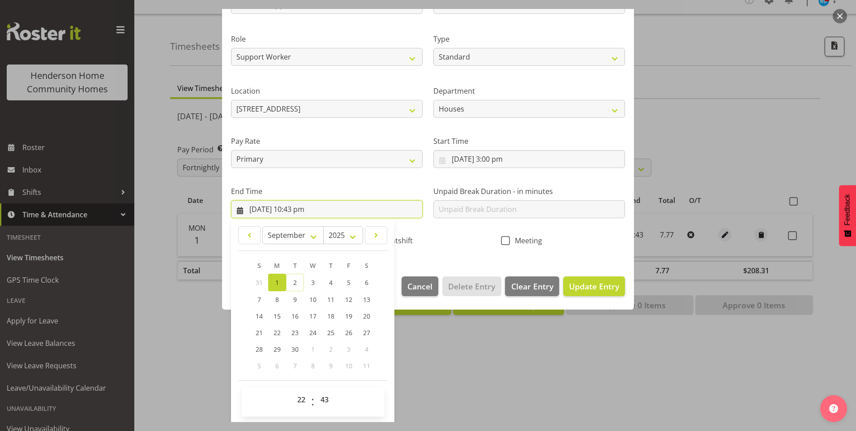
scroll to position [99, 0]
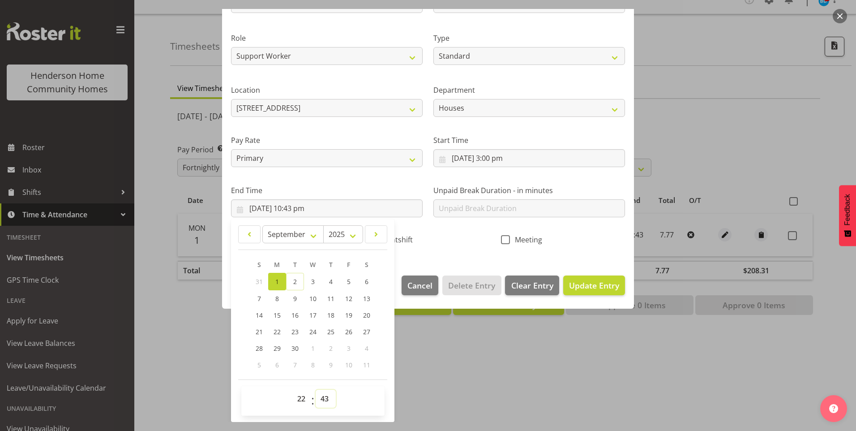
click at [327, 397] on select "00 01 02 03 04 05 06 07 08 09 10 11 12 13 14 15 16 17 18 19 20 21 22 23 24 25 2…" at bounding box center [326, 399] width 20 height 18
click at [316, 390] on select "00 01 02 03 04 05 06 07 08 09 10 11 12 13 14 15 16 17 18 19 20 21 22 23 24 25 2…" at bounding box center [326, 399] width 20 height 18
click at [583, 281] on span "Update Entry" at bounding box center [594, 285] width 50 height 11
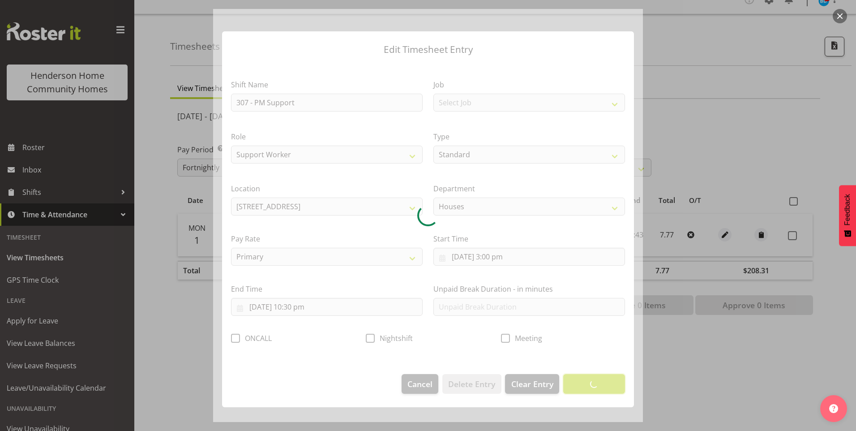
scroll to position [0, 0]
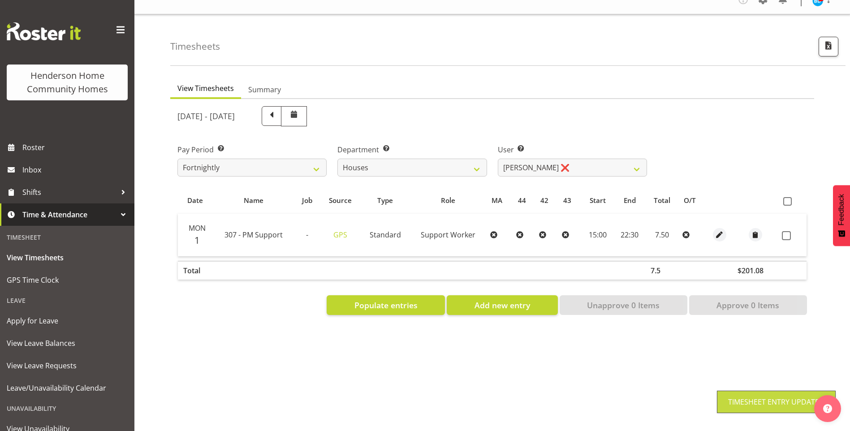
click at [788, 231] on span at bounding box center [786, 235] width 9 height 9
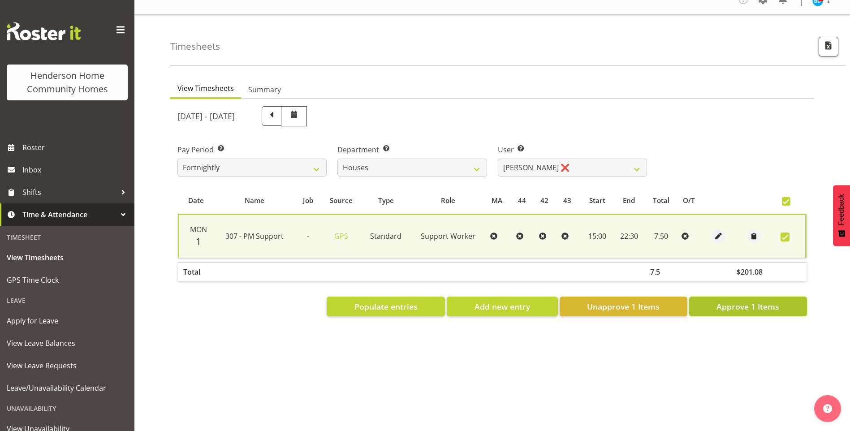
click at [762, 301] on span "Approve 1 Items" at bounding box center [747, 307] width 63 height 12
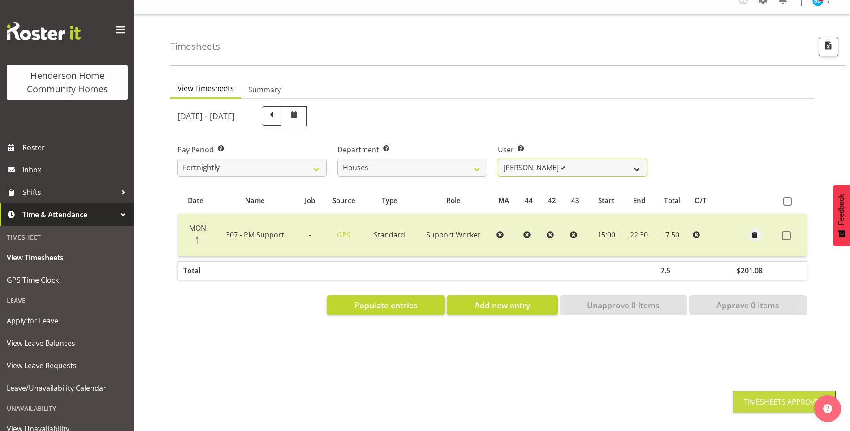
click at [516, 159] on select "Billie Sothern ✔ Dipika Thapa ❌ Jess Aracan ✔ Katrina Shaw ❌ Liezl Sanchez ✔ Ma…" at bounding box center [572, 168] width 149 height 18
click at [498, 159] on select "Billie Sothern ✔ Dipika Thapa ❌ Jess Aracan ✔ Katrina Shaw ❌ Liezl Sanchez ✔ Ma…" at bounding box center [572, 168] width 149 height 18
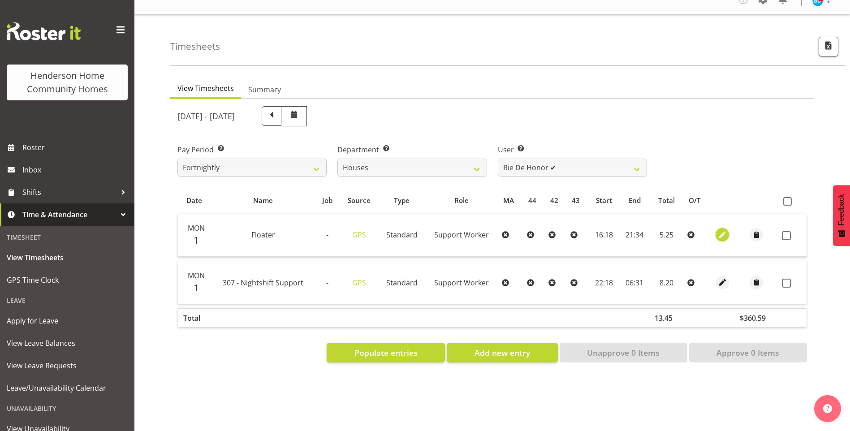
click at [719, 230] on span "button" at bounding box center [722, 235] width 10 height 10
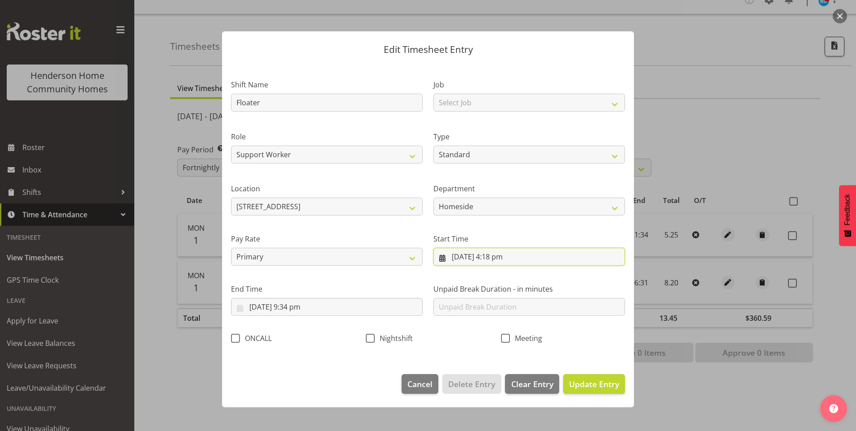
click at [503, 258] on input "1/09/2025, 4:18 pm" at bounding box center [530, 257] width 192 height 18
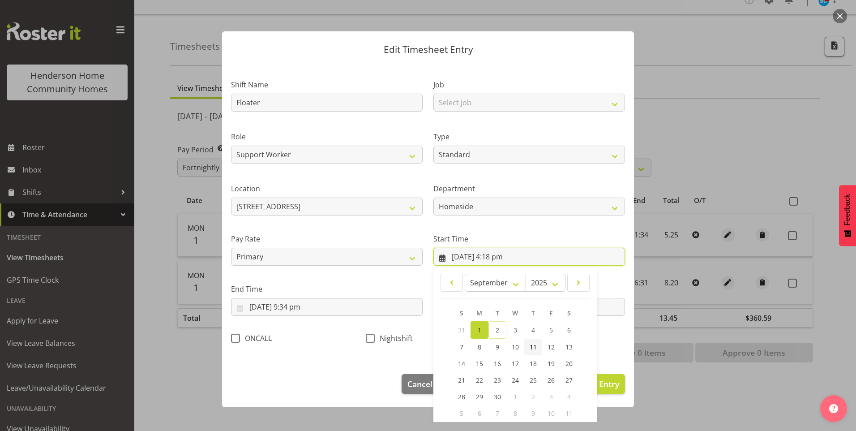
scroll to position [48, 0]
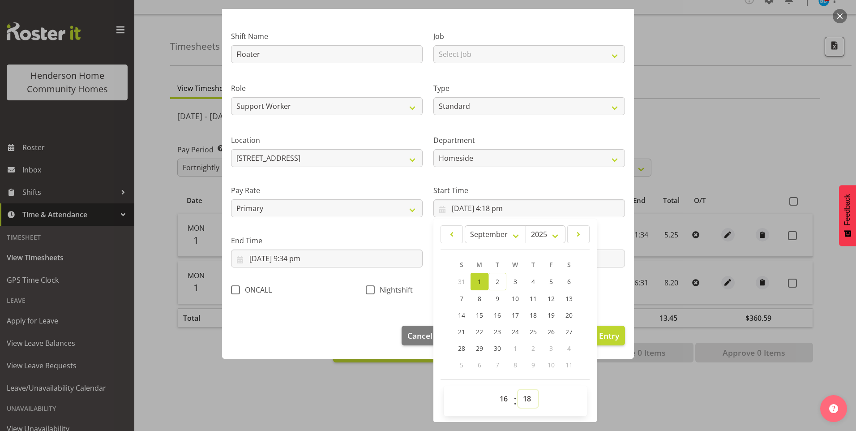
click at [525, 398] on select "00 01 02 03 04 05 06 07 08 09 10 11 12 13 14 15 16 17 18 19 20 21 22 23 24 25 2…" at bounding box center [528, 399] width 20 height 18
click at [518, 390] on select "00 01 02 03 04 05 06 07 08 09 10 11 12 13 14 15 16 17 18 19 20 21 22 23 24 25 2…" at bounding box center [528, 399] width 20 height 18
click at [299, 260] on input "1/09/2025, 9:34 pm" at bounding box center [327, 259] width 192 height 18
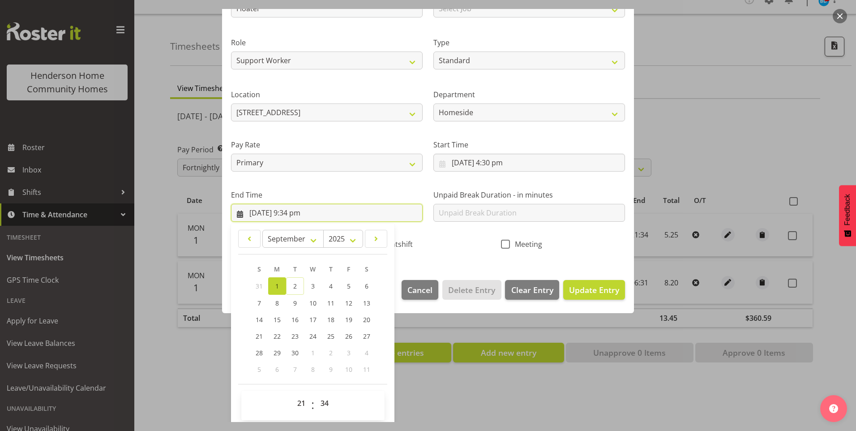
scroll to position [99, 0]
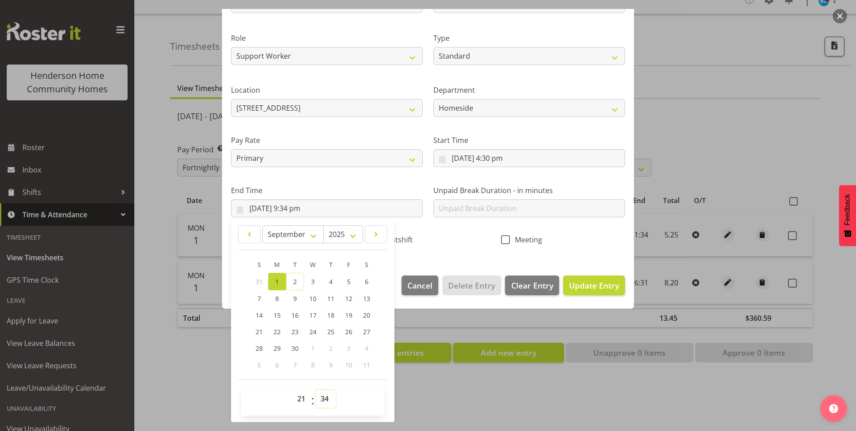
drag, startPoint x: 324, startPoint y: 400, endPoint x: 327, endPoint y: 394, distance: 6.4
click at [324, 400] on select "00 01 02 03 04 05 06 07 08 09 10 11 12 13 14 15 16 17 18 19 20 21 22 23 24 25 2…" at bounding box center [326, 399] width 20 height 18
click at [316, 390] on select "00 01 02 03 04 05 06 07 08 09 10 11 12 13 14 15 16 17 18 19 20 21 22 23 24 25 2…" at bounding box center [326, 399] width 20 height 18
click at [569, 289] on span "Update Entry" at bounding box center [594, 285] width 50 height 11
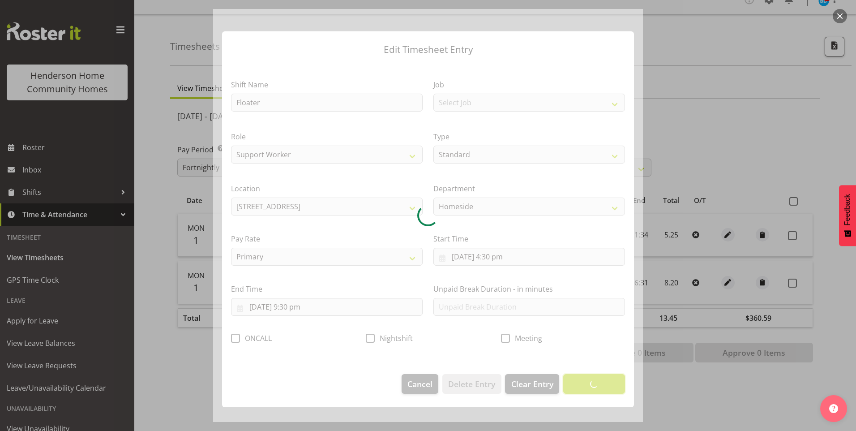
scroll to position [0, 0]
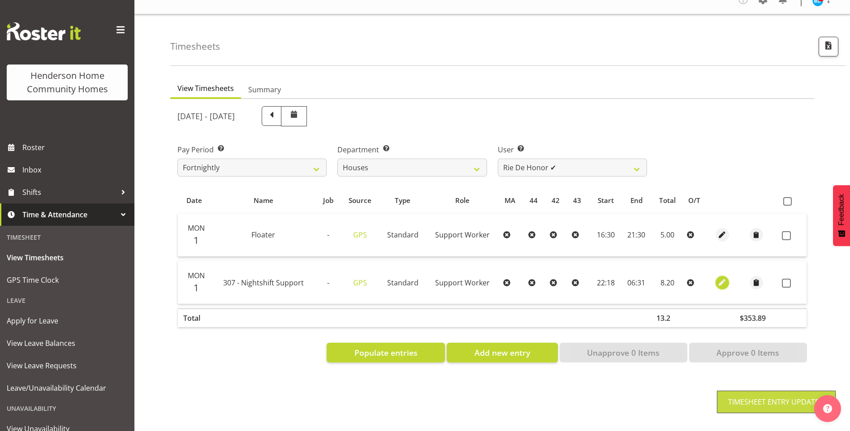
click at [720, 277] on span "button" at bounding box center [722, 282] width 10 height 10
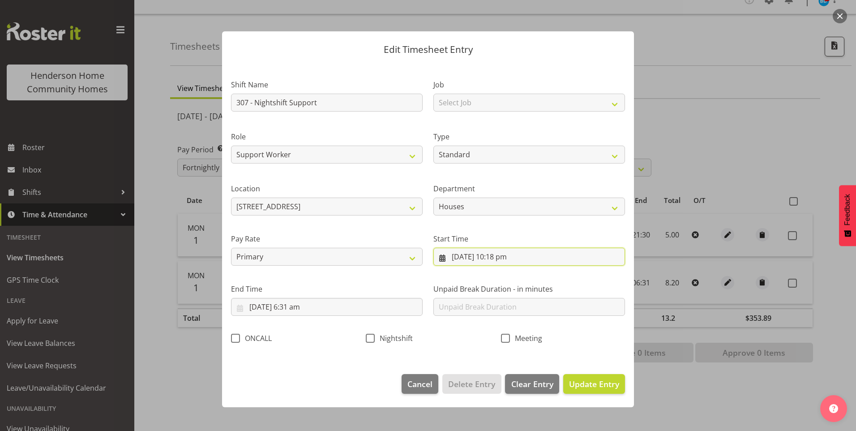
click at [504, 259] on input "1/09/2025, 10:18 pm" at bounding box center [530, 257] width 192 height 18
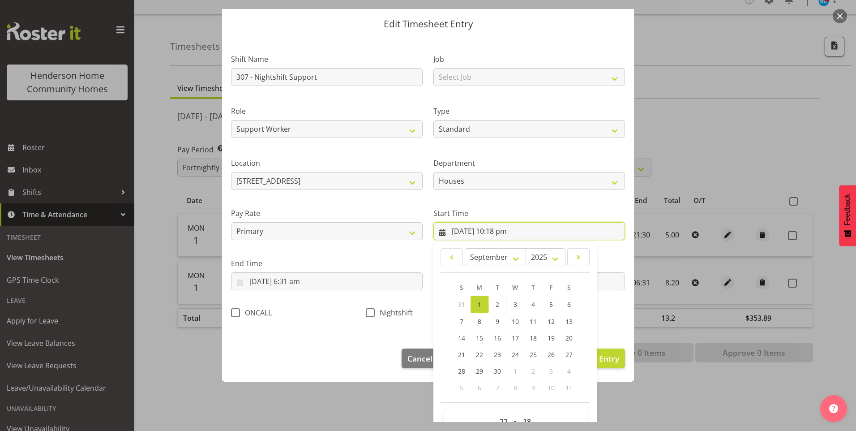
scroll to position [48, 0]
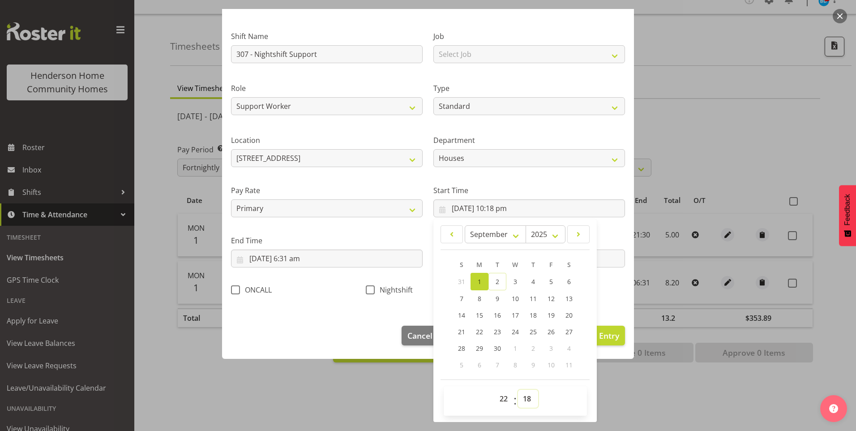
click at [522, 405] on select "00 01 02 03 04 05 06 07 08 09 10 11 12 13 14 15 16 17 18 19 20 21 22 23 24 25 2…" at bounding box center [528, 399] width 20 height 18
click at [518, 390] on select "00 01 02 03 04 05 06 07 08 09 10 11 12 13 14 15 16 17 18 19 20 21 22 23 24 25 2…" at bounding box center [528, 399] width 20 height 18
drag, startPoint x: 521, startPoint y: 396, endPoint x: 525, endPoint y: 389, distance: 8.5
click at [521, 396] on select "00 01 02 03 04 05 06 07 08 09 10 11 12 13 14 15 16 17 18 19 20 21 22 23 24 25 2…" at bounding box center [528, 399] width 20 height 18
click at [518, 390] on select "00 01 02 03 04 05 06 07 08 09 10 11 12 13 14 15 16 17 18 19 20 21 22 23 24 25 2…" at bounding box center [528, 399] width 20 height 18
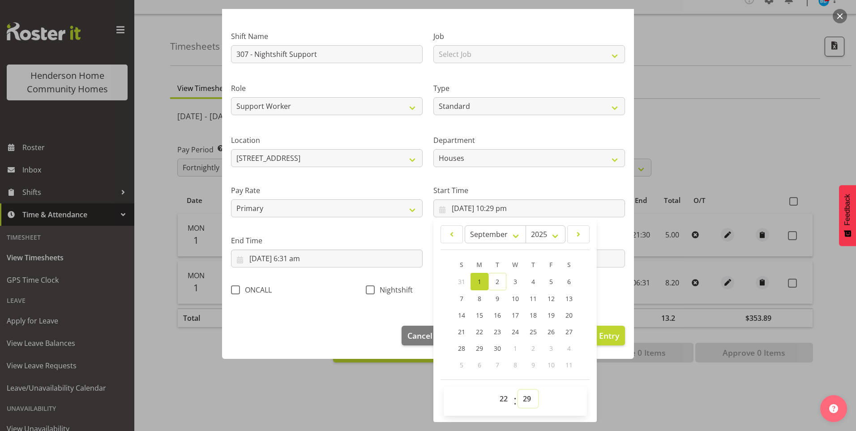
drag, startPoint x: 523, startPoint y: 397, endPoint x: 534, endPoint y: 388, distance: 13.7
click at [523, 397] on select "00 01 02 03 04 05 06 07 08 09 10 11 12 13 14 15 16 17 18 19 20 21 22 23 24 25 2…" at bounding box center [528, 399] width 20 height 18
click at [518, 390] on select "00 01 02 03 04 05 06 07 08 09 10 11 12 13 14 15 16 17 18 19 20 21 22 23 24 25 2…" at bounding box center [528, 399] width 20 height 18
click at [522, 395] on select "00 01 02 03 04 05 06 07 08 09 10 11 12 13 14 15 16 17 18 19 20 21 22 23 24 25 2…" at bounding box center [528, 399] width 20 height 18
click at [518, 390] on select "00 01 02 03 04 05 06 07 08 09 10 11 12 13 14 15 16 17 18 19 20 21 22 23 24 25 2…" at bounding box center [528, 399] width 20 height 18
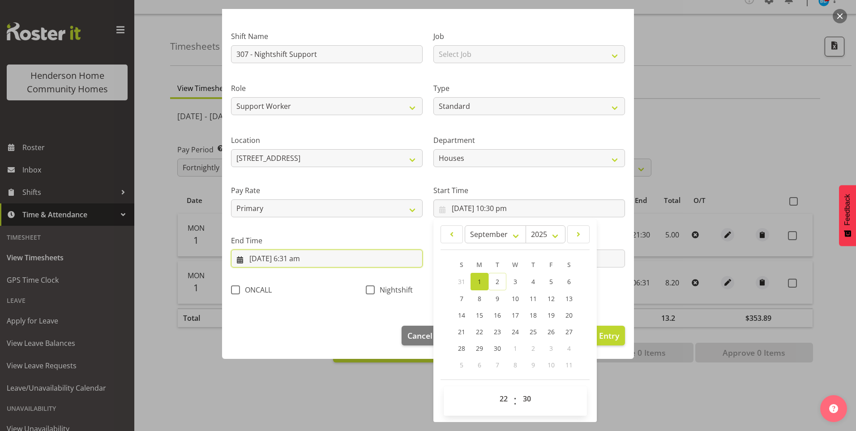
click at [303, 261] on input "2/09/2025, 6:31 am" at bounding box center [327, 259] width 192 height 18
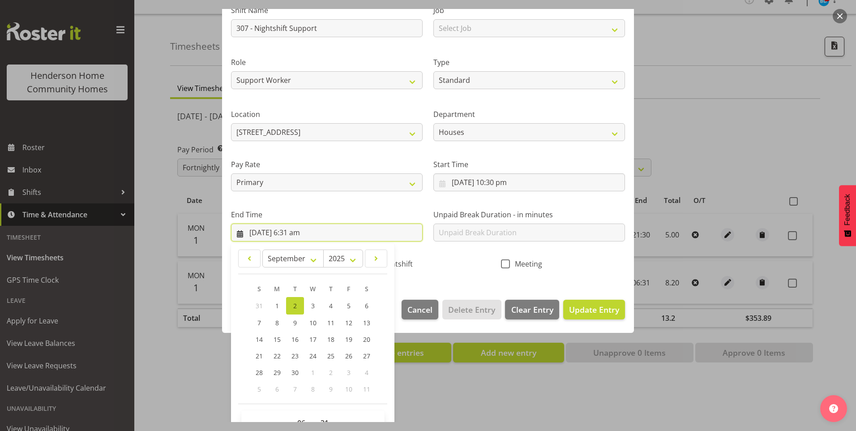
scroll to position [99, 0]
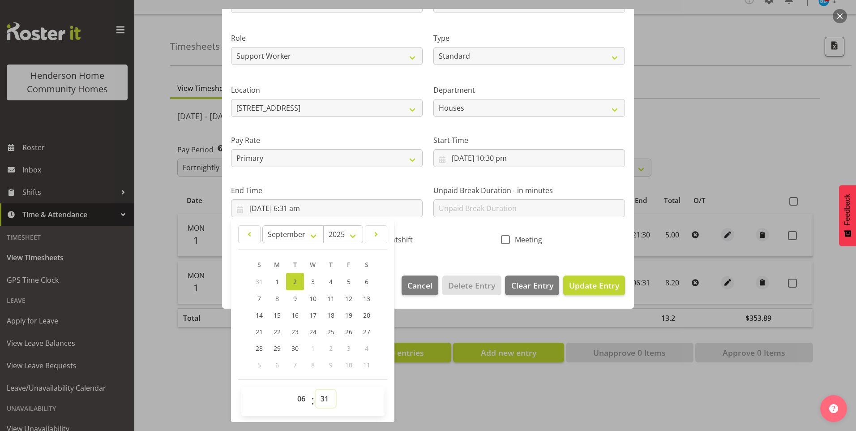
drag, startPoint x: 326, startPoint y: 402, endPoint x: 327, endPoint y: 391, distance: 11.3
click at [326, 401] on select "00 01 02 03 04 05 06 07 08 09 10 11 12 13 14 15 16 17 18 19 20 21 22 23 24 25 2…" at bounding box center [326, 399] width 20 height 18
click at [316, 390] on select "00 01 02 03 04 05 06 07 08 09 10 11 12 13 14 15 16 17 18 19 20 21 22 23 24 25 2…" at bounding box center [326, 399] width 20 height 18
click at [400, 241] on span "Nightshift" at bounding box center [394, 239] width 38 height 9
click at [372, 241] on input "Nightshift" at bounding box center [369, 240] width 6 height 6
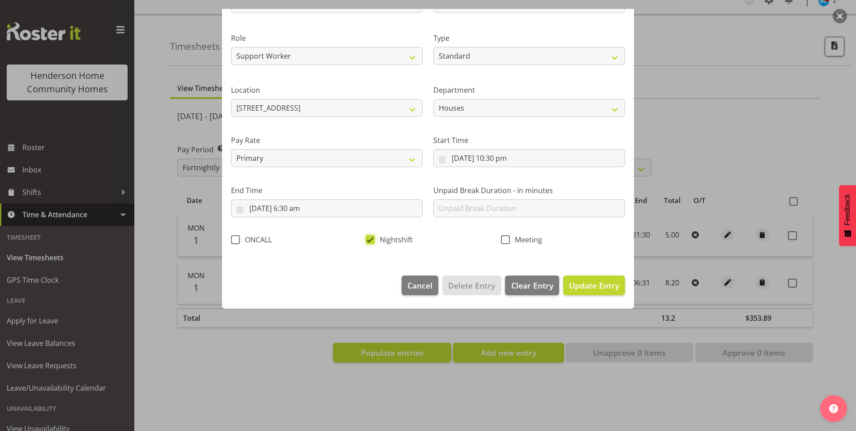
scroll to position [0, 0]
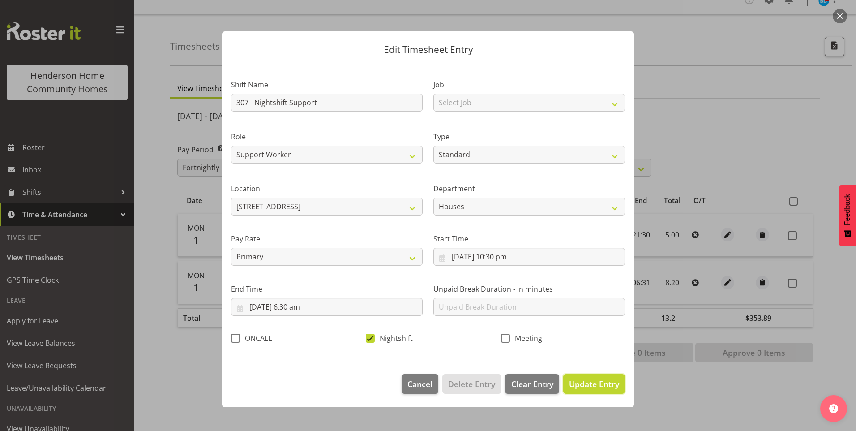
click at [604, 389] on span "Update Entry" at bounding box center [594, 384] width 50 height 12
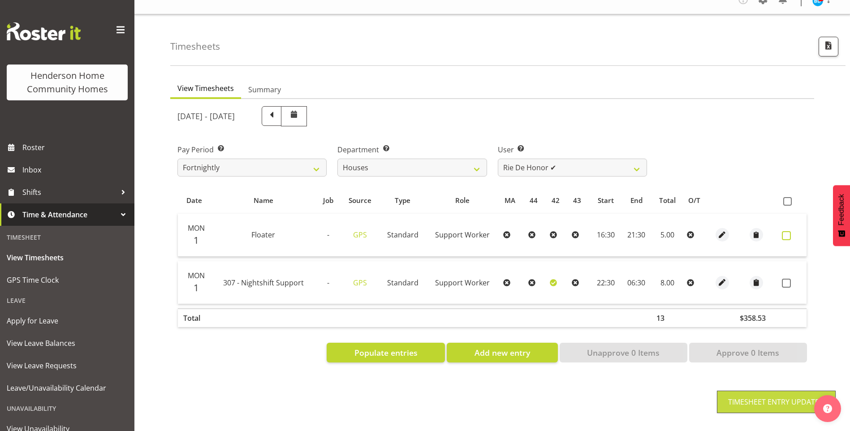
click at [785, 231] on span at bounding box center [786, 235] width 9 height 9
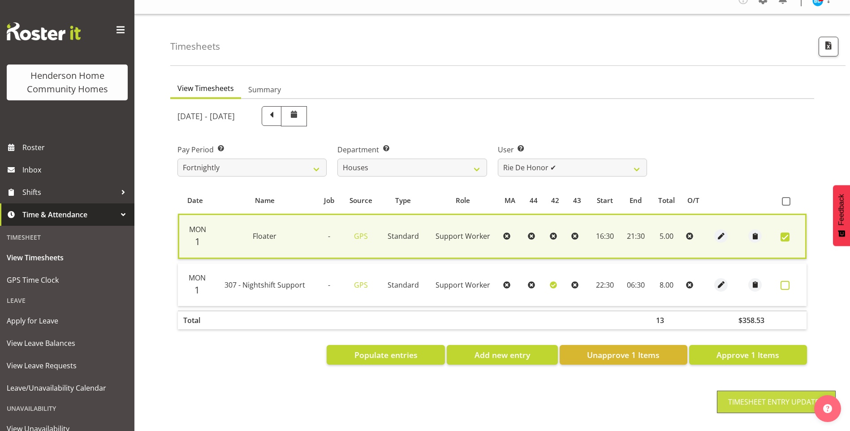
click at [787, 281] on span at bounding box center [784, 285] width 9 height 9
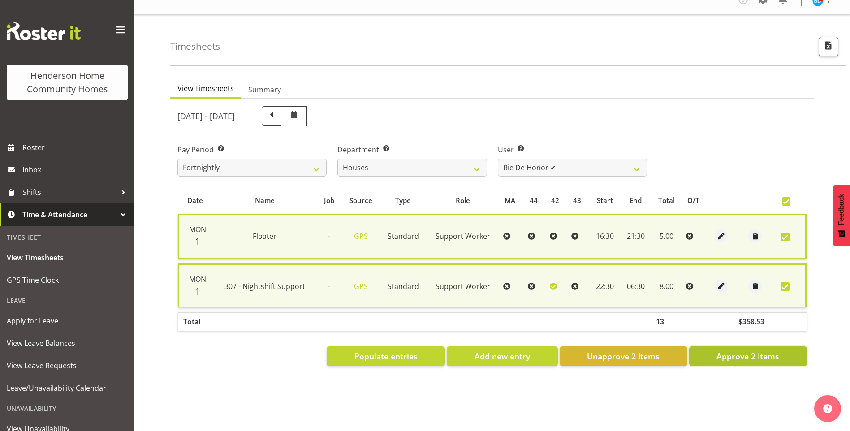
click at [771, 350] on span "Approve 2 Items" at bounding box center [747, 356] width 63 height 12
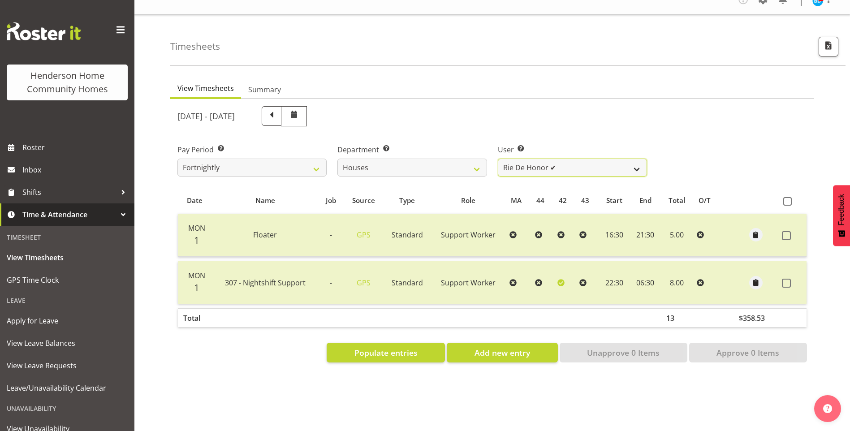
click at [528, 161] on select "Billie Sothern ✔ Dipika Thapa ❌ Jess Aracan ✔ Katrina Shaw ❌ Liezl Sanchez ✔ Ma…" at bounding box center [572, 168] width 149 height 18
click at [498, 159] on select "Billie Sothern ✔ Dipika Thapa ❌ Jess Aracan ✔ Katrina Shaw ❌ Liezl Sanchez ✔ Ma…" at bounding box center [572, 168] width 149 height 18
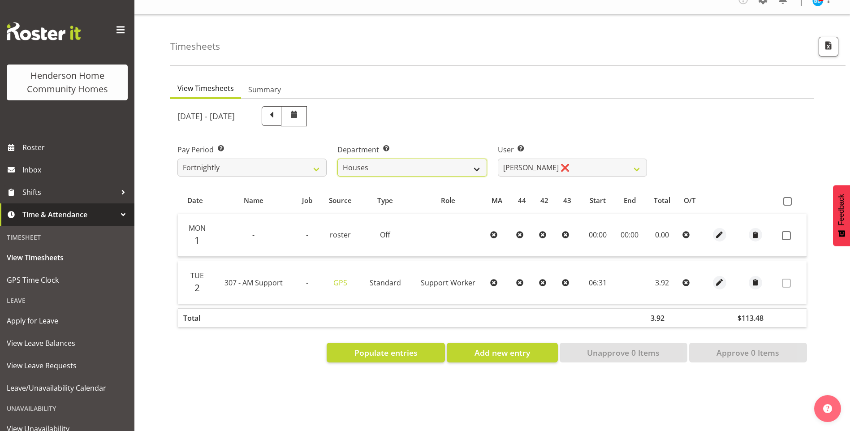
click at [395, 159] on select "Admin Homeside Houses Wingside" at bounding box center [411, 168] width 149 height 18
click at [337, 159] on select "Admin Homeside Houses Wingside" at bounding box center [411, 168] width 149 height 18
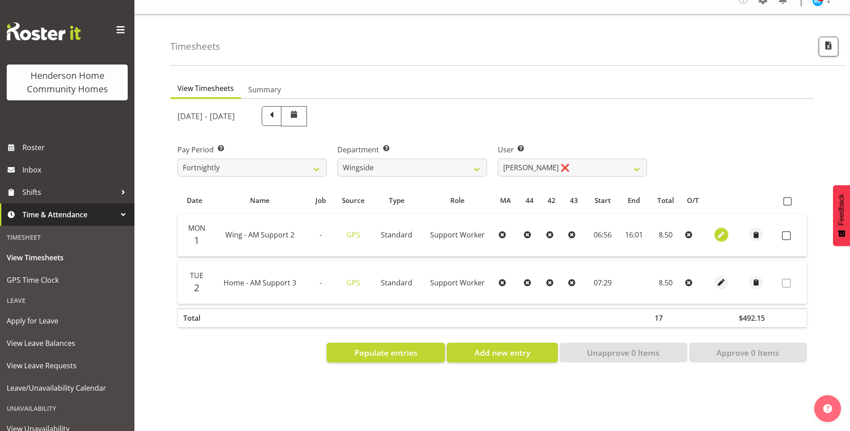
click at [717, 230] on span "button" at bounding box center [721, 235] width 10 height 10
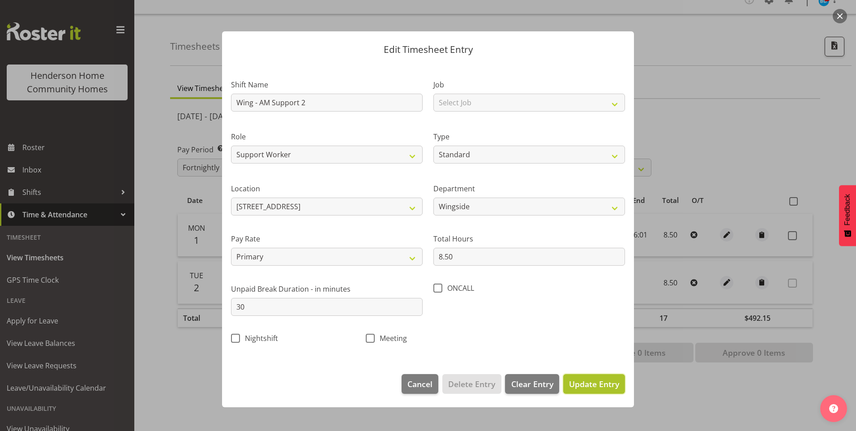
click at [604, 385] on span "Update Entry" at bounding box center [594, 384] width 50 height 11
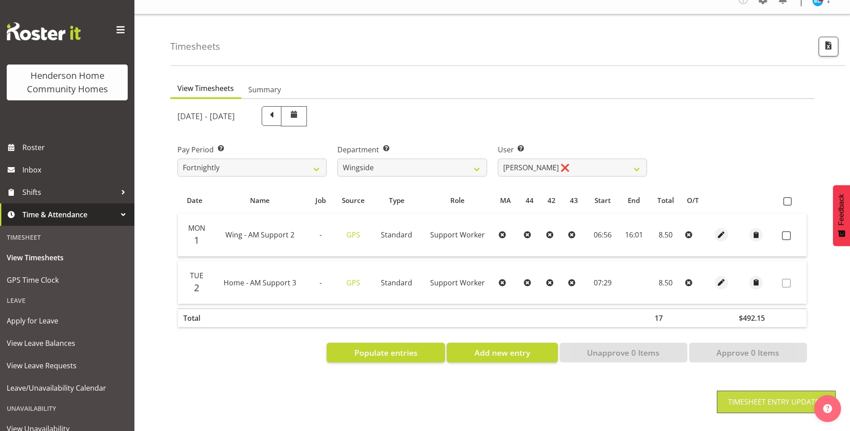
click at [789, 232] on span at bounding box center [786, 235] width 9 height 9
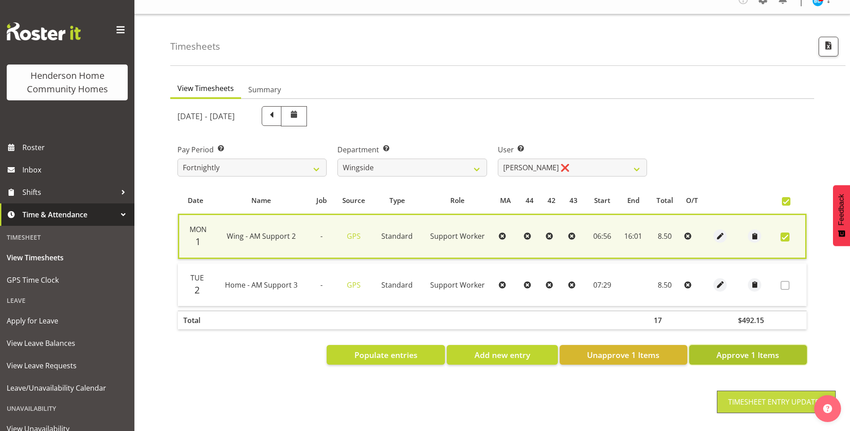
drag, startPoint x: 762, startPoint y: 346, endPoint x: 743, endPoint y: 318, distance: 34.8
click at [762, 349] on span "Approve 1 Items" at bounding box center [747, 355] width 63 height 12
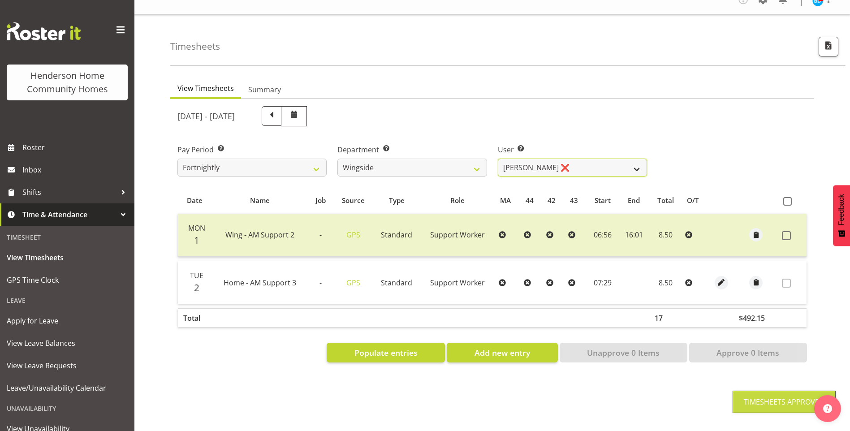
click at [528, 163] on select "Arshdeep Singh ❌ Daljeet Prasad ❌ Daniel Marticio ❌ Janeth Sison ❌" at bounding box center [572, 168] width 149 height 18
click at [498, 159] on select "Arshdeep Singh ❌ Daljeet Prasad ❌ Daniel Marticio ❌ Janeth Sison ❌" at bounding box center [572, 168] width 149 height 18
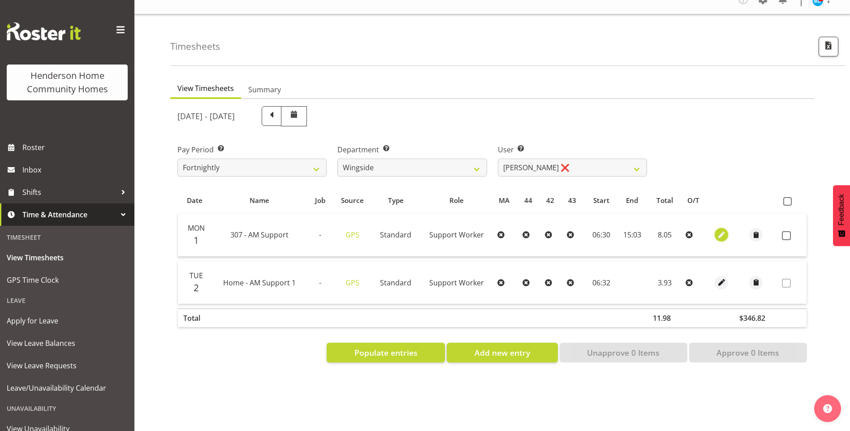
click at [725, 231] on span "button" at bounding box center [721, 235] width 10 height 10
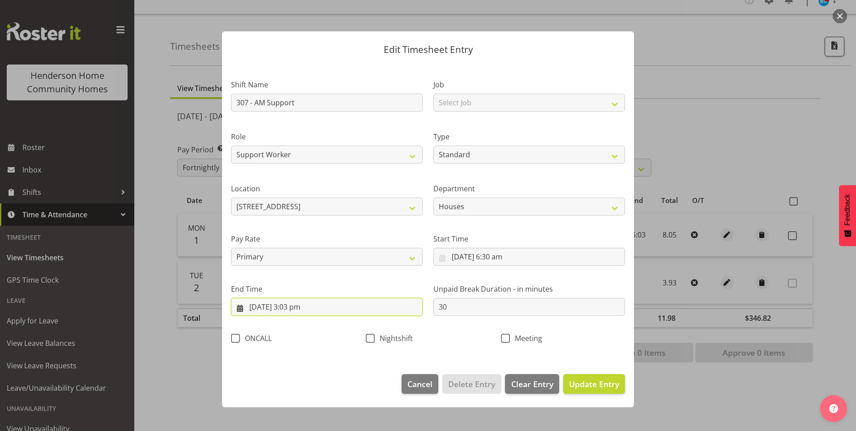
click at [304, 312] on input "1/09/2025, 3:03 pm" at bounding box center [327, 307] width 192 height 18
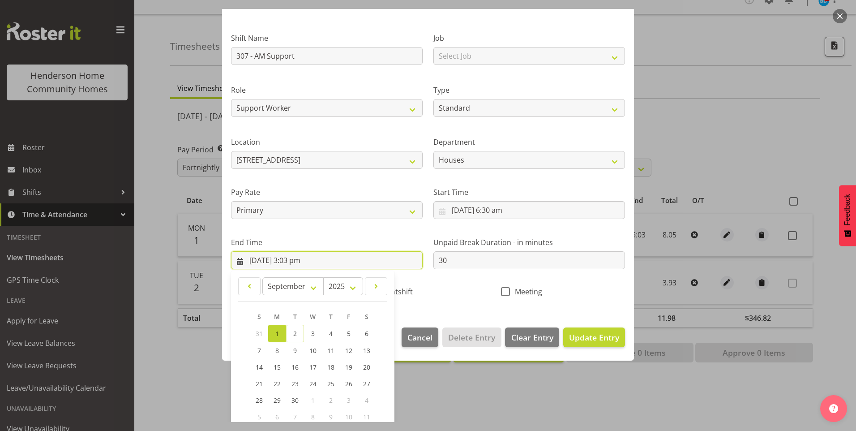
scroll to position [90, 0]
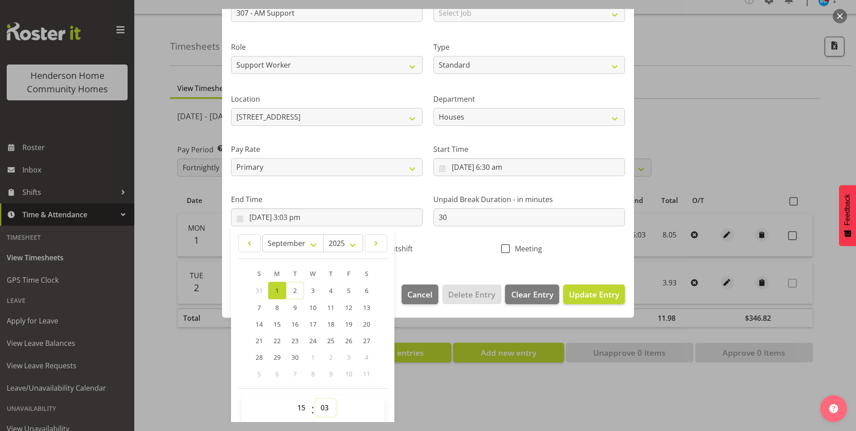
click at [328, 402] on select "00 01 02 03 04 05 06 07 08 09 10 11 12 13 14 15 16 17 18 19 20 21 22 23 24 25 2…" at bounding box center [326, 408] width 20 height 18
click at [316, 399] on select "00 01 02 03 04 05 06 07 08 09 10 11 12 13 14 15 16 17 18 19 20 21 22 23 24 25 2…" at bounding box center [326, 408] width 20 height 18
click at [601, 298] on span "Update Entry" at bounding box center [594, 294] width 50 height 11
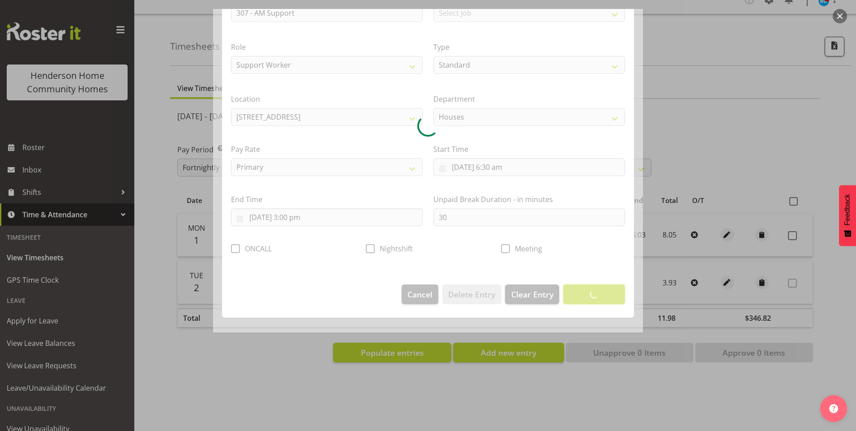
scroll to position [0, 0]
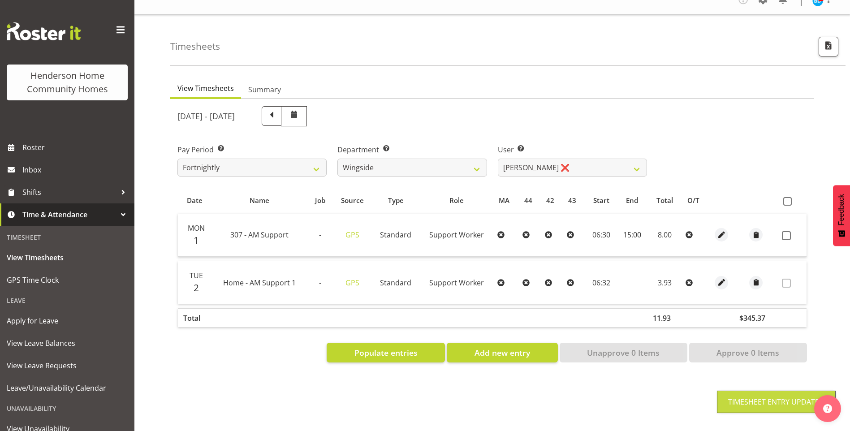
click at [783, 231] on span at bounding box center [786, 235] width 9 height 9
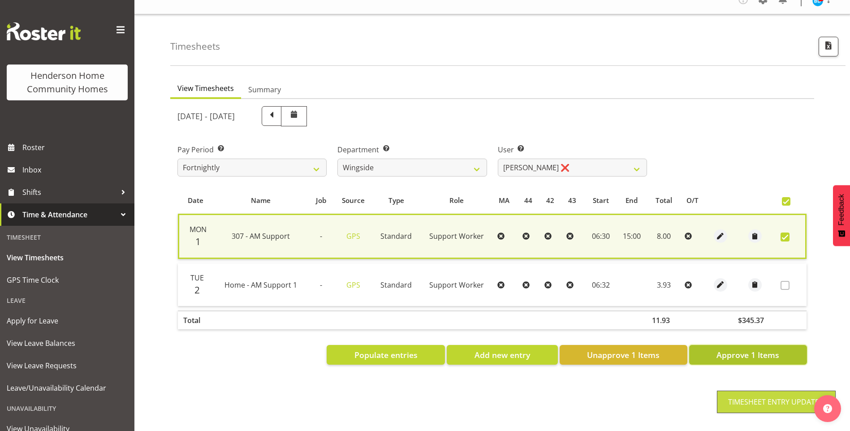
click at [754, 350] on span "Approve 1 Items" at bounding box center [747, 355] width 63 height 12
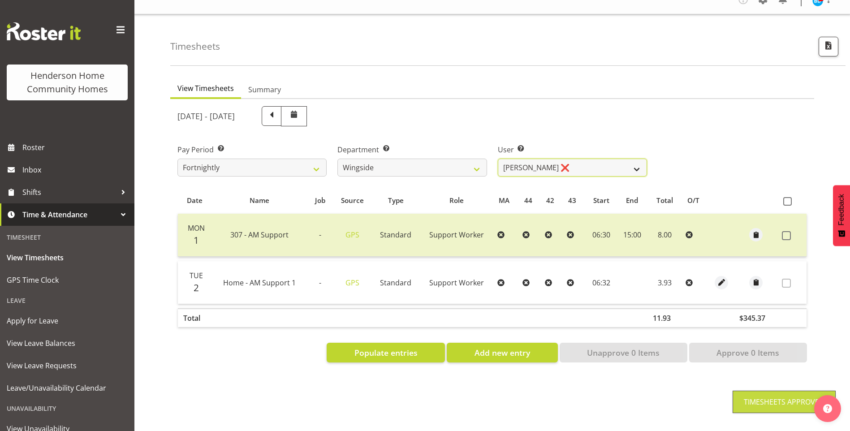
click at [518, 160] on select "Arshdeep Singh ❌ Daljeet Prasad ❌ Daniel Marticio ❌ Janeth Sison ❌" at bounding box center [572, 168] width 149 height 18
click at [498, 159] on select "Arshdeep Singh ❌ Daljeet Prasad ❌ Daniel Marticio ❌ Janeth Sison ❌" at bounding box center [572, 168] width 149 height 18
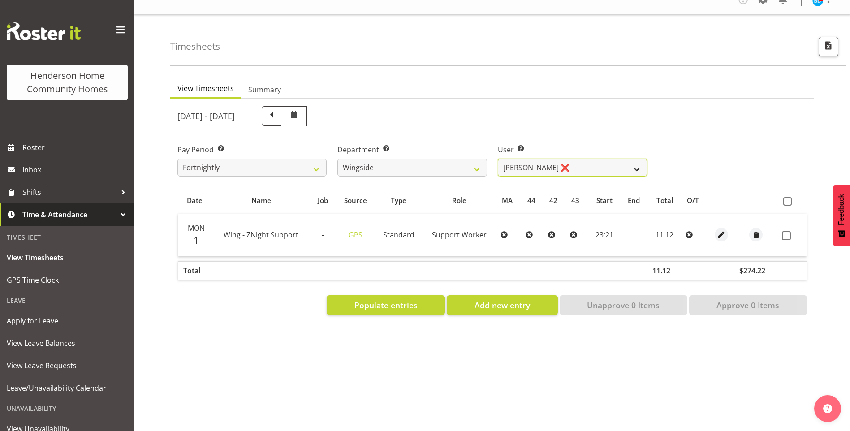
click at [533, 159] on select "Arshdeep Singh ❌ Daljeet Prasad ❌ Daniel Marticio ❌ Janeth Sison ❌" at bounding box center [572, 168] width 149 height 18
click at [498, 159] on select "Arshdeep Singh ❌ Daljeet Prasad ❌ Daniel Marticio ❌ Janeth Sison ❌" at bounding box center [572, 168] width 149 height 18
click at [727, 228] on div at bounding box center [721, 234] width 18 height 13
click at [720, 230] on span "button" at bounding box center [721, 235] width 10 height 10
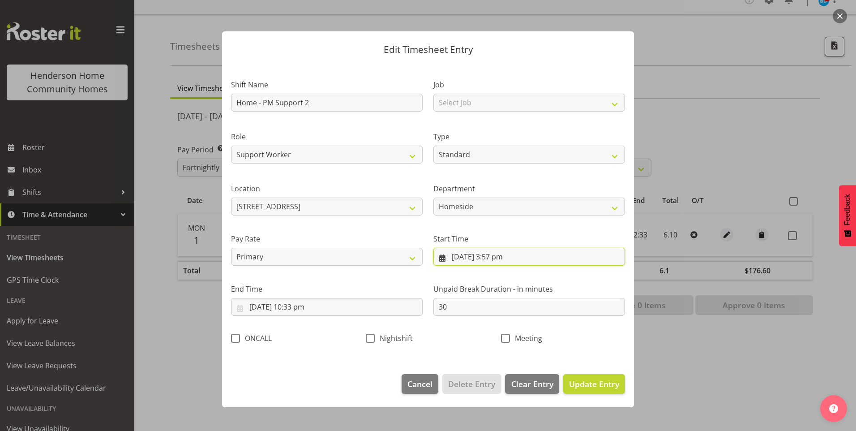
drag, startPoint x: 493, startPoint y: 258, endPoint x: 515, endPoint y: 274, distance: 27.2
click at [493, 258] on input "1/09/2025, 3:57 pm" at bounding box center [530, 257] width 192 height 18
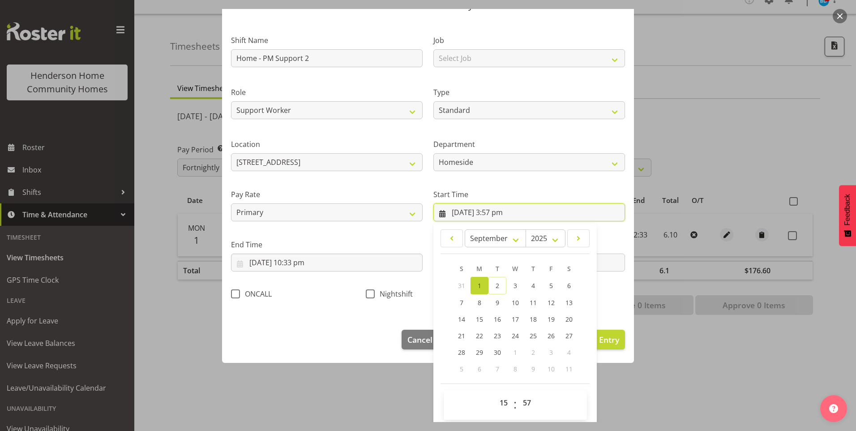
scroll to position [48, 0]
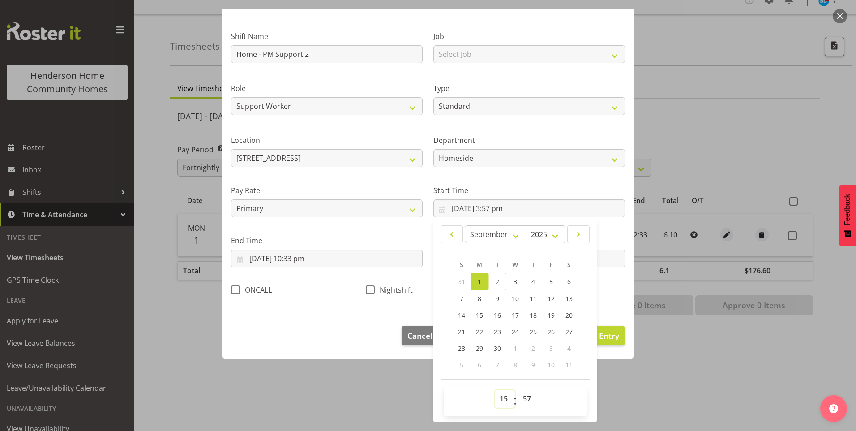
click at [503, 403] on select "00 01 02 03 04 05 06 07 08 09 10 11 12 13 14 15 16 17 18 19 20 21 22 23" at bounding box center [505, 399] width 20 height 18
click at [495, 390] on select "00 01 02 03 04 05 06 07 08 09 10 11 12 13 14 15 16 17 18 19 20 21 22 23" at bounding box center [505, 399] width 20 height 18
drag, startPoint x: 522, startPoint y: 396, endPoint x: 527, endPoint y: 388, distance: 9.0
click at [522, 396] on select "00 01 02 03 04 05 06 07 08 09 10 11 12 13 14 15 16 17 18 19 20 21 22 23 24 25 2…" at bounding box center [528, 399] width 20 height 18
click at [518, 390] on select "00 01 02 03 04 05 06 07 08 09 10 11 12 13 14 15 16 17 18 19 20 21 22 23 24 25 2…" at bounding box center [528, 399] width 20 height 18
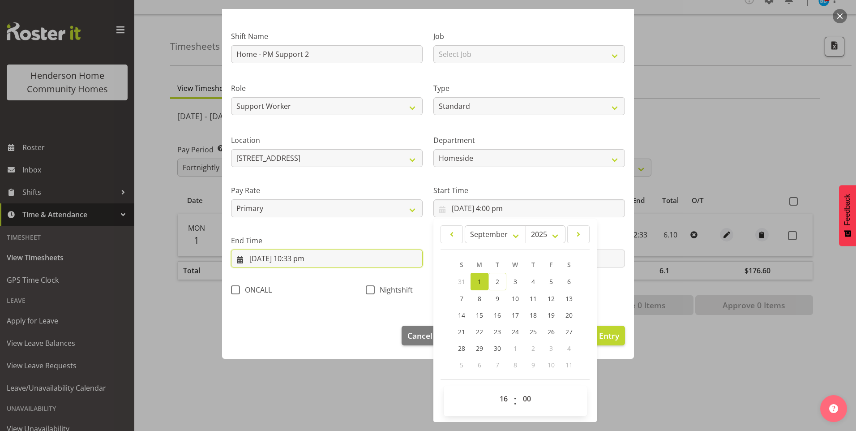
click at [301, 263] on input "1/09/2025, 10:33 pm" at bounding box center [327, 259] width 192 height 18
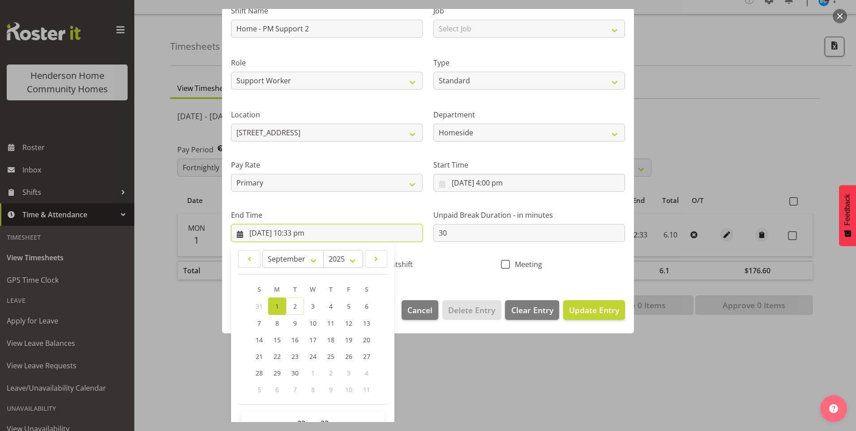
scroll to position [99, 0]
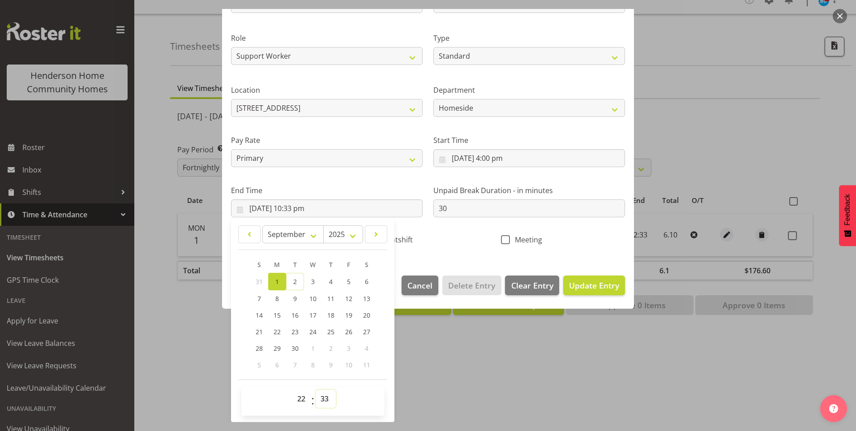
click at [332, 401] on select "00 01 02 03 04 05 06 07 08 09 10 11 12 13 14 15 16 17 18 19 20 21 22 23 24 25 2…" at bounding box center [326, 399] width 20 height 18
click at [316, 390] on select "00 01 02 03 04 05 06 07 08 09 10 11 12 13 14 15 16 17 18 19 20 21 22 23 24 25 2…" at bounding box center [326, 399] width 20 height 18
click at [607, 283] on span "Update Entry" at bounding box center [594, 285] width 50 height 11
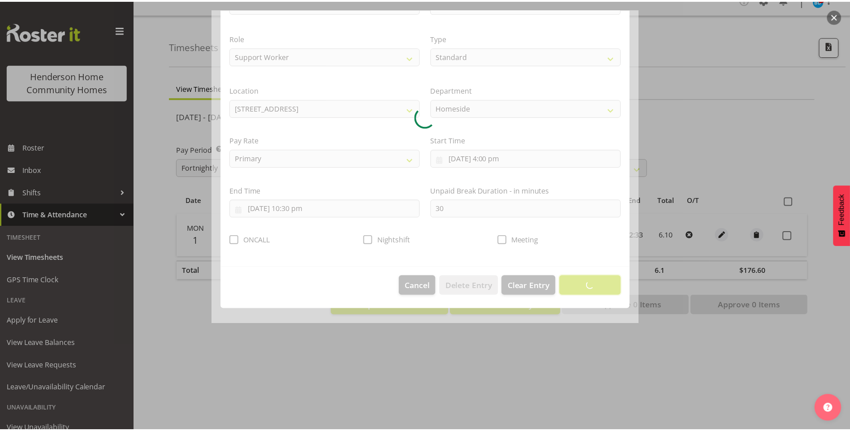
scroll to position [0, 0]
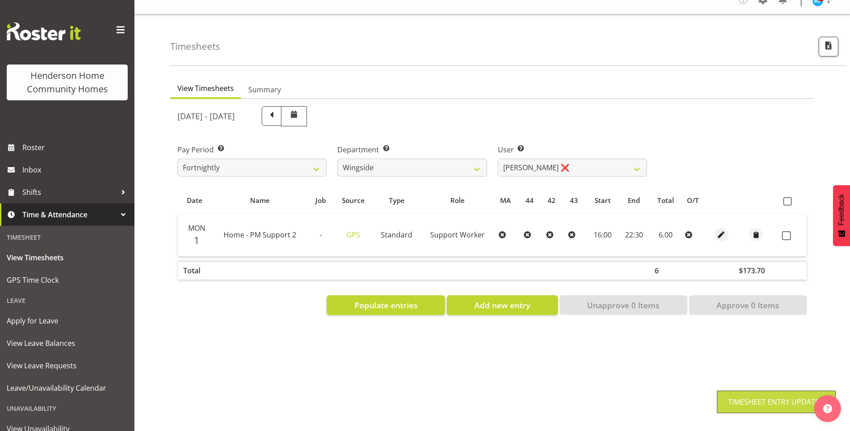
click at [789, 231] on span at bounding box center [786, 235] width 9 height 9
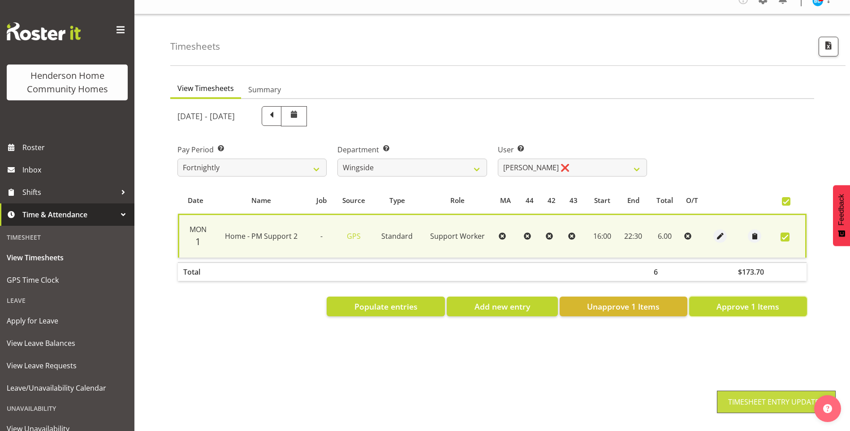
drag, startPoint x: 761, startPoint y: 298, endPoint x: 759, endPoint y: 292, distance: 6.4
click at [761, 301] on span "Approve 1 Items" at bounding box center [747, 307] width 63 height 12
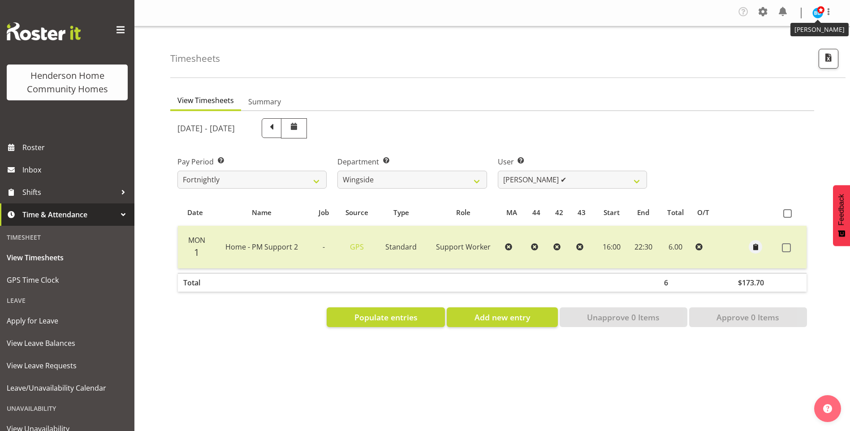
click at [820, 13] on span at bounding box center [820, 9] width 7 height 7
click at [779, 48] on link "Log Out" at bounding box center [791, 49] width 86 height 16
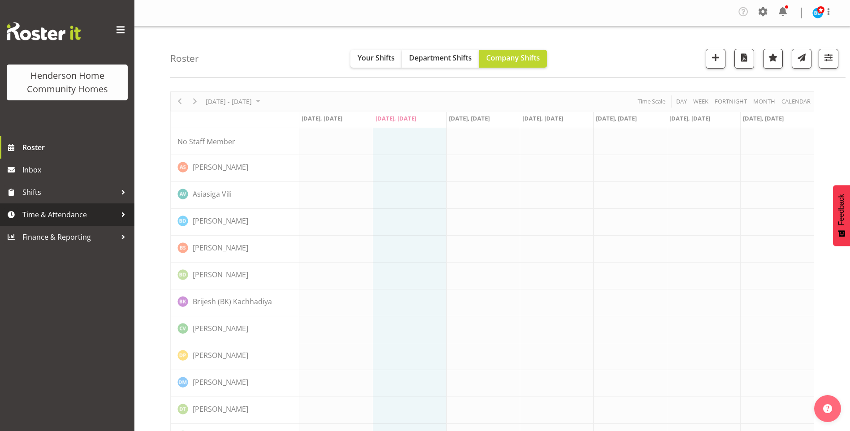
click at [82, 214] on span "Time & Attendance" at bounding box center [69, 214] width 94 height 13
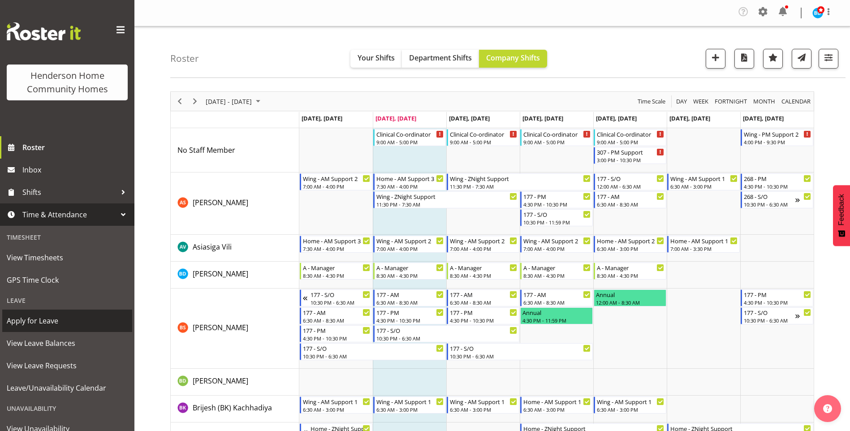
click at [60, 323] on span "Apply for Leave" at bounding box center [67, 320] width 121 height 13
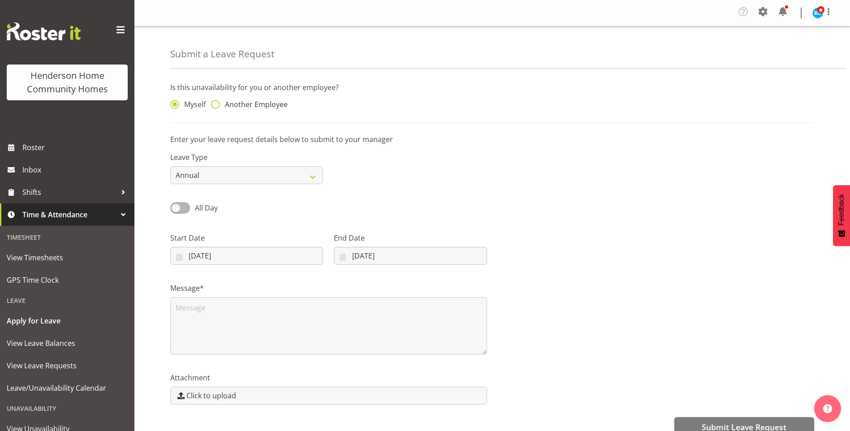
click at [243, 106] on span "Another Employee" at bounding box center [254, 104] width 68 height 9
click at [217, 106] on input "Another Employee" at bounding box center [214, 105] width 6 height 6
radio input "true"
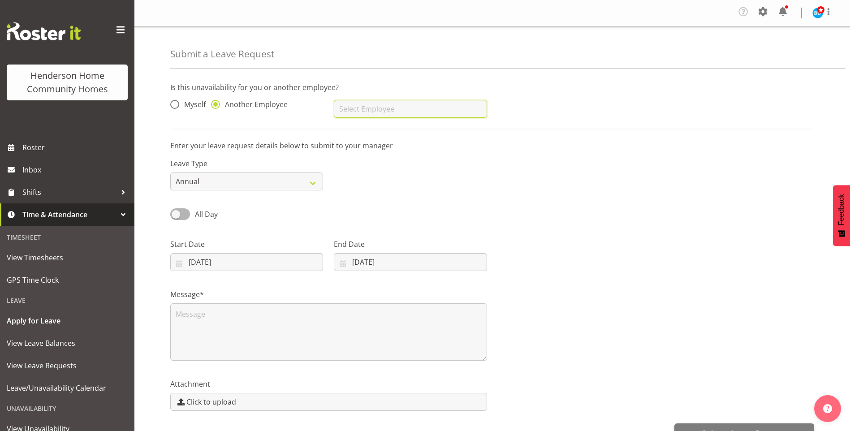
click at [361, 112] on input "text" at bounding box center [410, 109] width 153 height 18
click at [346, 134] on span "[PERSON_NAME]" at bounding box center [369, 131] width 56 height 10
type input "[PERSON_NAME]"
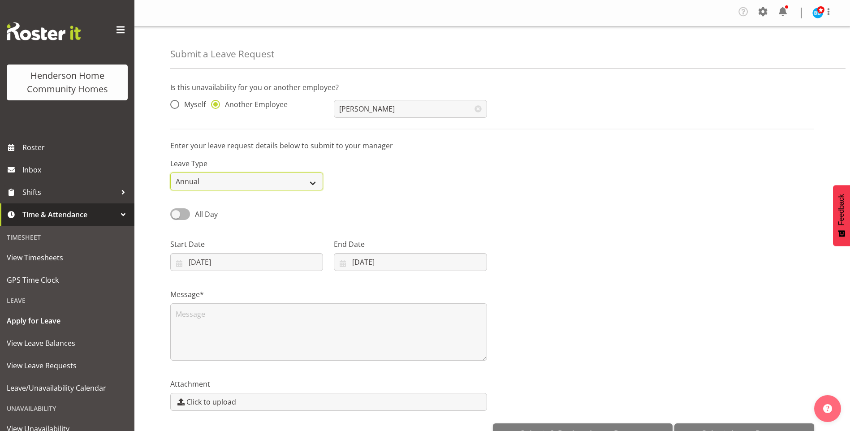
click at [230, 186] on select "Annual Sick Leave Without Pay Bereavement Domestic Violence Parental Jury Servi…" at bounding box center [246, 181] width 153 height 18
select select "Sick"
click at [170, 172] on select "Annual Sick Leave Without Pay Bereavement Domestic Violence Parental Jury Servi…" at bounding box center [246, 181] width 153 height 18
click at [210, 215] on span "All Day" at bounding box center [206, 214] width 23 height 10
click at [176, 215] on input "All Day" at bounding box center [173, 214] width 6 height 6
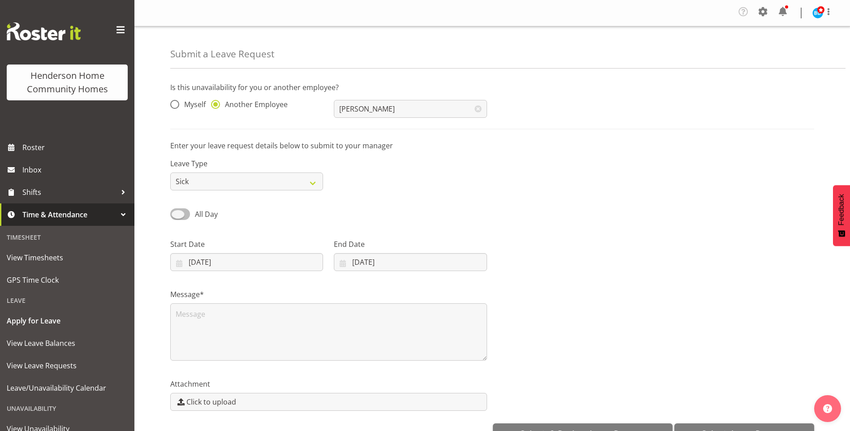
checkbox input "true"
click at [356, 268] on input "00:00" at bounding box center [410, 262] width 153 height 18
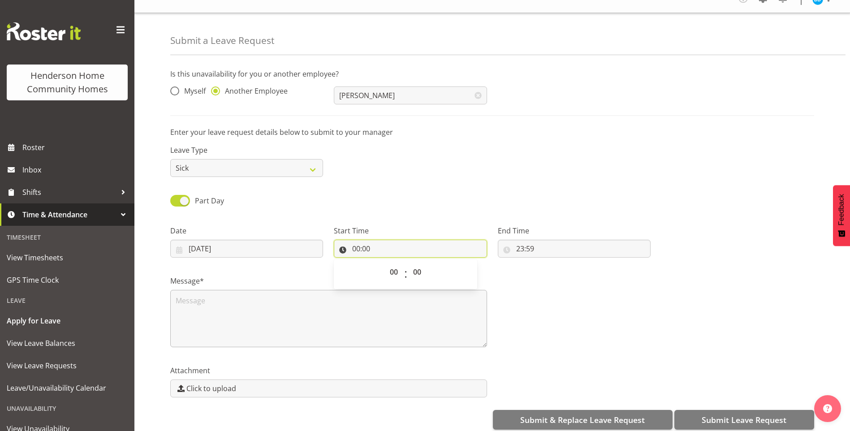
scroll to position [26, 0]
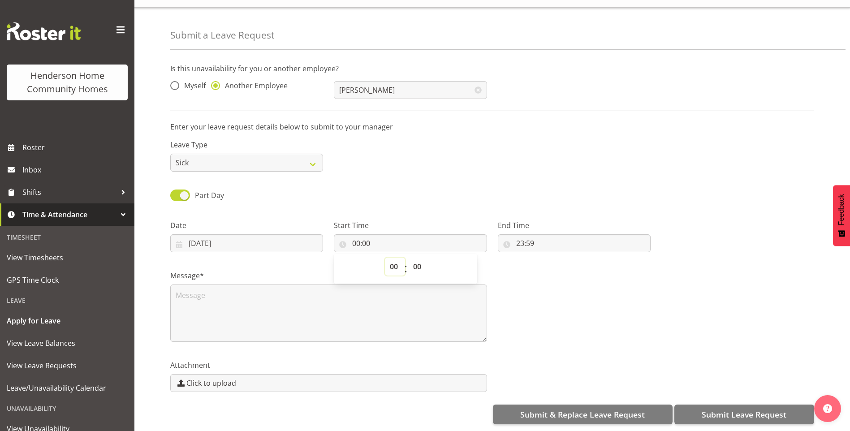
click at [393, 265] on select "00 01 02 03 04 05 06 07 08 09 10 11 12 13 14 15 16 17 18 19 20 21 22 23" at bounding box center [395, 267] width 20 height 18
select select "15"
click at [385, 258] on select "00 01 02 03 04 05 06 07 08 09 10 11 12 13 14 15 16 17 18 19 20 21 22 23" at bounding box center [395, 267] width 20 height 18
type input "15:00"
click at [521, 235] on input "23:59" at bounding box center [574, 243] width 153 height 18
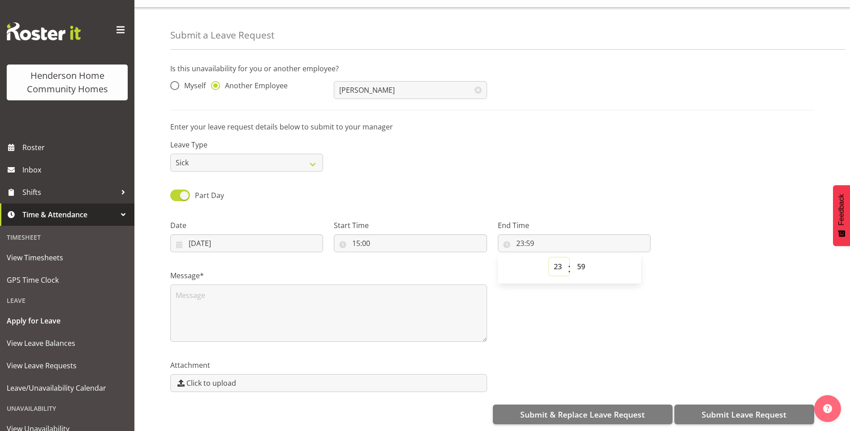
click at [556, 263] on select "00 01 02 03 04 05 06 07 08 09 10 11 12 13 14 15 16 17 18 19 20 21 22 23" at bounding box center [559, 267] width 20 height 18
select select "22"
click at [549, 258] on select "00 01 02 03 04 05 06 07 08 09 10 11 12 13 14 15 16 17 18 19 20 21 22 23" at bounding box center [559, 267] width 20 height 18
type input "22:59"
click at [584, 259] on select "00 01 02 03 04 05 06 07 08 09 10 11 12 13 14 15 16 17 18 19 20 21 22 23 24 25 2…" at bounding box center [582, 267] width 20 height 18
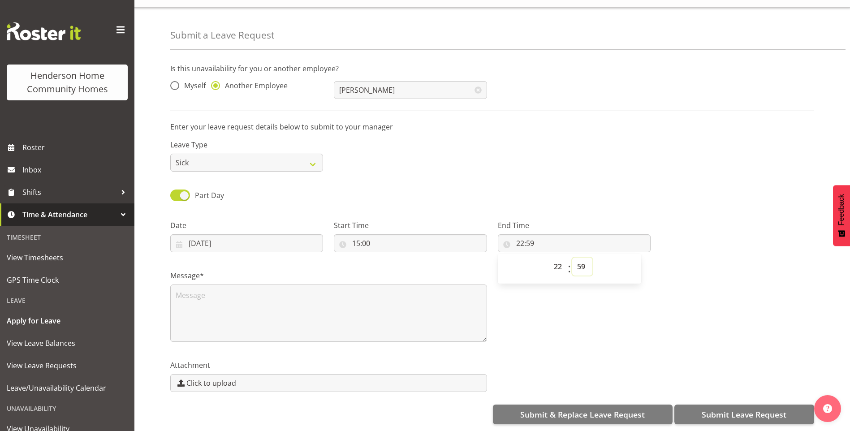
select select "30"
click at [572, 258] on select "00 01 02 03 04 05 06 07 08 09 10 11 12 13 14 15 16 17 18 19 20 21 22 23 24 25 2…" at bounding box center [582, 267] width 20 height 18
type input "22:30"
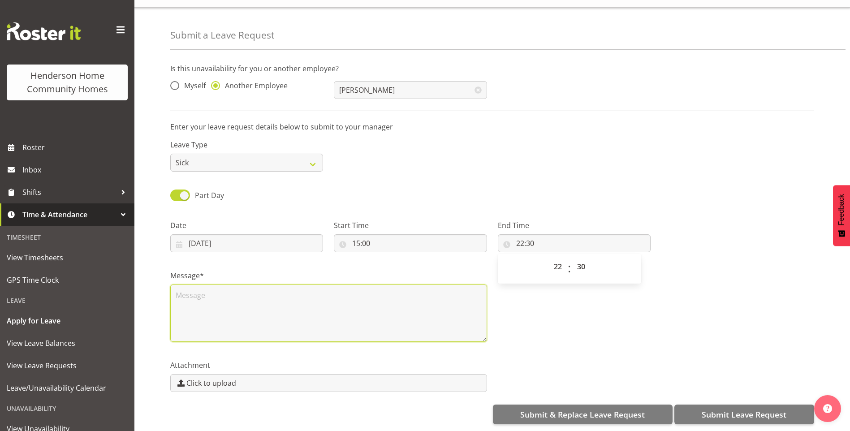
click at [335, 284] on textarea at bounding box center [328, 312] width 317 height 57
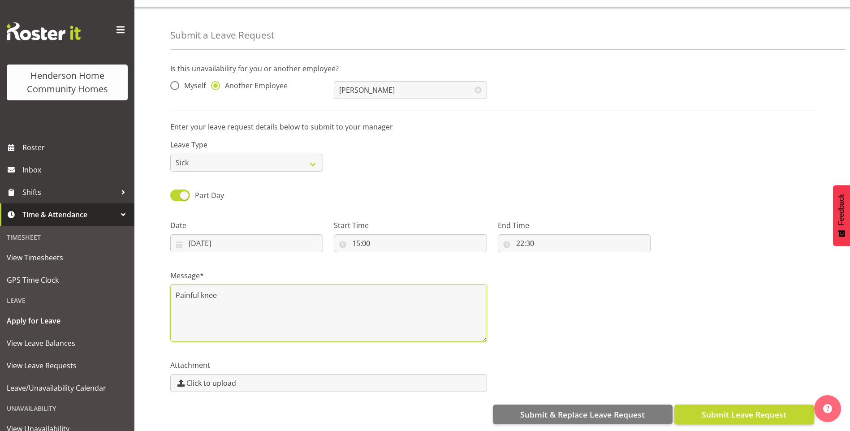
type textarea "Painful knee"
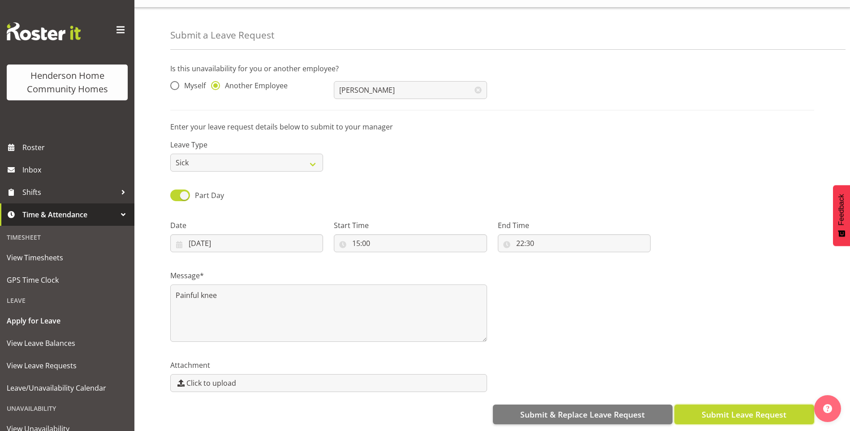
click at [733, 409] on span "Submit Leave Request" at bounding box center [743, 415] width 85 height 12
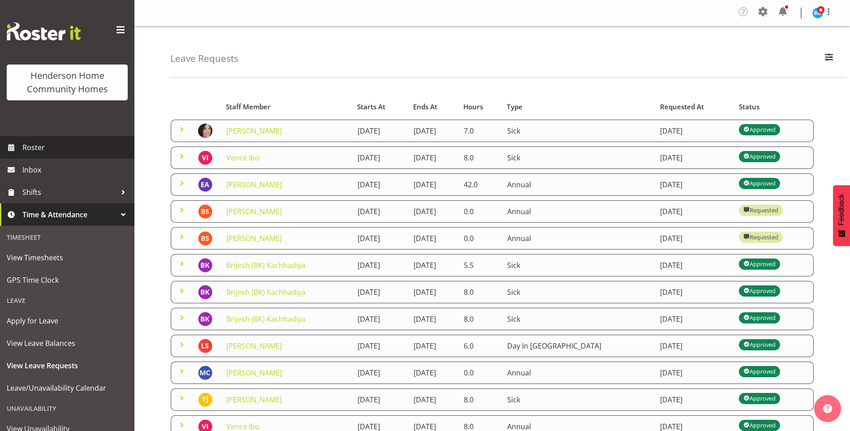
drag, startPoint x: 0, startPoint y: 0, endPoint x: 55, endPoint y: 151, distance: 161.0
click at [55, 151] on span "Roster" at bounding box center [76, 147] width 108 height 13
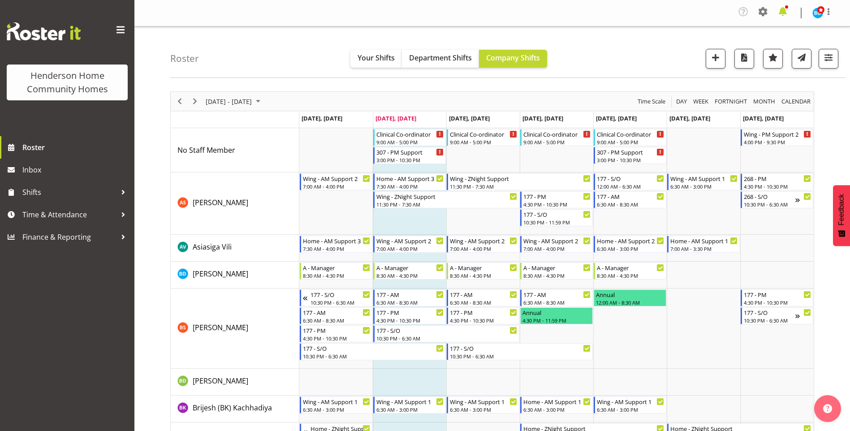
click at [784, 7] on span at bounding box center [782, 11] width 14 height 14
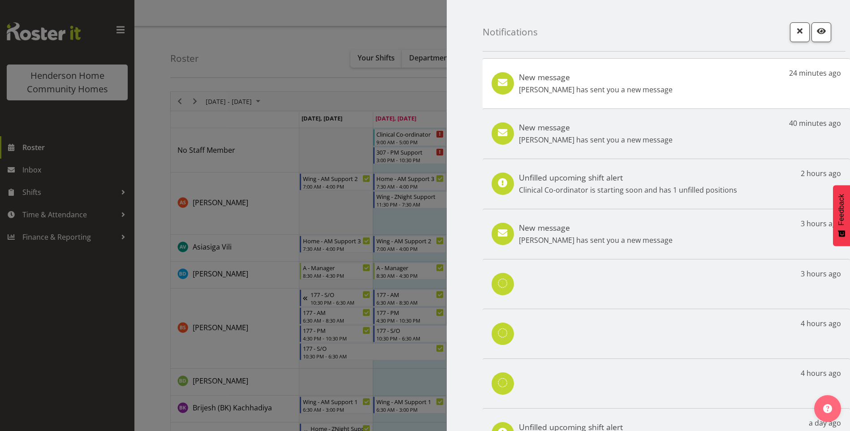
click at [637, 95] on div "New message Navneet Kaur has sent you a new message 24 minutes ago" at bounding box center [665, 83] width 367 height 50
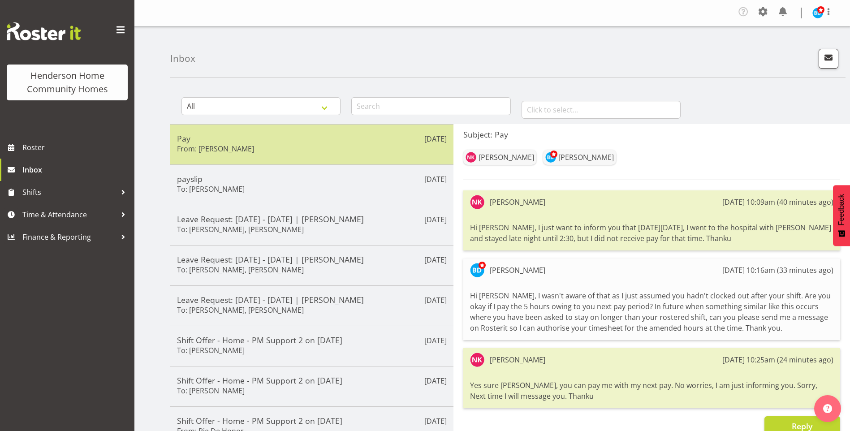
click at [231, 145] on h6 "From: [PERSON_NAME]" at bounding box center [215, 148] width 77 height 9
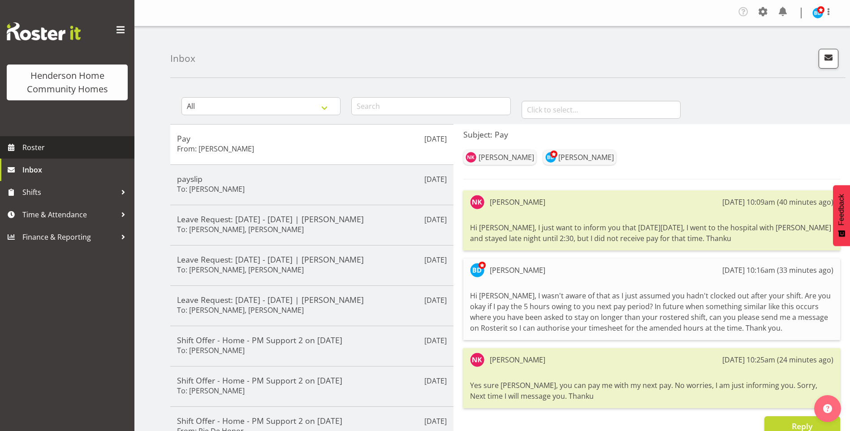
click at [58, 150] on span "Roster" at bounding box center [76, 147] width 108 height 13
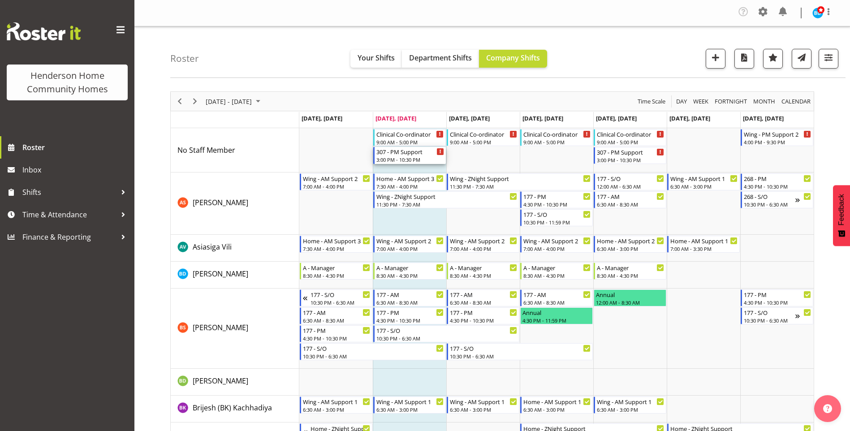
click at [413, 155] on div "307 - PM Support" at bounding box center [410, 151] width 68 height 9
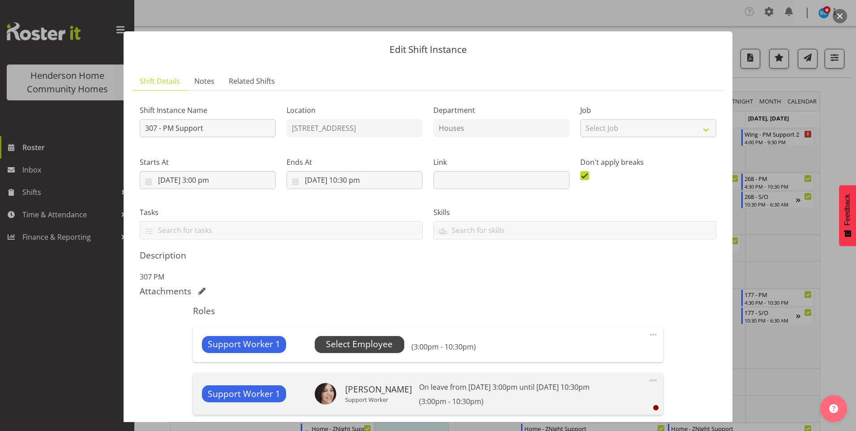
click at [369, 341] on span "Select Employee" at bounding box center [359, 344] width 67 height 13
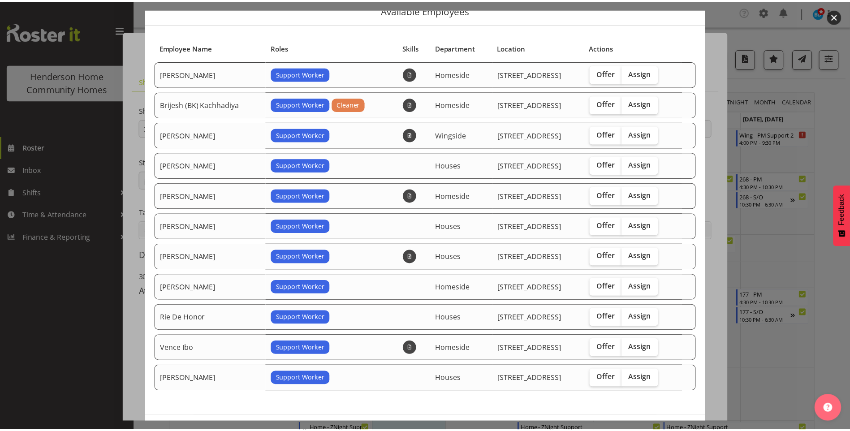
scroll to position [76, 0]
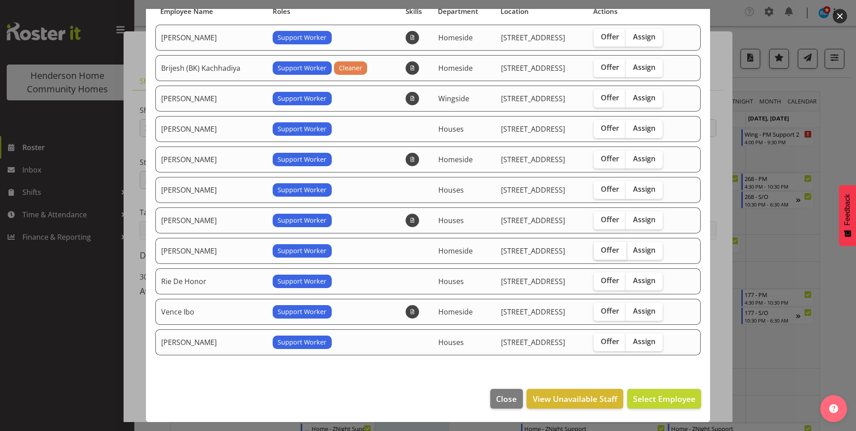
click at [603, 249] on span "Offer" at bounding box center [610, 249] width 18 height 9
click at [600, 249] on input "Offer" at bounding box center [597, 250] width 6 height 6
checkbox input "true"
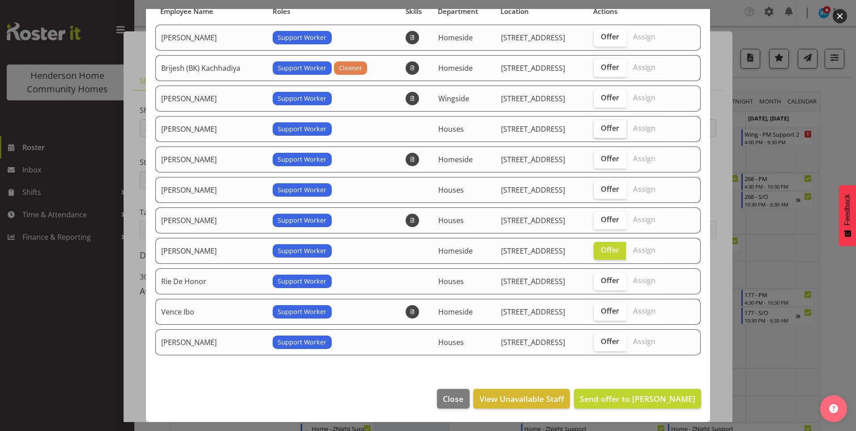
click at [604, 128] on span "Offer" at bounding box center [610, 128] width 18 height 9
click at [600, 128] on input "Offer" at bounding box center [597, 128] width 6 height 6
checkbox input "true"
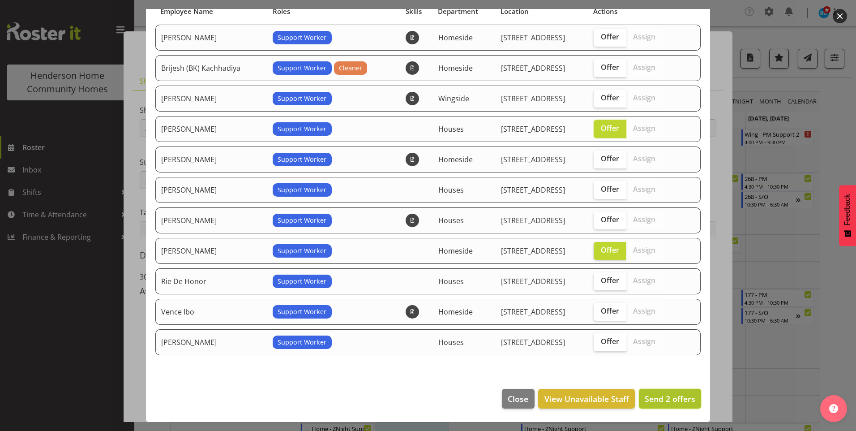
click at [661, 396] on span "Send 2 offers" at bounding box center [670, 398] width 51 height 11
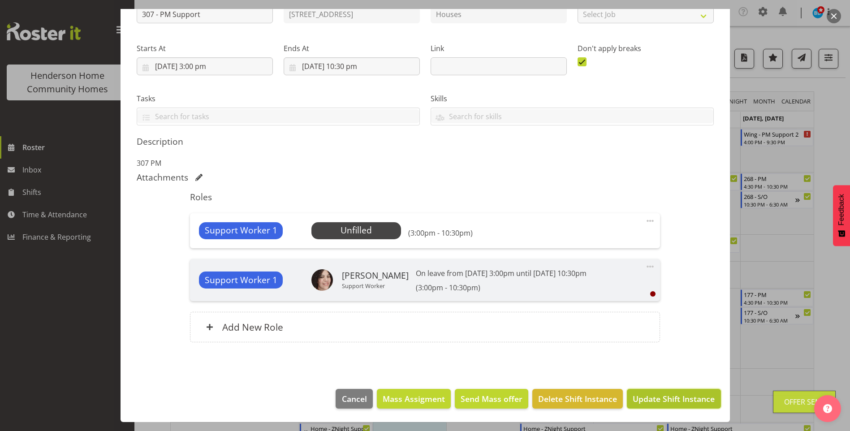
click at [683, 403] on span "Update Shift Instance" at bounding box center [674, 399] width 82 height 12
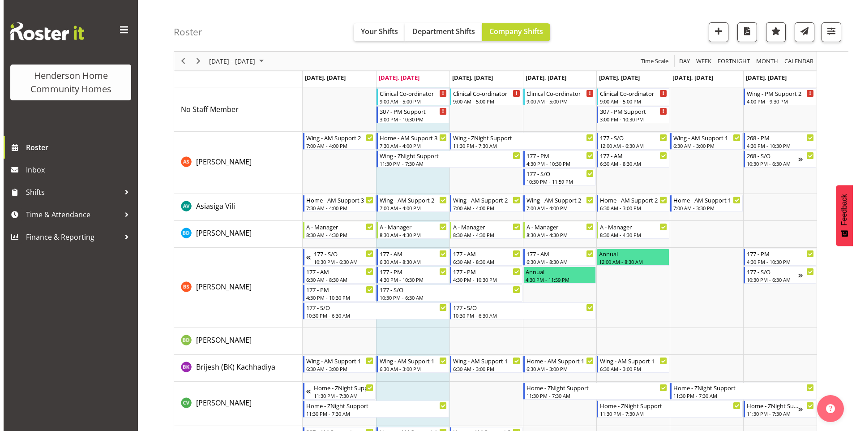
scroll to position [0, 0]
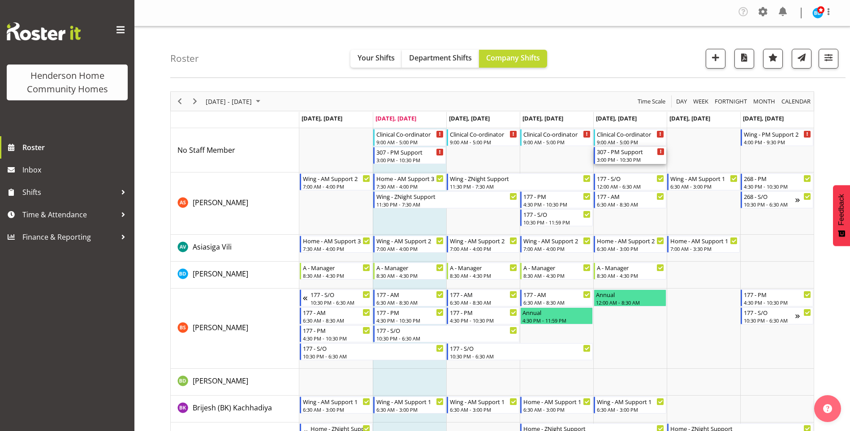
click at [626, 158] on div "3:00 PM - 10:30 PM" at bounding box center [631, 159] width 68 height 7
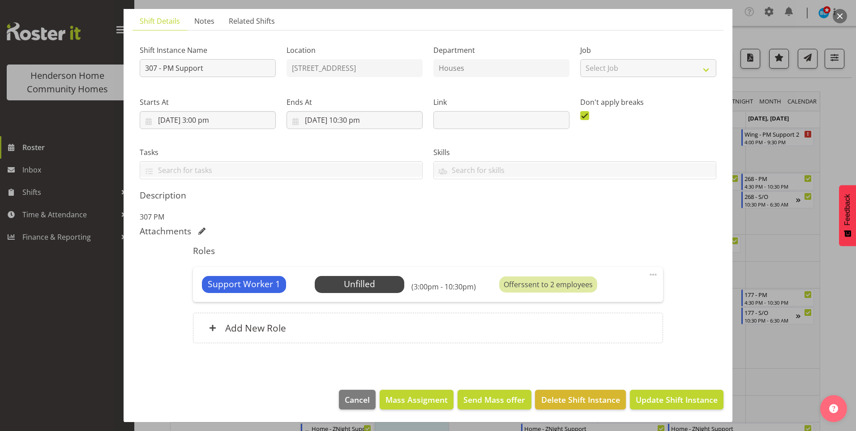
scroll to position [61, 0]
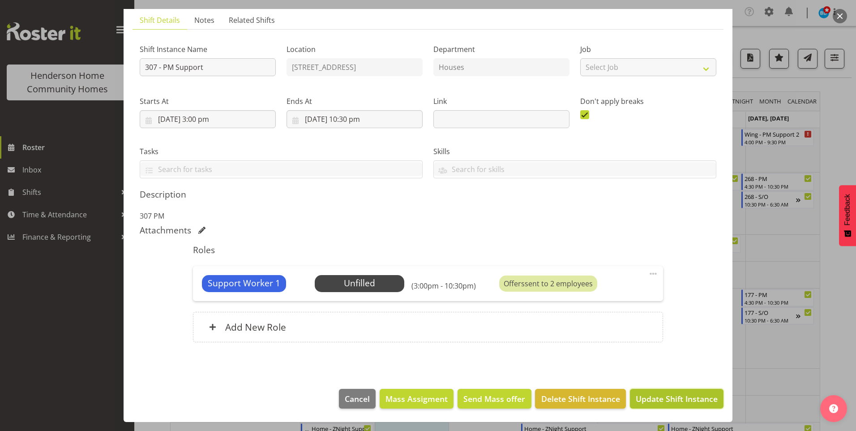
click at [657, 396] on span "Update Shift Instance" at bounding box center [677, 399] width 82 height 12
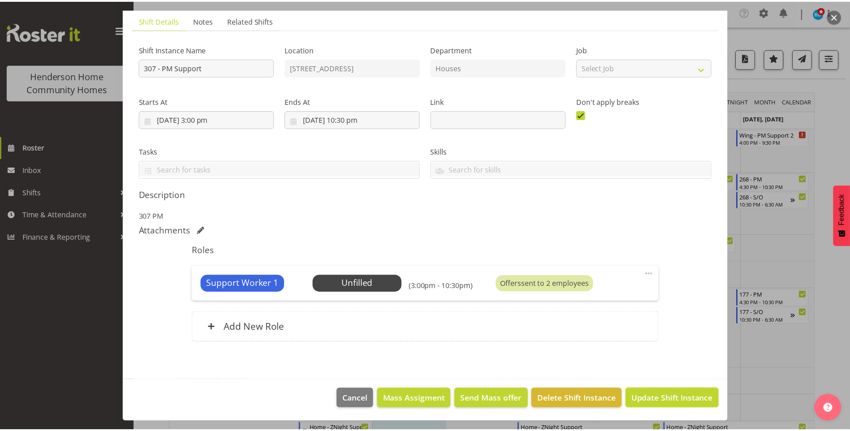
scroll to position [25, 0]
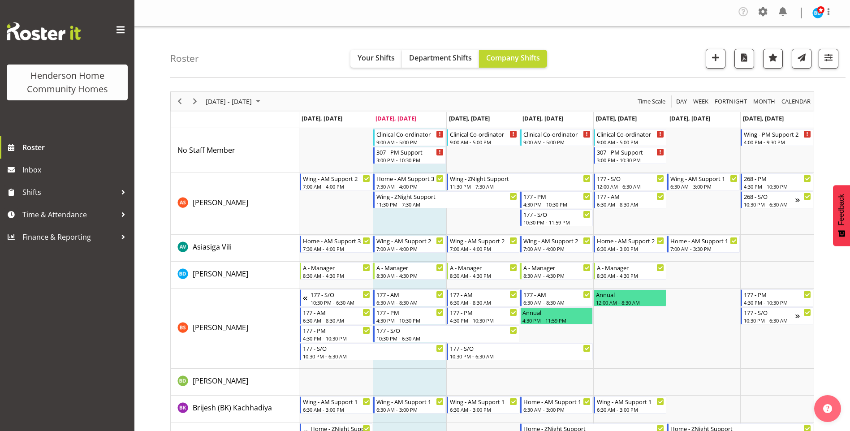
click at [813, 19] on div at bounding box center [823, 12] width 22 height 13
click at [791, 46] on link "Log Out" at bounding box center [791, 49] width 86 height 16
